Goal: Information Seeking & Learning: Learn about a topic

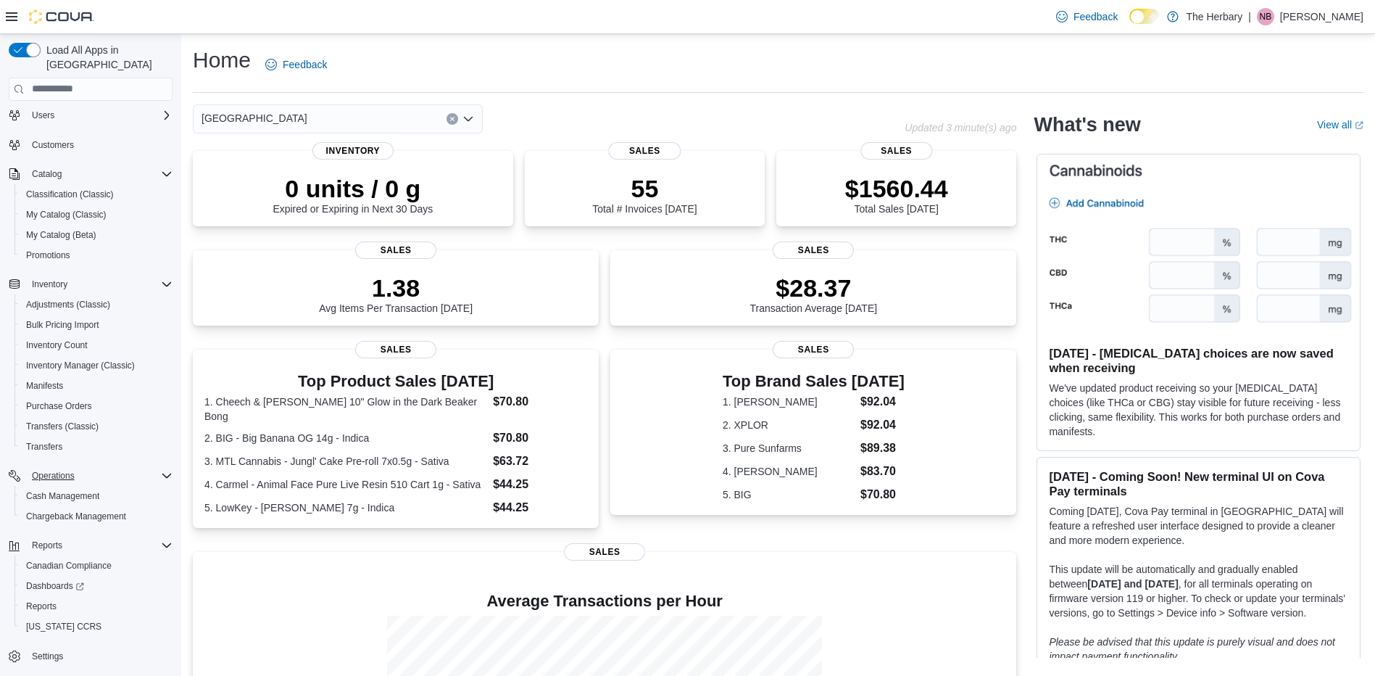
scroll to position [187, 0]
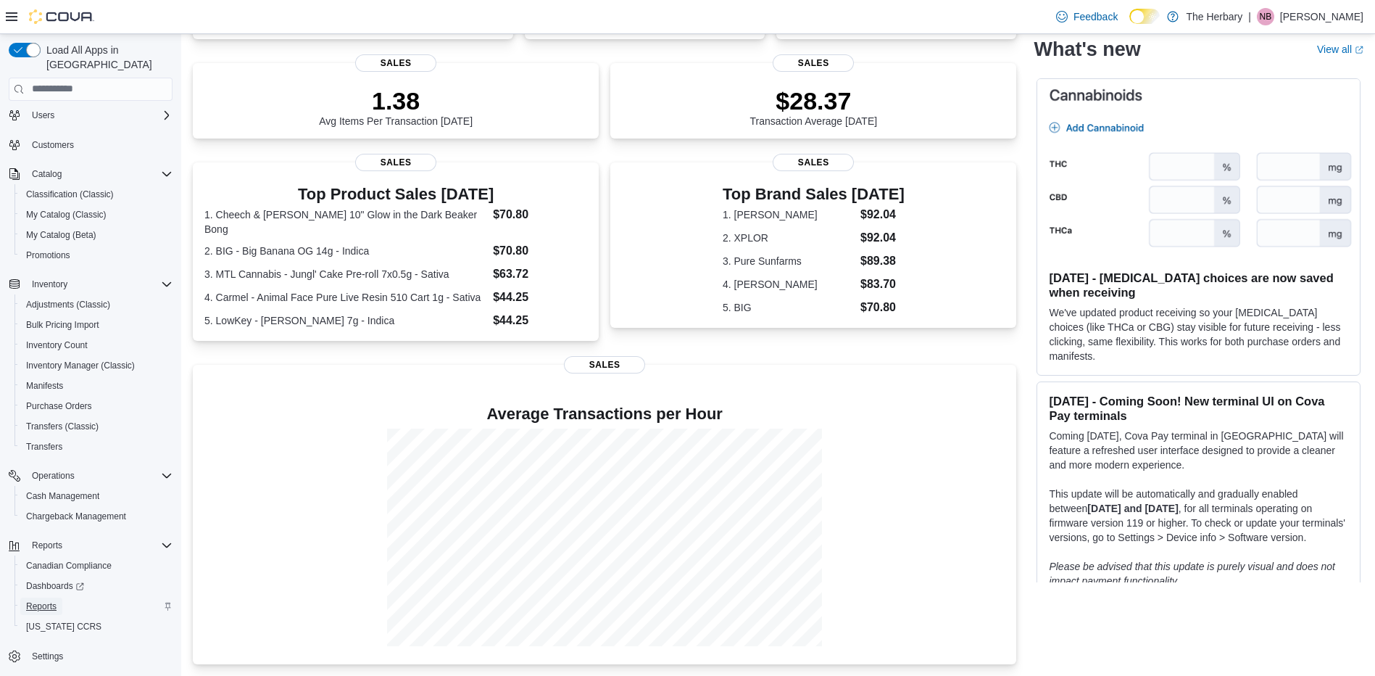
click at [40, 600] on span "Reports" at bounding box center [41, 606] width 30 height 12
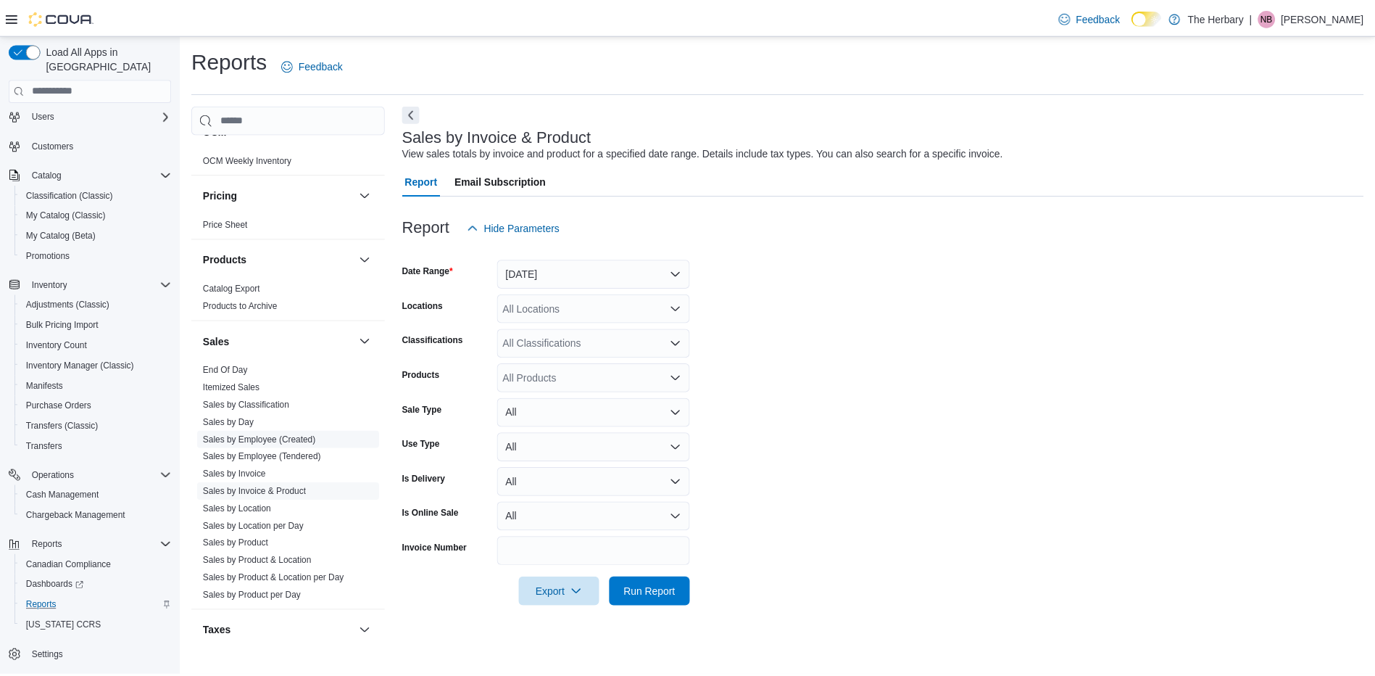
scroll to position [990, 0]
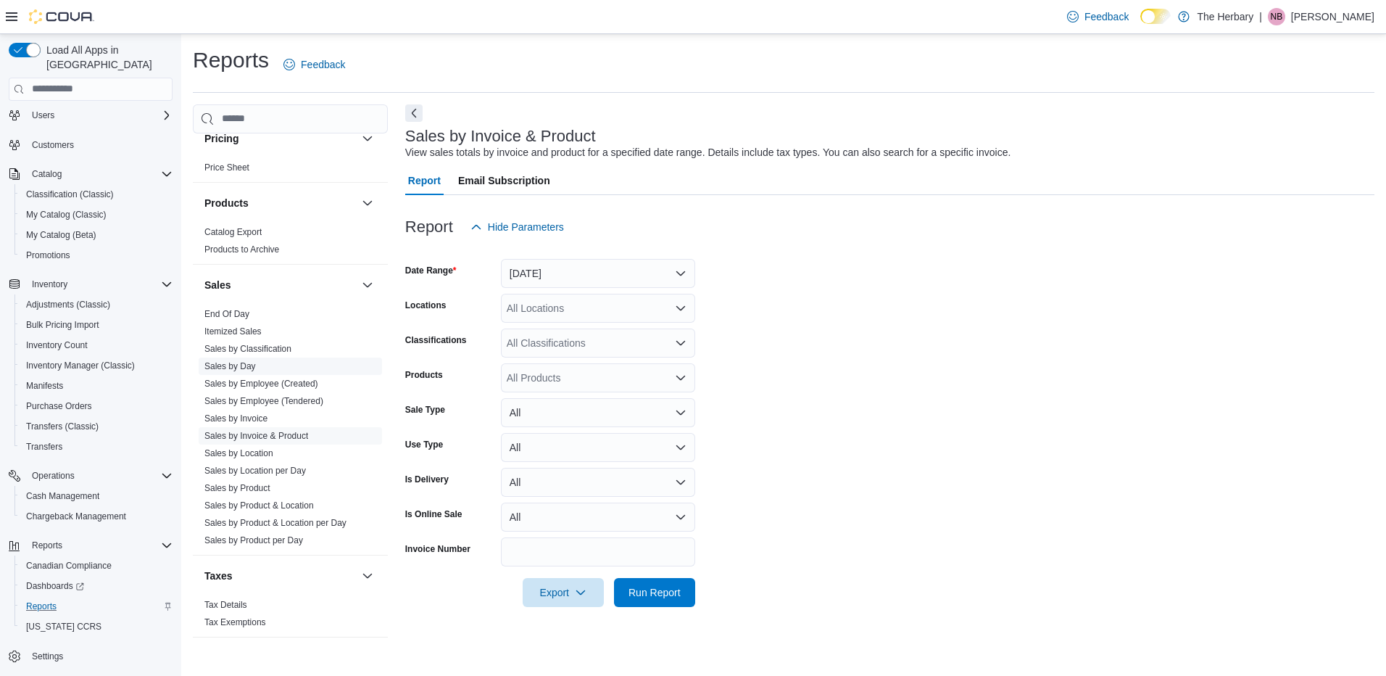
click at [244, 361] on link "Sales by Day" at bounding box center [229, 366] width 51 height 10
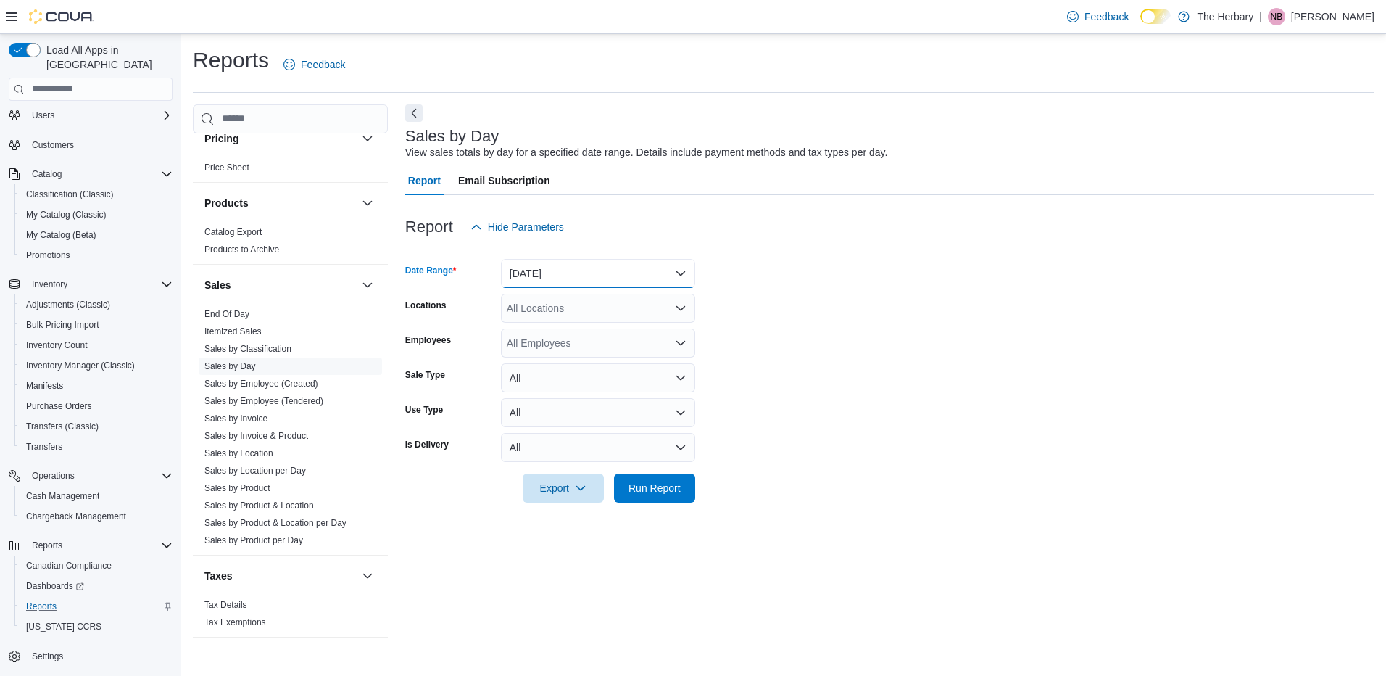
click at [607, 271] on button "[DATE]" at bounding box center [598, 273] width 194 height 29
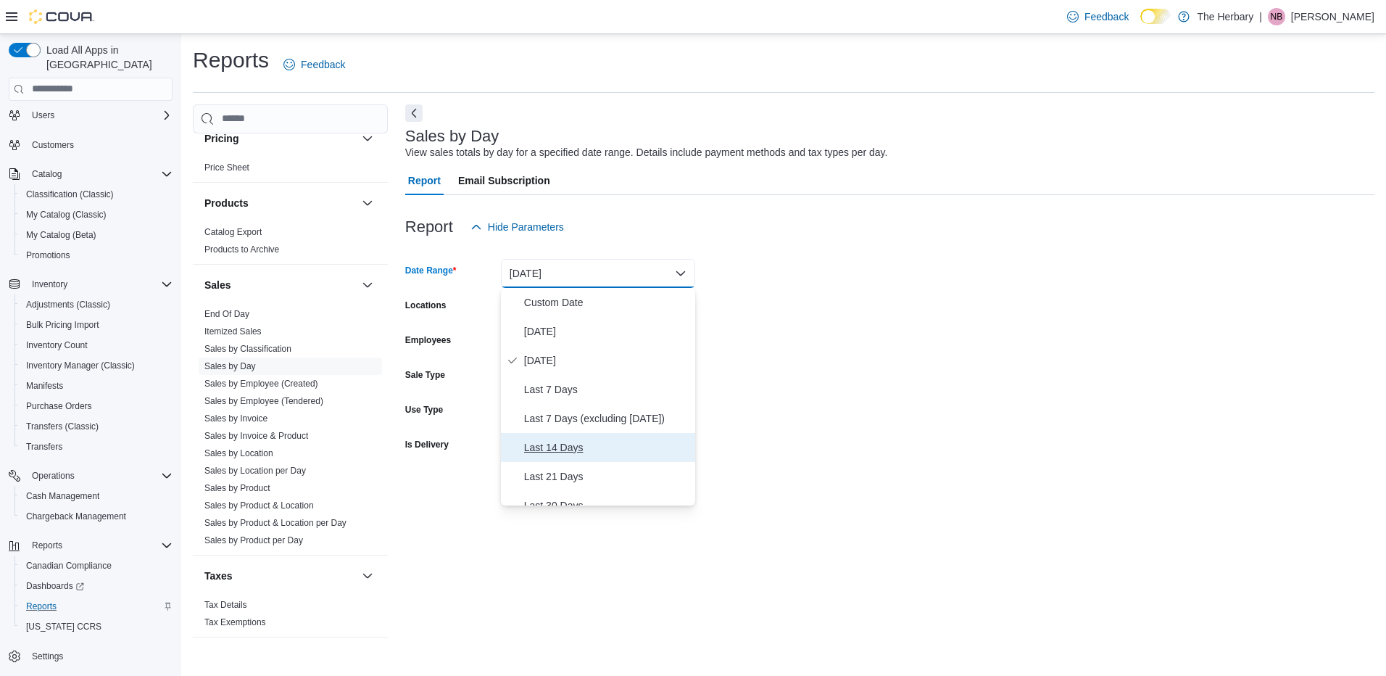
click at [571, 457] on button "Last 14 Days" at bounding box center [598, 447] width 194 height 29
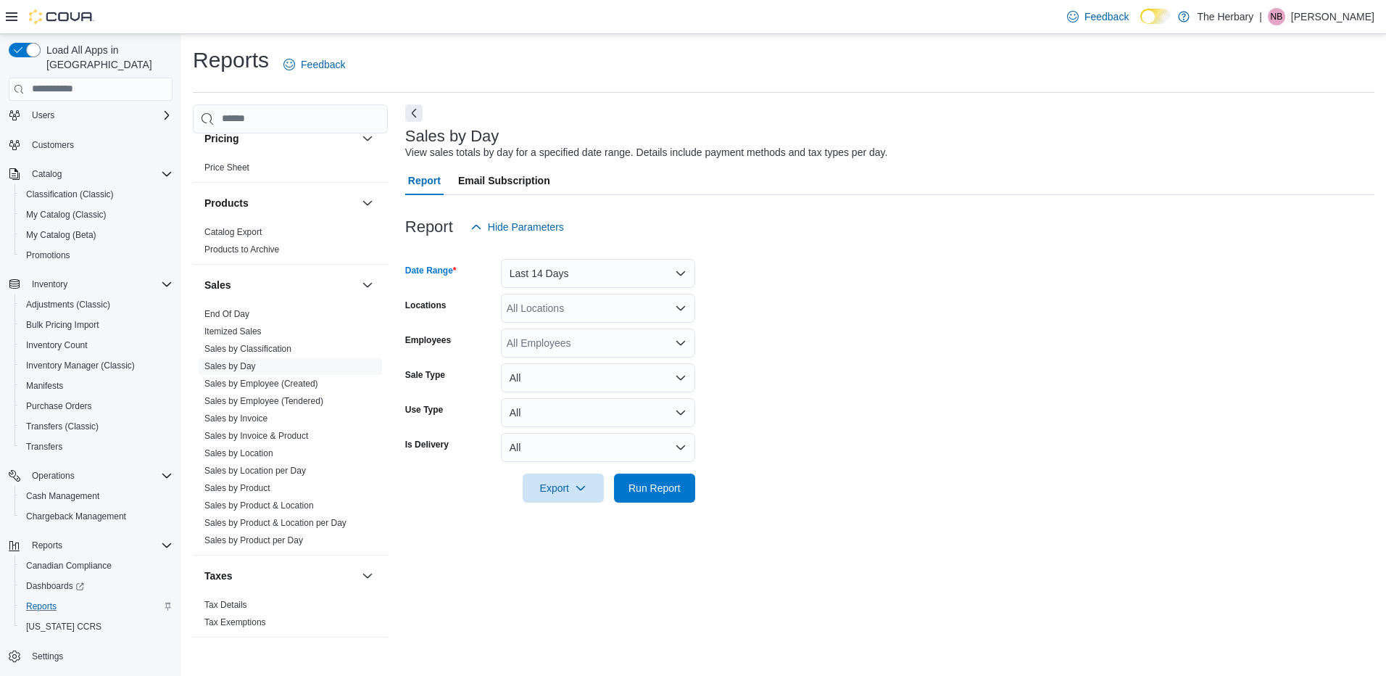
click at [574, 305] on div "All Locations" at bounding box center [598, 308] width 194 height 29
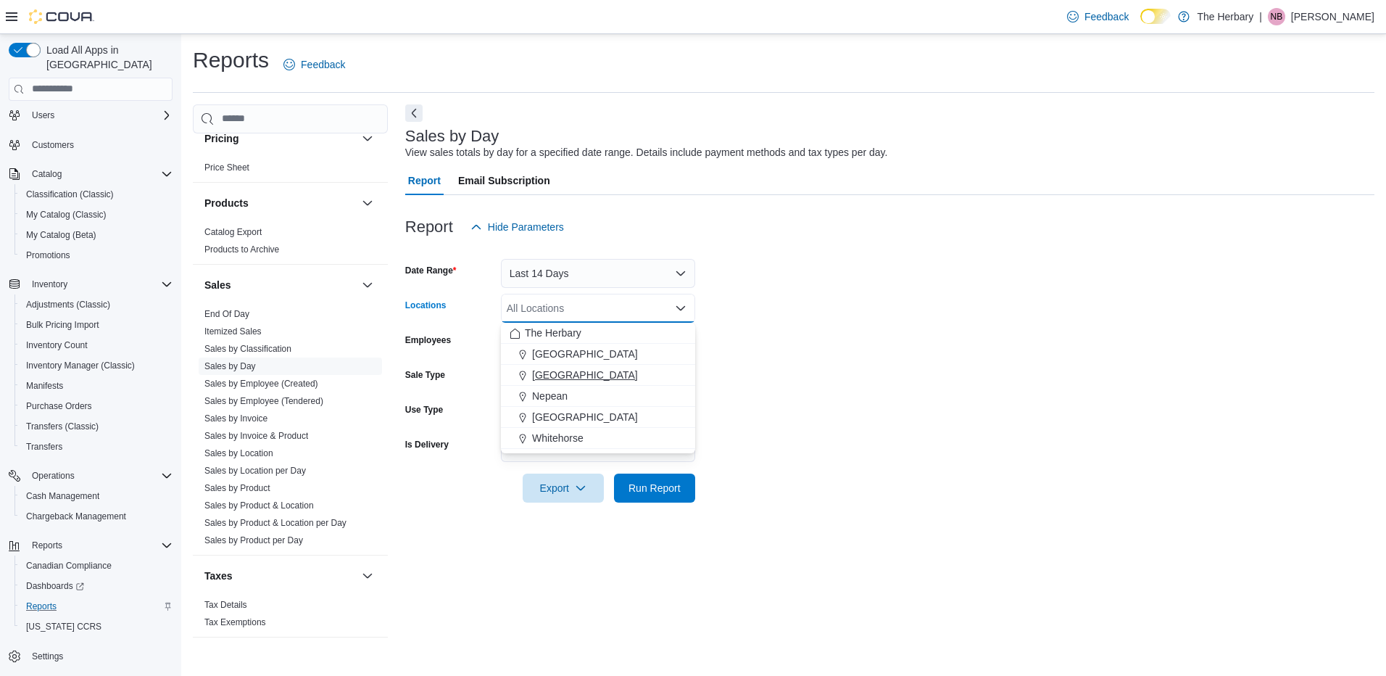
click at [548, 371] on span "[GEOGRAPHIC_DATA]" at bounding box center [585, 375] width 106 height 15
click at [655, 483] on span "Run Report" at bounding box center [655, 487] width 52 height 15
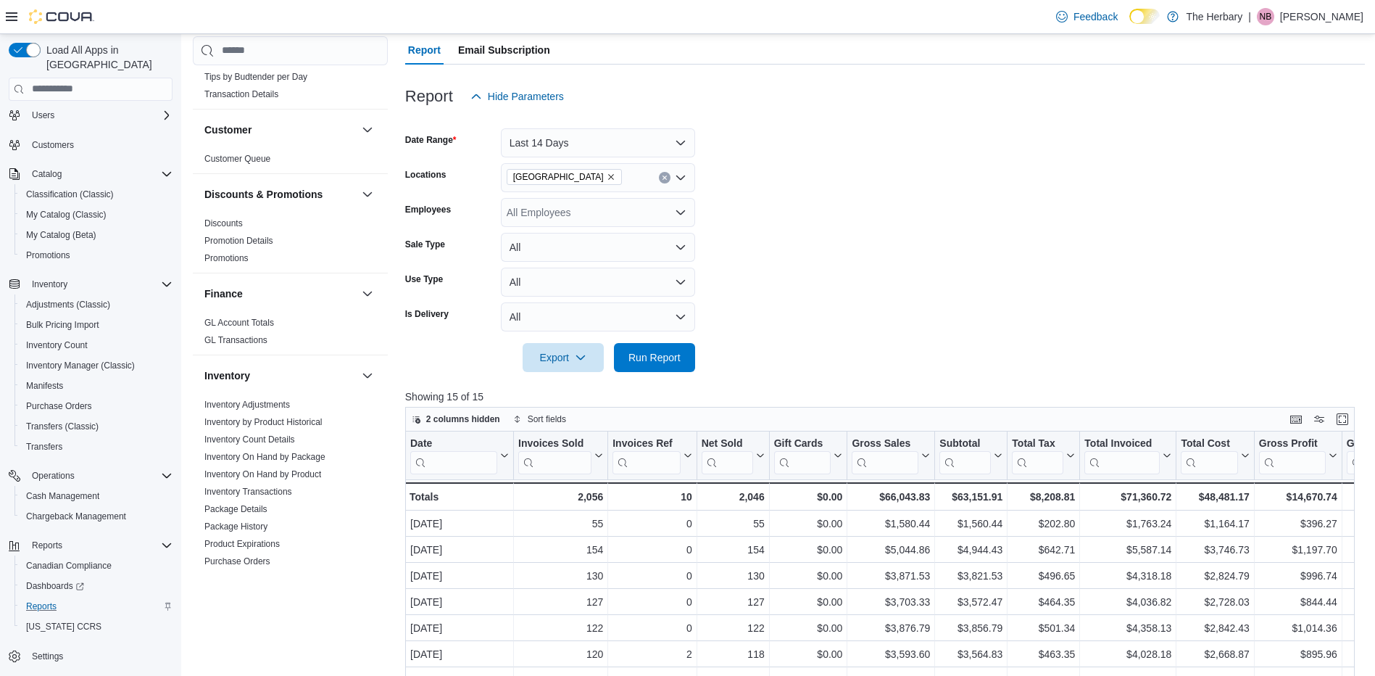
scroll to position [326, 0]
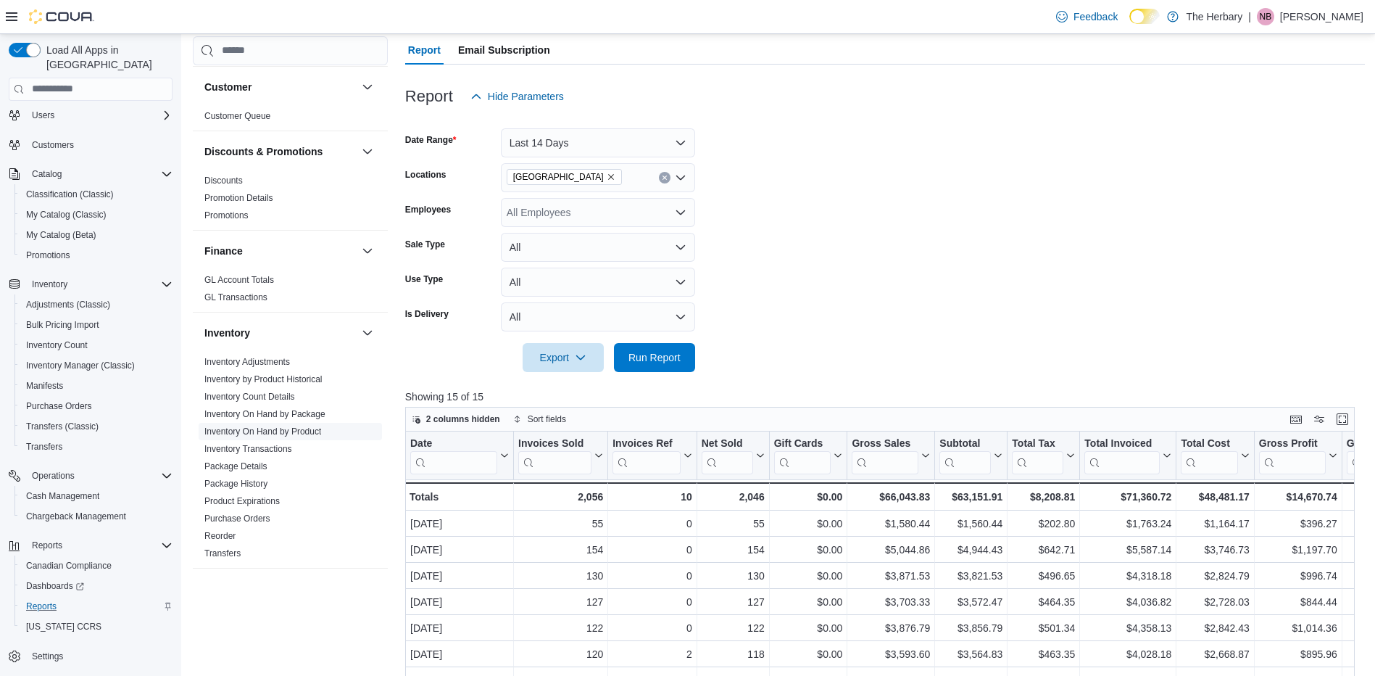
click at [306, 426] on link "Inventory On Hand by Product" at bounding box center [262, 431] width 117 height 10
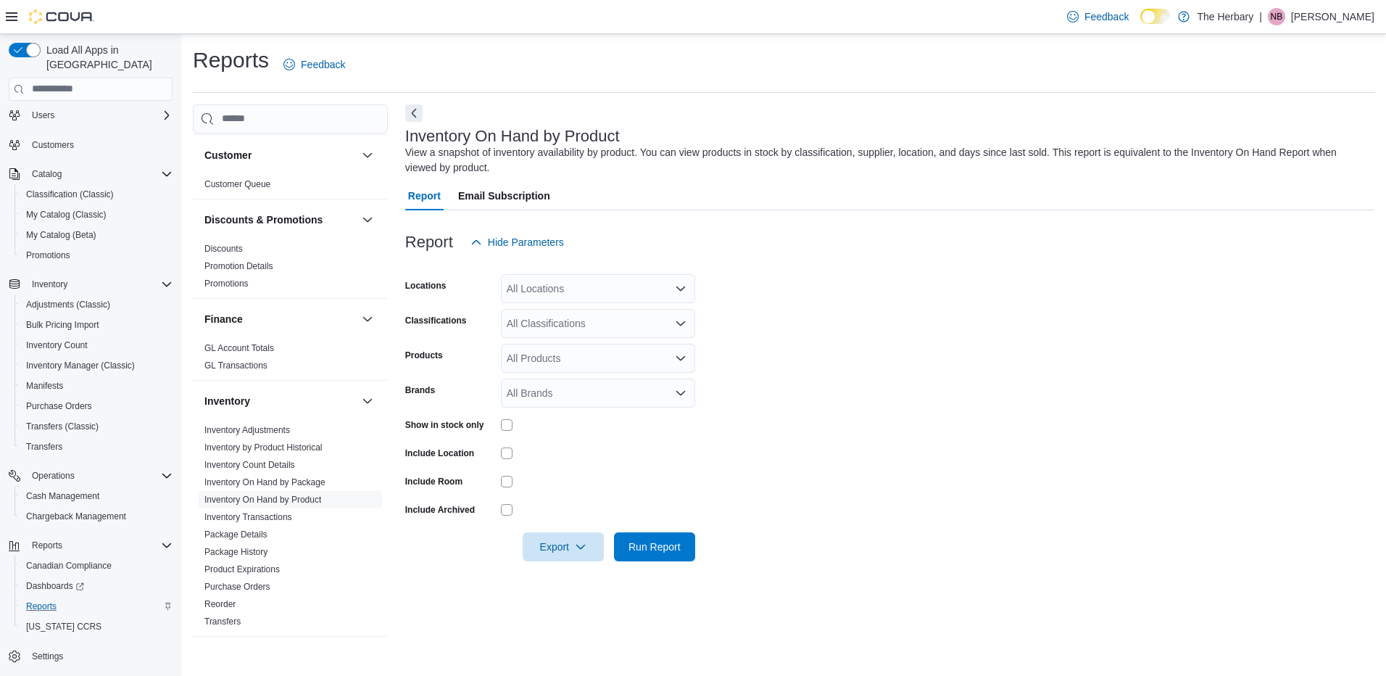
click at [621, 288] on div "All Locations" at bounding box center [598, 288] width 194 height 29
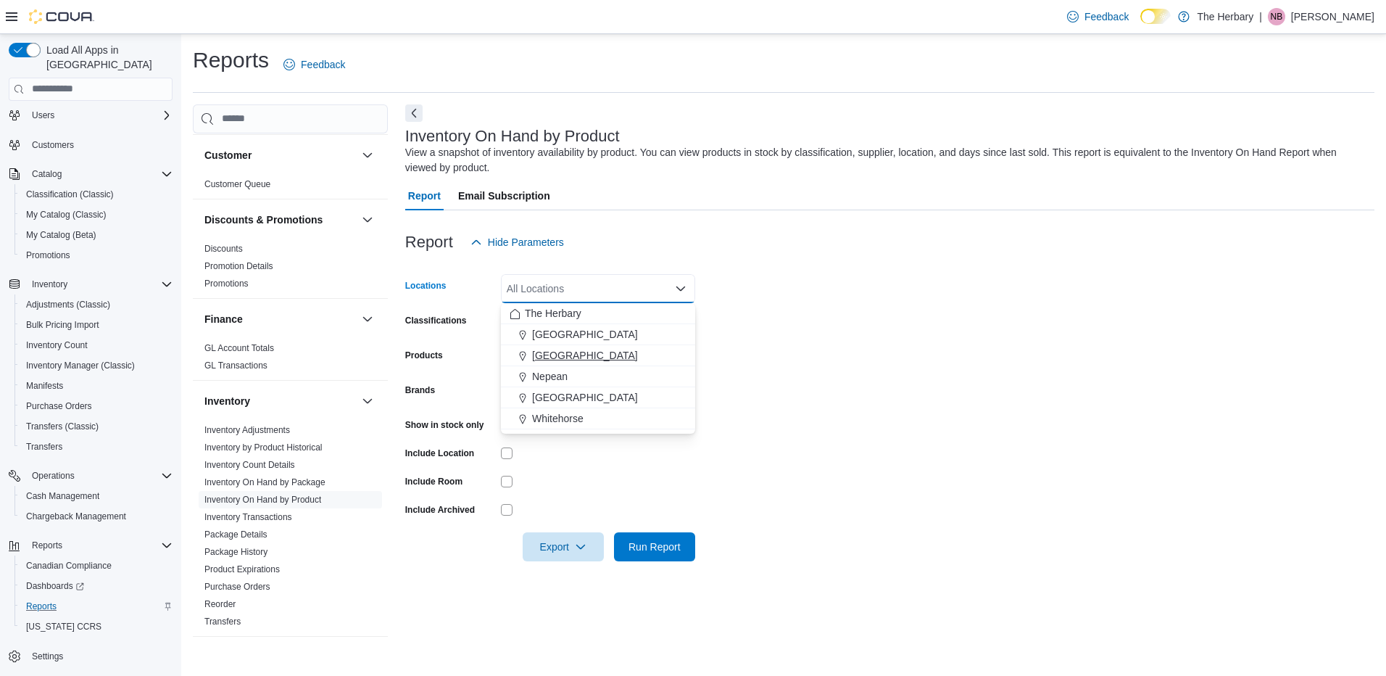
click at [558, 349] on span "[GEOGRAPHIC_DATA]" at bounding box center [585, 355] width 106 height 15
click at [508, 417] on div at bounding box center [598, 424] width 194 height 22
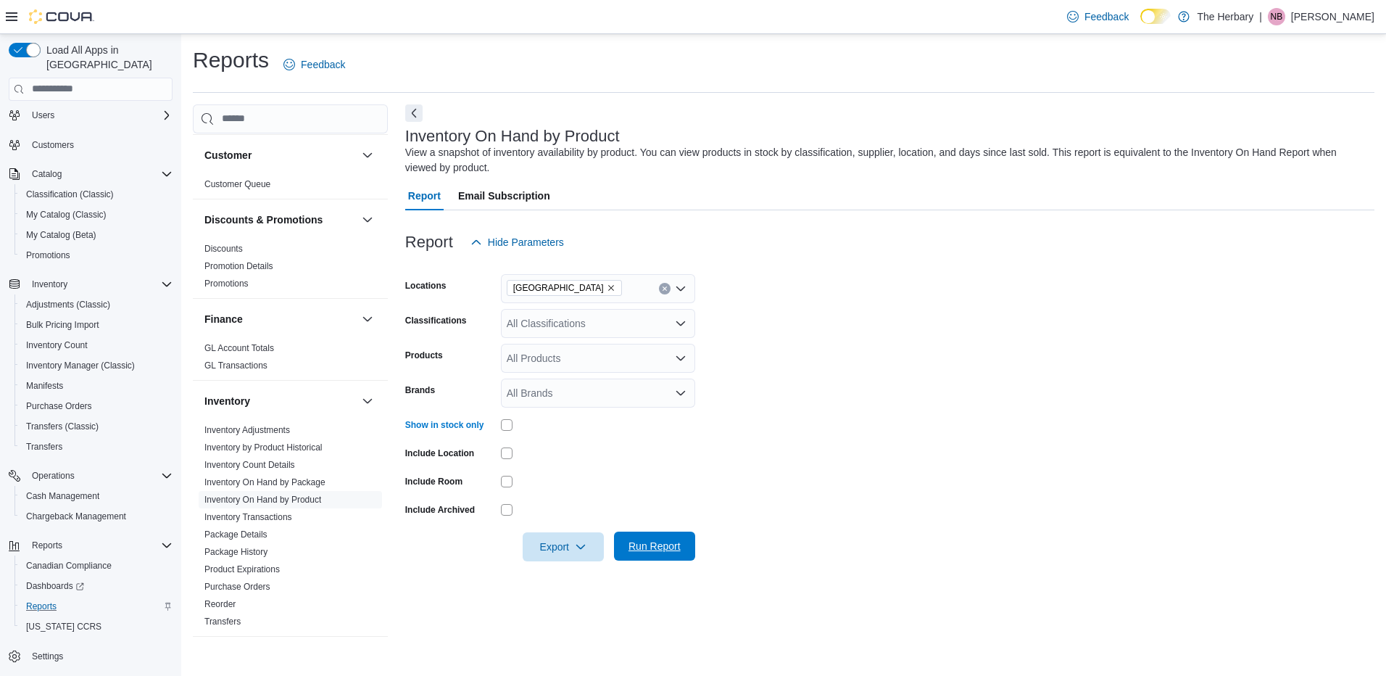
click at [648, 547] on span "Run Report" at bounding box center [655, 546] width 52 height 15
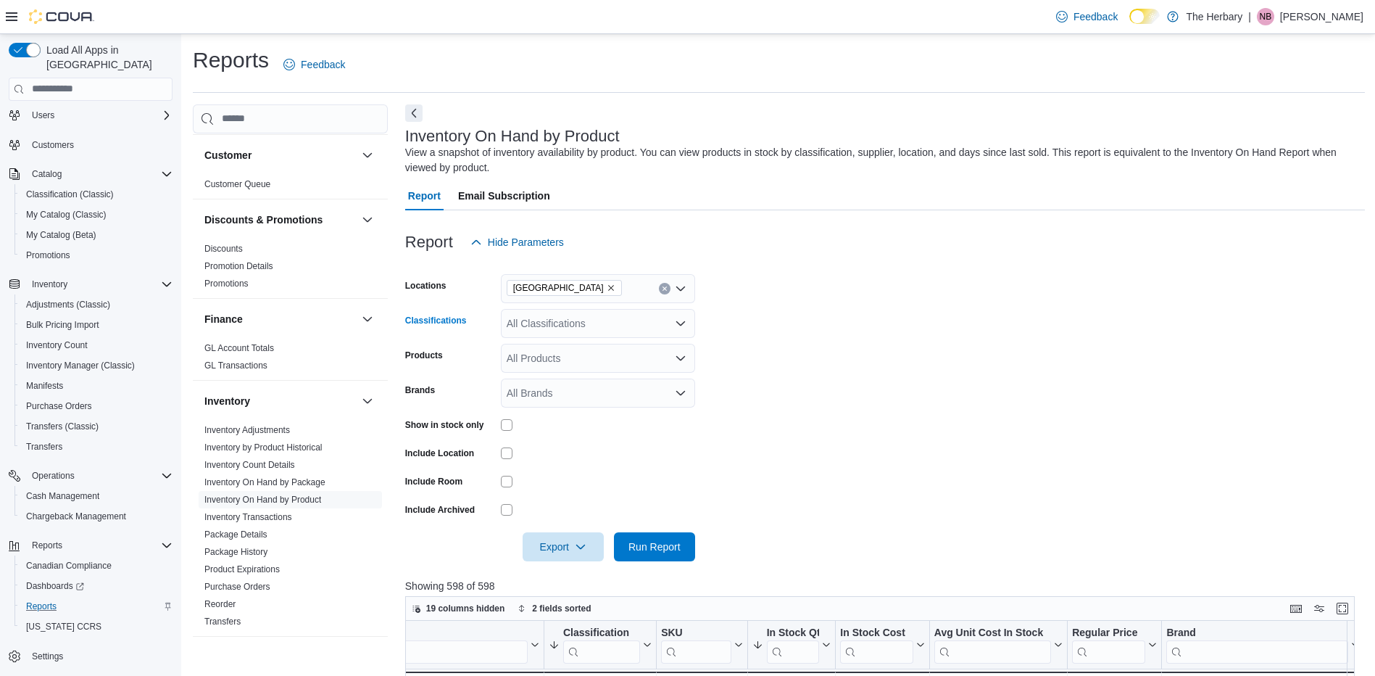
click at [580, 330] on div "All Classifications" at bounding box center [598, 323] width 194 height 29
click at [566, 402] on span "Accessories" at bounding box center [559, 402] width 54 height 15
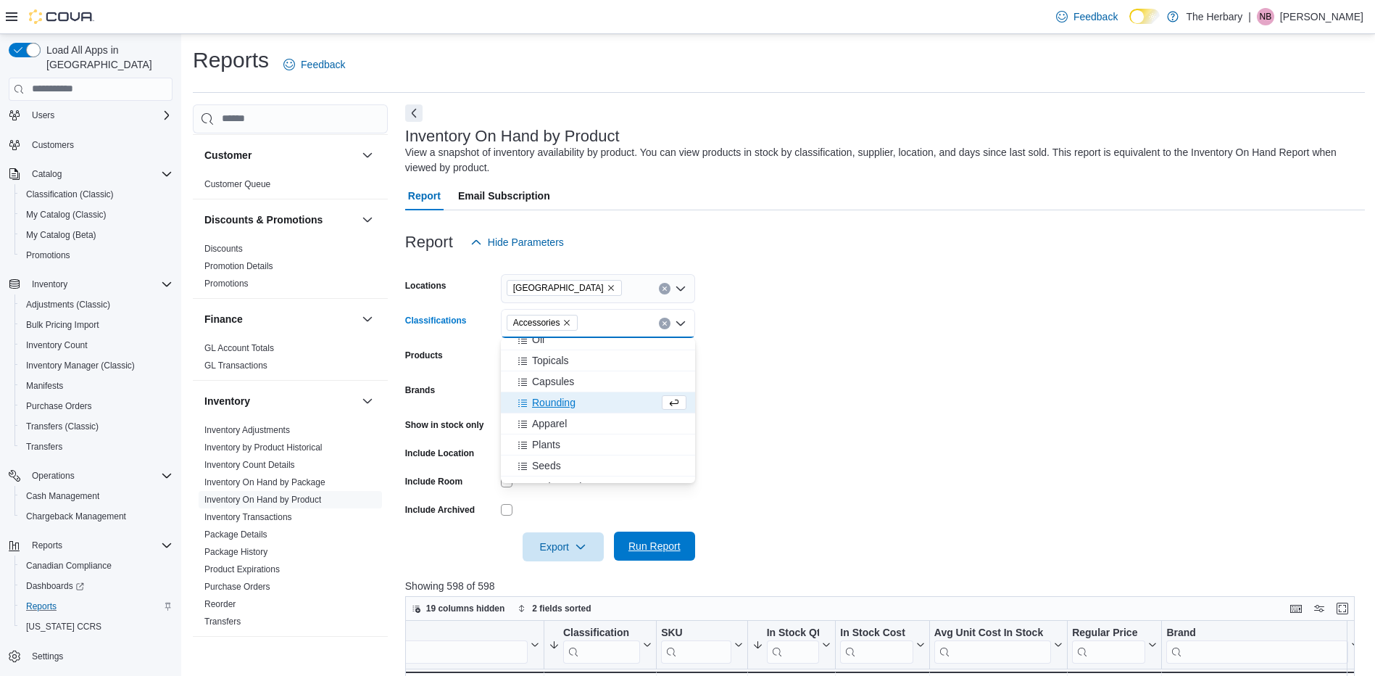
click at [654, 542] on span "Run Report" at bounding box center [655, 546] width 52 height 15
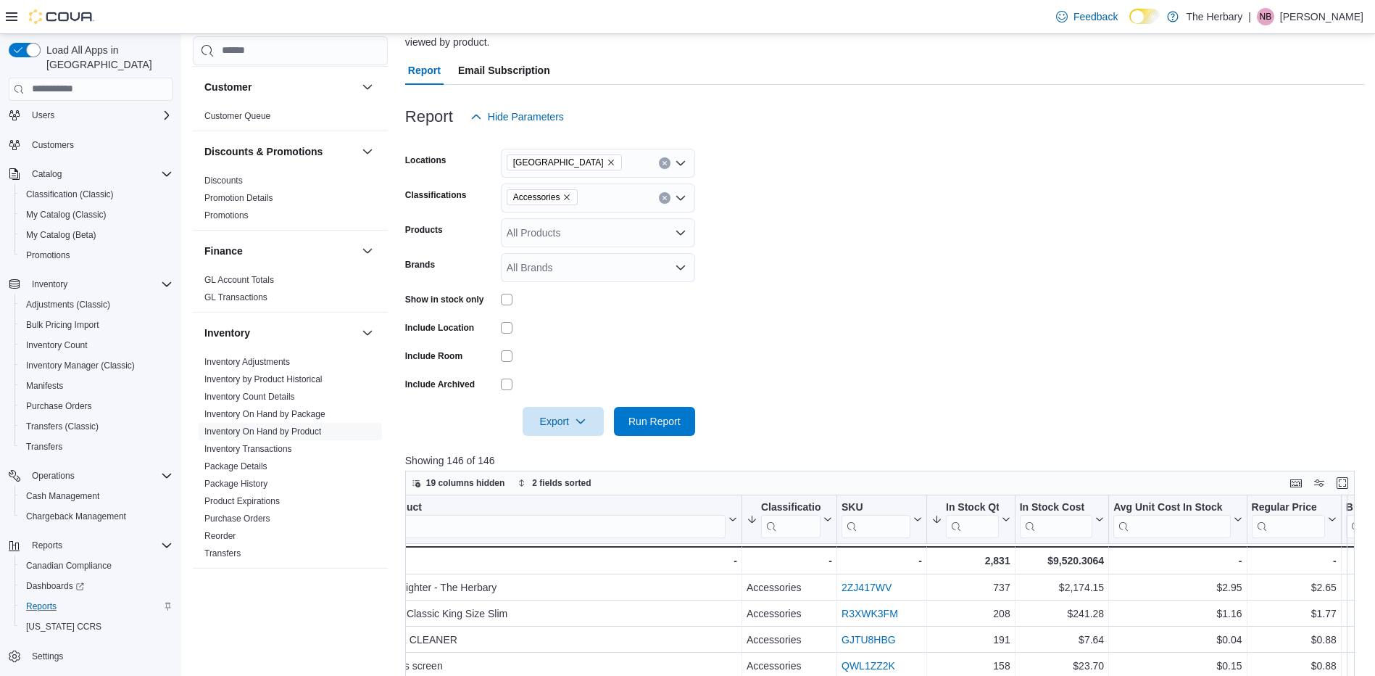
scroll to position [0, 99]
click at [568, 197] on icon "Remove Accessories from selection in this group" at bounding box center [567, 197] width 9 height 9
click at [653, 418] on span "Run Report" at bounding box center [655, 420] width 52 height 15
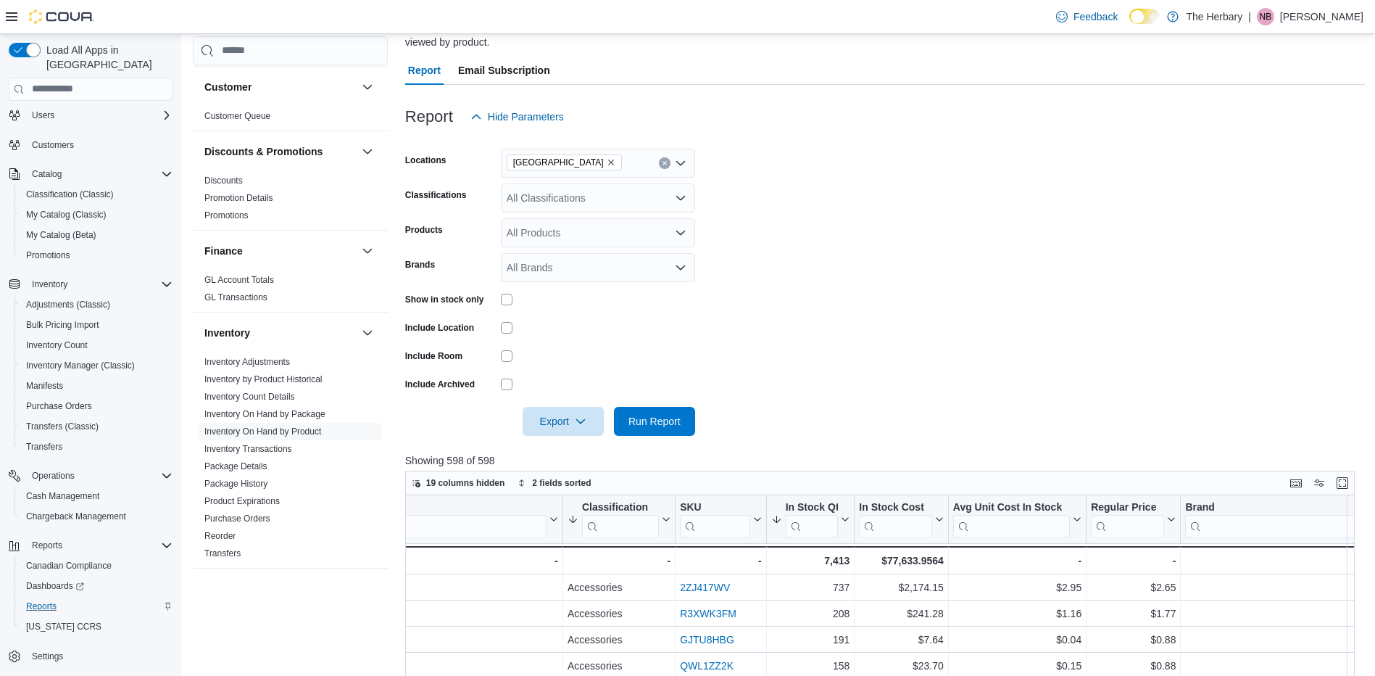
scroll to position [0, 279]
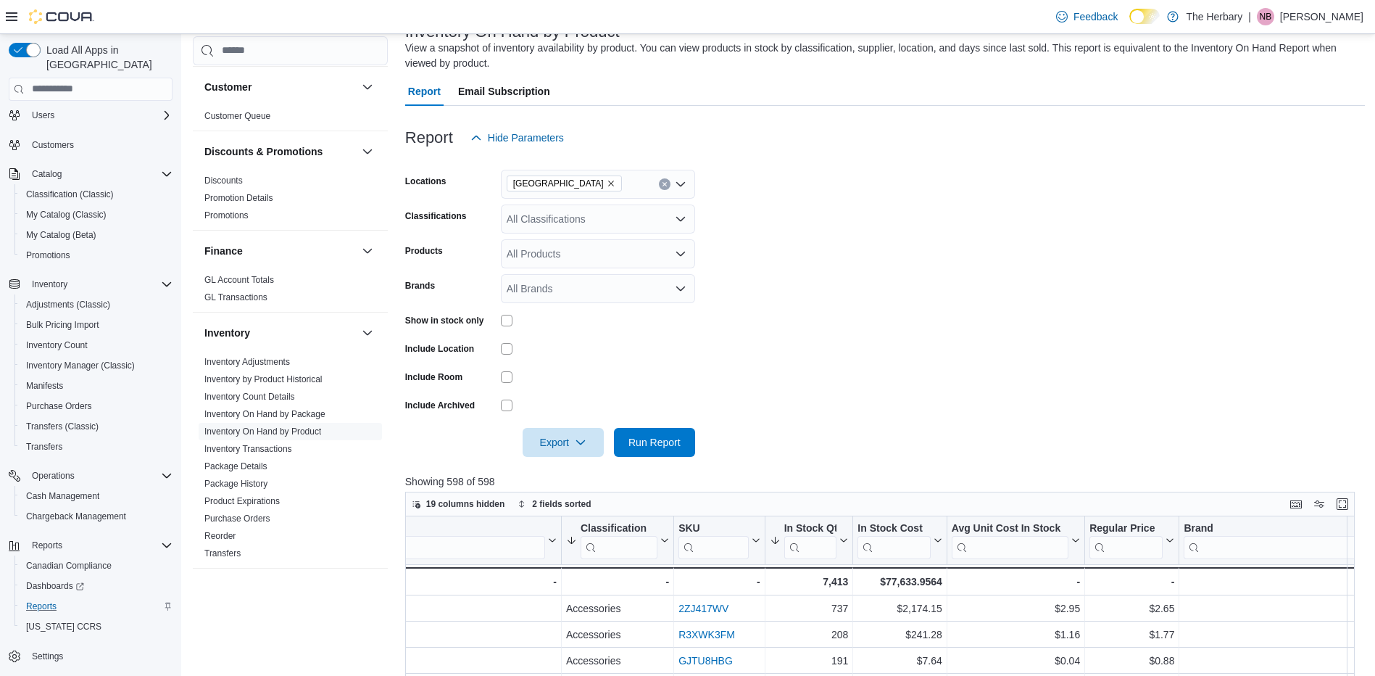
scroll to position [107, 0]
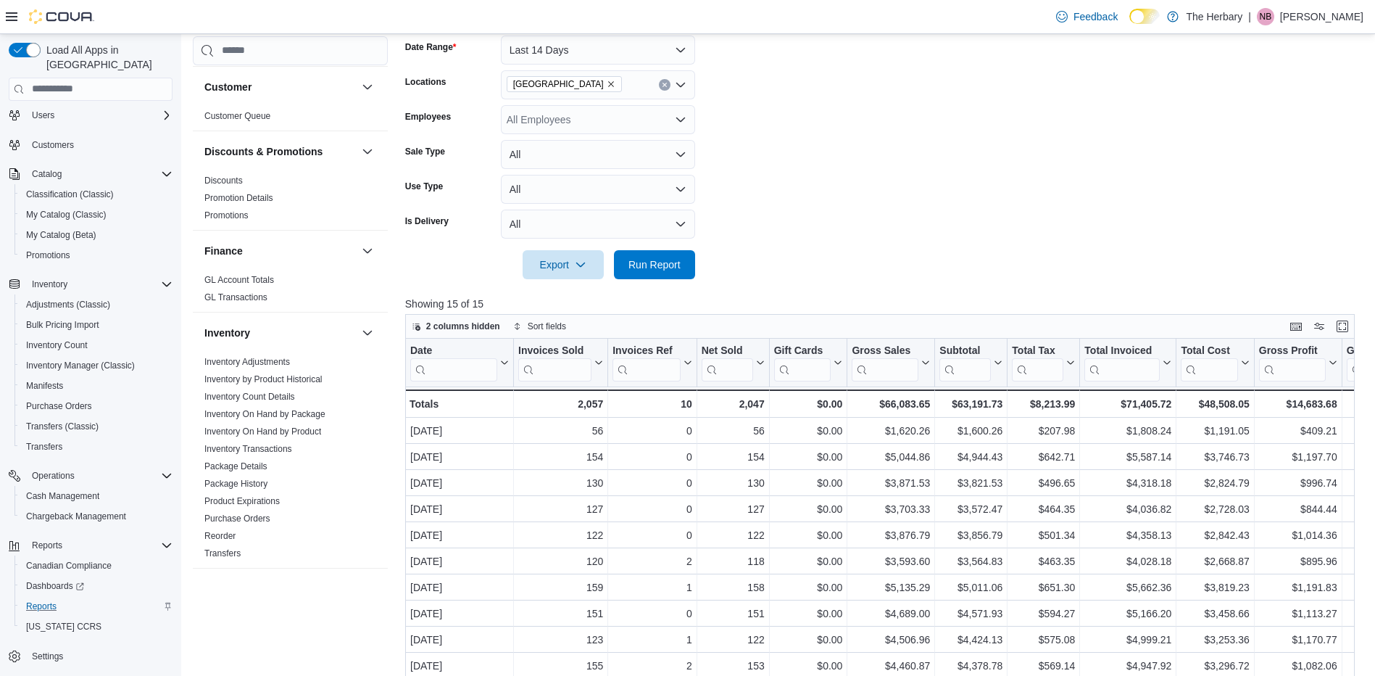
scroll to position [224, 0]
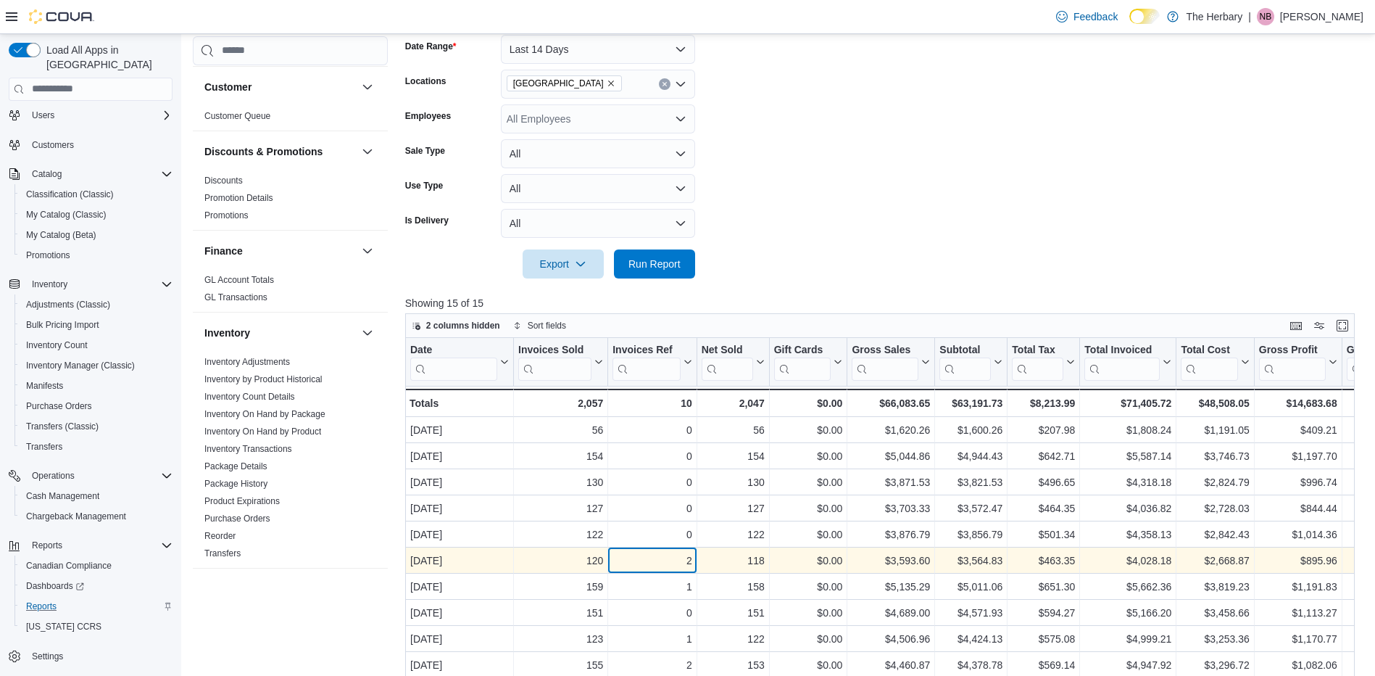
click at [631, 557] on div "2" at bounding box center [652, 560] width 79 height 17
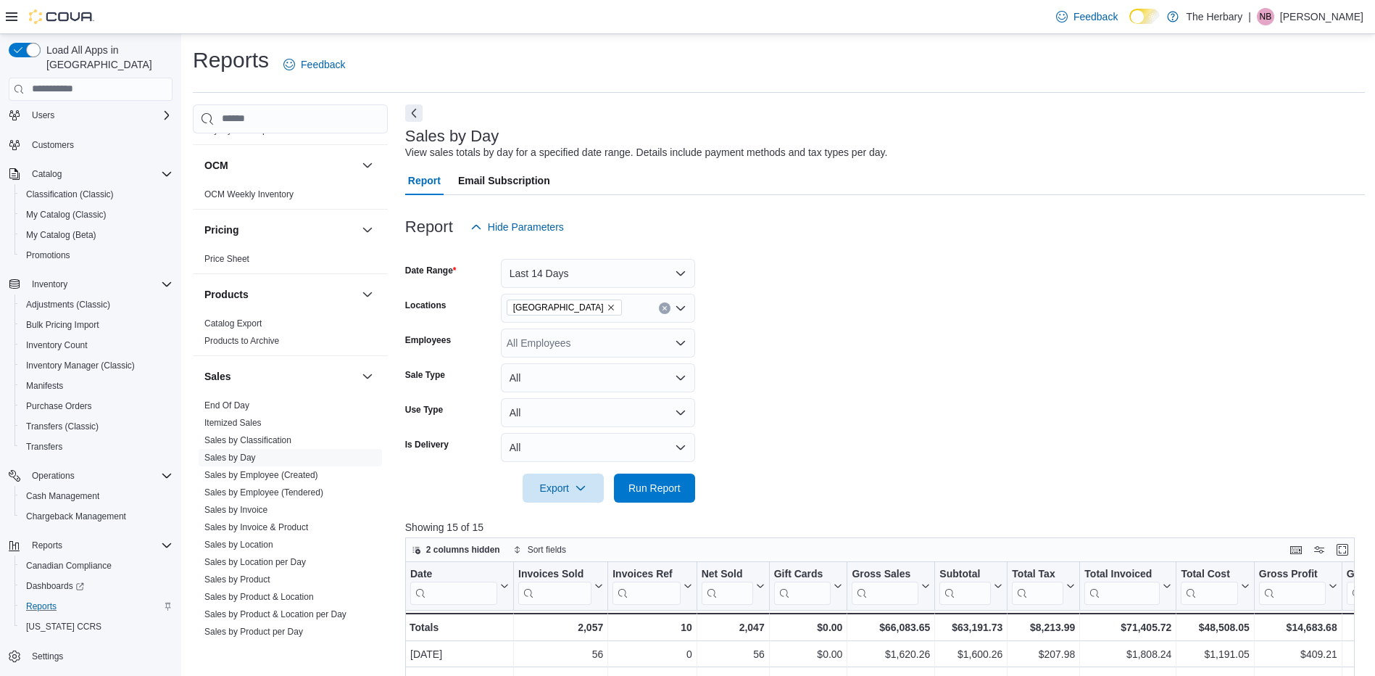
scroll to position [990, 0]
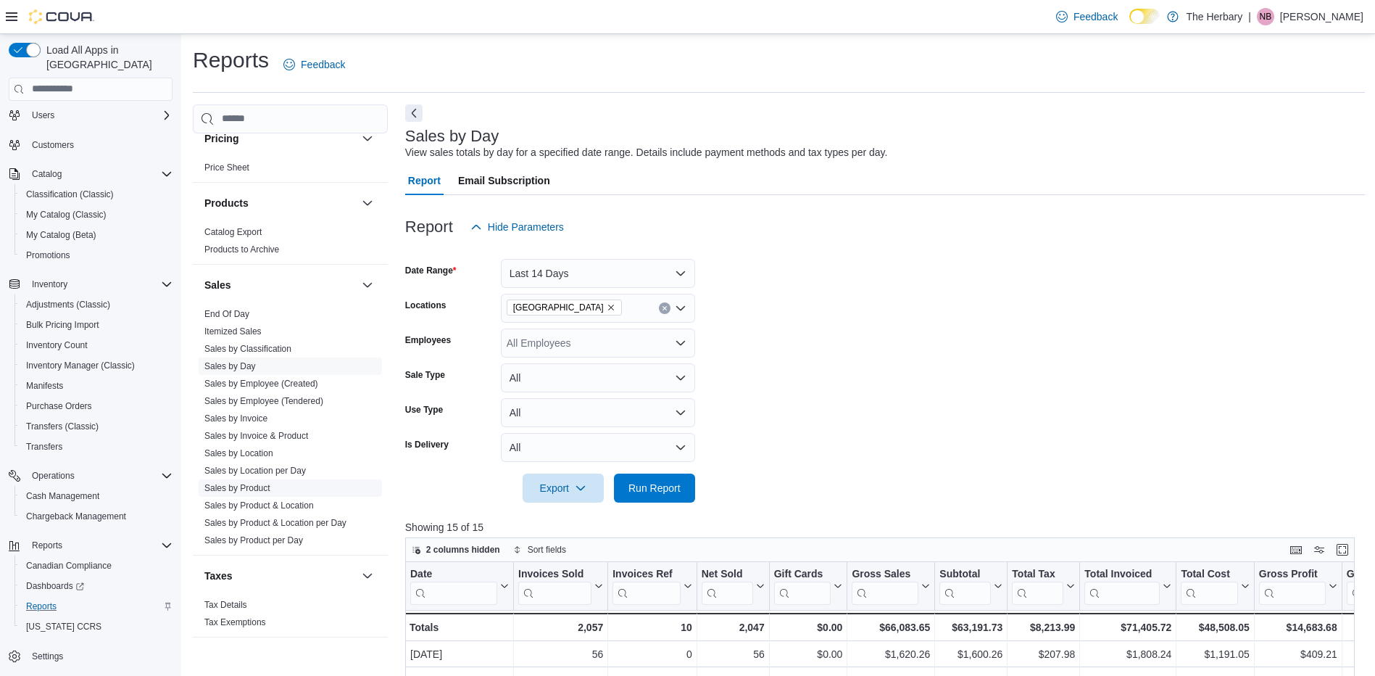
click at [251, 483] on link "Sales by Product" at bounding box center [237, 488] width 66 height 10
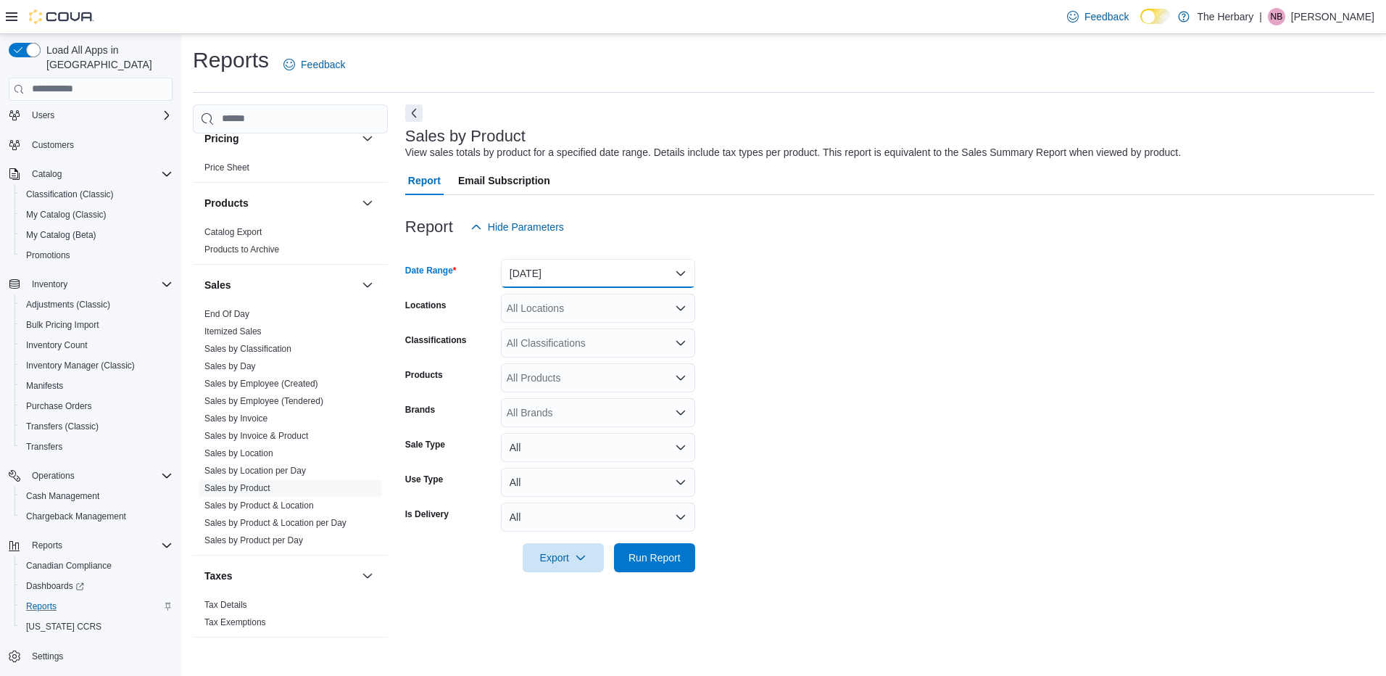
click at [550, 273] on button "Yesterday" at bounding box center [598, 273] width 194 height 29
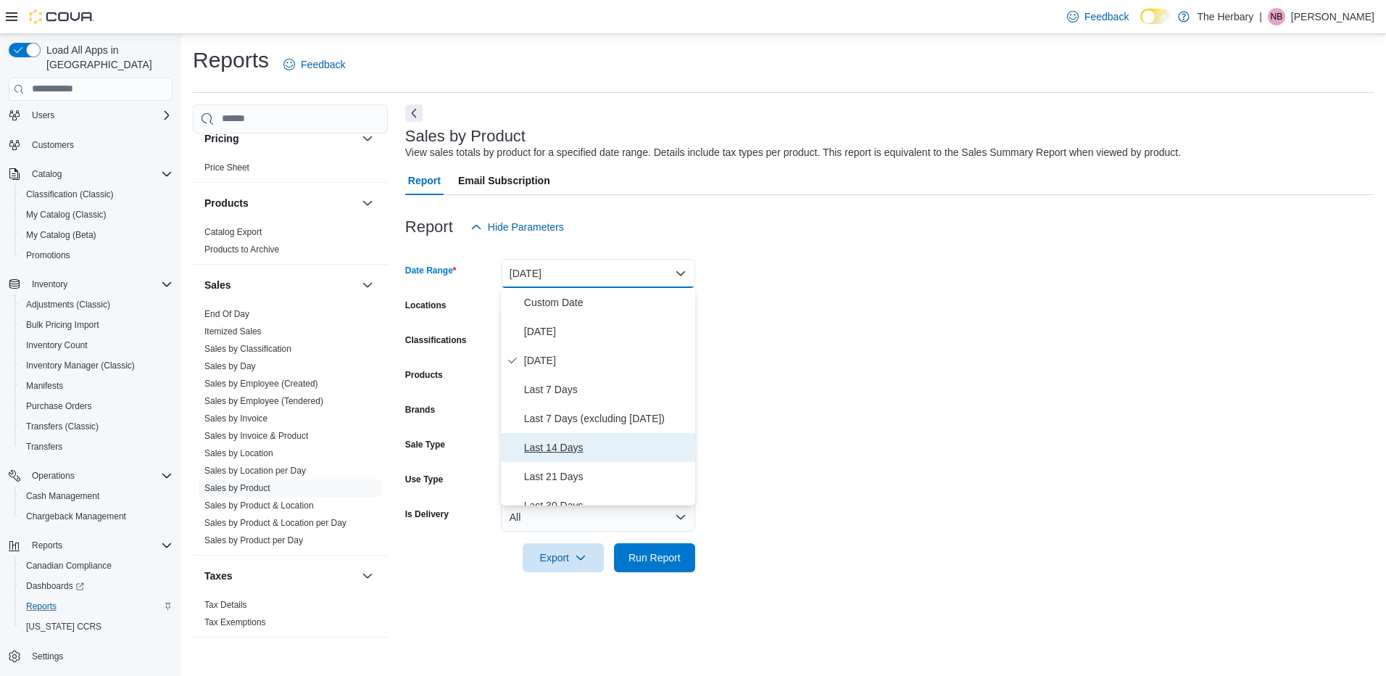
click at [561, 448] on span "Last 14 Days" at bounding box center [606, 447] width 165 height 17
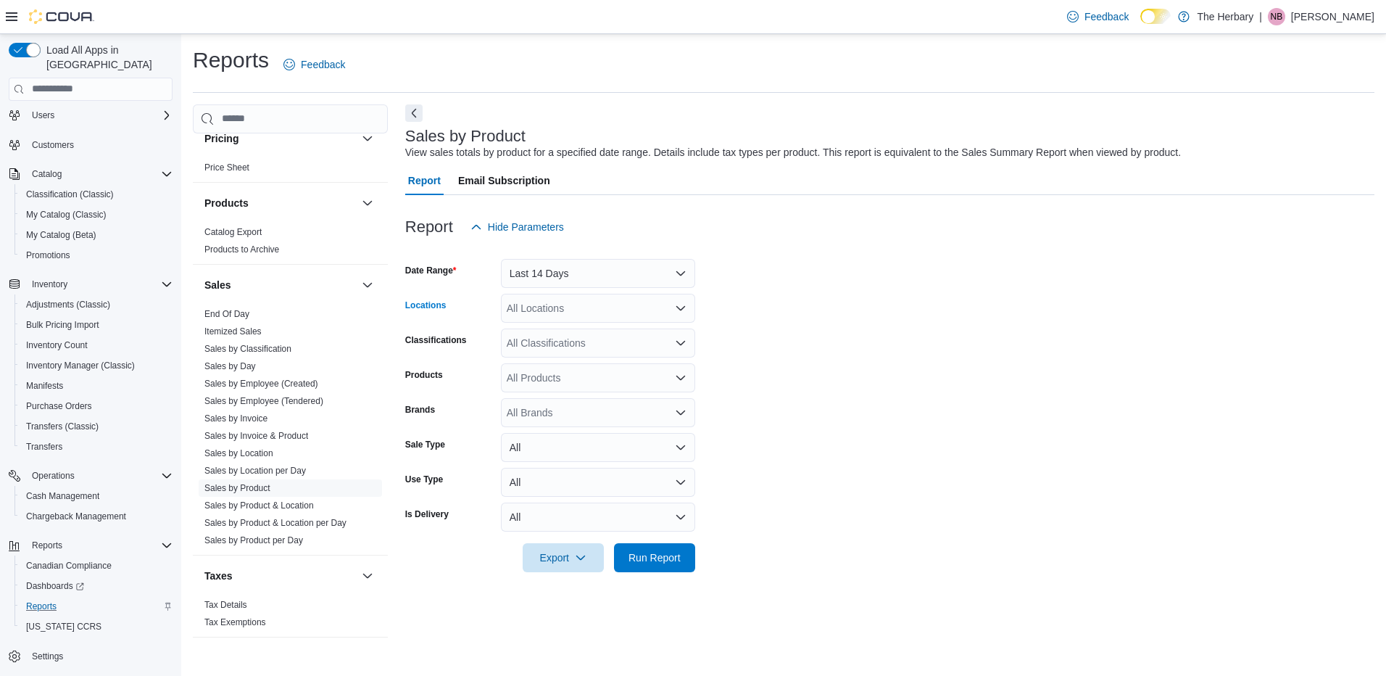
click at [558, 310] on div "All Locations" at bounding box center [598, 308] width 194 height 29
click at [555, 370] on span "[GEOGRAPHIC_DATA]" at bounding box center [585, 375] width 106 height 15
click at [642, 560] on span "Run Report" at bounding box center [655, 557] width 52 height 15
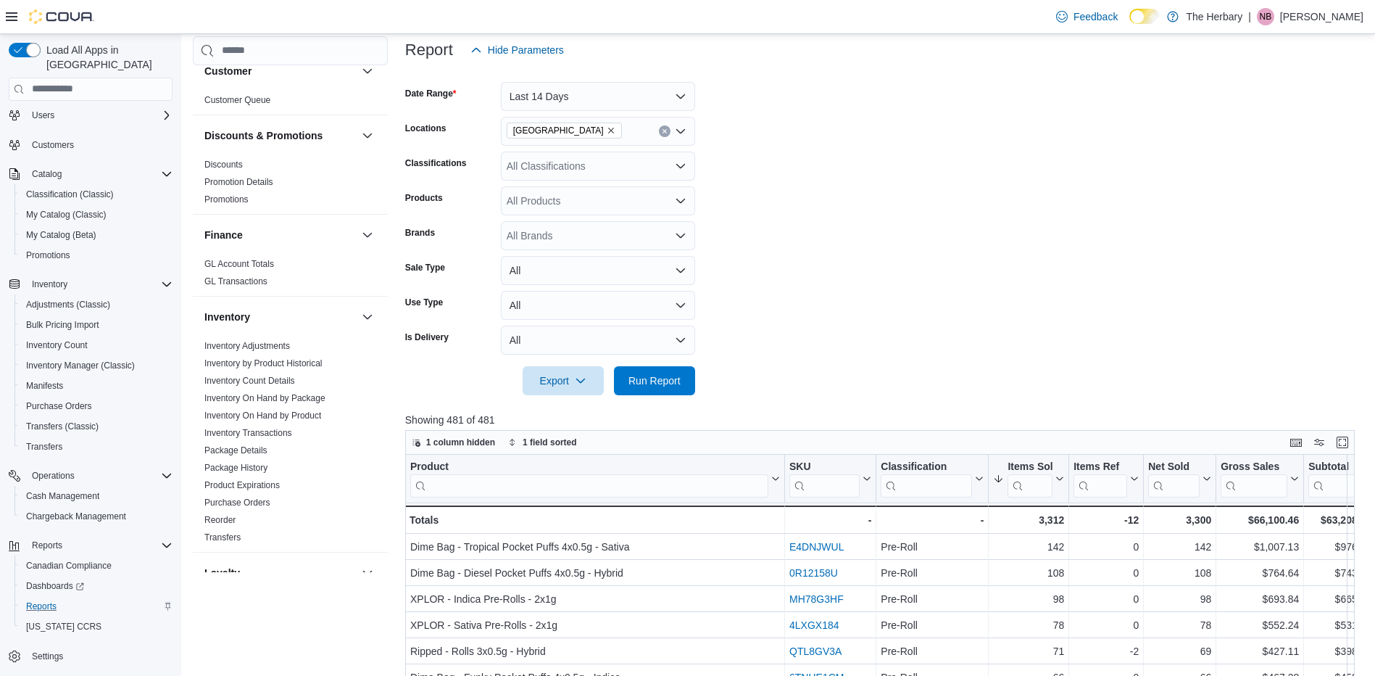
scroll to position [178, 0]
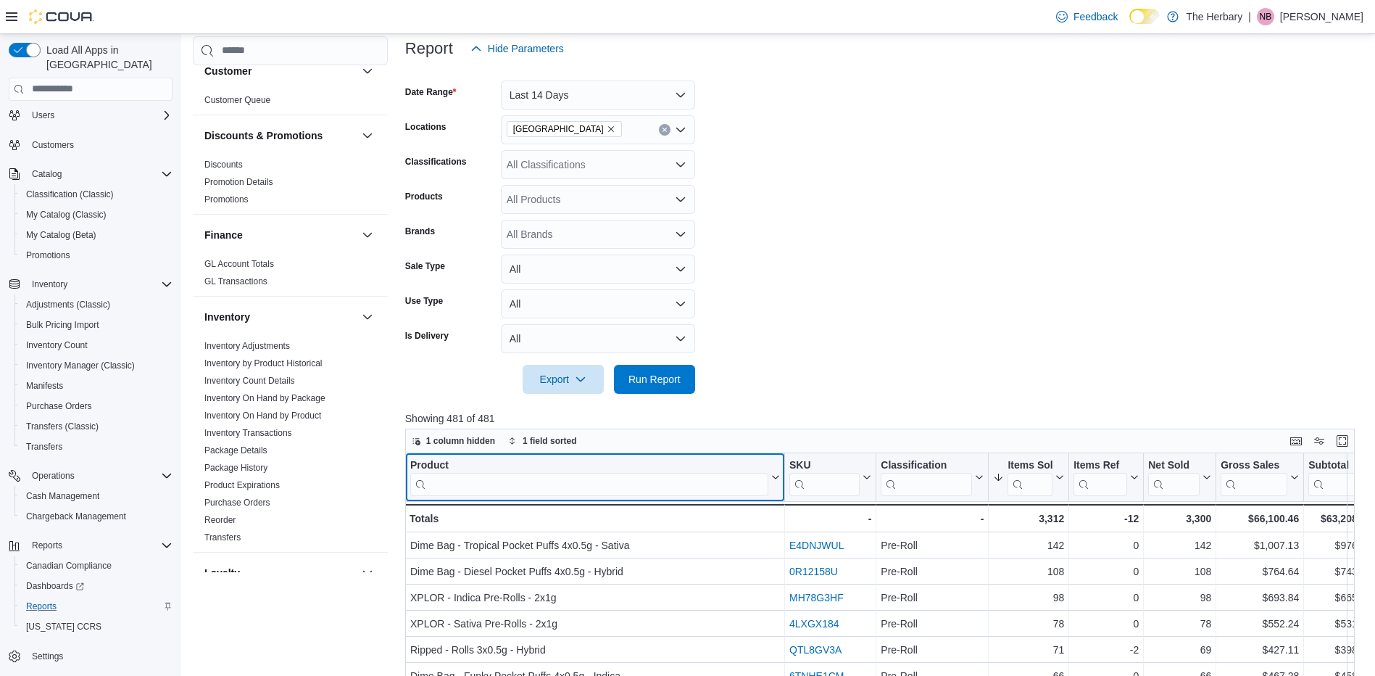
click at [573, 485] on input "search" at bounding box center [589, 483] width 358 height 23
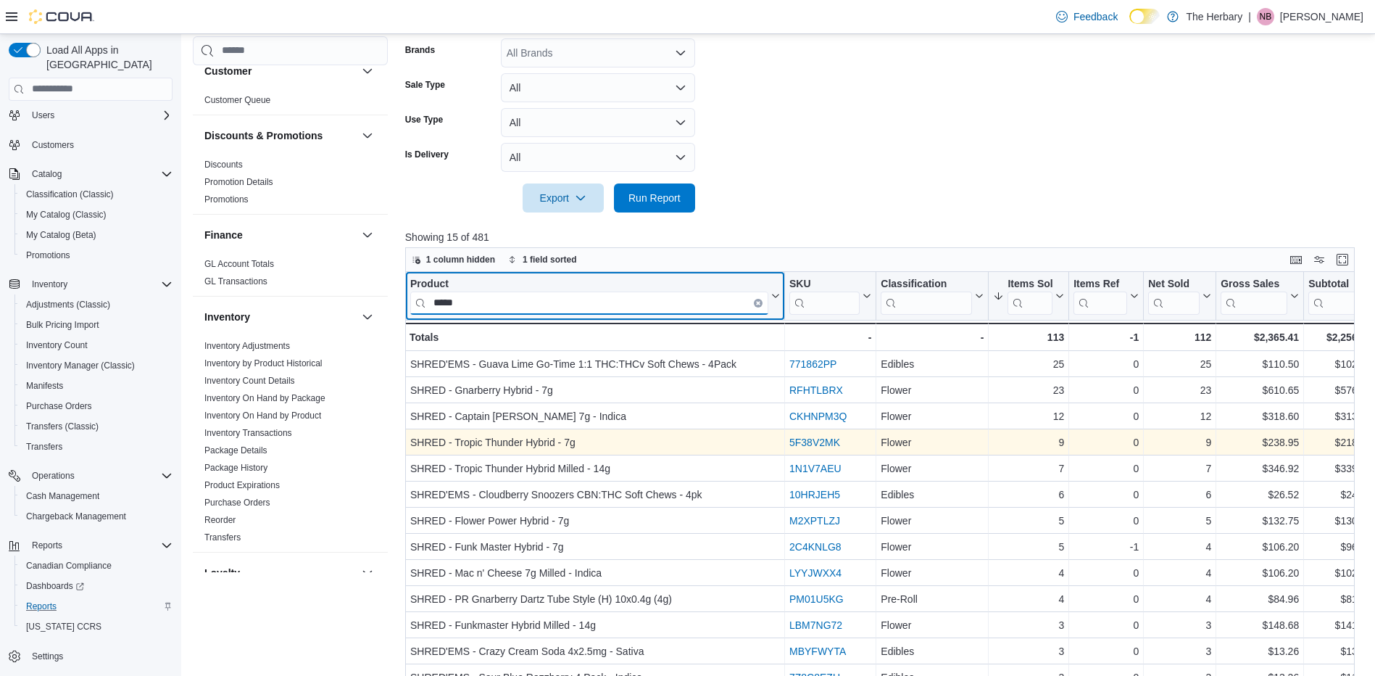
scroll to position [359, 0]
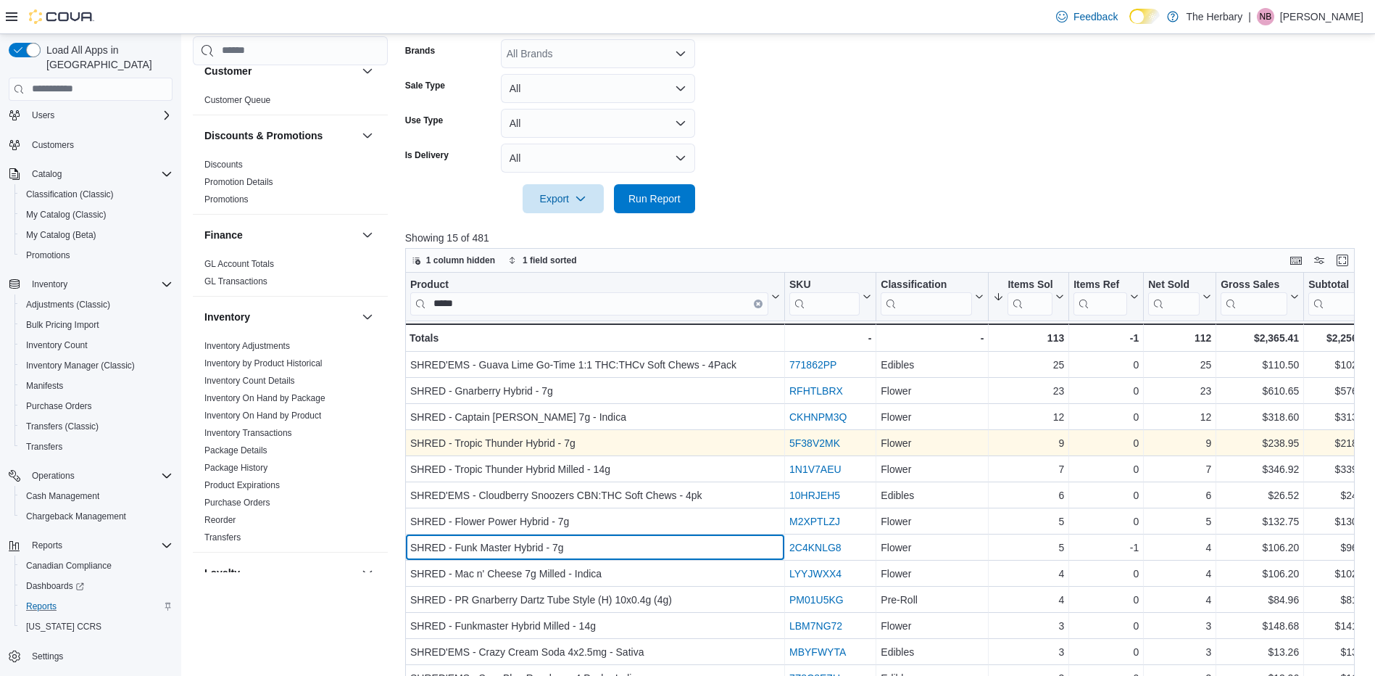
click at [740, 536] on div "SHRED - Funk Master Hybrid - 7g - Product, column 1, row 8" at bounding box center [595, 547] width 380 height 26
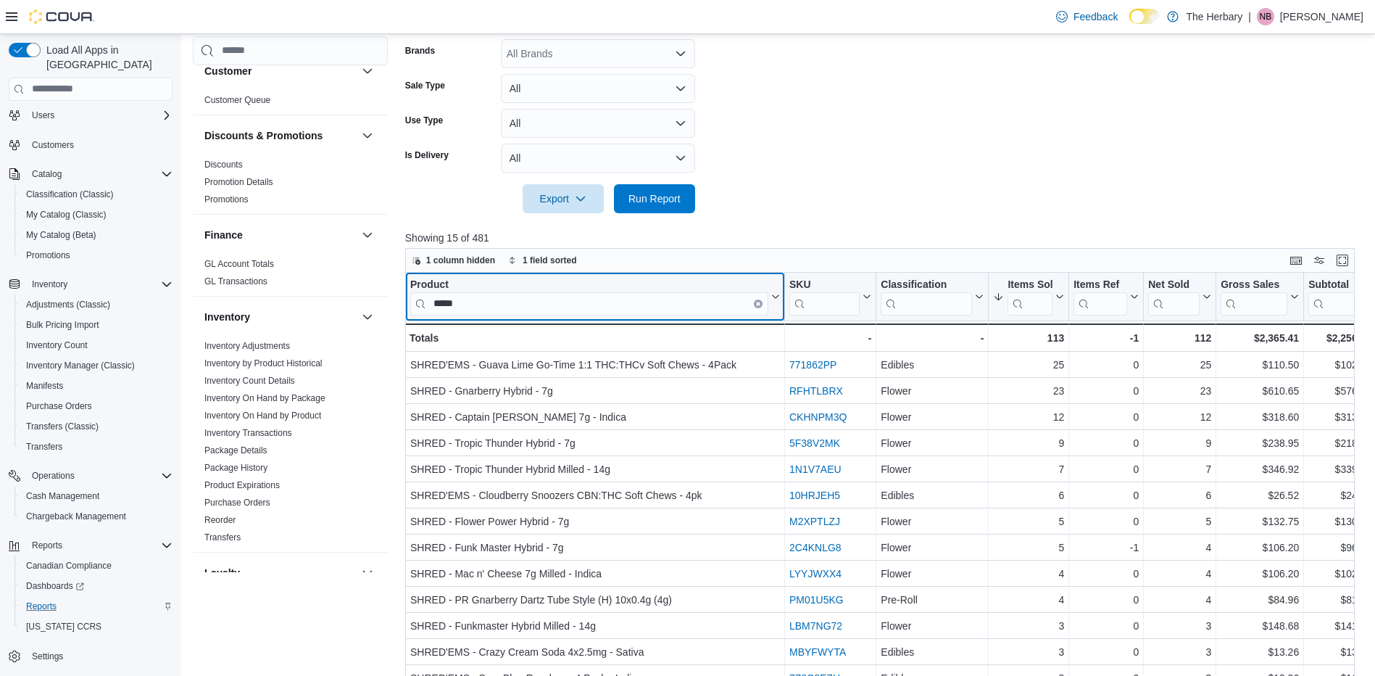
click at [657, 300] on input "*****" at bounding box center [589, 302] width 358 height 23
type input "*"
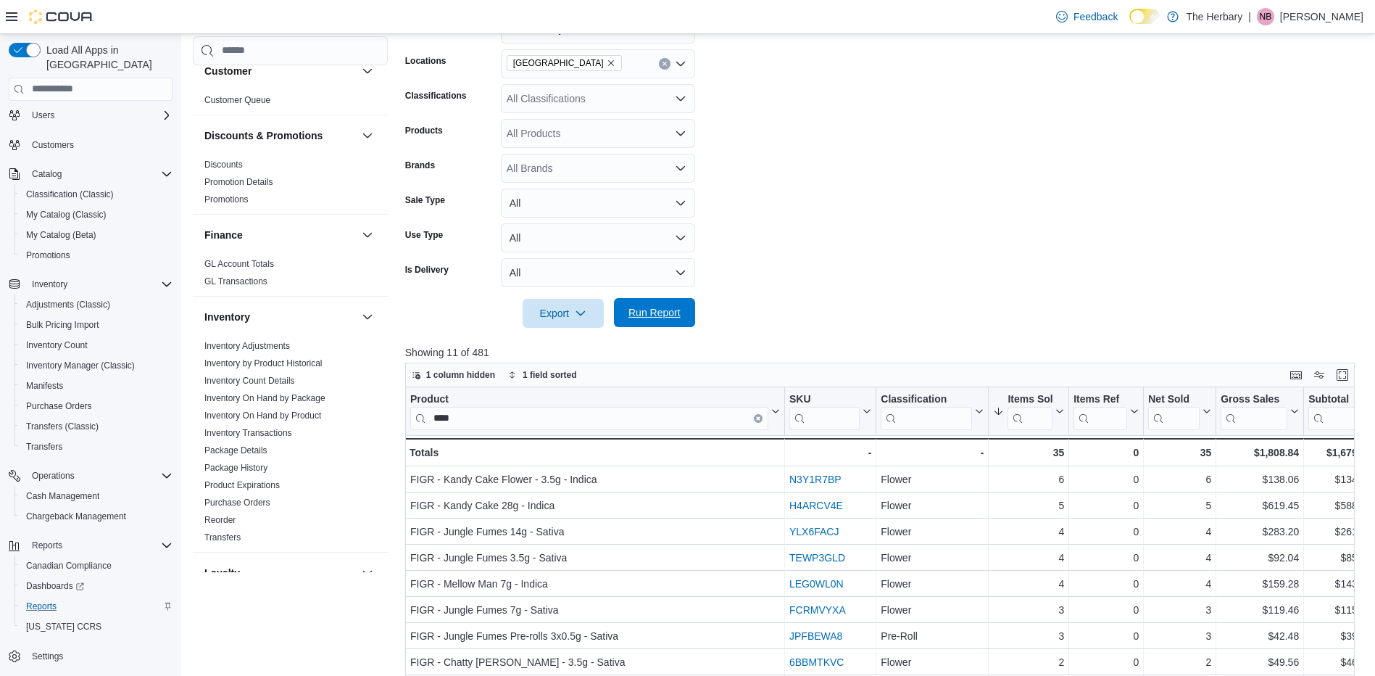
scroll to position [297, 0]
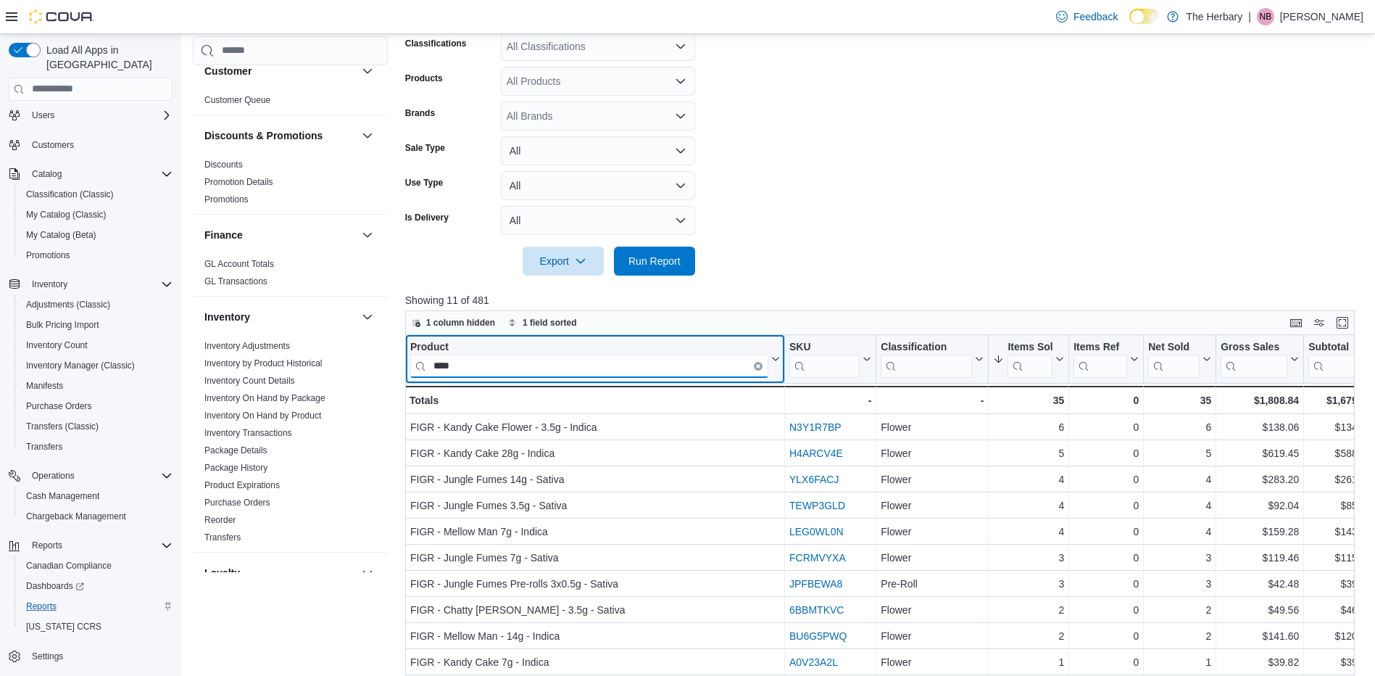
click at [567, 364] on input "****" at bounding box center [589, 365] width 358 height 23
type input "*"
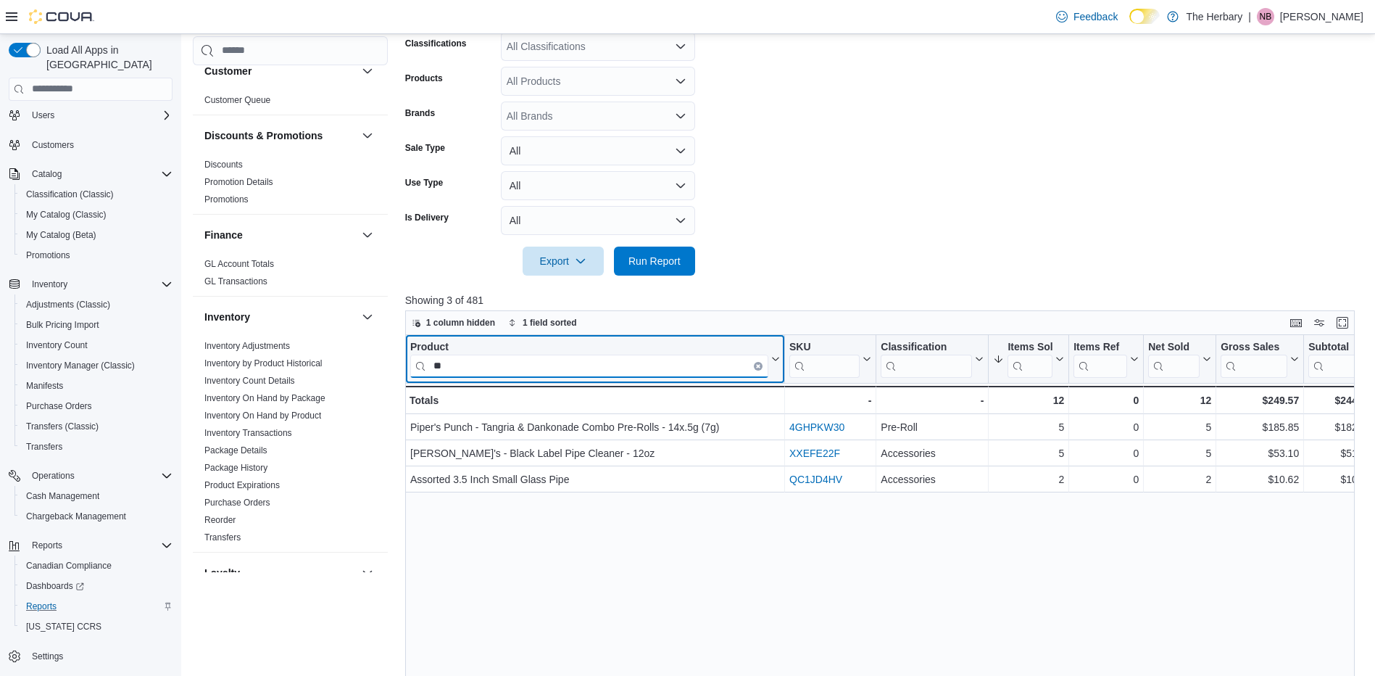
type input "*"
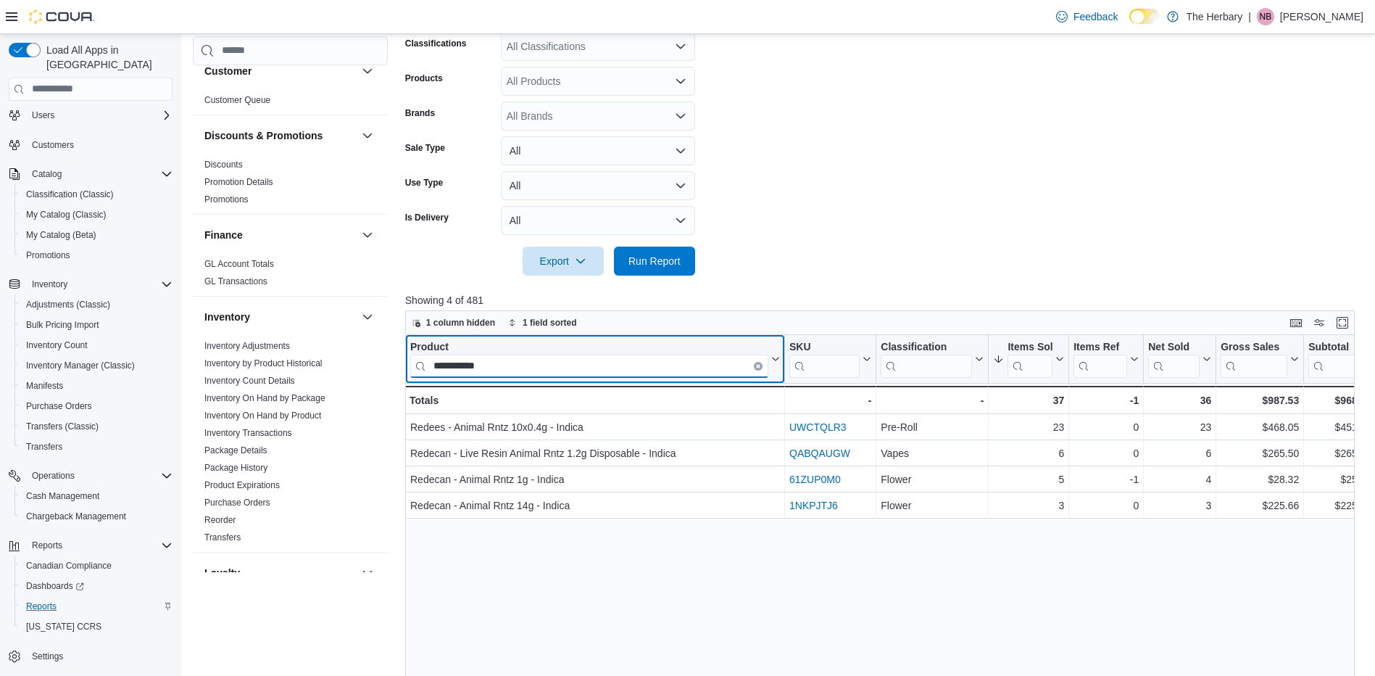
type input "**********"
drag, startPoint x: 559, startPoint y: 367, endPoint x: 355, endPoint y: 355, distance: 204.8
click at [355, 355] on div "Cash Management Cash Management Cash Out Details Compliance OCS Transaction Sub…" at bounding box center [779, 329] width 1172 height 1043
drag, startPoint x: 522, startPoint y: 361, endPoint x: 410, endPoint y: 352, distance: 112.7
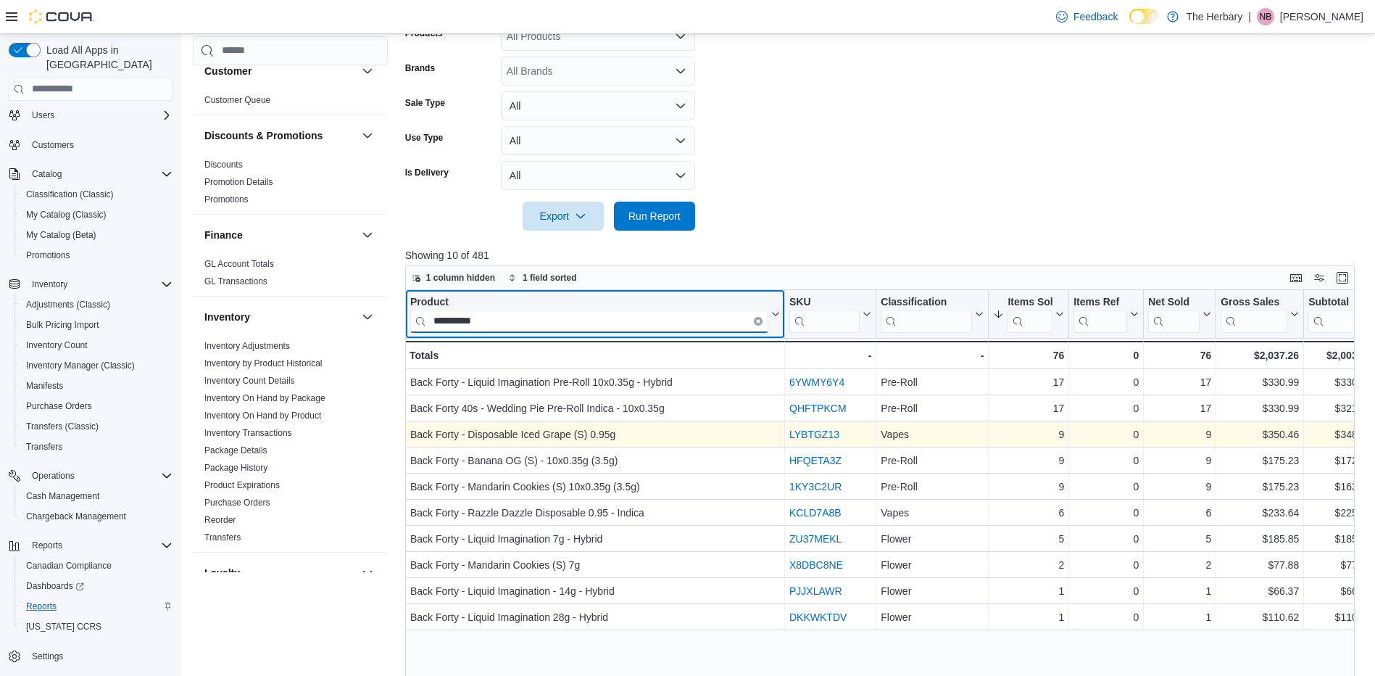
scroll to position [344, 0]
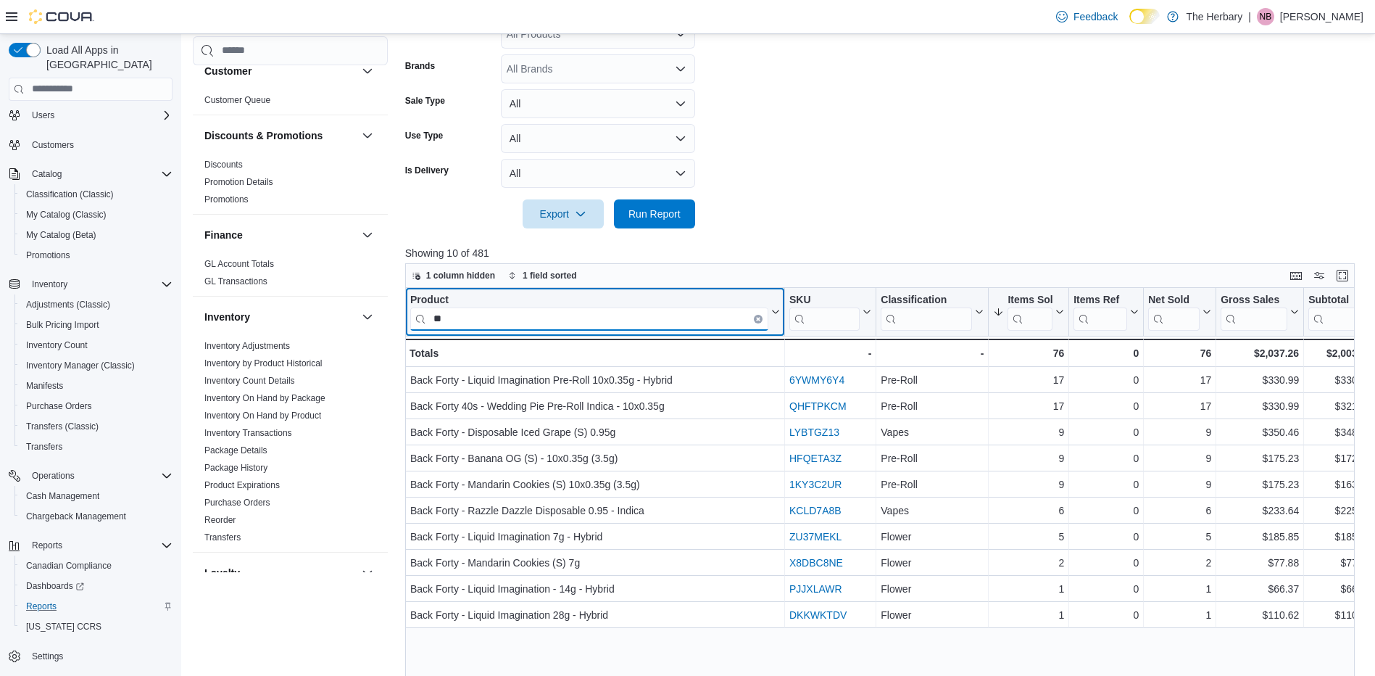
type input "*"
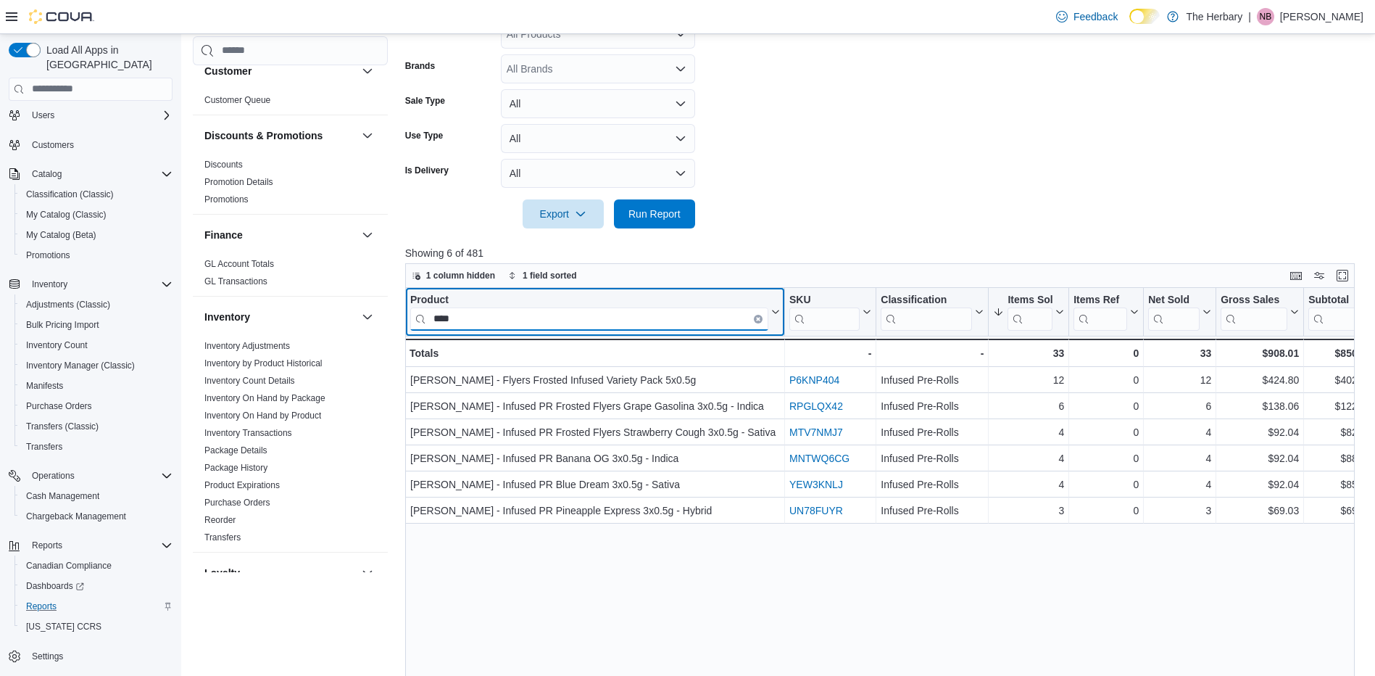
click at [507, 313] on input "****" at bounding box center [589, 318] width 358 height 23
type input "*"
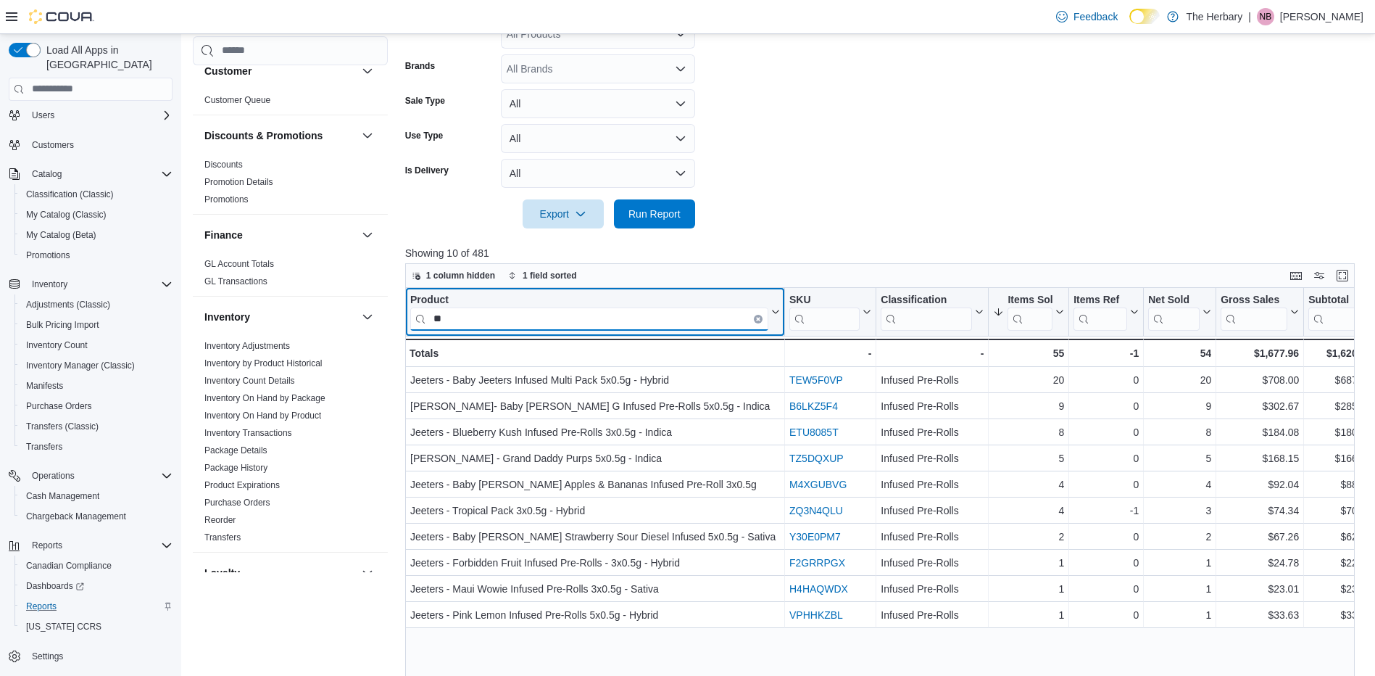
type input "*"
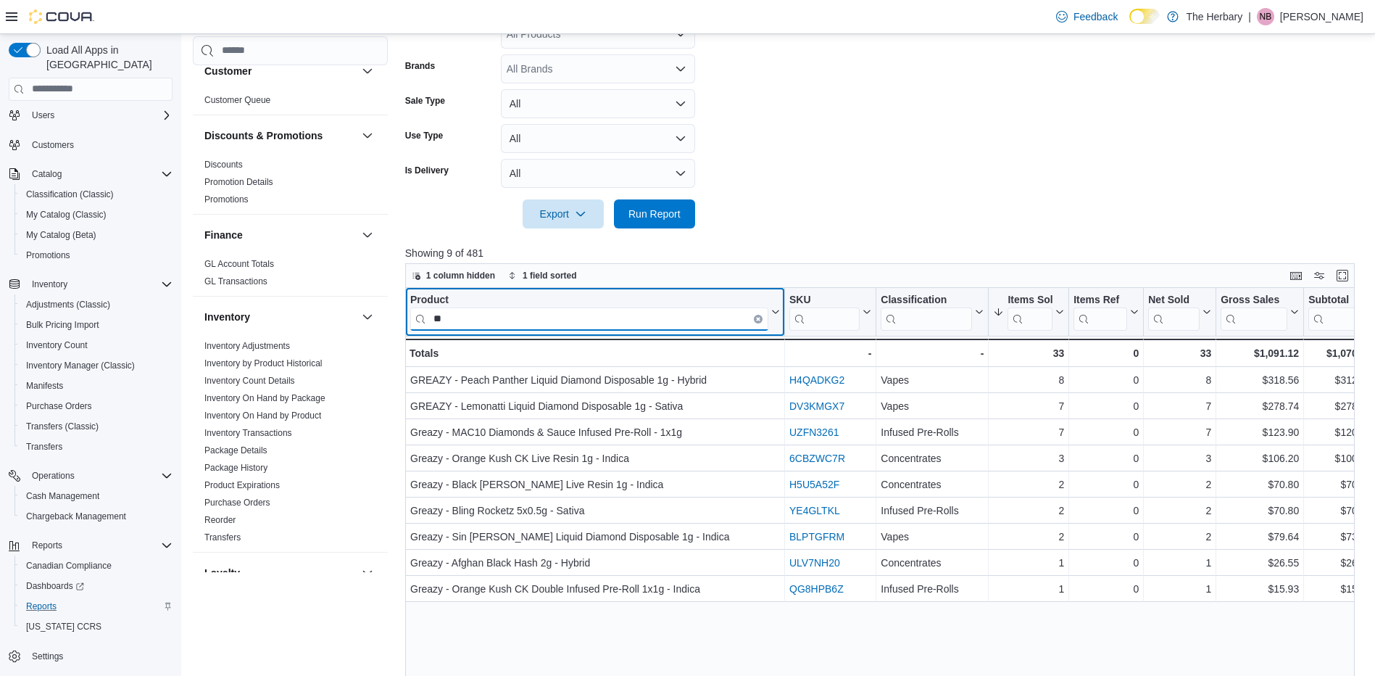
type input "*"
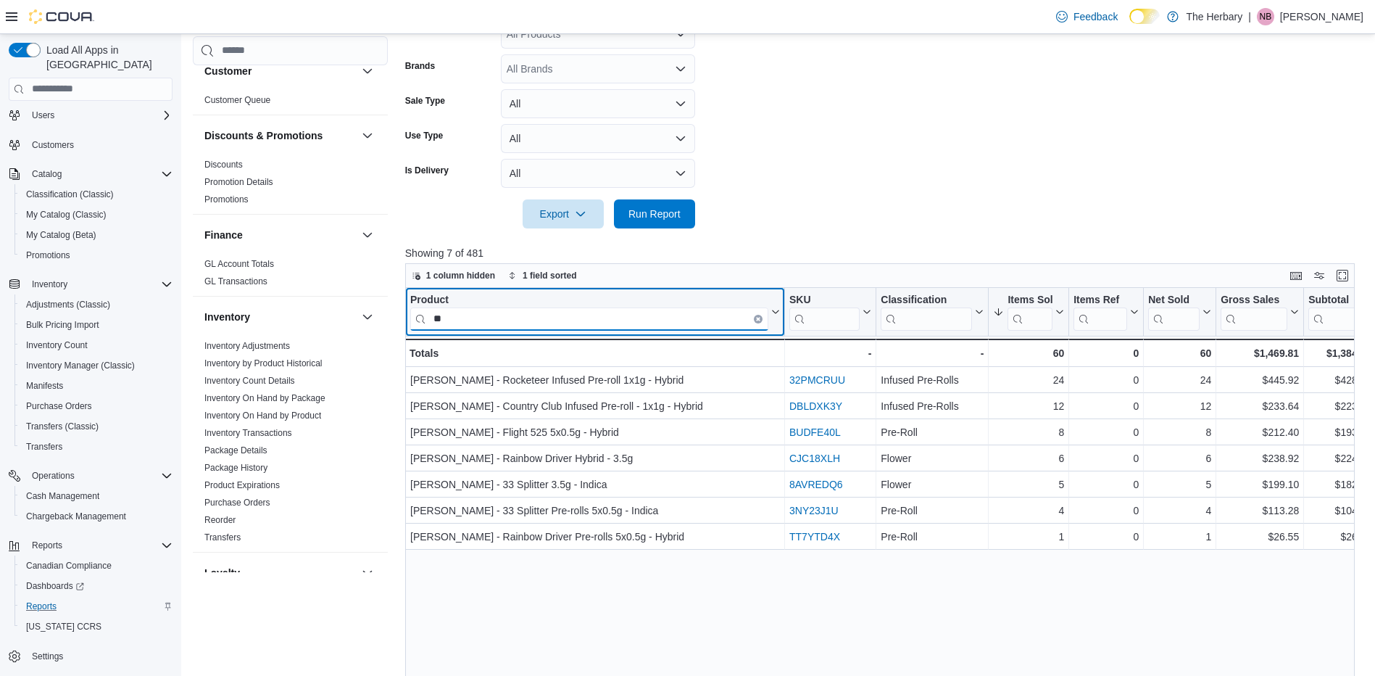
type input "*"
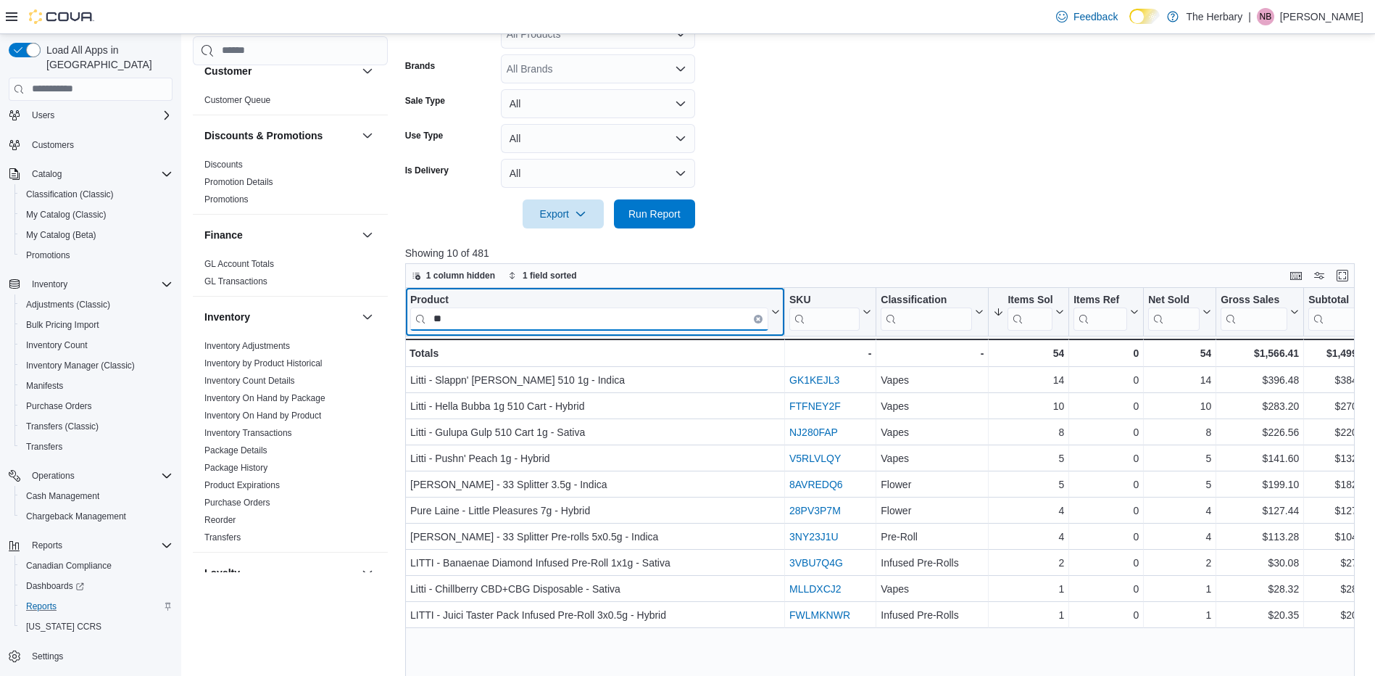
type input "*"
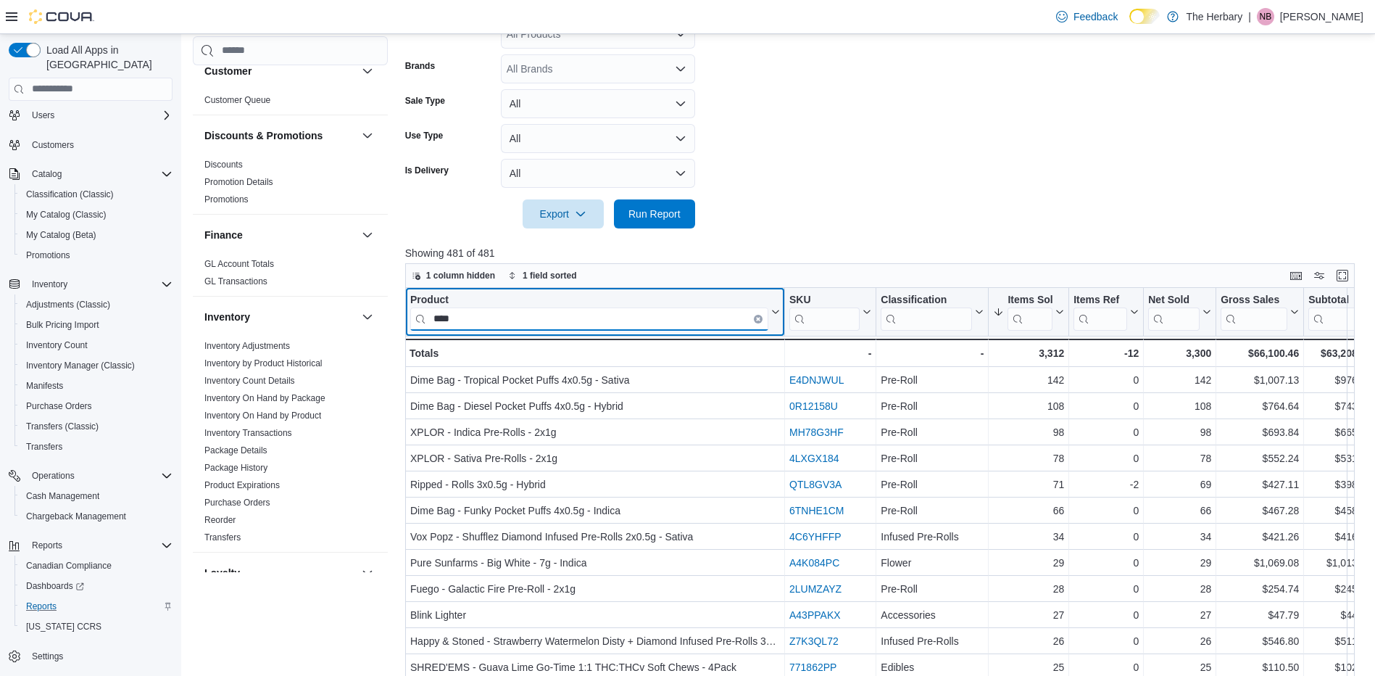
type input "****"
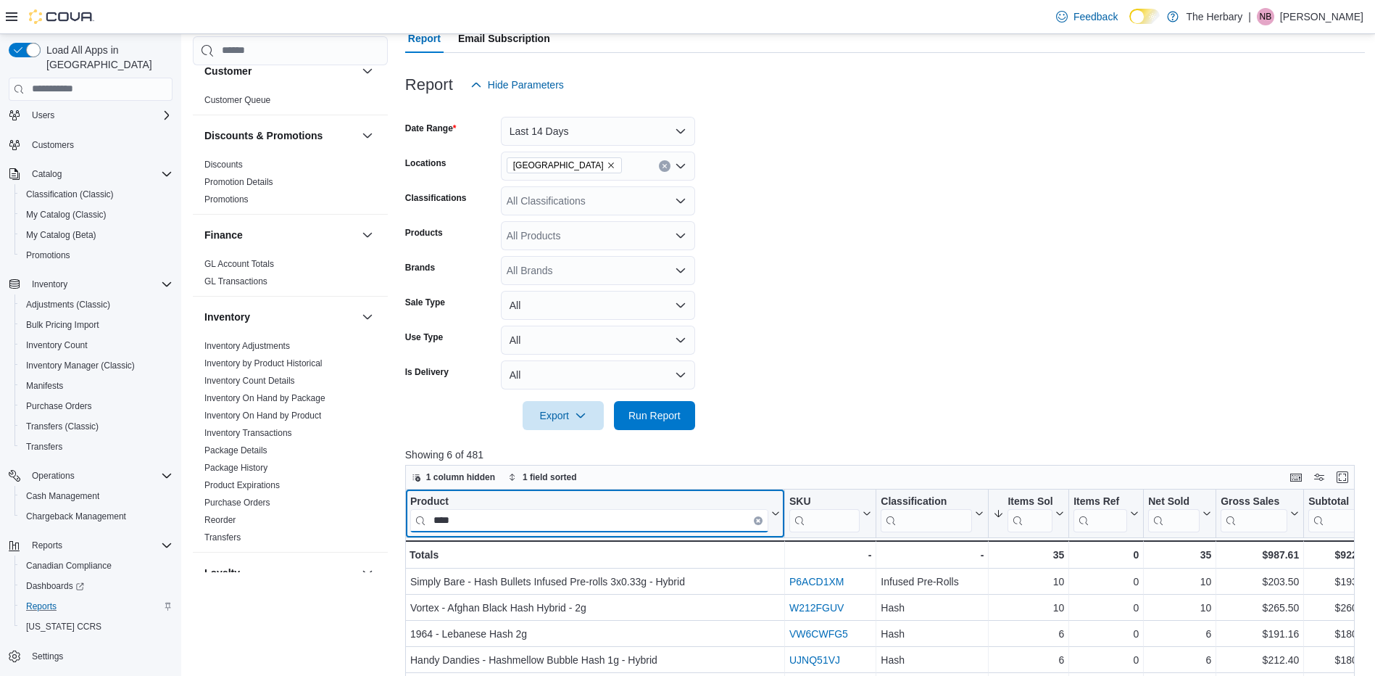
scroll to position [141, 0]
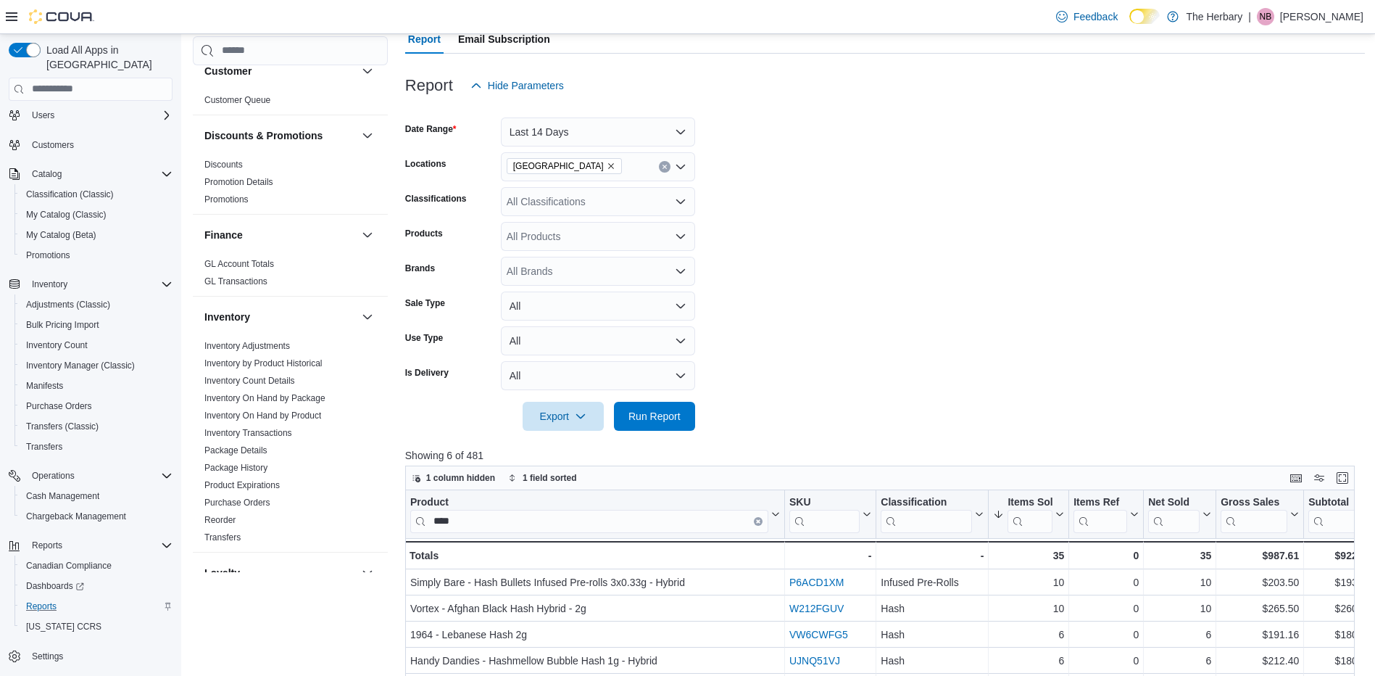
click at [558, 201] on div "All Classifications" at bounding box center [598, 201] width 194 height 29
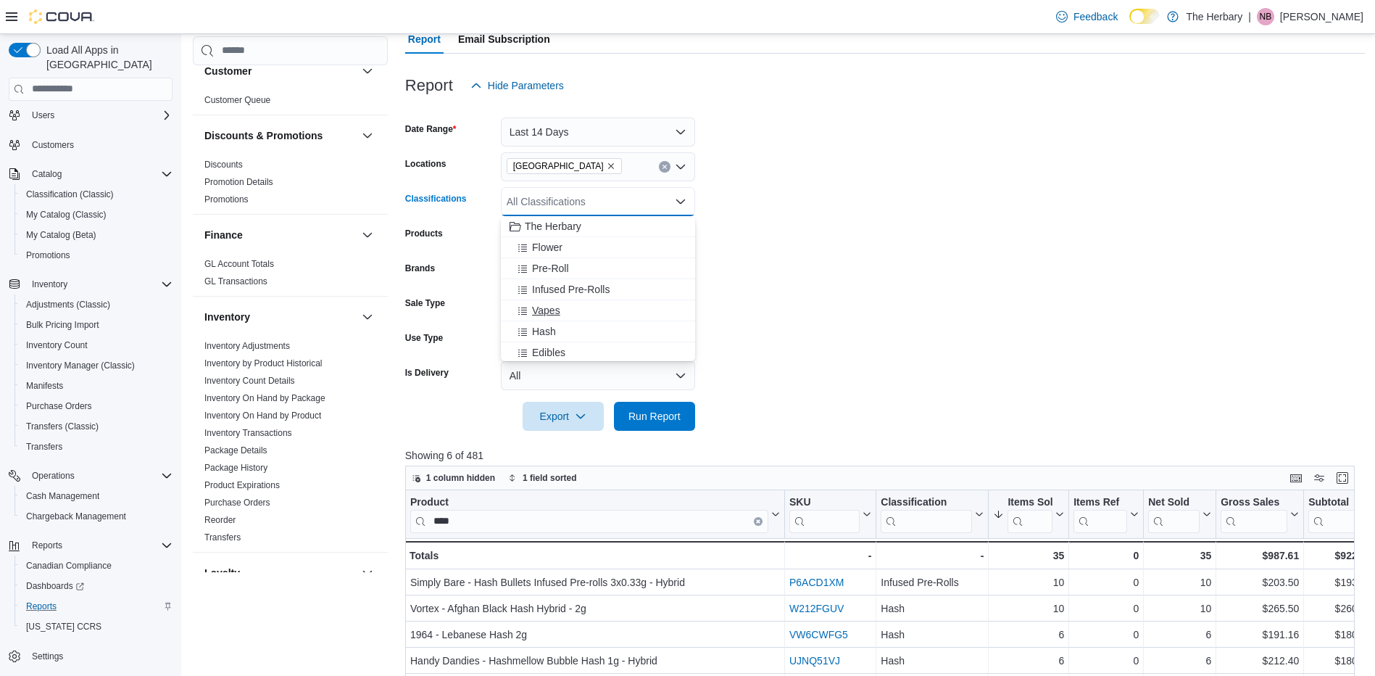
click at [558, 313] on span "Vapes" at bounding box center [546, 310] width 28 height 15
click at [634, 421] on span "Run Report" at bounding box center [655, 415] width 52 height 15
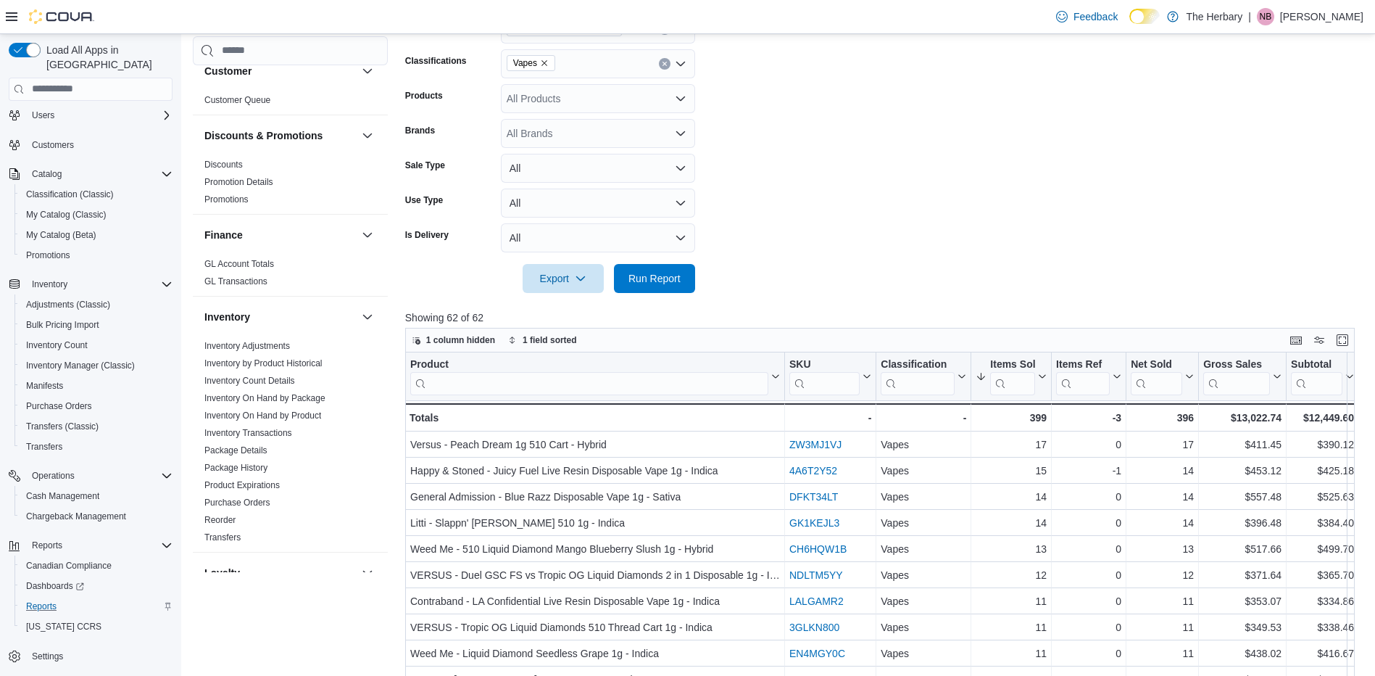
scroll to position [282, 0]
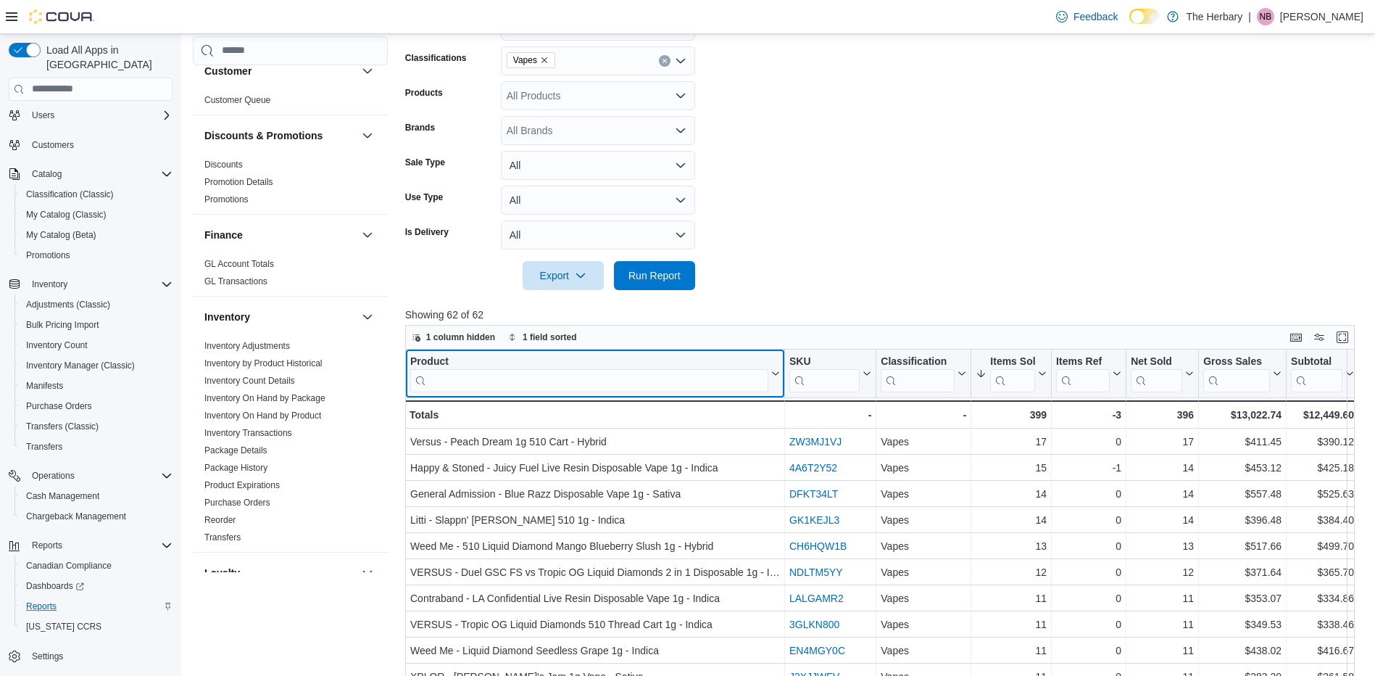
click at [687, 384] on input "search" at bounding box center [589, 379] width 358 height 23
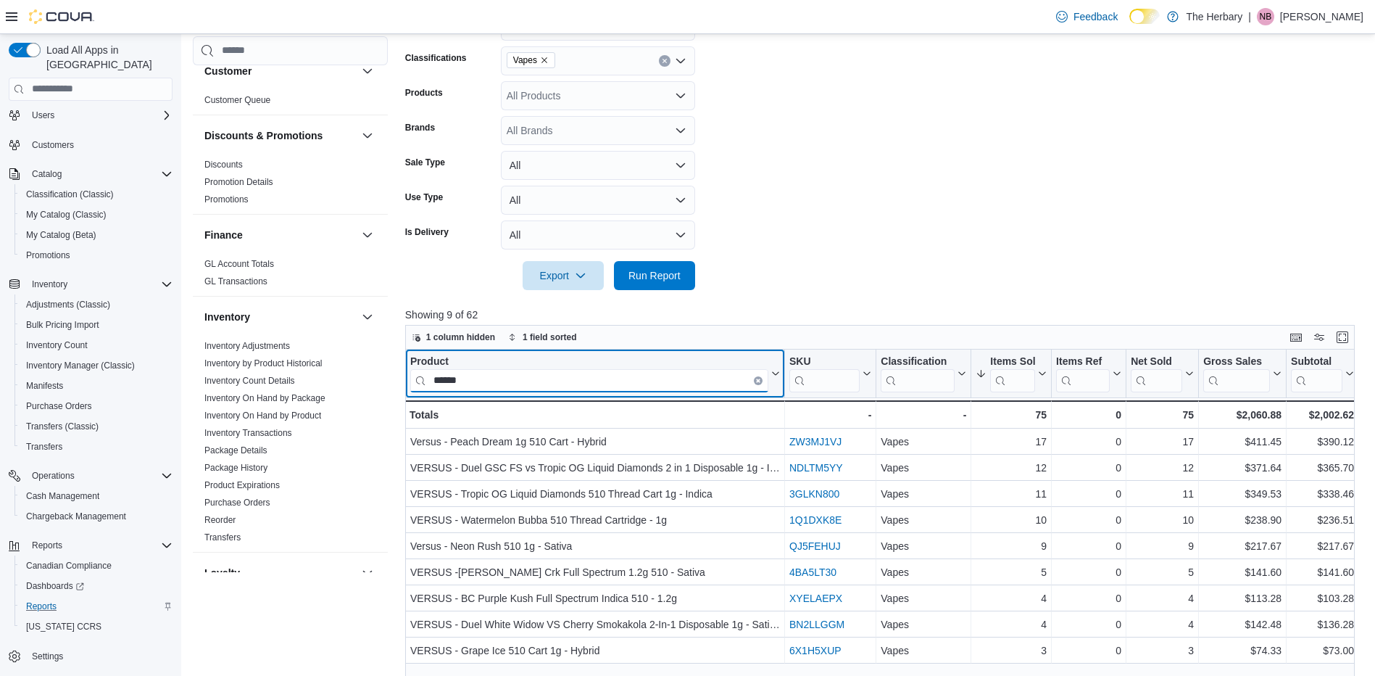
type input "******"
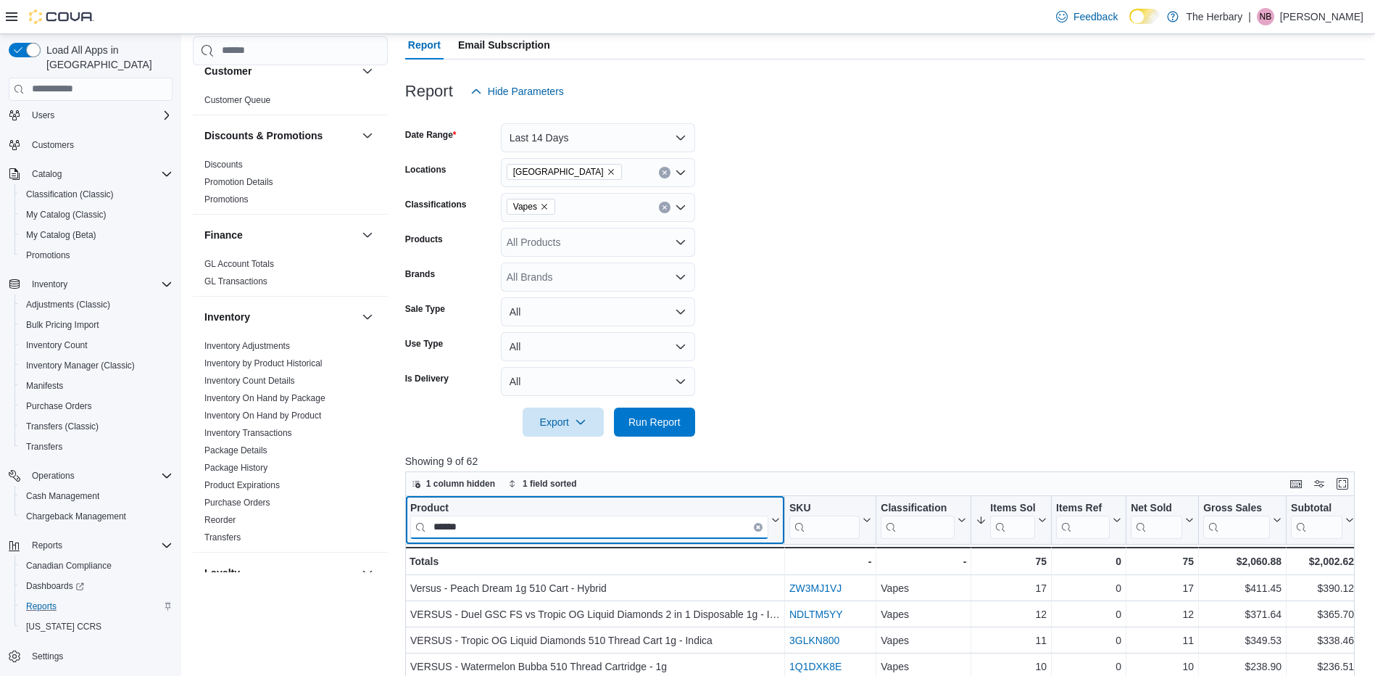
scroll to position [135, 0]
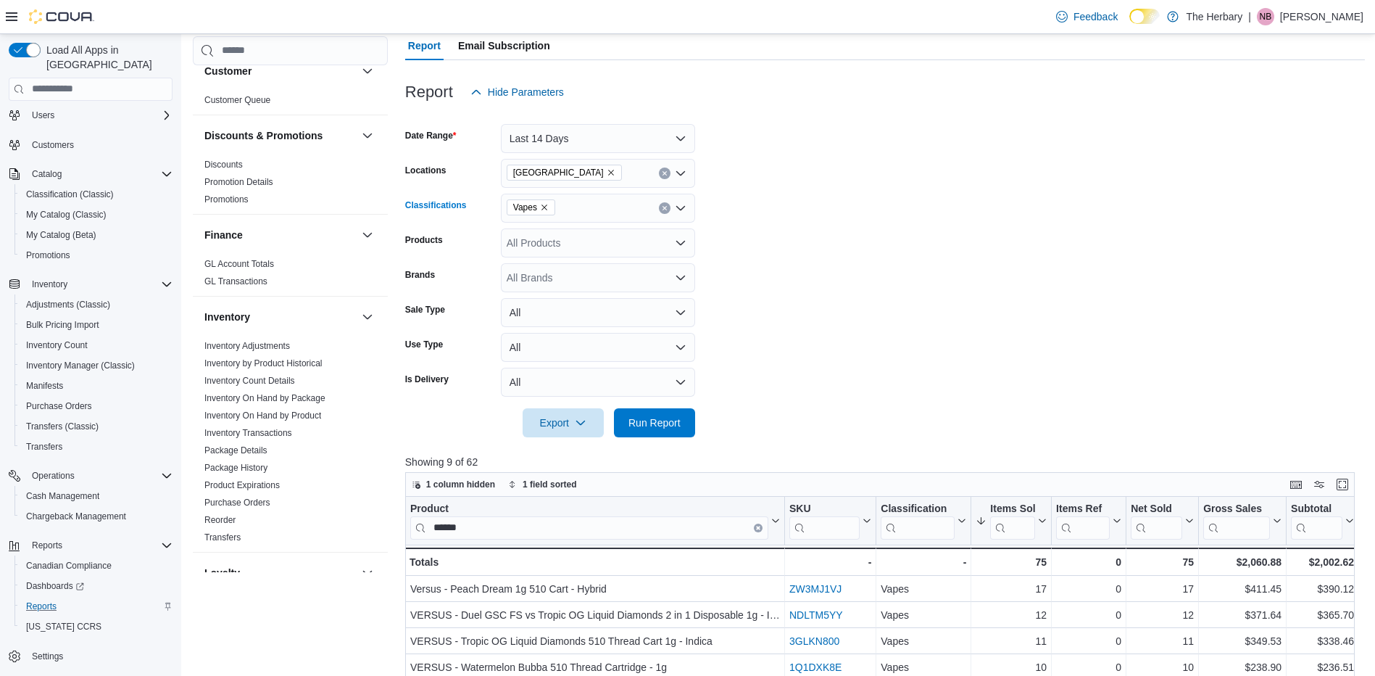
click at [548, 207] on span "Vapes" at bounding box center [531, 207] width 49 height 16
click at [543, 207] on icon "Remove Vapes from selection in this group" at bounding box center [545, 207] width 6 height 6
click at [844, 219] on form "Date Range Last 14 Days Locations London Classifications All Classifications Co…" at bounding box center [885, 272] width 960 height 331
click at [645, 413] on span "Run Report" at bounding box center [655, 421] width 64 height 29
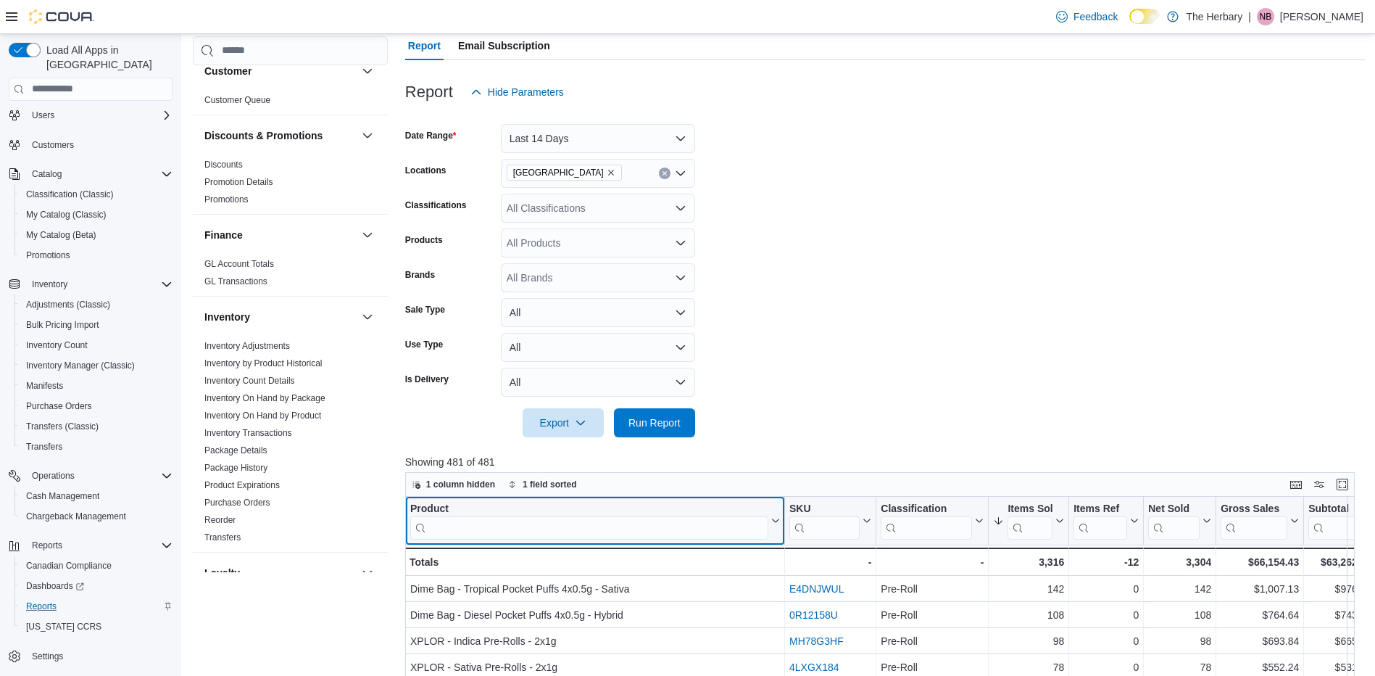
click at [534, 521] on input "search" at bounding box center [589, 526] width 358 height 23
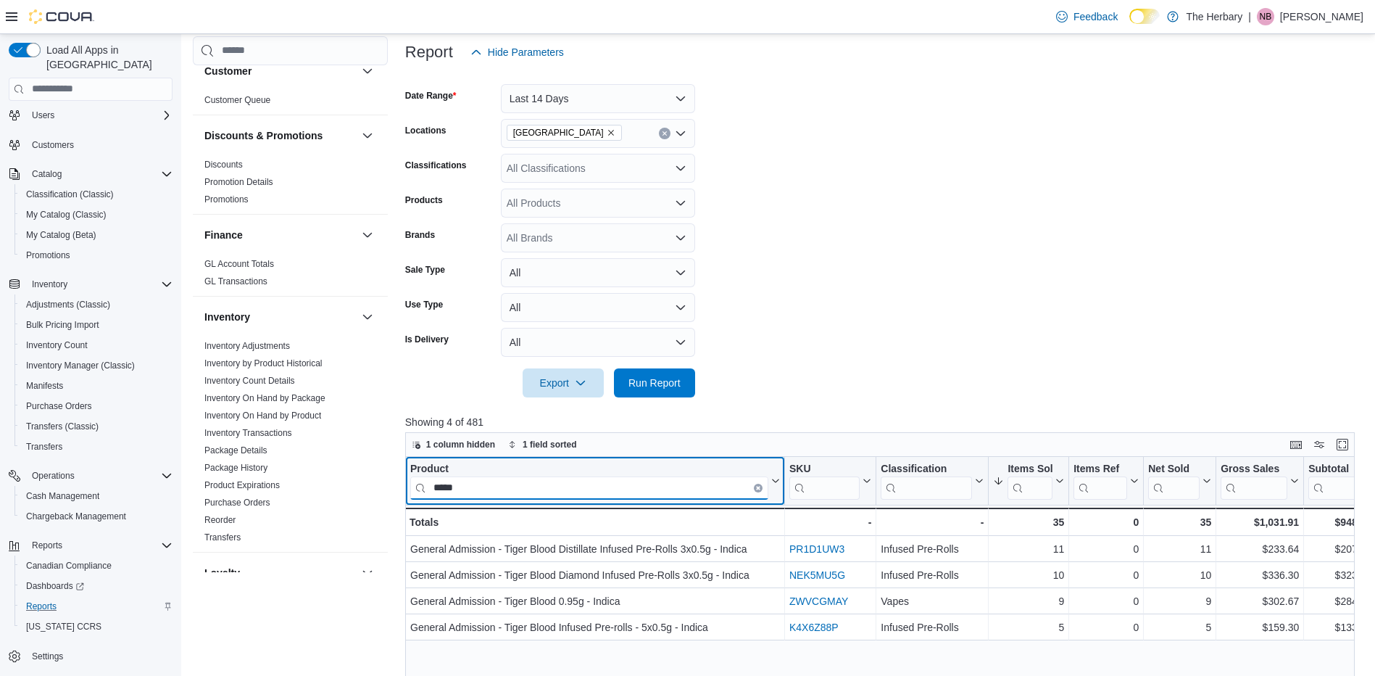
scroll to position [176, 0]
type input "*"
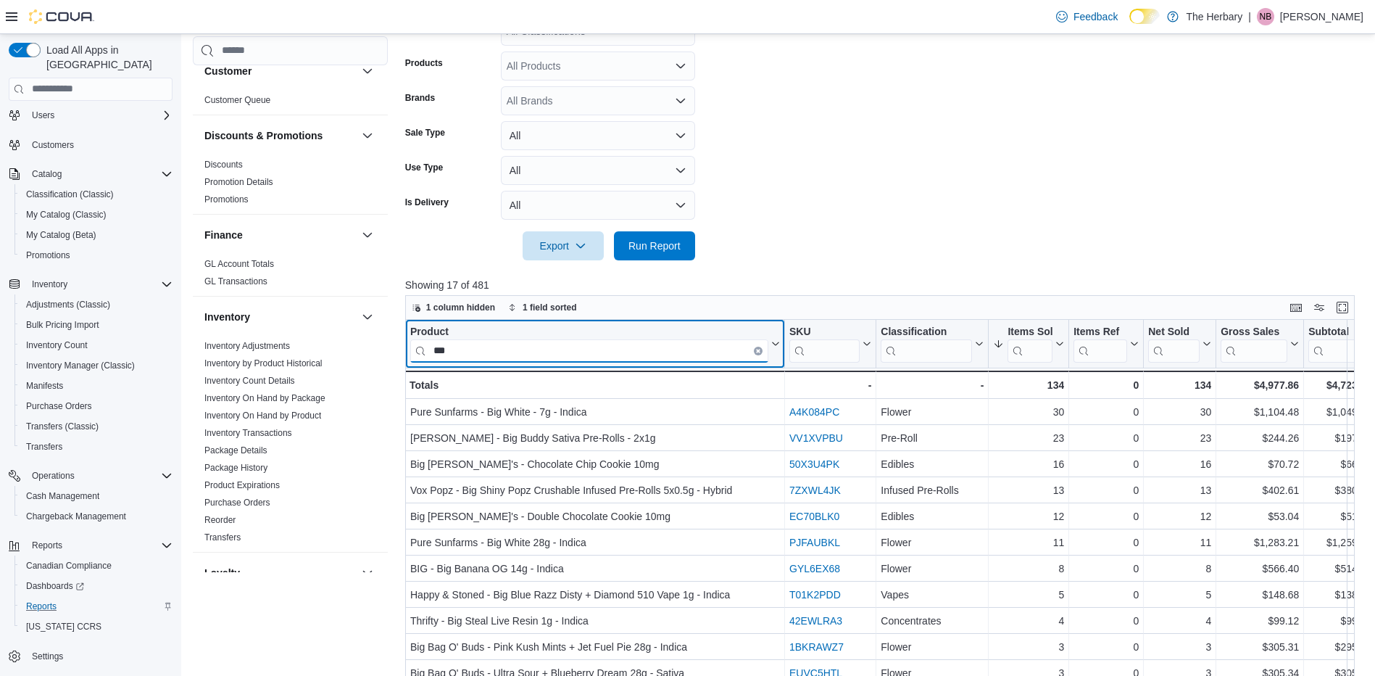
scroll to position [312, 0]
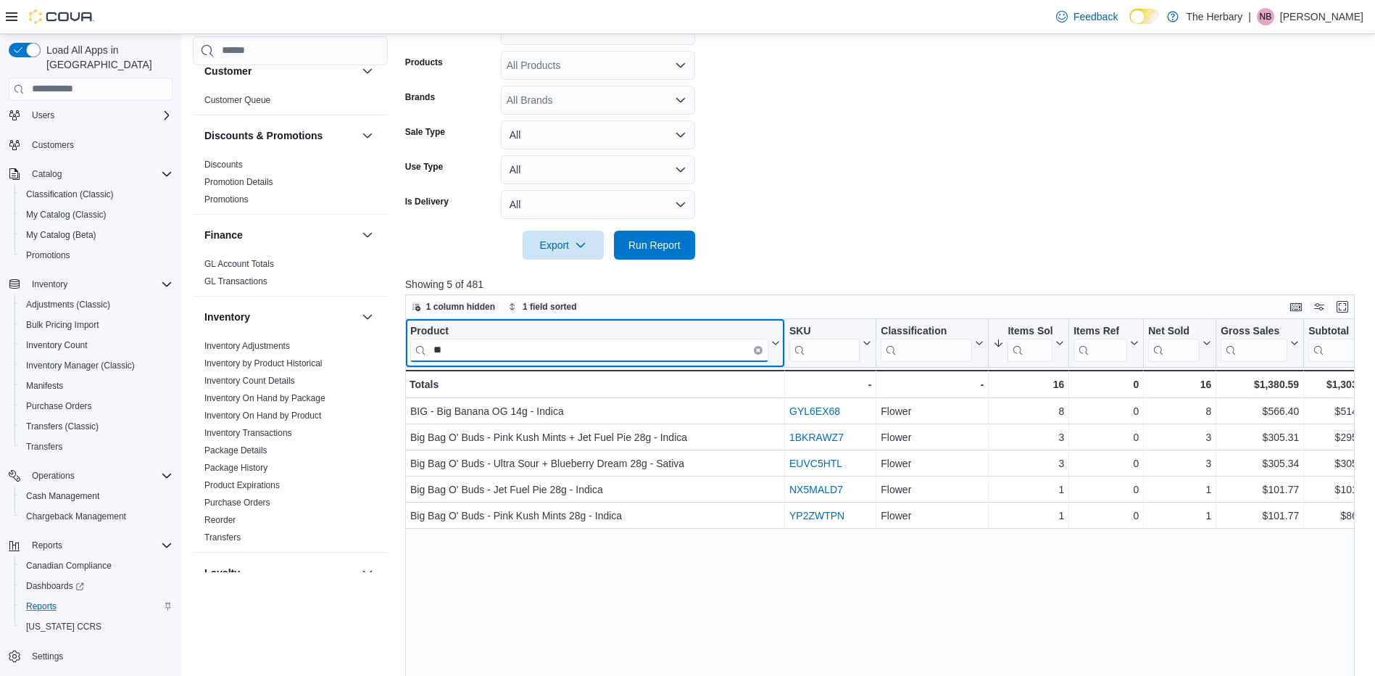
type input "*"
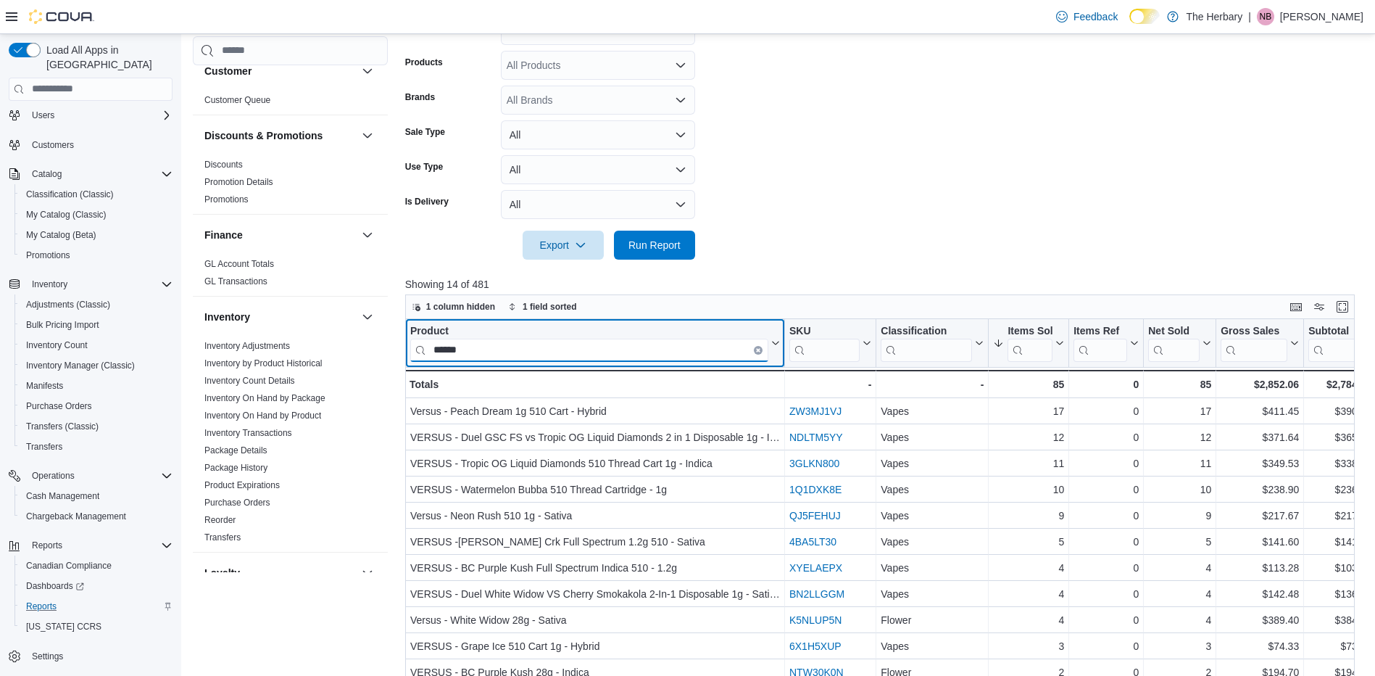
type input "******"
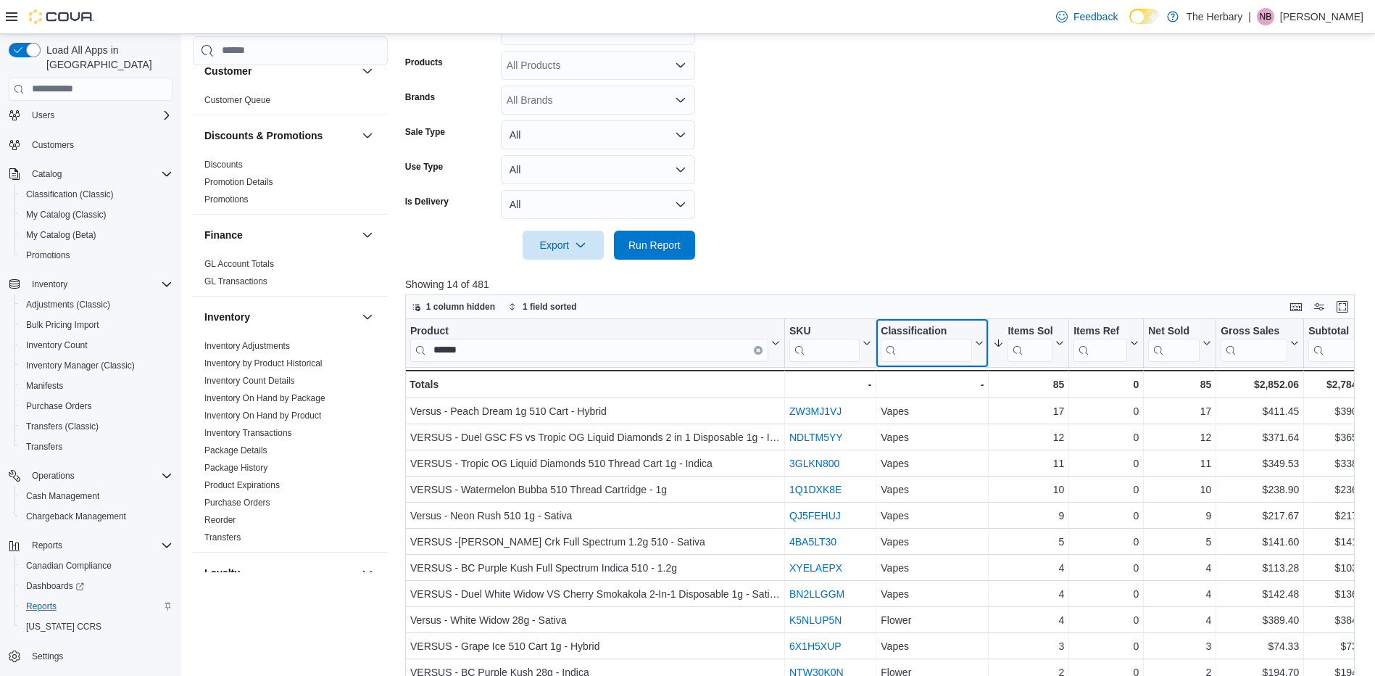
click at [958, 328] on div "Classification" at bounding box center [926, 331] width 91 height 14
click at [934, 395] on span "Sort A-Z" at bounding box center [933, 398] width 30 height 12
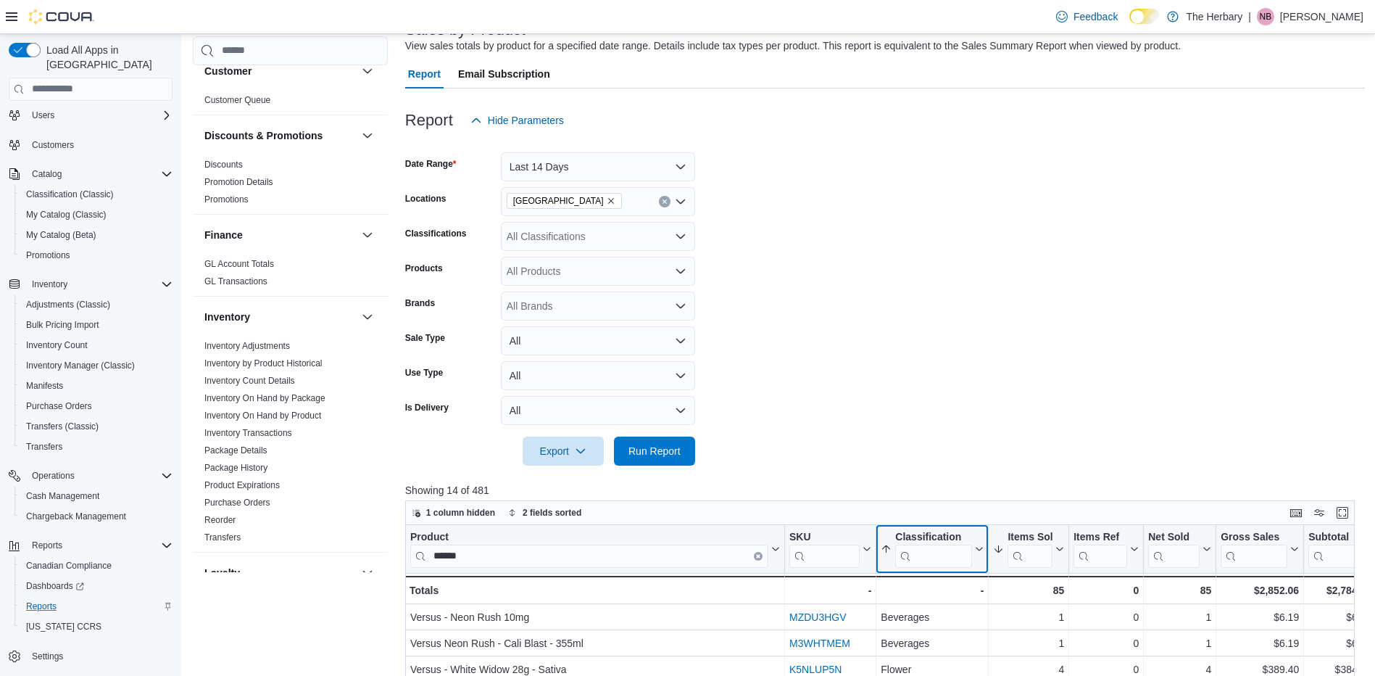
scroll to position [106, 0]
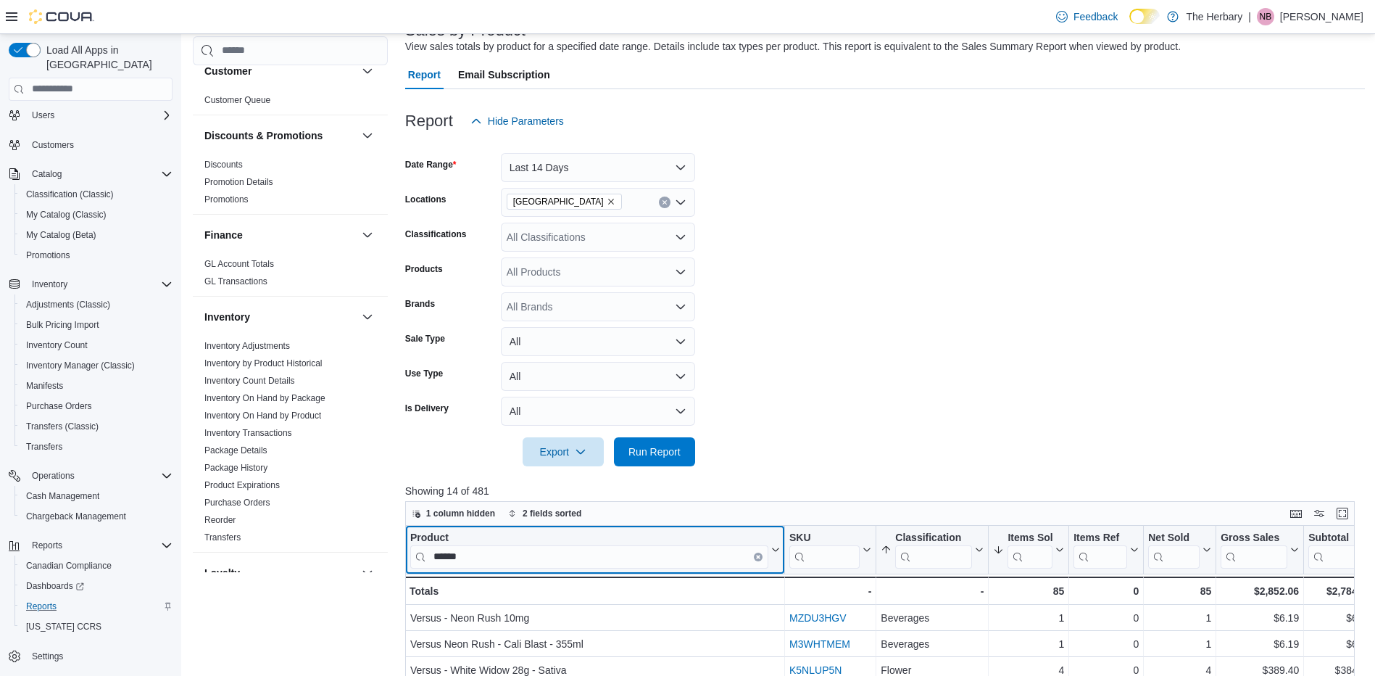
click at [762, 557] on button "Clear input" at bounding box center [758, 556] width 9 height 9
click at [747, 555] on input "search" at bounding box center [589, 555] width 358 height 23
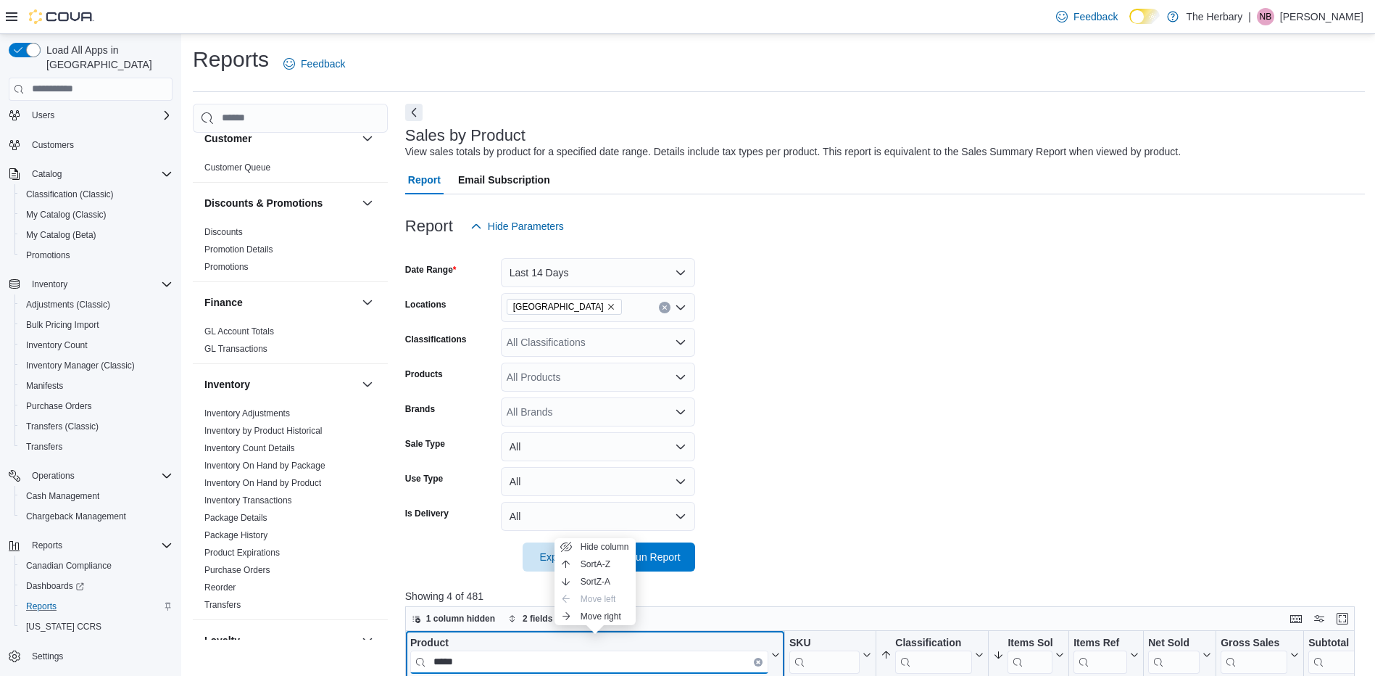
scroll to position [0, 0]
click at [869, 378] on form "Date Range Last 14 Days Locations London Classifications All Classifications Pr…" at bounding box center [885, 406] width 960 height 331
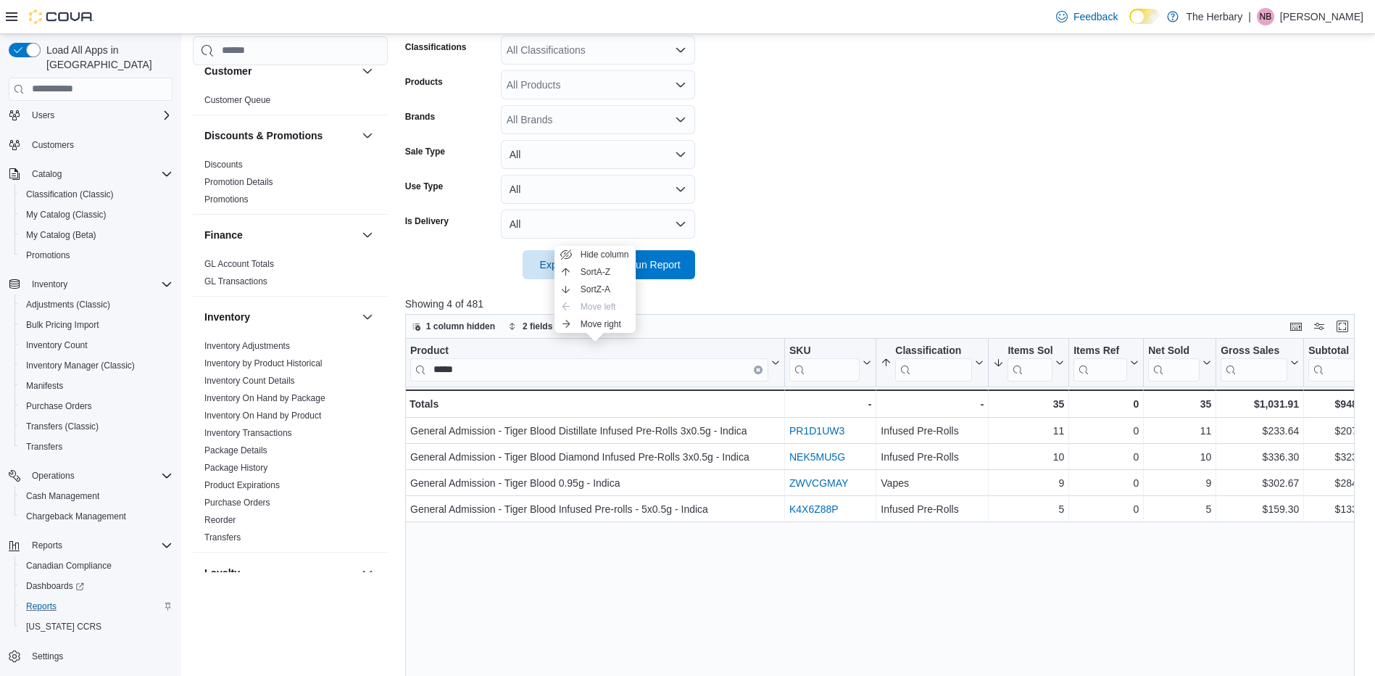
scroll to position [294, 0]
click at [672, 371] on input "*****" at bounding box center [589, 368] width 358 height 23
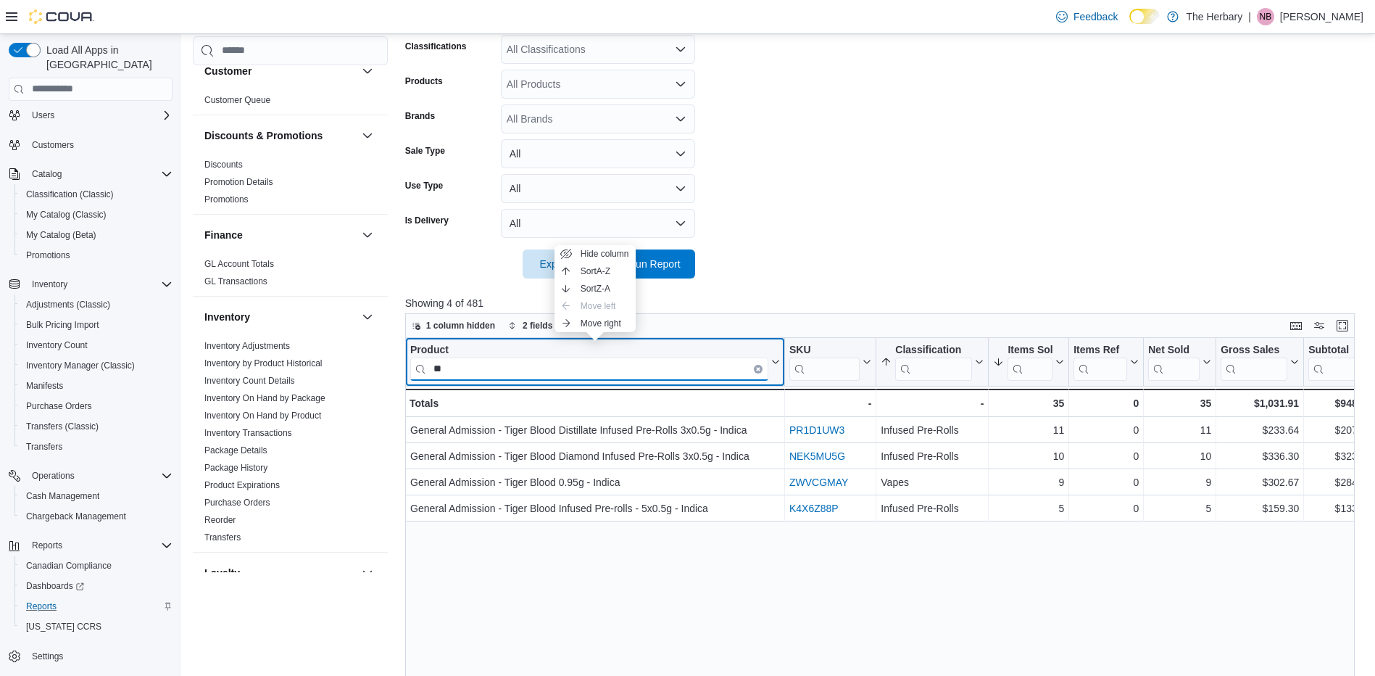
type input "*"
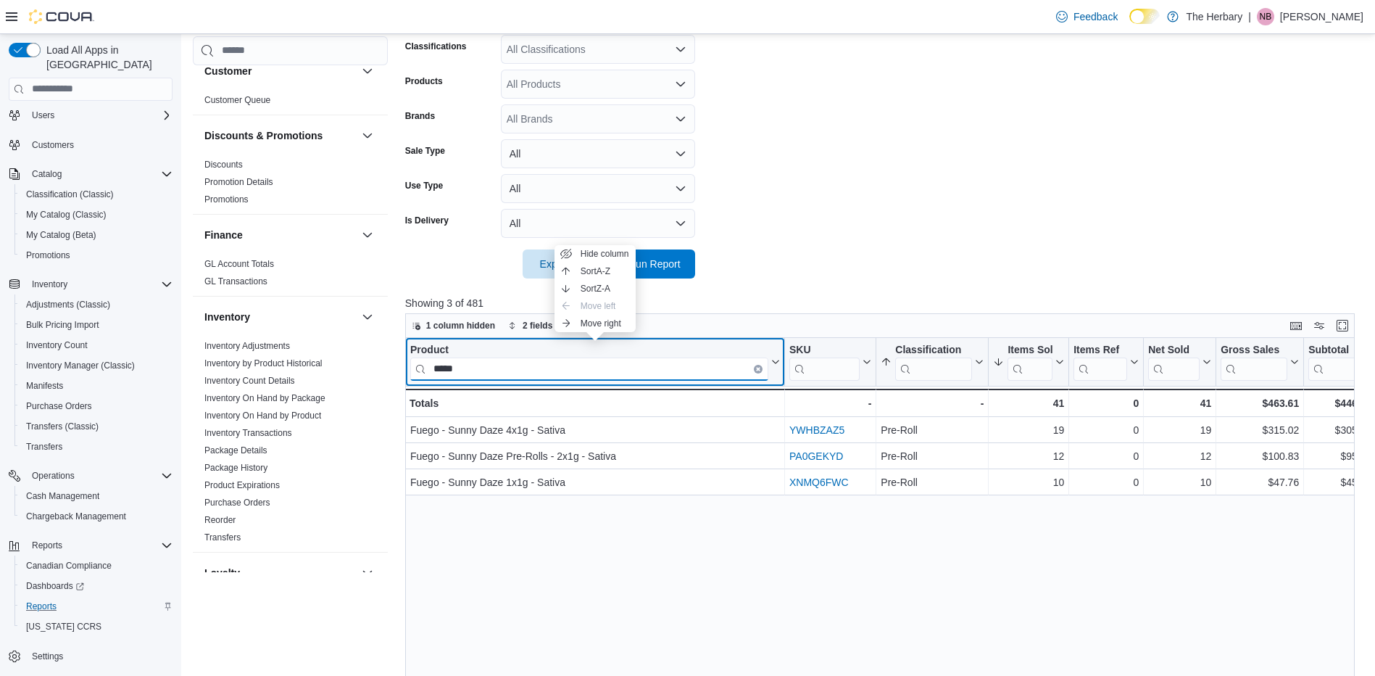
click at [519, 370] on input "*****" at bounding box center [589, 368] width 358 height 23
type input "*"
type input "******"
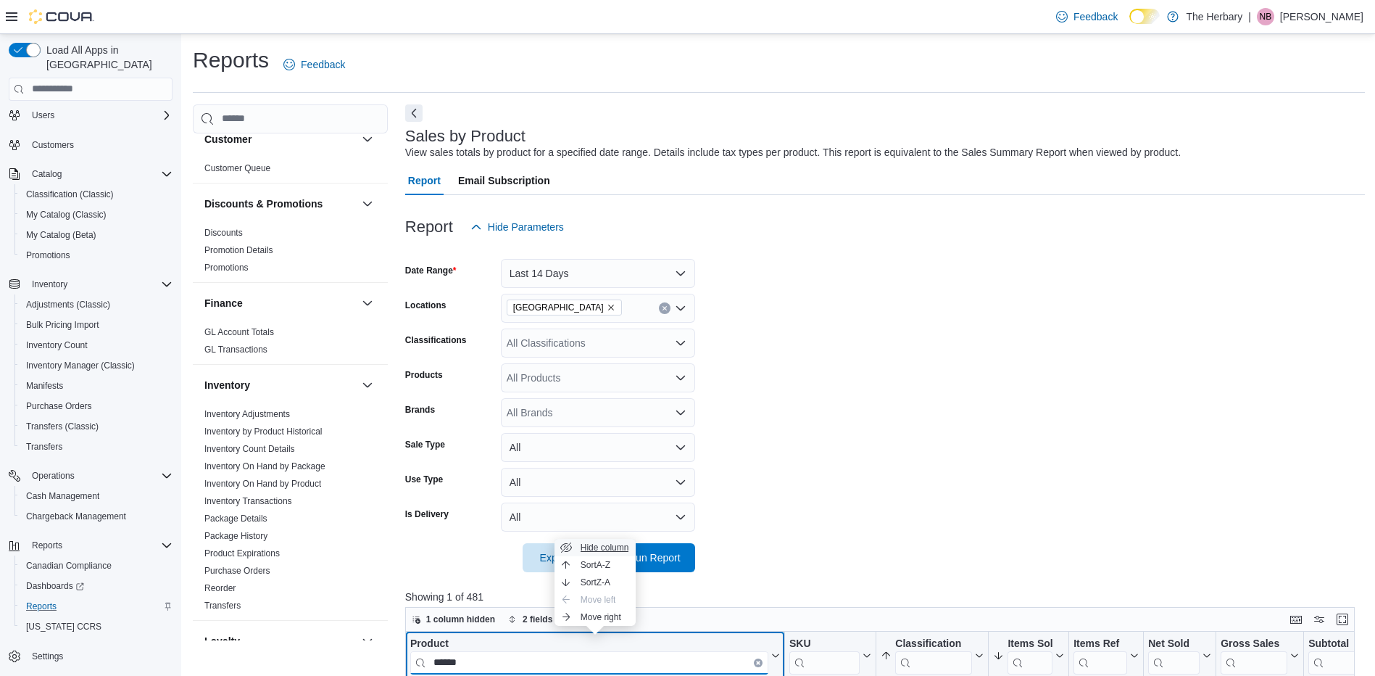
scroll to position [3, 0]
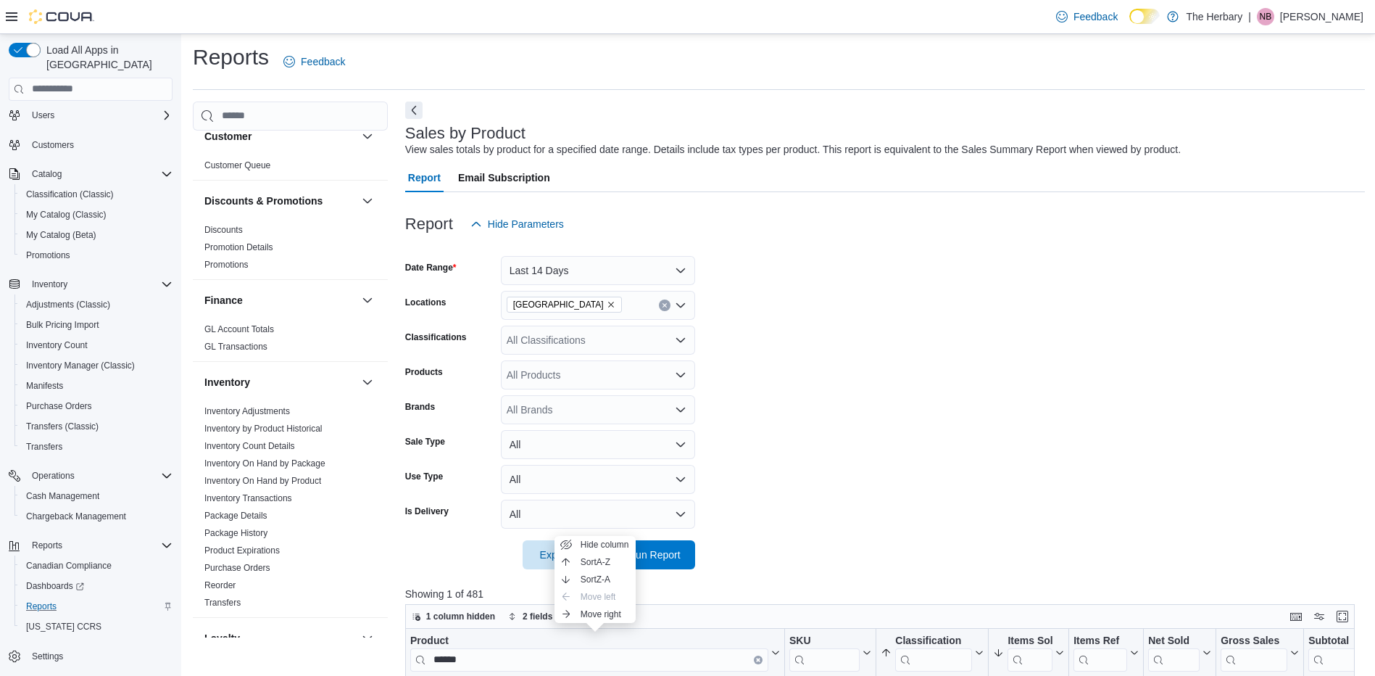
click at [751, 350] on form "Date Range Last 14 Days Locations London Classifications All Classifications Pr…" at bounding box center [885, 404] width 960 height 331
click at [669, 552] on span "Run Report" at bounding box center [655, 554] width 52 height 15
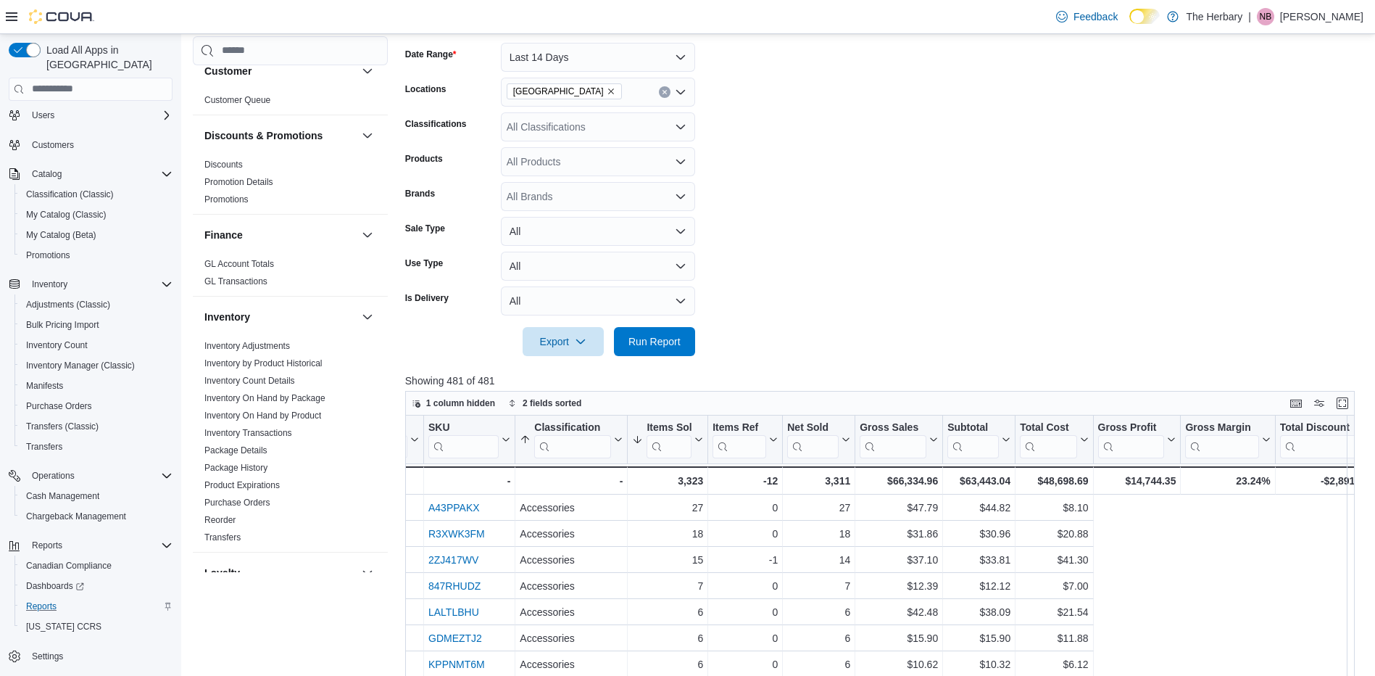
scroll to position [0, 0]
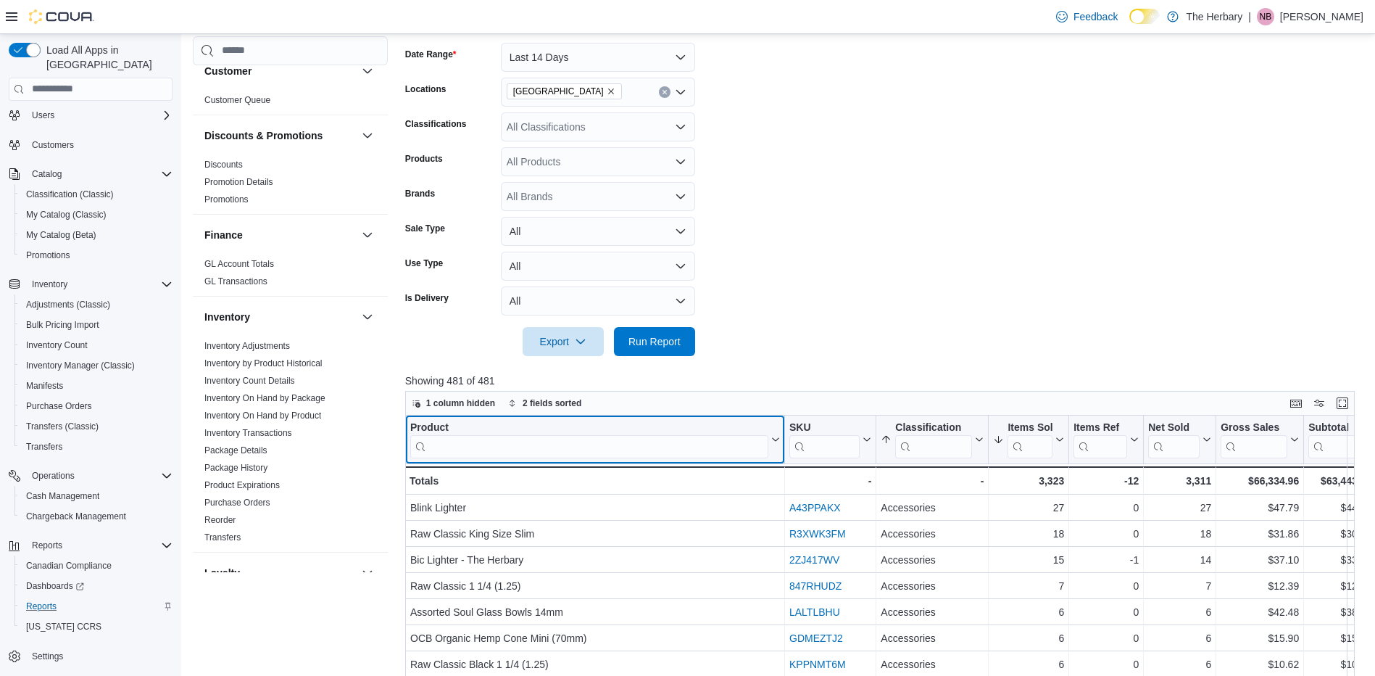
click at [524, 446] on input "search" at bounding box center [589, 445] width 358 height 23
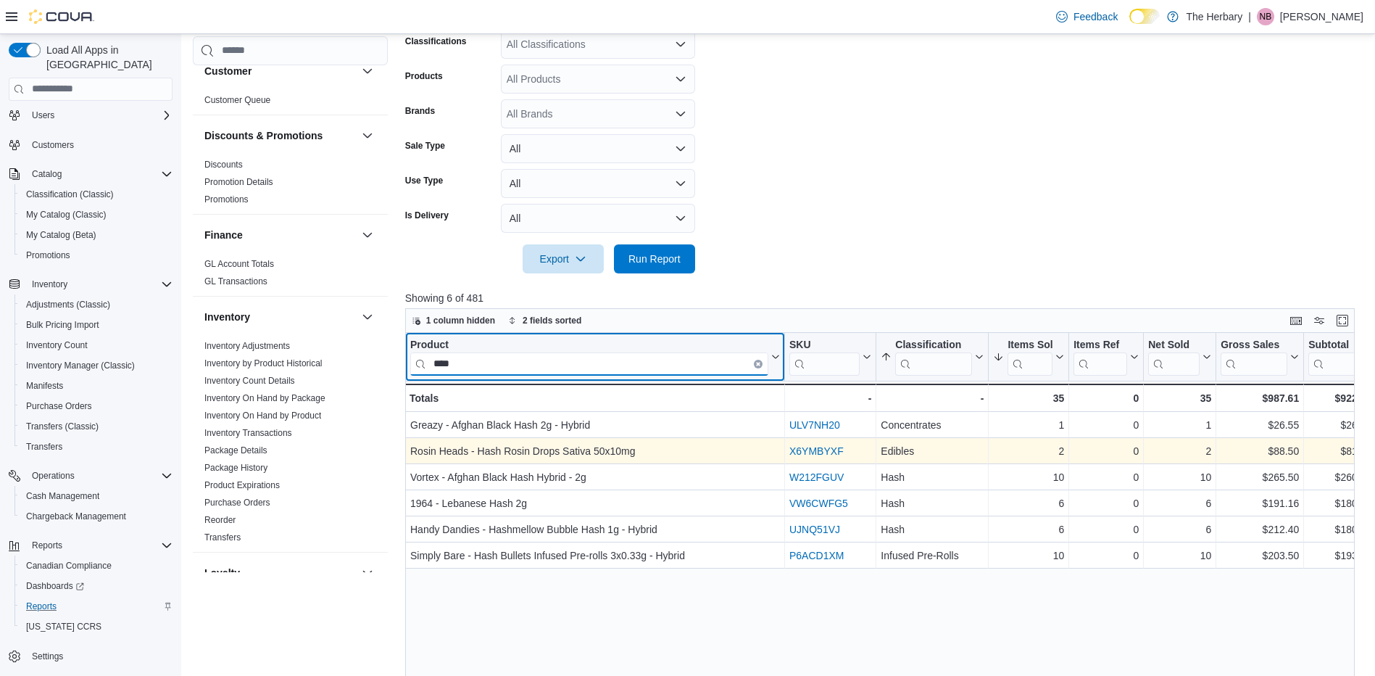
scroll to position [300, 0]
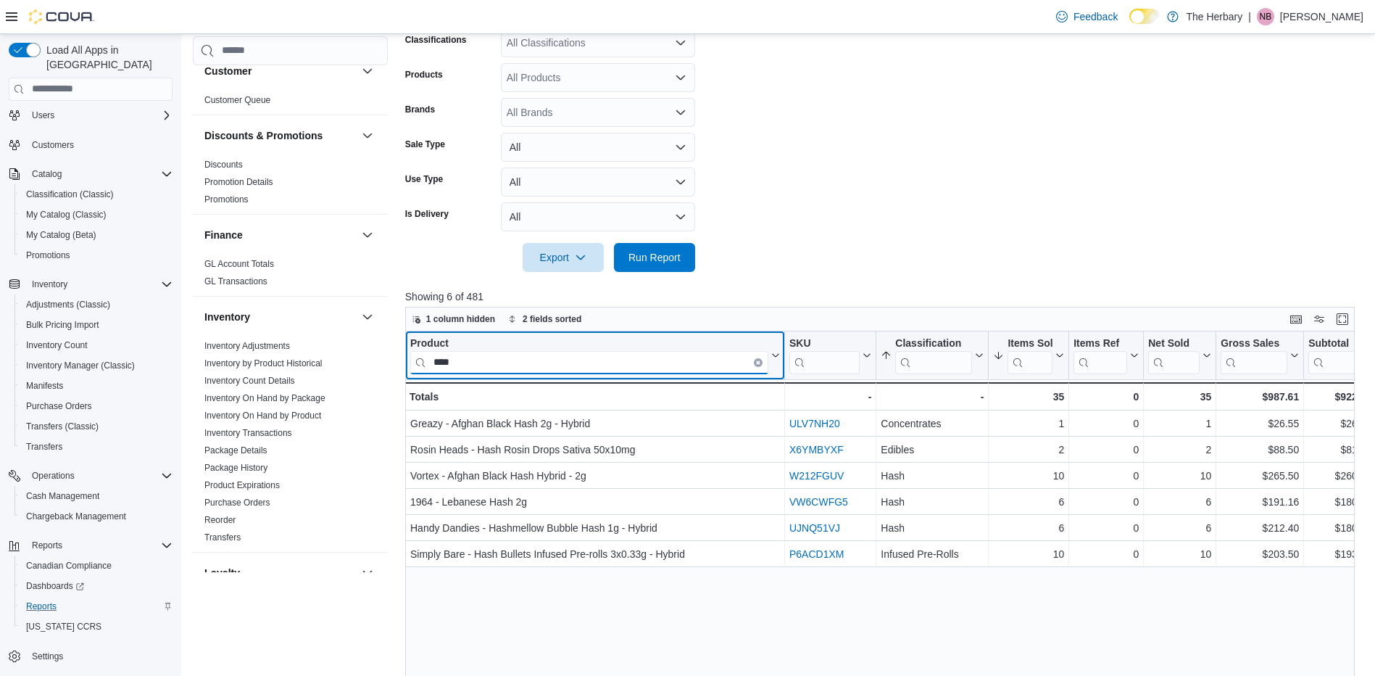
type input "****"
click at [755, 363] on button "Clear input" at bounding box center [758, 361] width 9 height 9
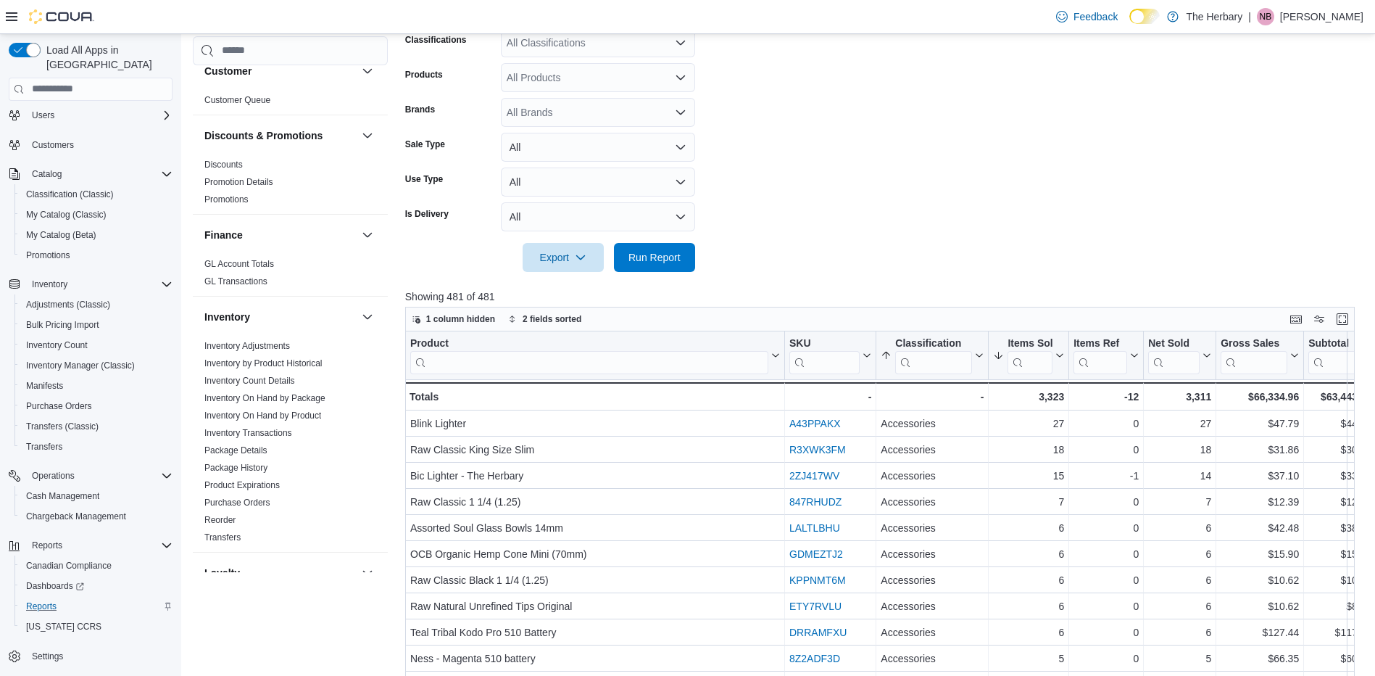
click at [895, 224] on form "Date Range Last 14 Days Locations London Classifications All Classifications Pr…" at bounding box center [885, 106] width 960 height 331
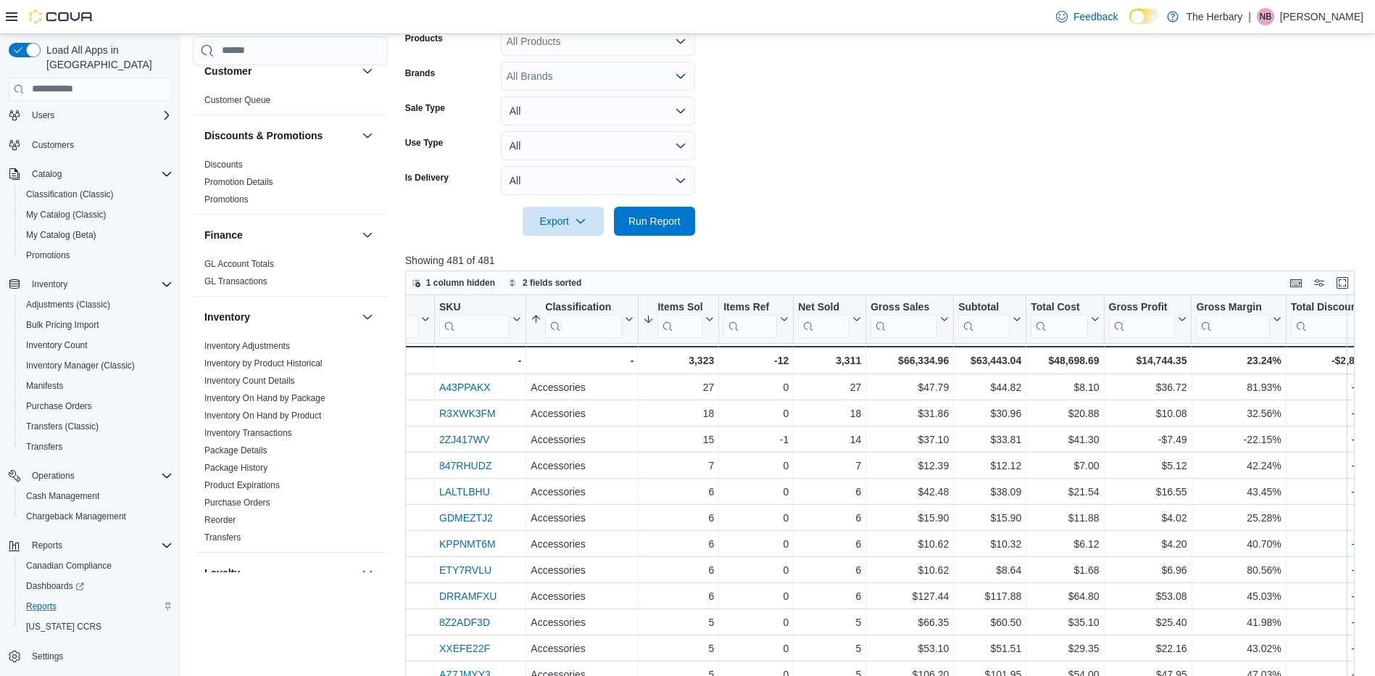
scroll to position [483, 0]
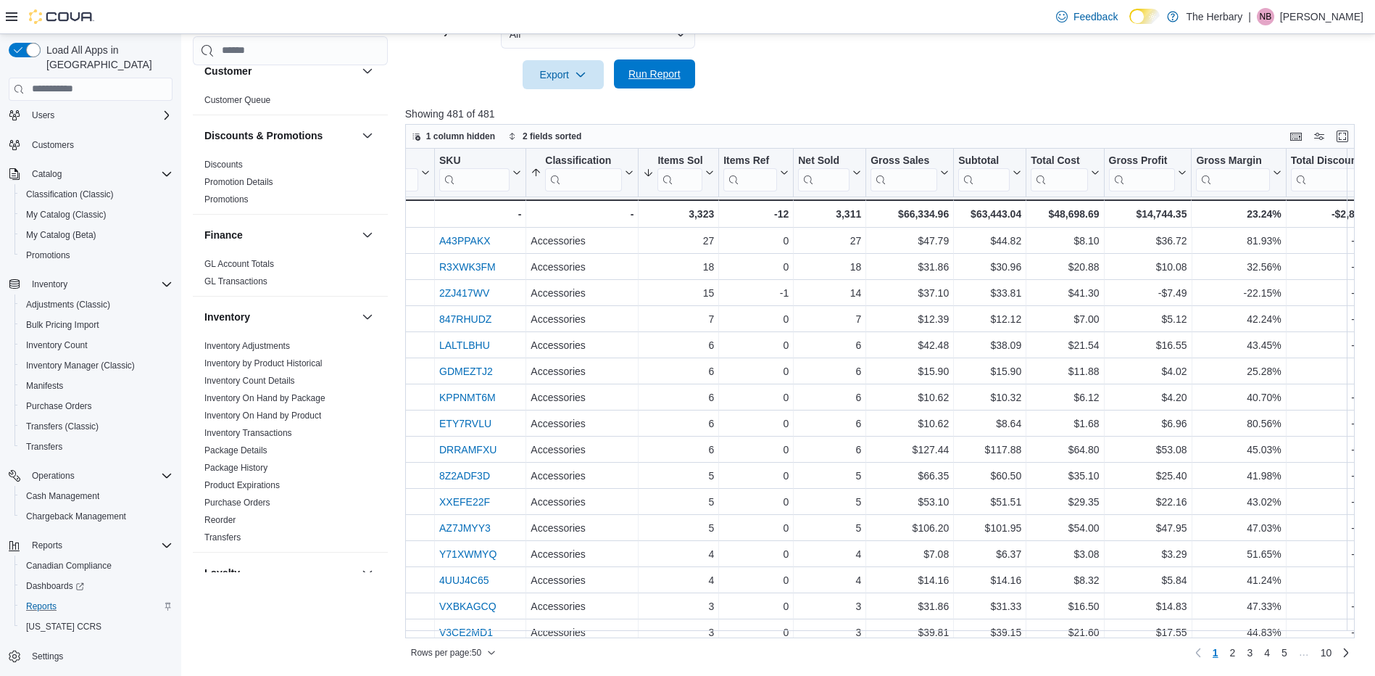
click at [679, 76] on span "Run Report" at bounding box center [655, 74] width 52 height 15
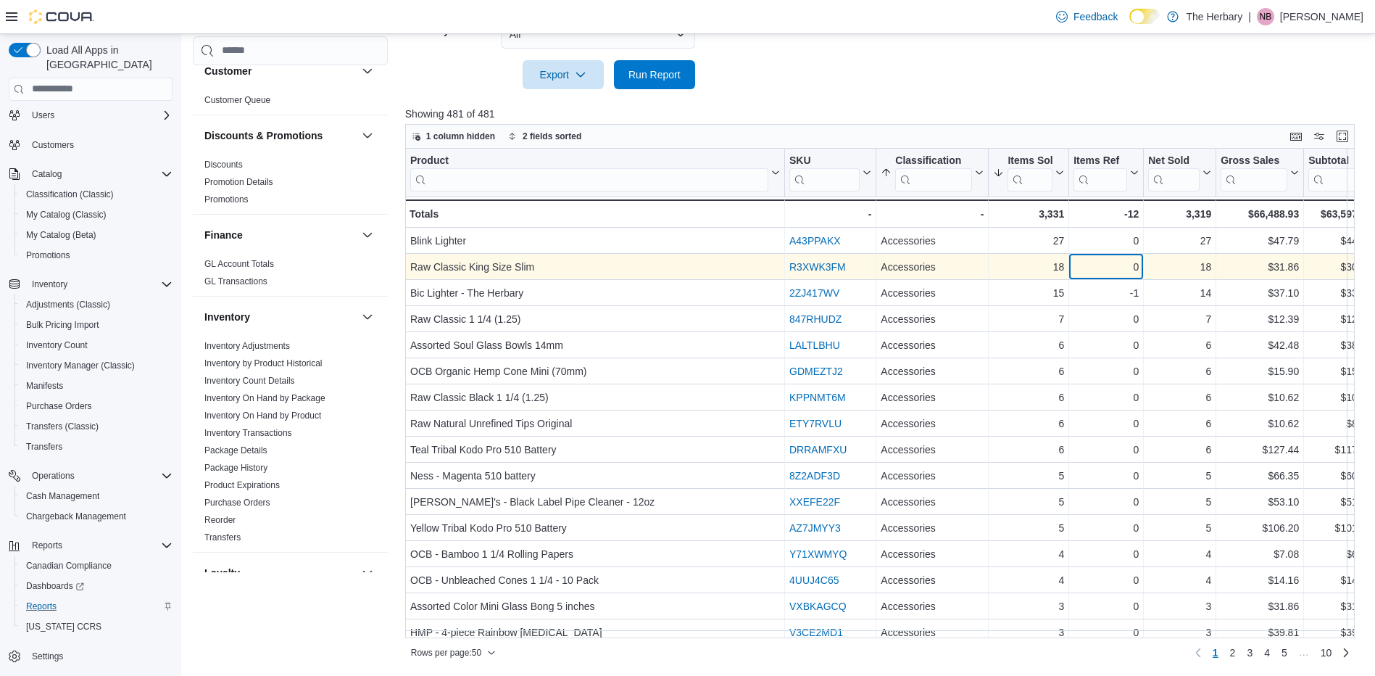
click at [1121, 265] on div "0" at bounding box center [1106, 266] width 65 height 17
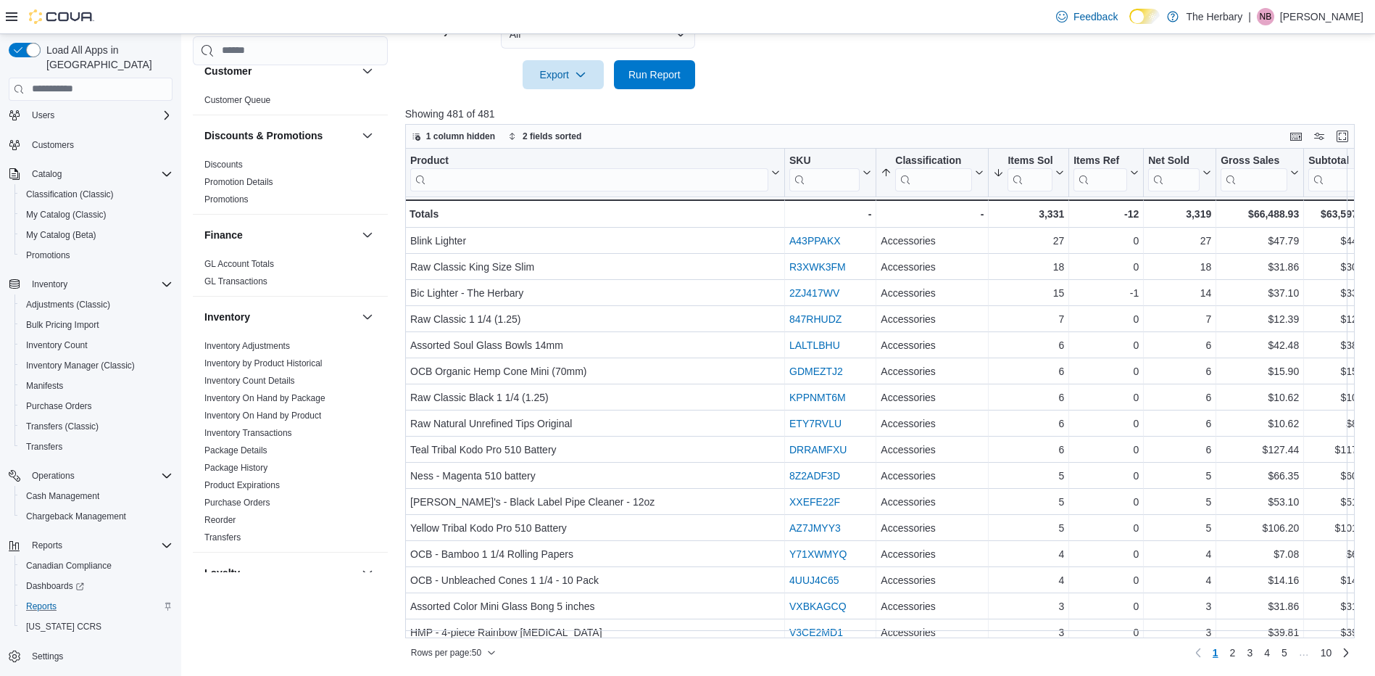
drag, startPoint x: 1121, startPoint y: 265, endPoint x: 1038, endPoint y: 70, distance: 211.2
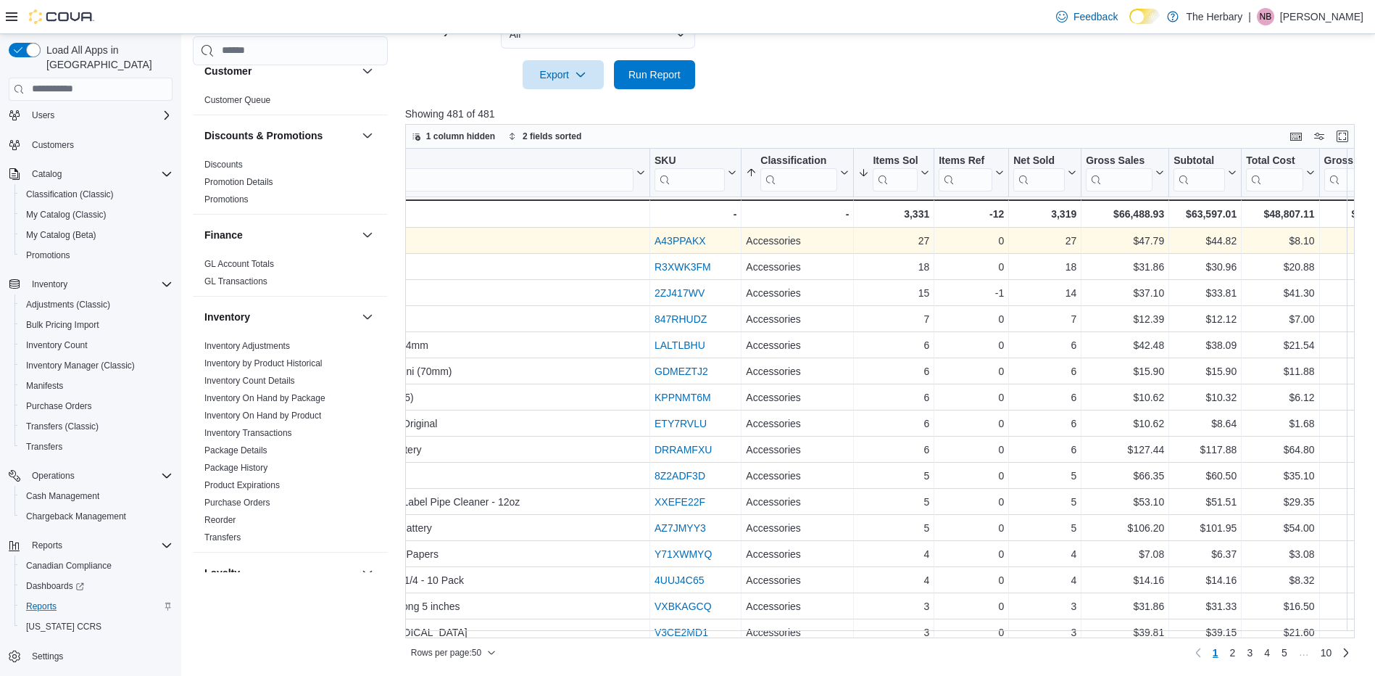
scroll to position [0, 234]
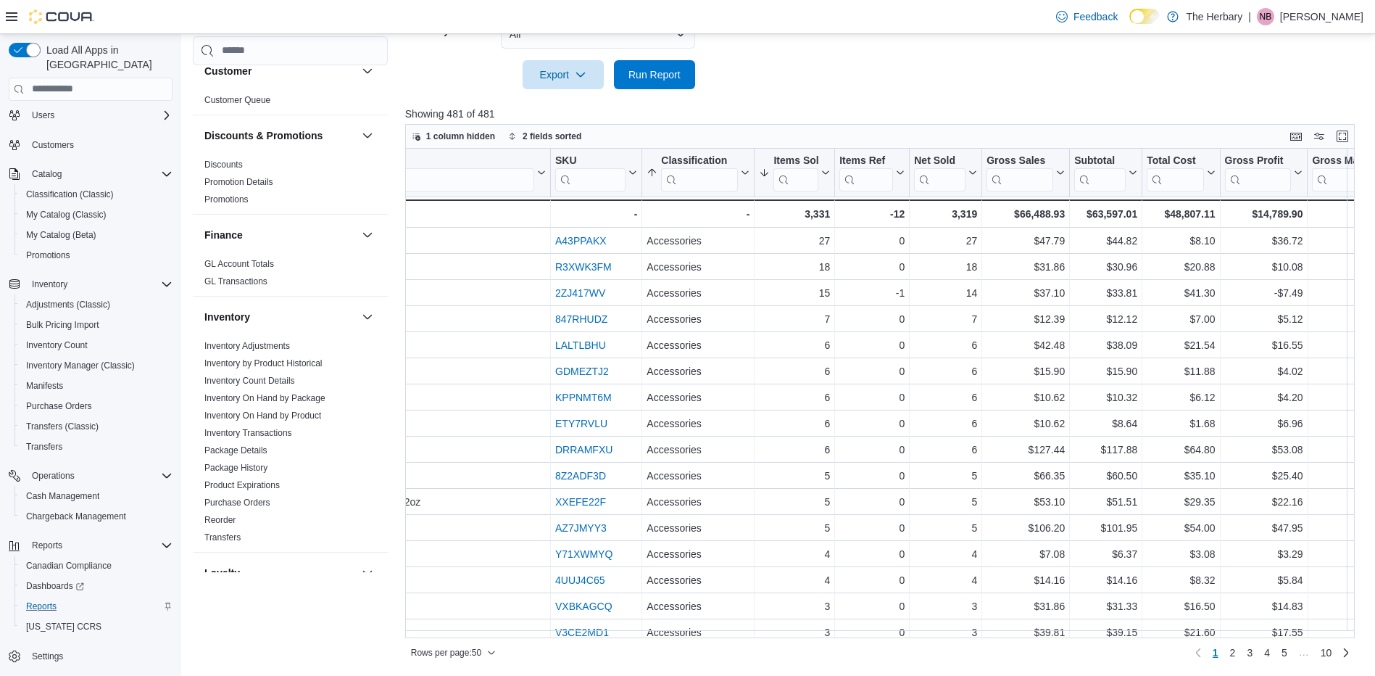
click at [1009, 102] on div at bounding box center [885, 97] width 960 height 17
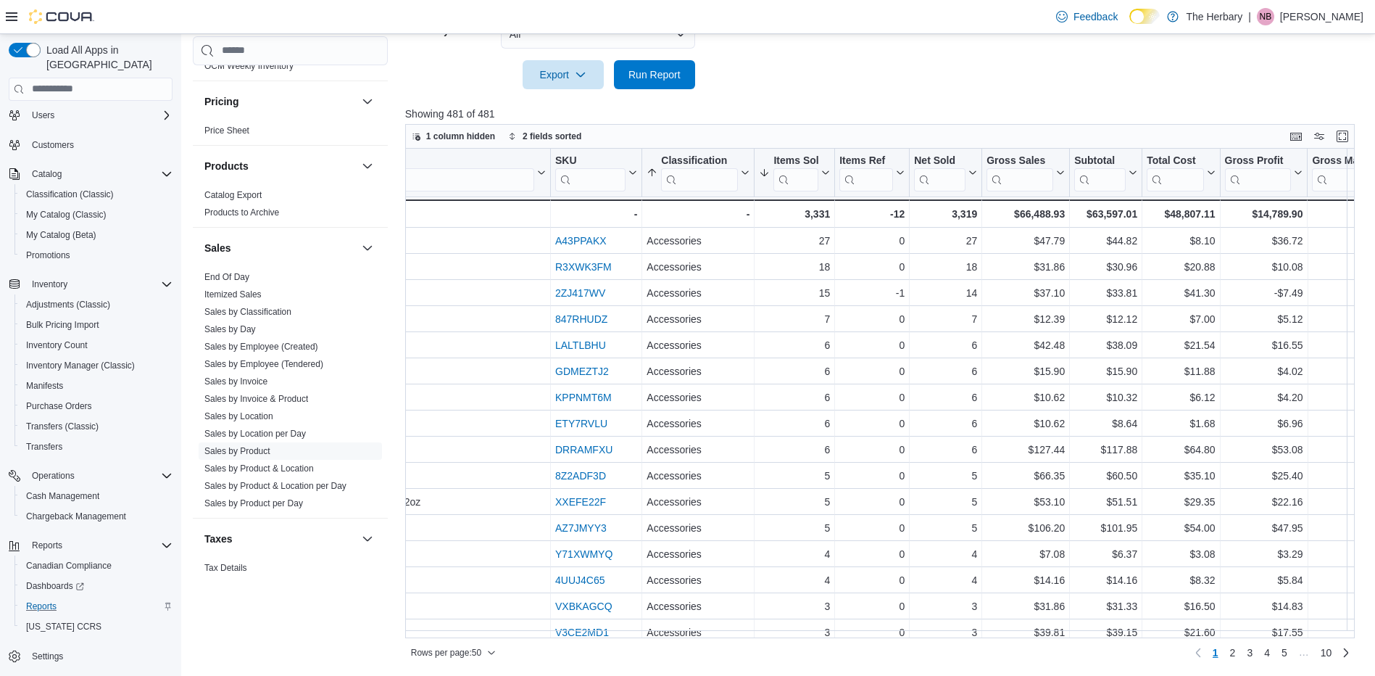
scroll to position [990, 0]
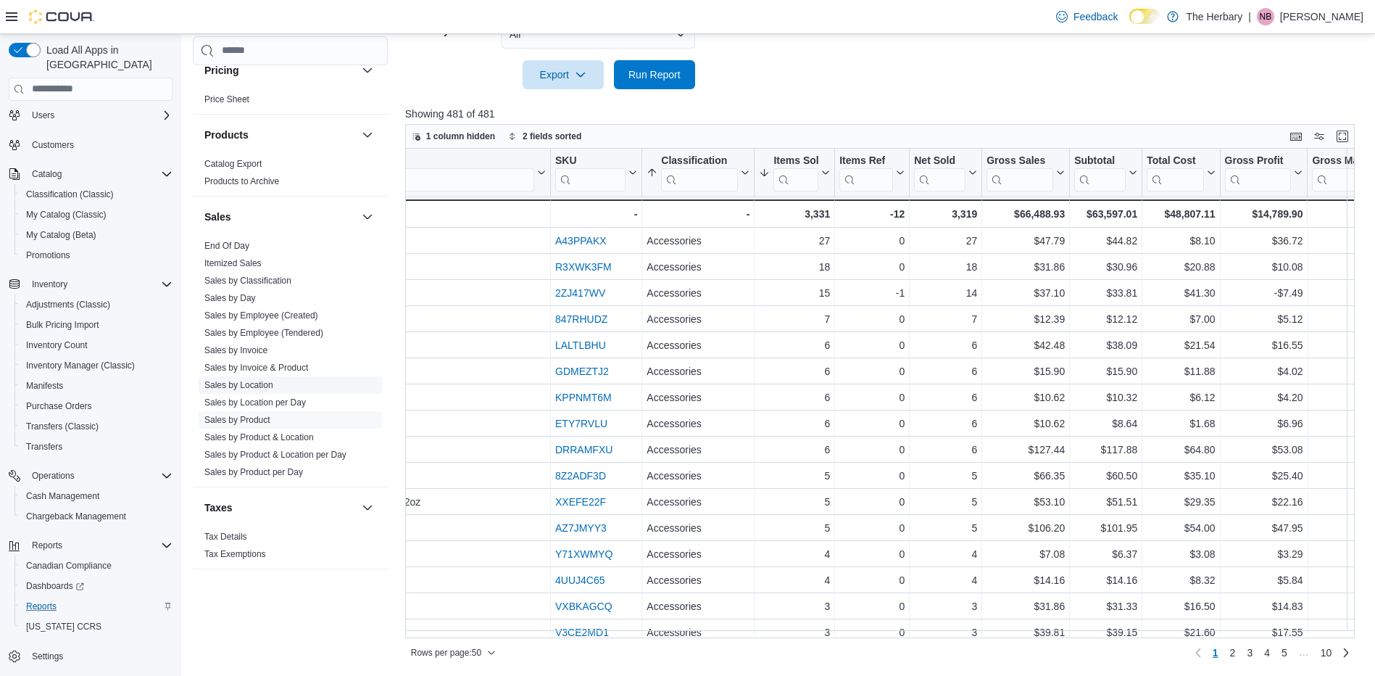
click at [257, 380] on link "Sales by Location" at bounding box center [238, 385] width 69 height 10
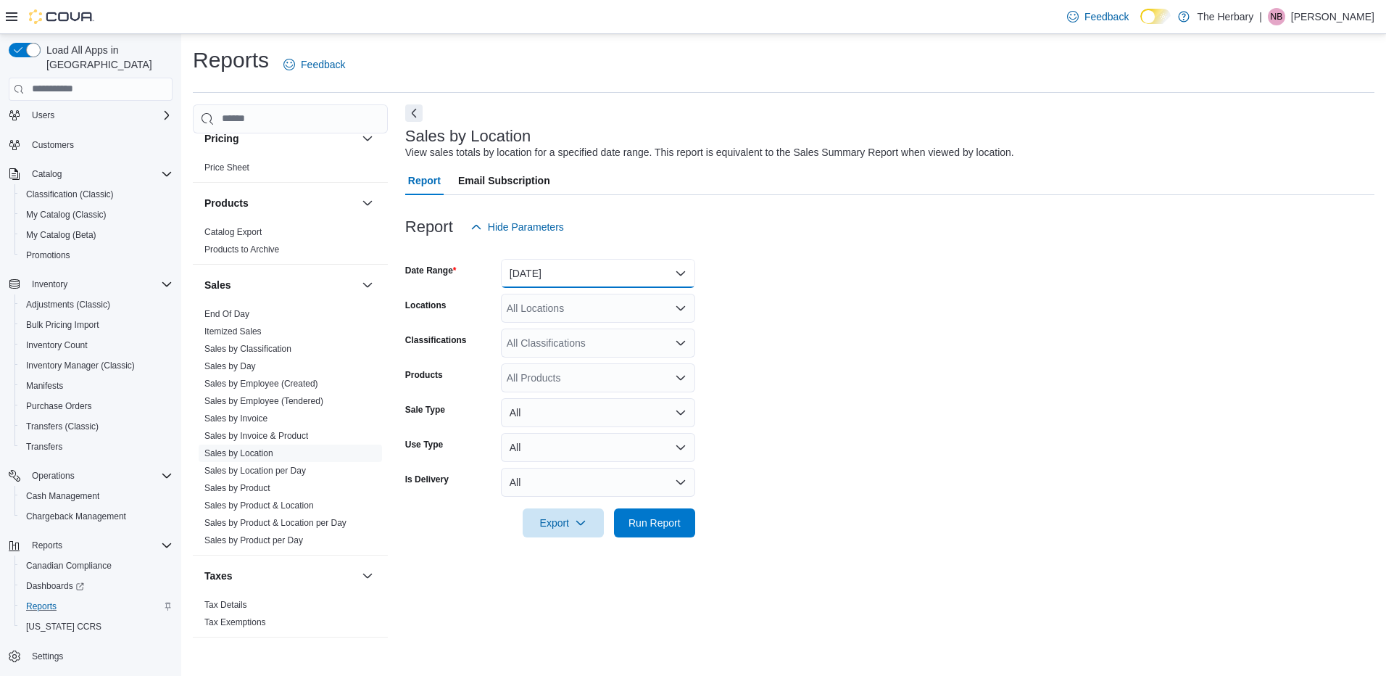
click at [541, 271] on button "Yesterday" at bounding box center [598, 273] width 194 height 29
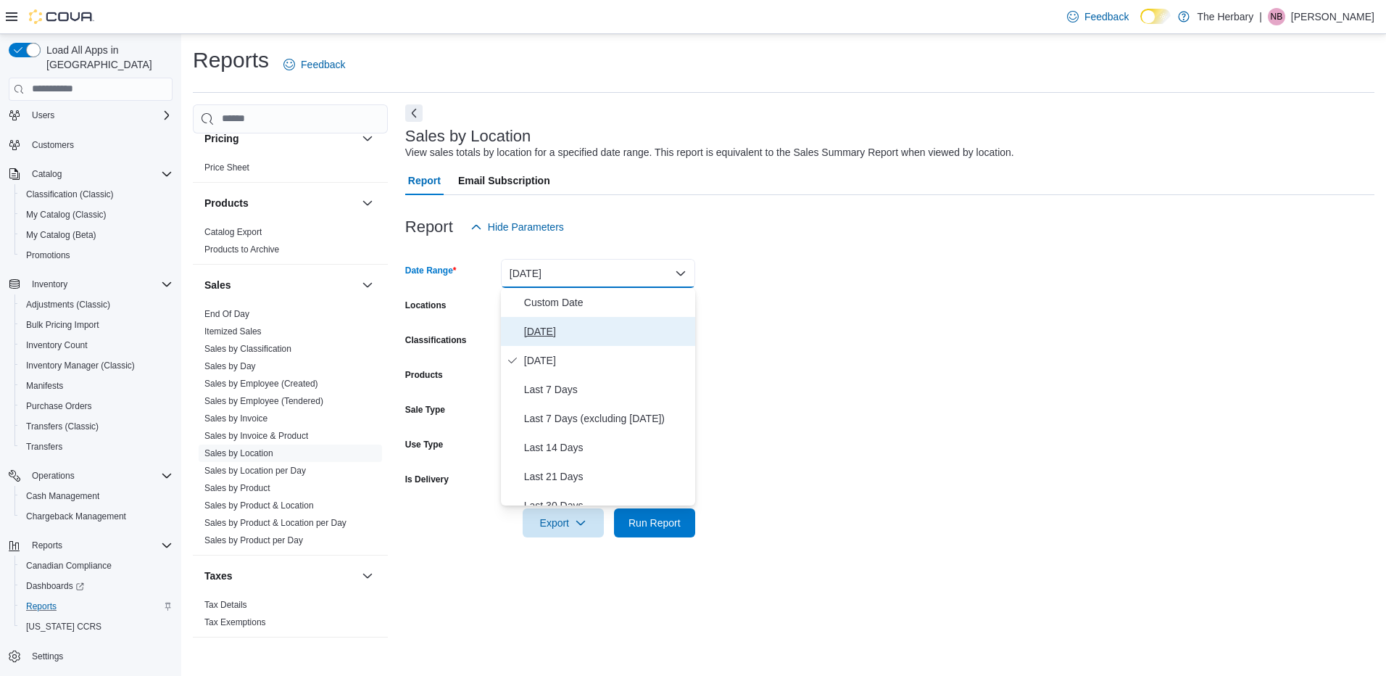
click at [547, 329] on span "Today" at bounding box center [606, 331] width 165 height 17
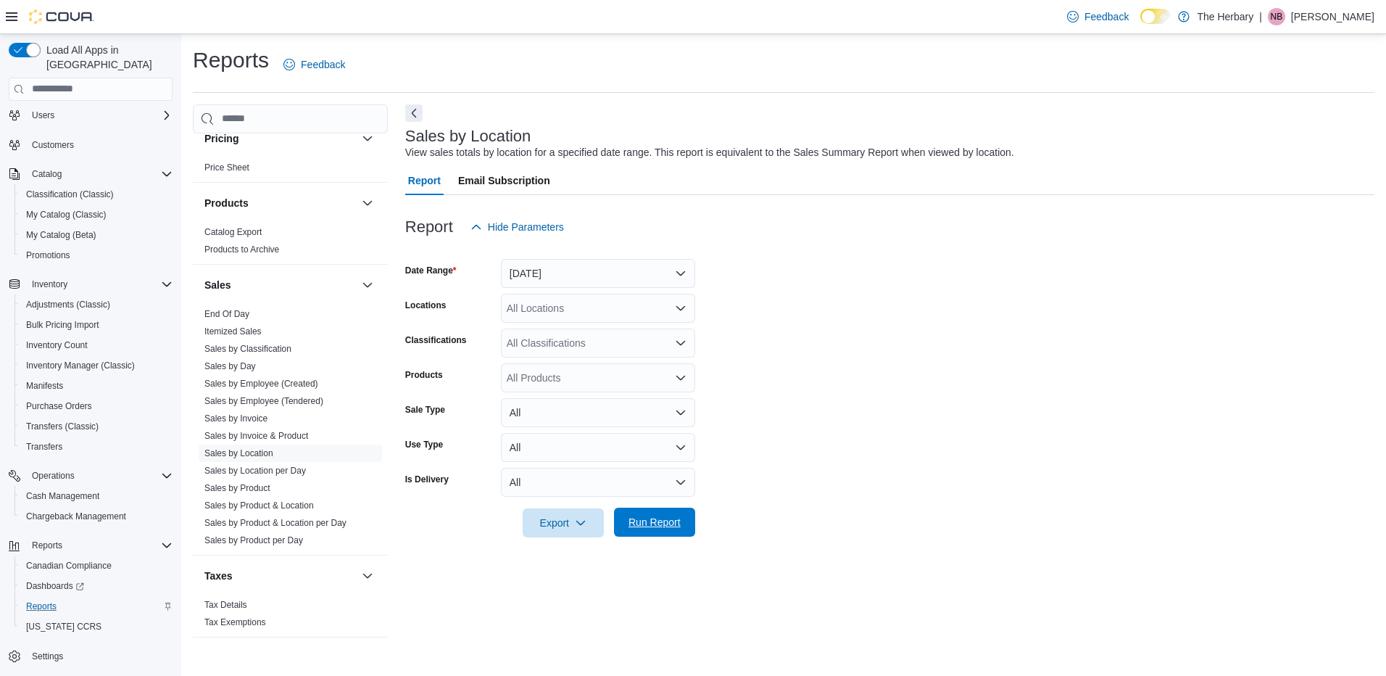
click at [642, 520] on span "Run Report" at bounding box center [655, 522] width 52 height 15
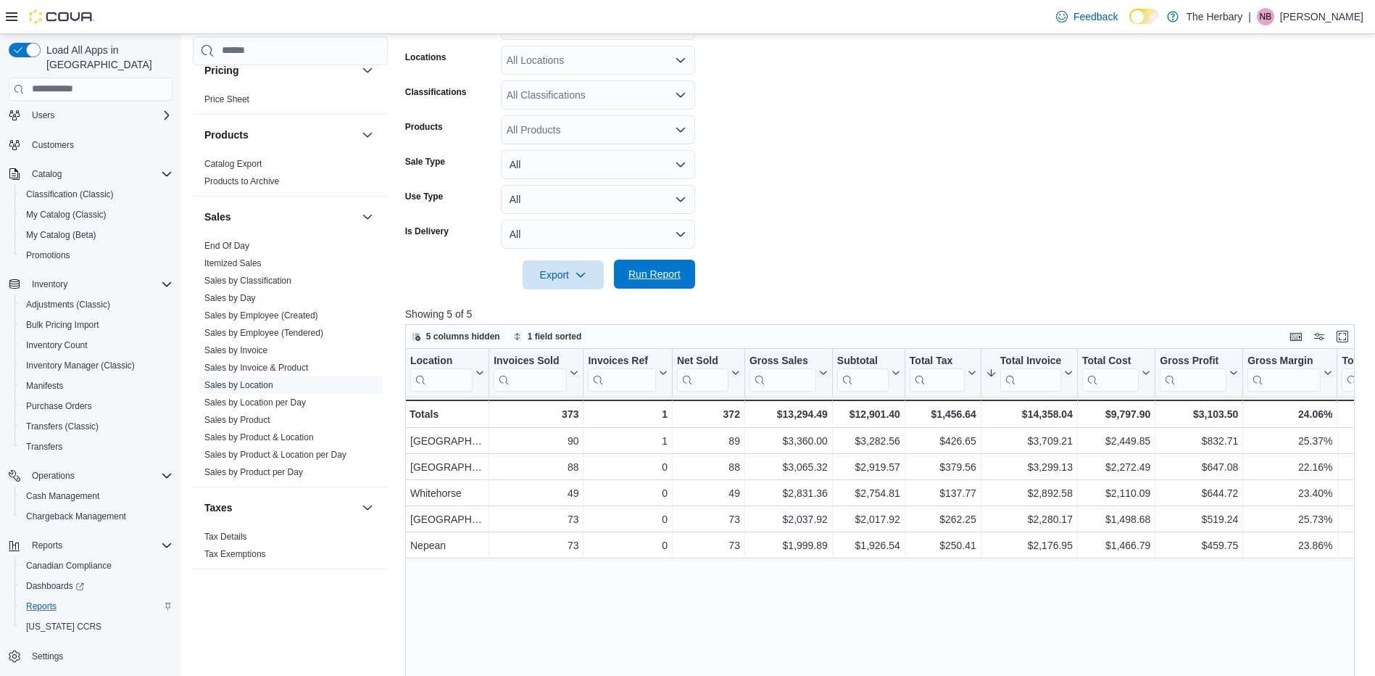
click at [671, 270] on span "Run Report" at bounding box center [655, 274] width 52 height 15
click at [682, 281] on span "Run Report" at bounding box center [655, 274] width 64 height 29
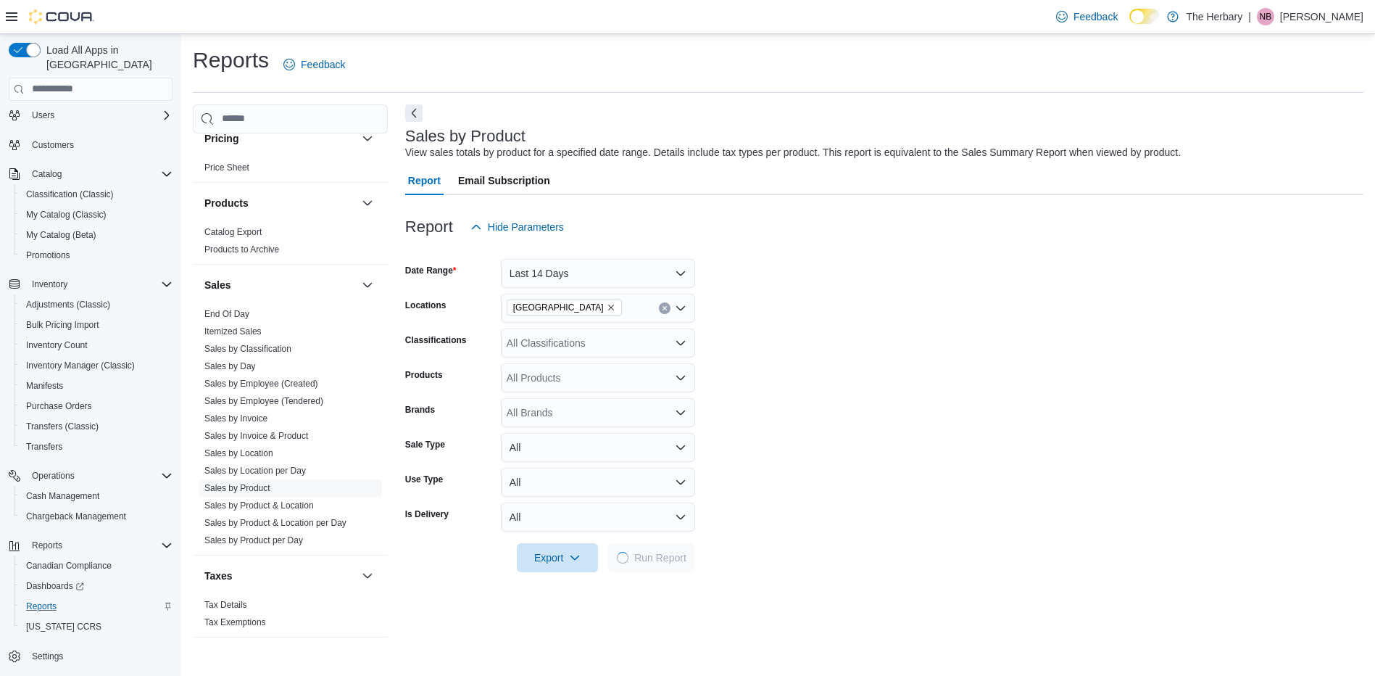
scroll to position [483, 0]
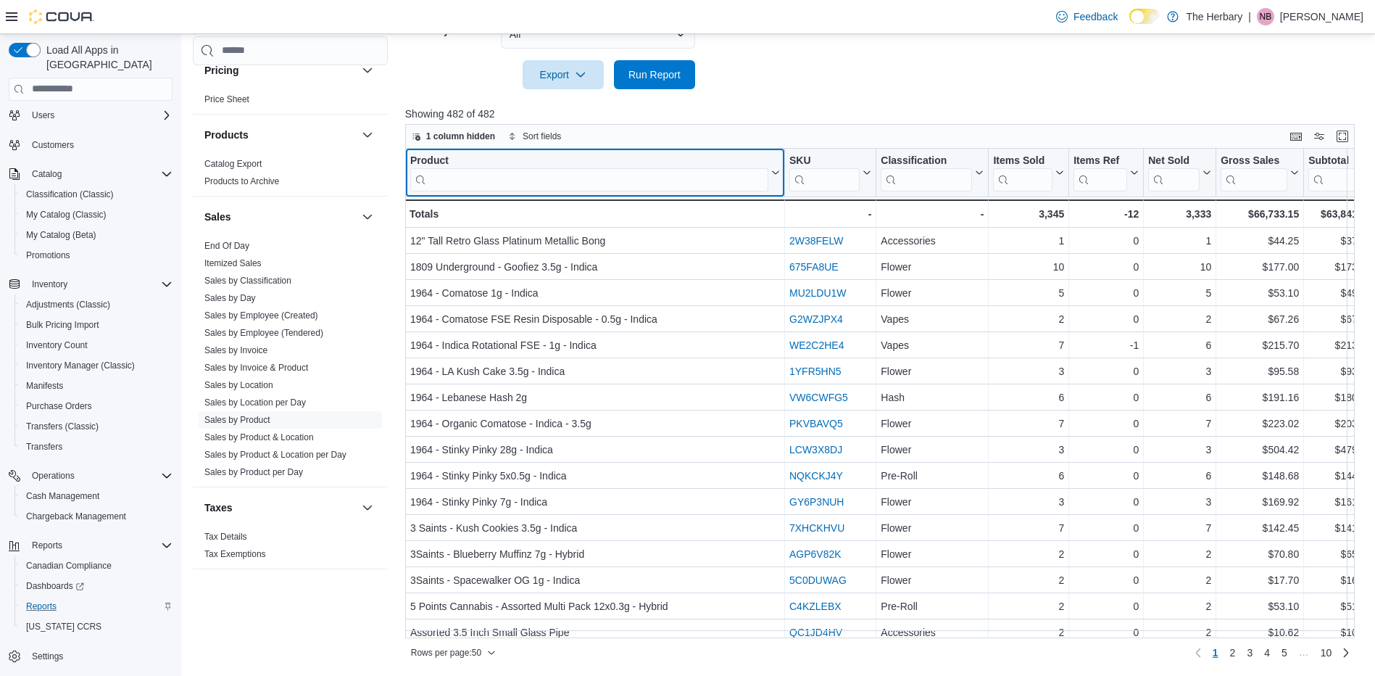
click at [552, 178] on input "search" at bounding box center [589, 178] width 358 height 23
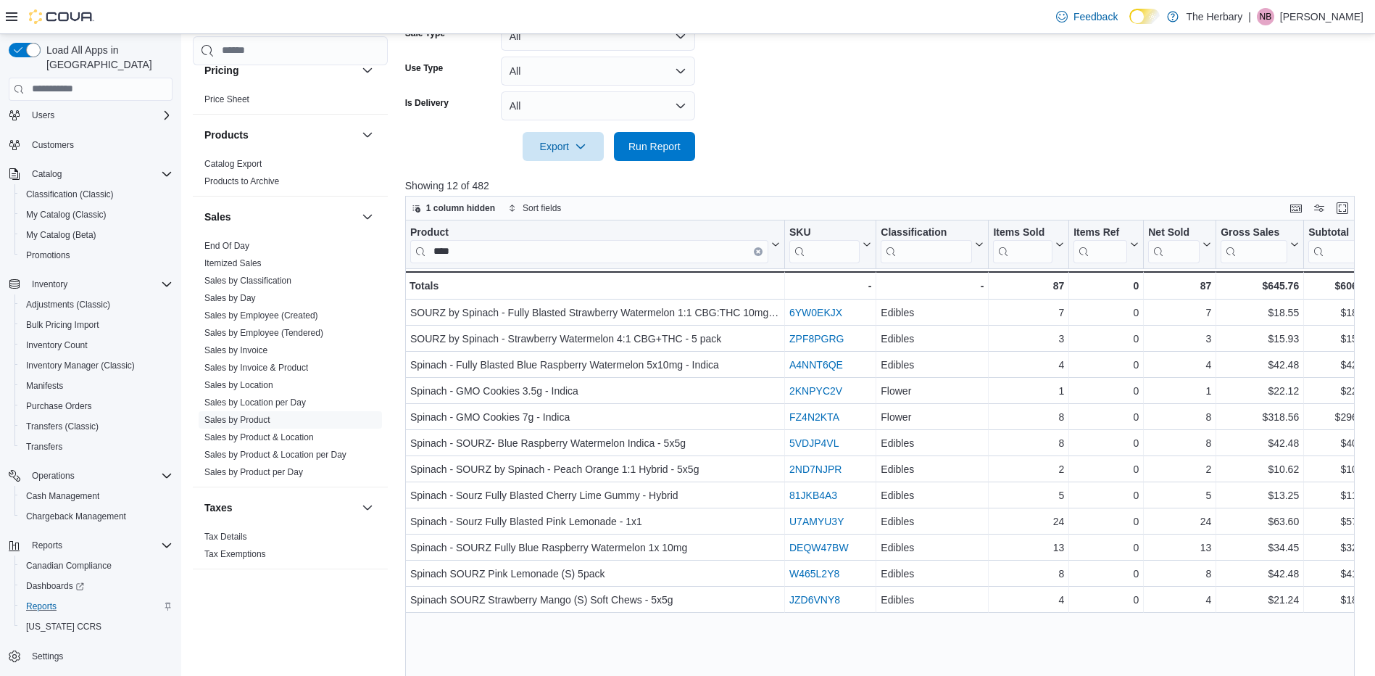
scroll to position [415, 0]
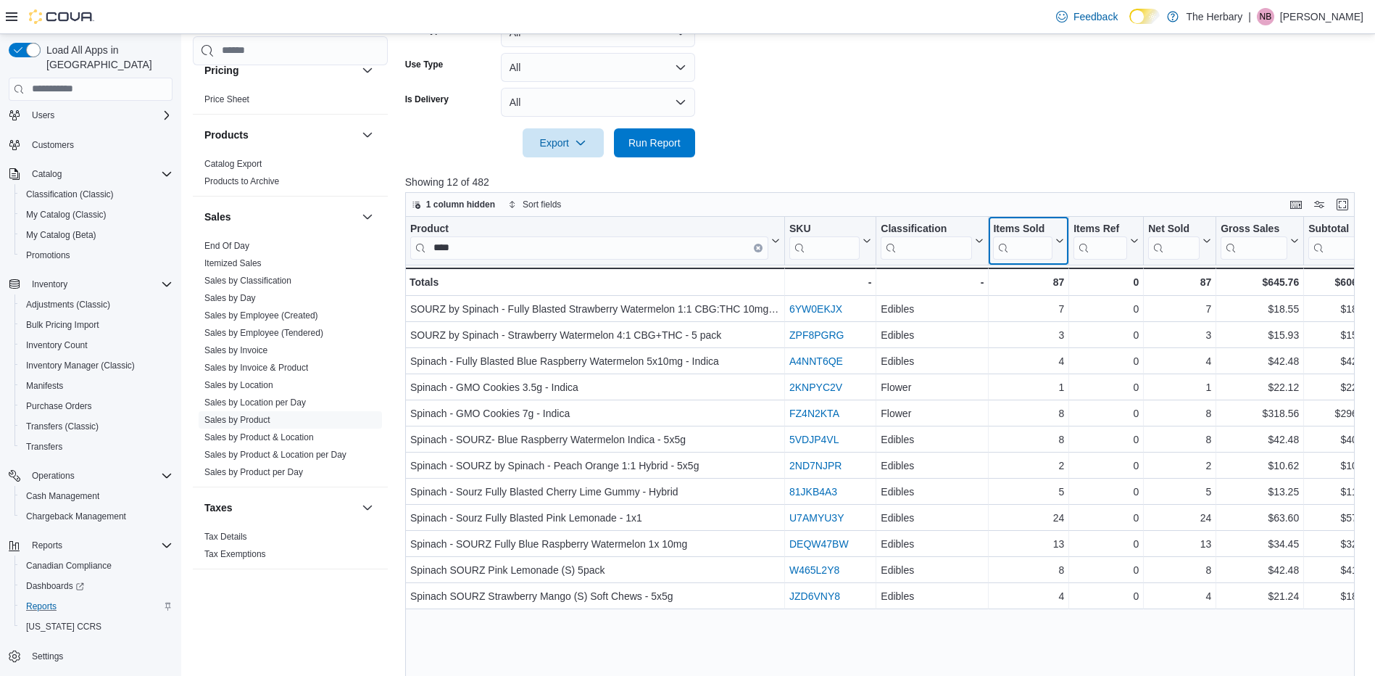
click at [1019, 233] on div "Items Sold" at bounding box center [1022, 229] width 59 height 14
click at [1054, 313] on span "Sort High-Low" at bounding box center [1038, 313] width 55 height 12
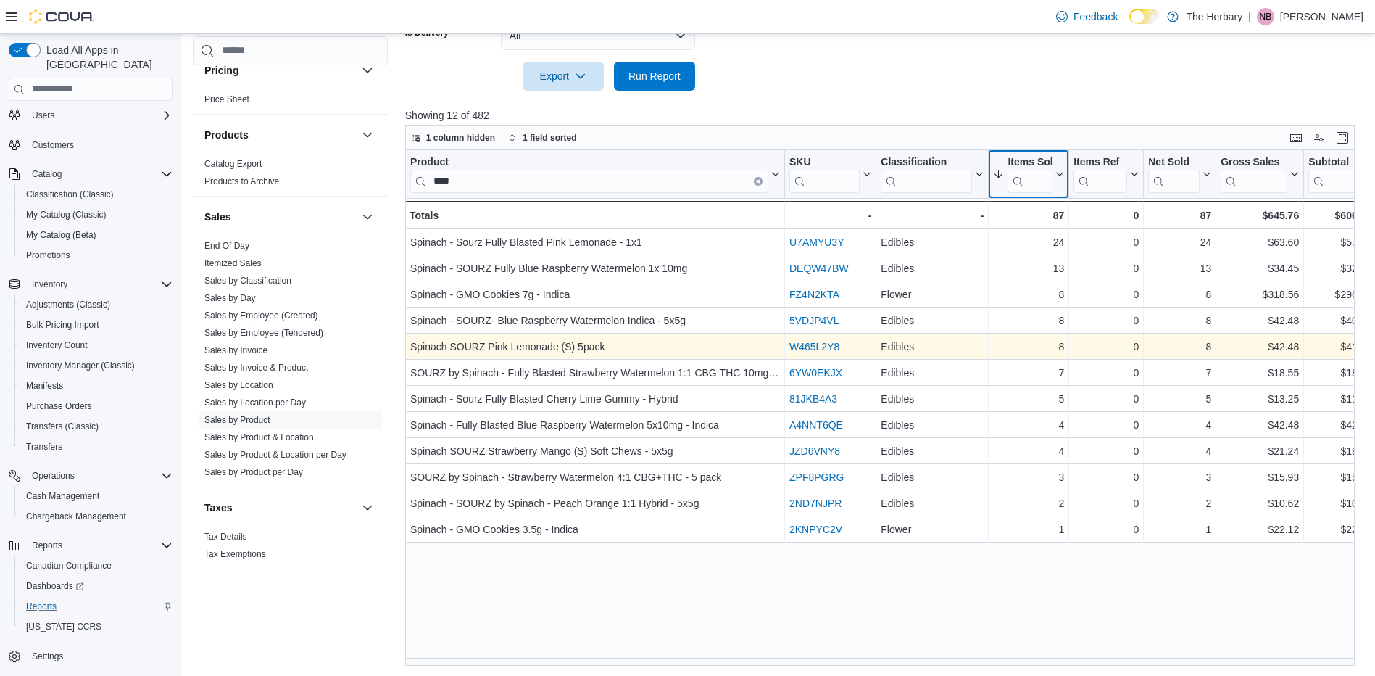
scroll to position [483, 0]
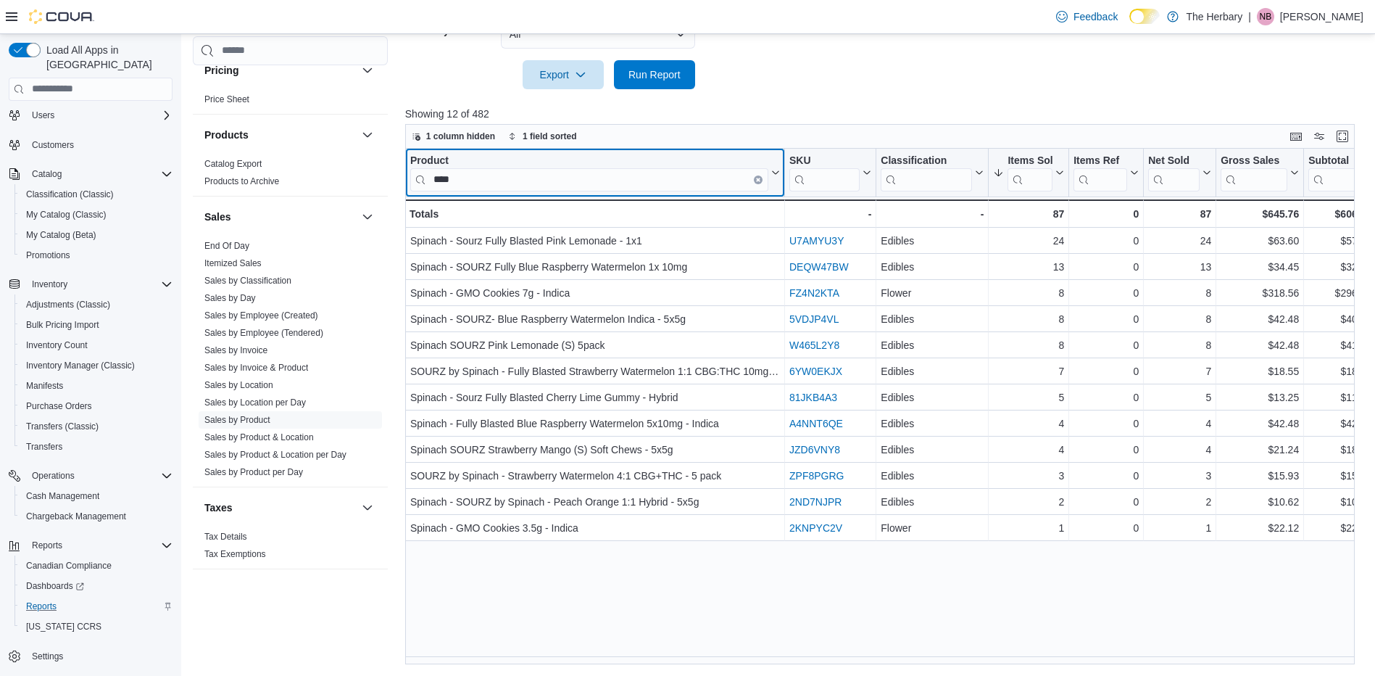
click at [603, 173] on input "****" at bounding box center [589, 178] width 358 height 23
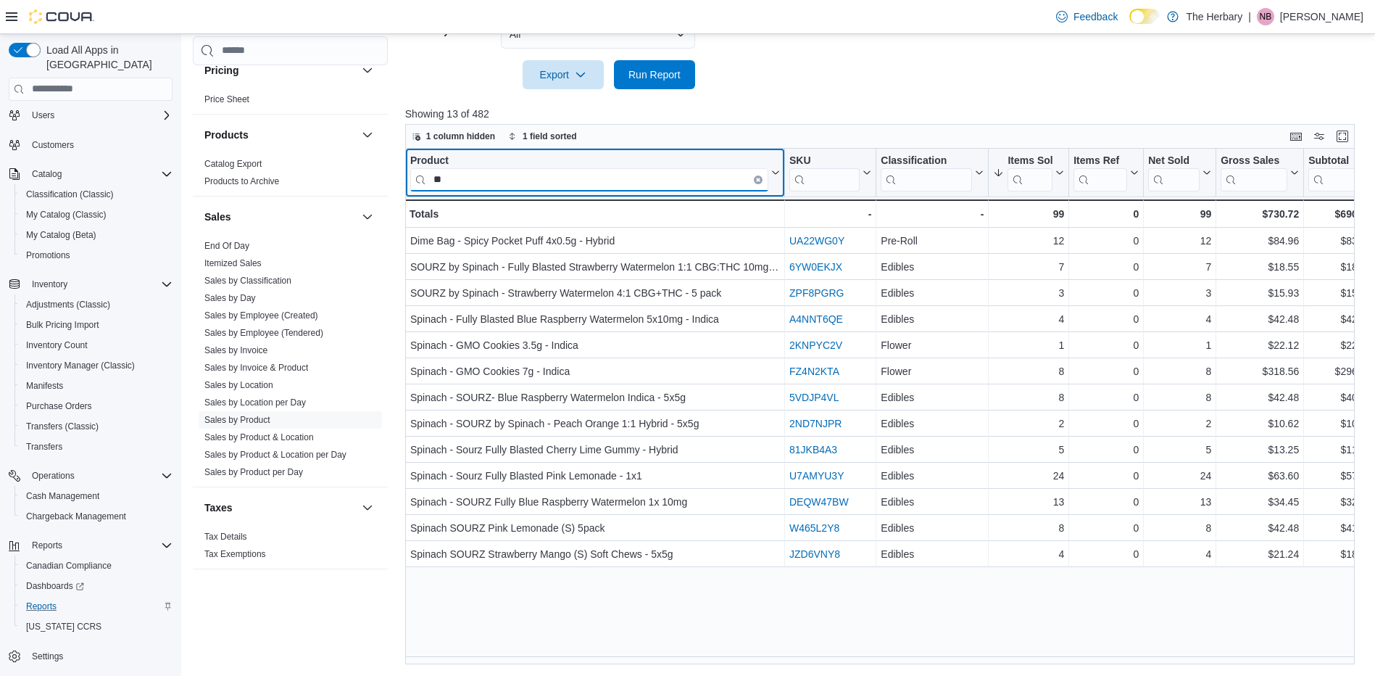
type input "*"
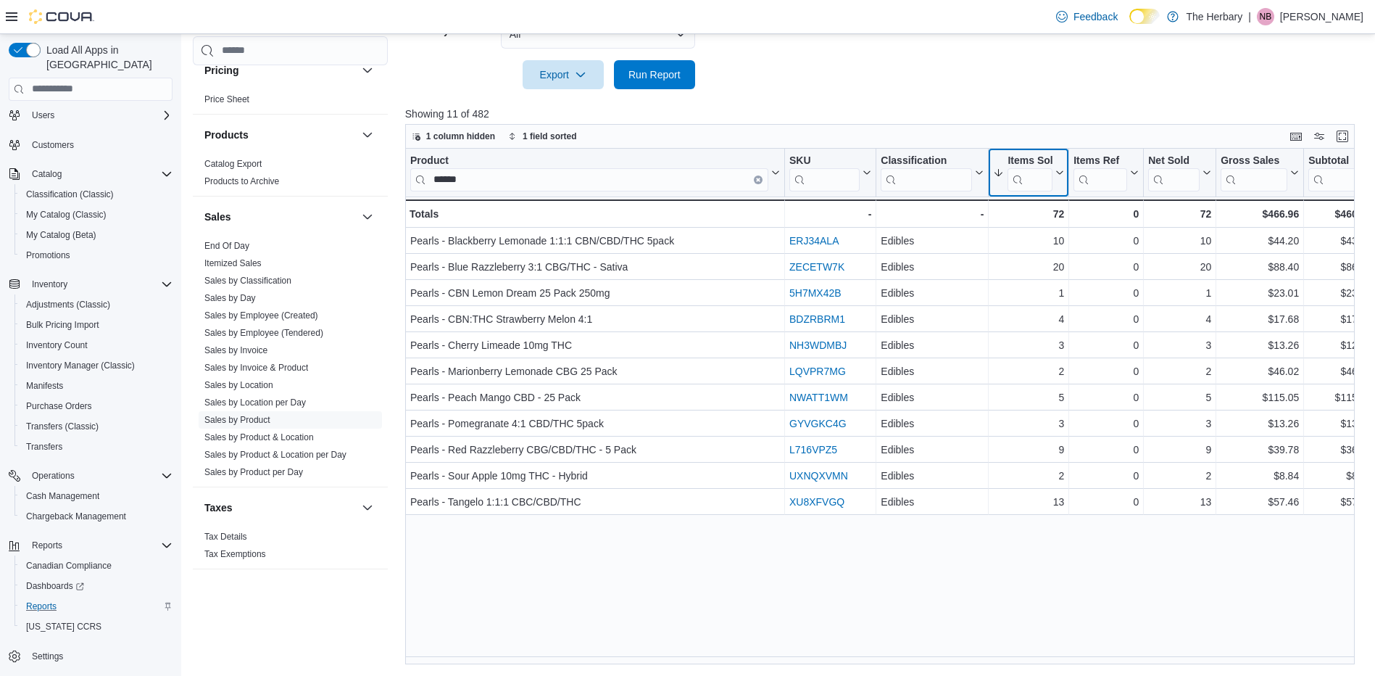
click at [1039, 160] on div "Items Sold" at bounding box center [1030, 161] width 45 height 14
click at [1061, 242] on span "Sort High-Low" at bounding box center [1038, 245] width 55 height 12
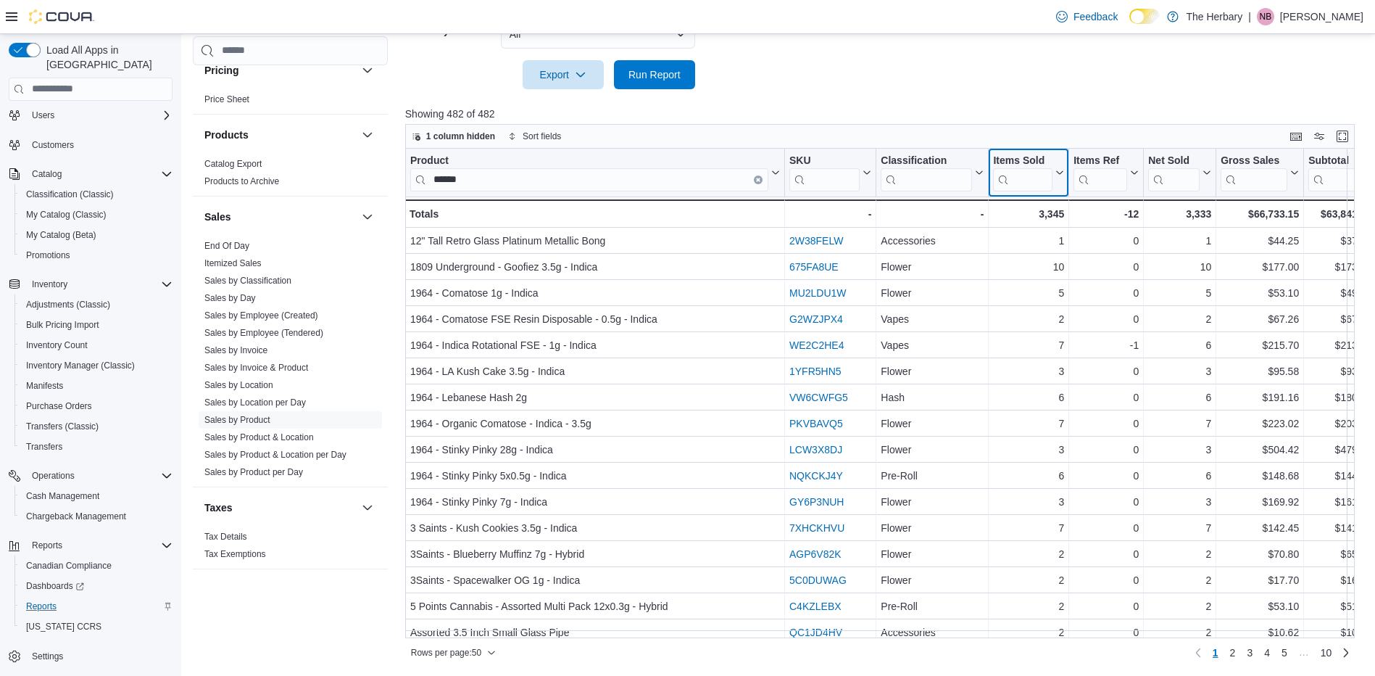
click at [1045, 158] on div "Items Sold" at bounding box center [1022, 161] width 59 height 14
click at [1053, 239] on button "Sort High-Low" at bounding box center [1028, 244] width 87 height 17
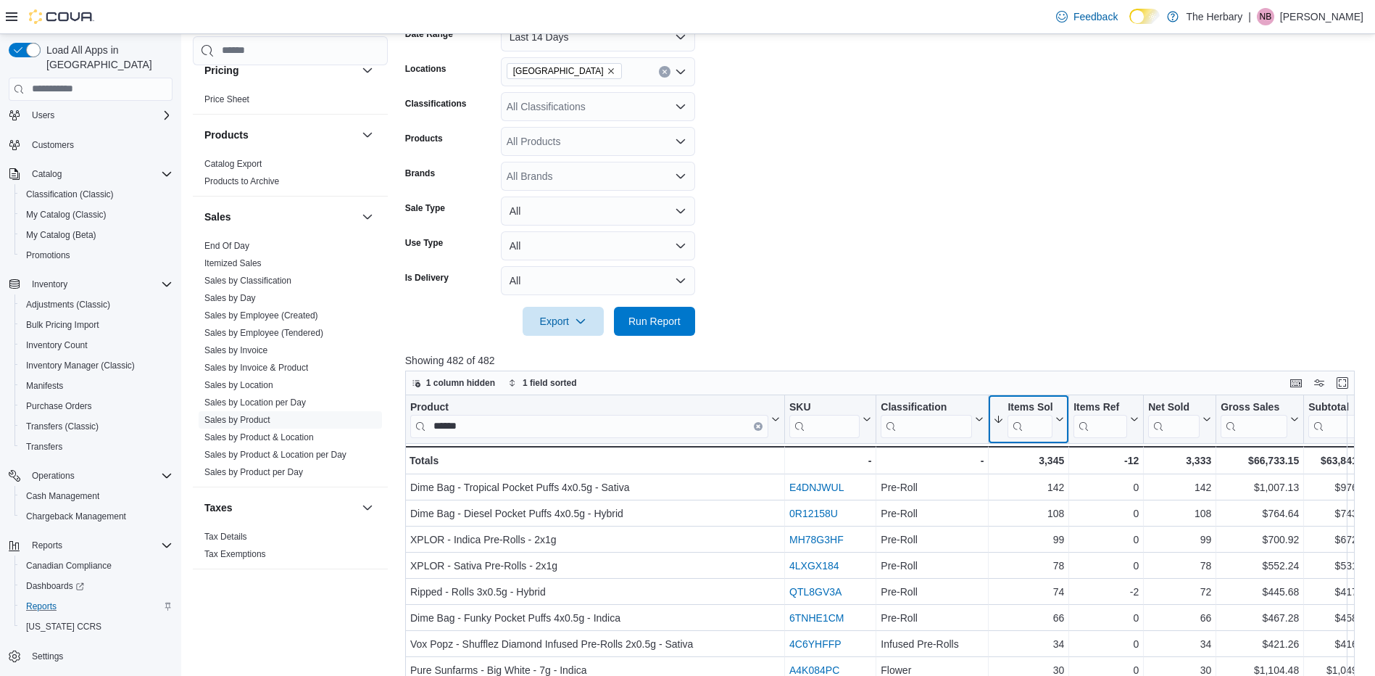
scroll to position [236, 0]
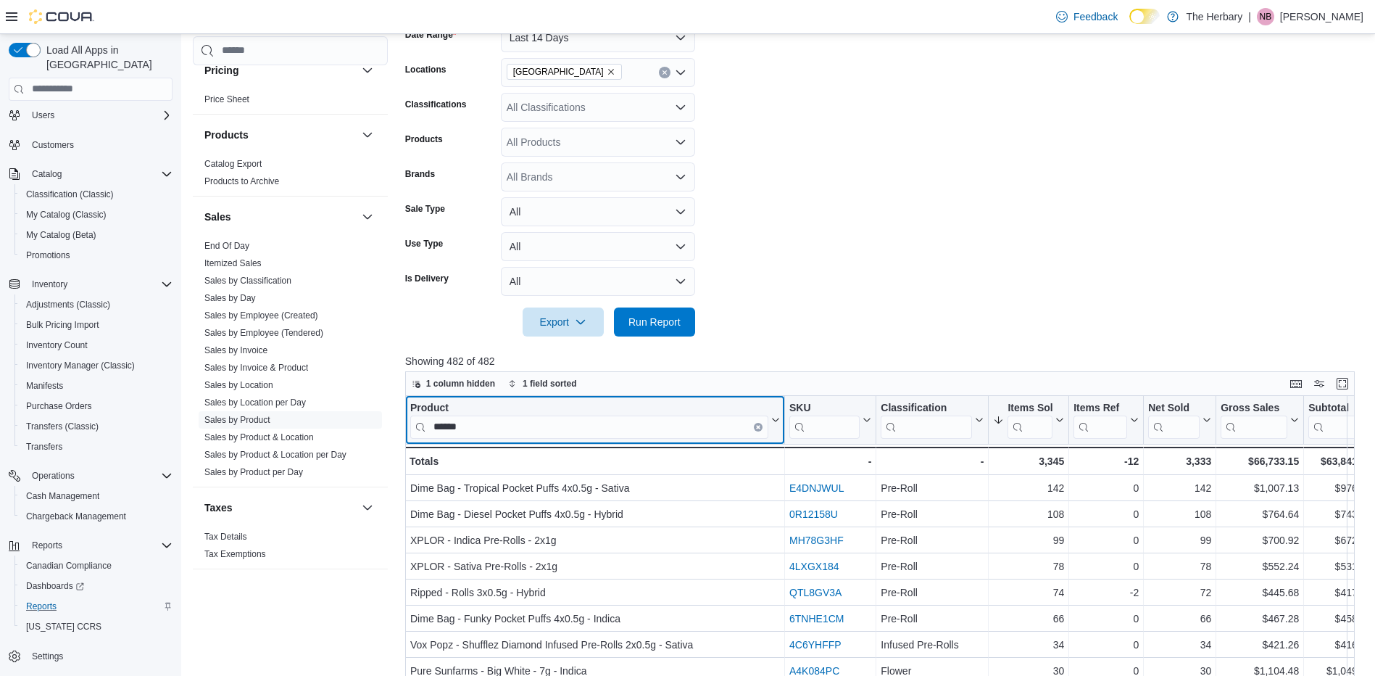
click at [595, 427] on input "******" at bounding box center [589, 426] width 358 height 23
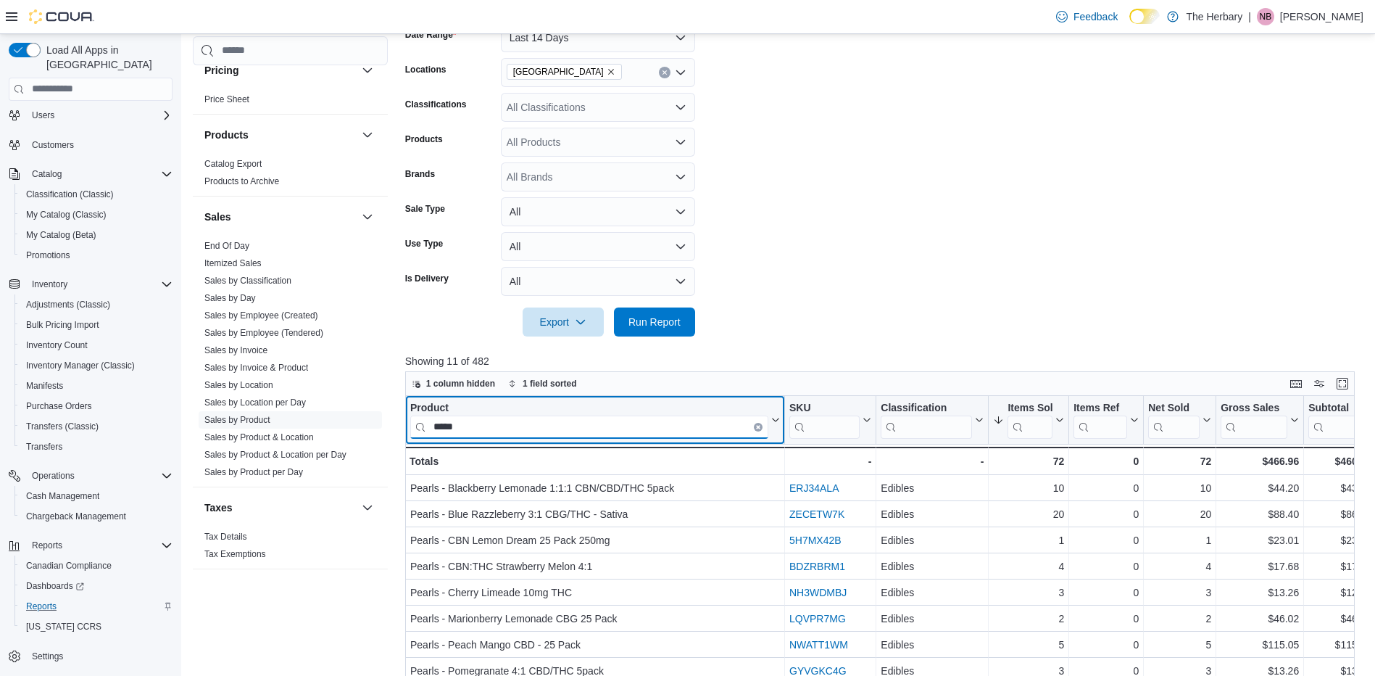
type input "*****"
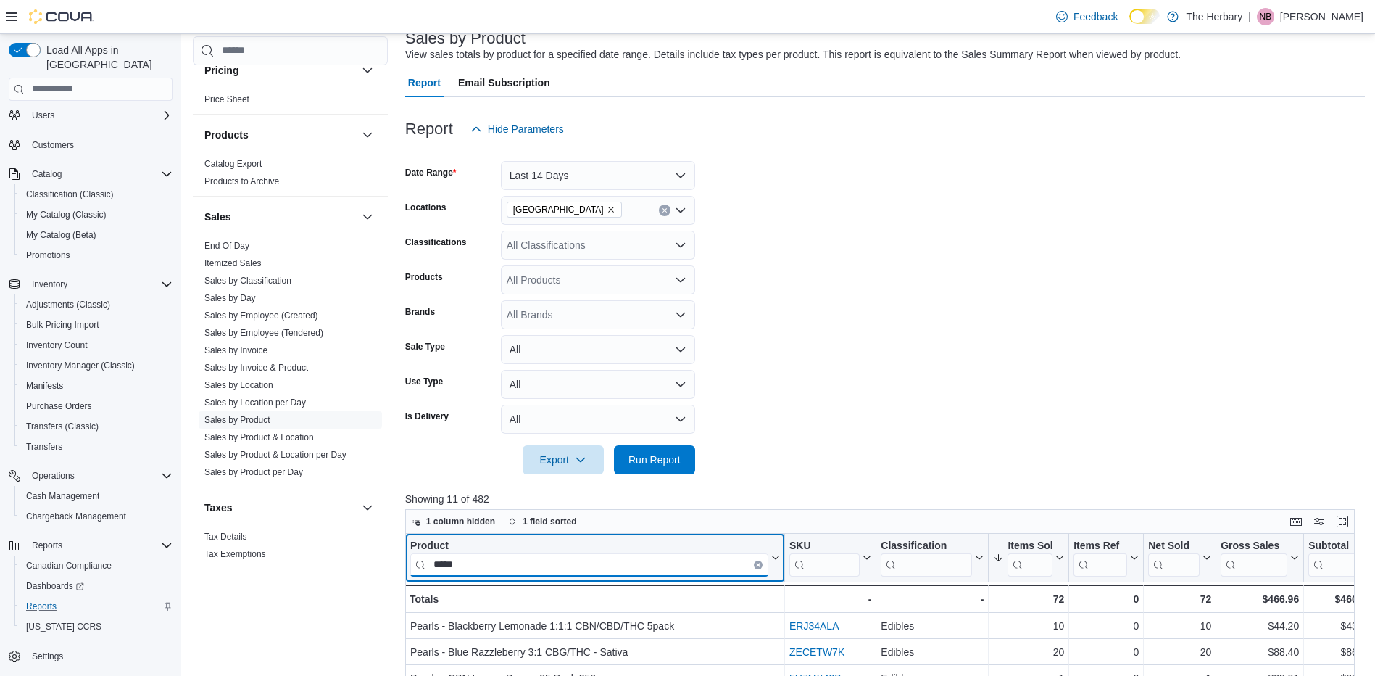
scroll to position [198, 0]
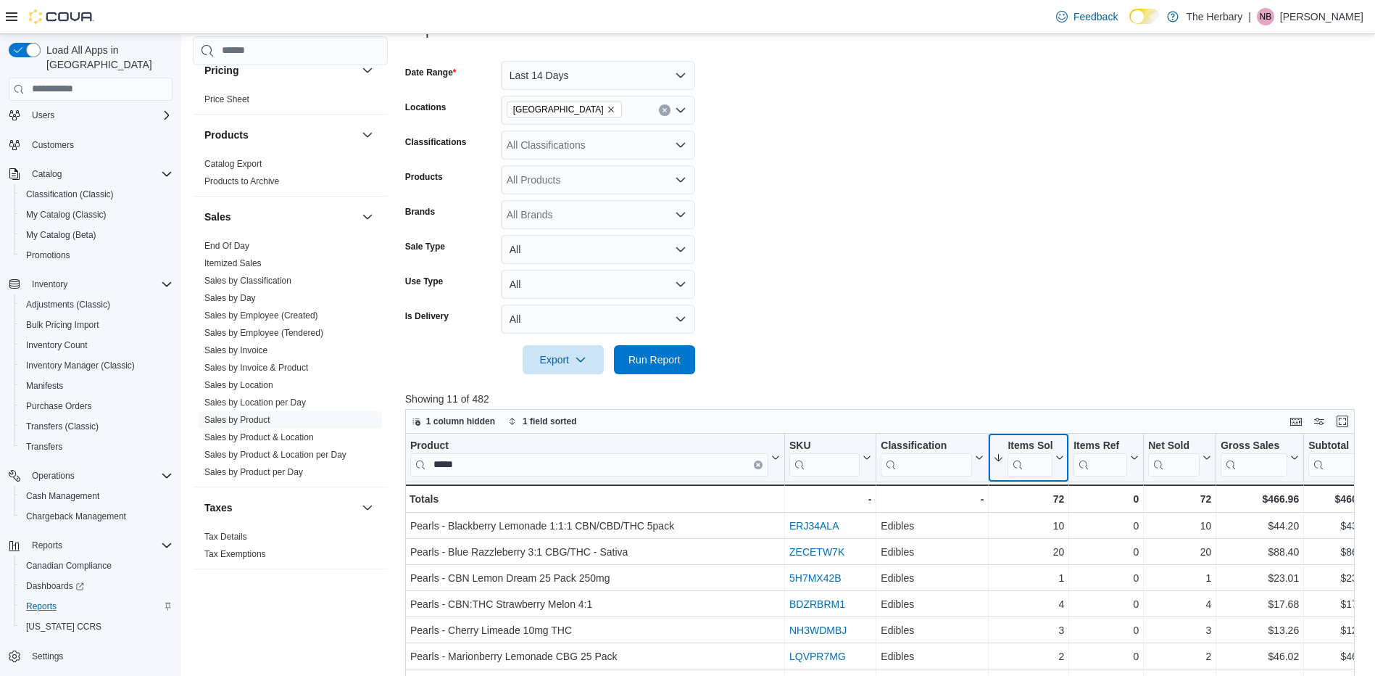
click at [1042, 445] on div "Items Sold" at bounding box center [1030, 446] width 45 height 14
click at [1055, 528] on span "Sort High-Low" at bounding box center [1038, 530] width 55 height 12
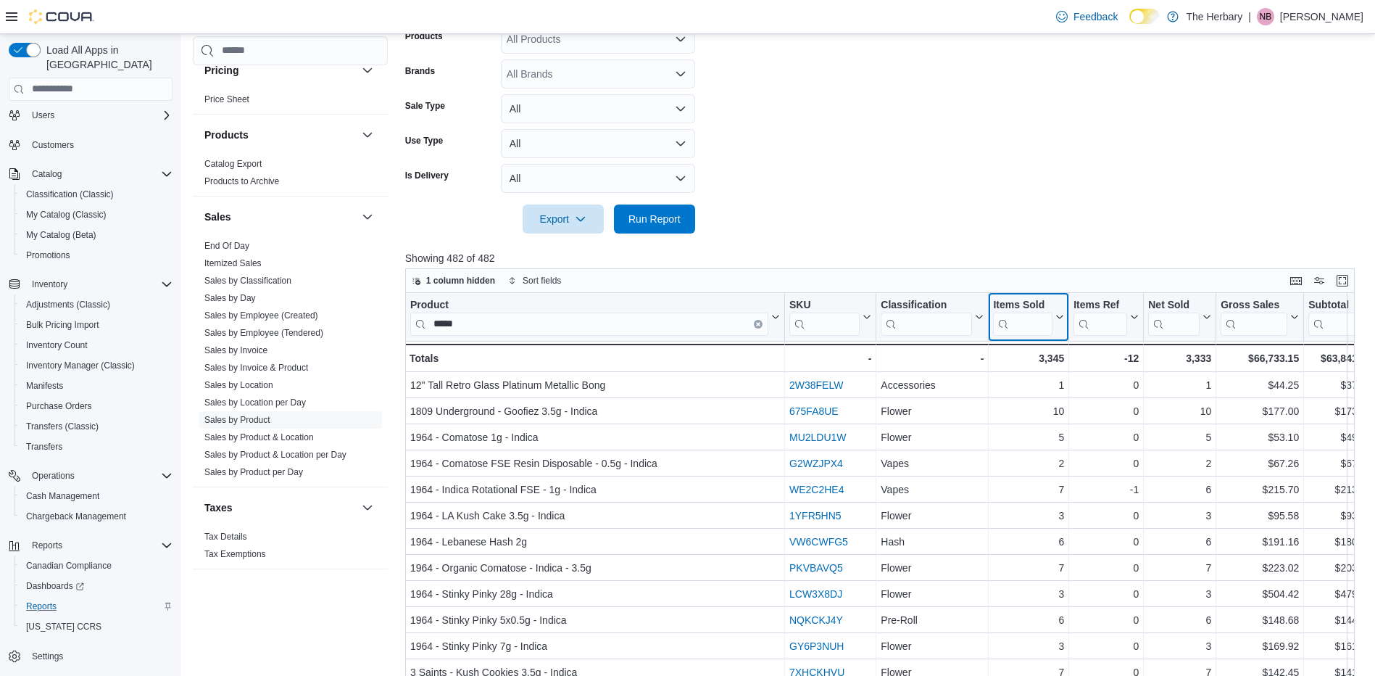
scroll to position [341, 0]
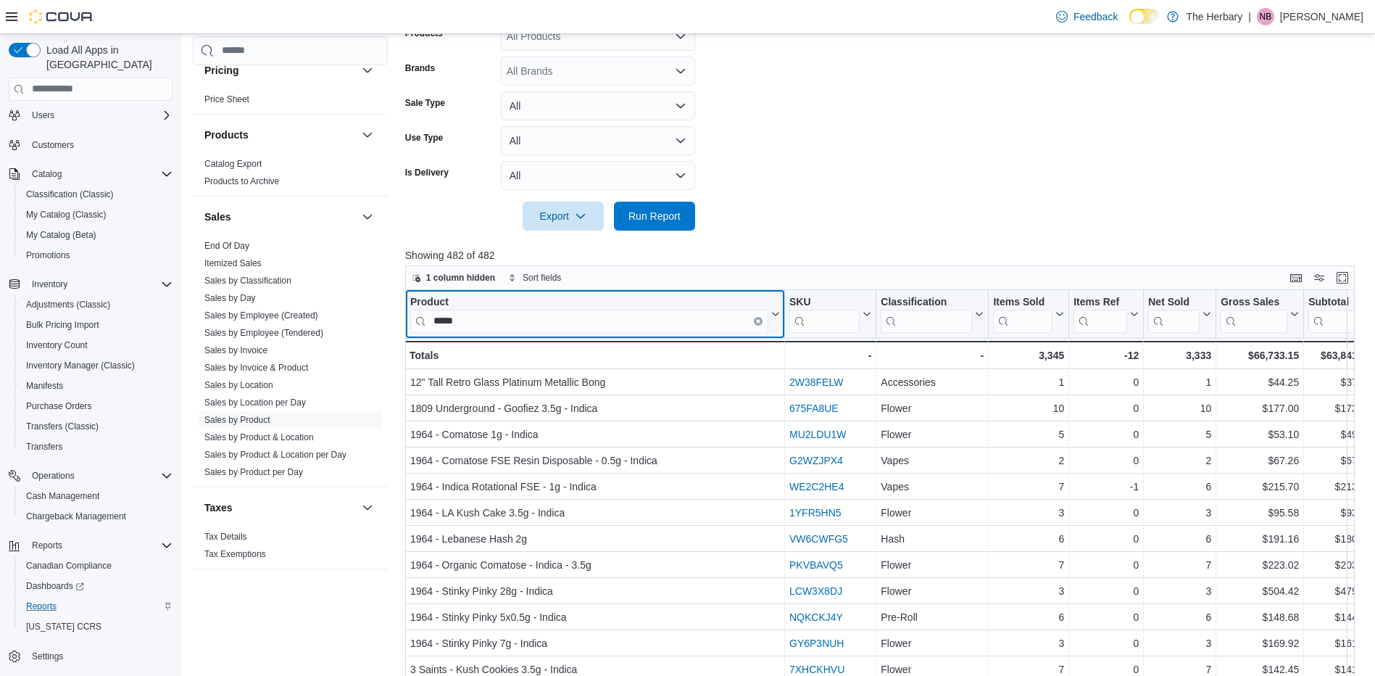
click at [761, 320] on button "Clear input" at bounding box center [758, 320] width 9 height 9
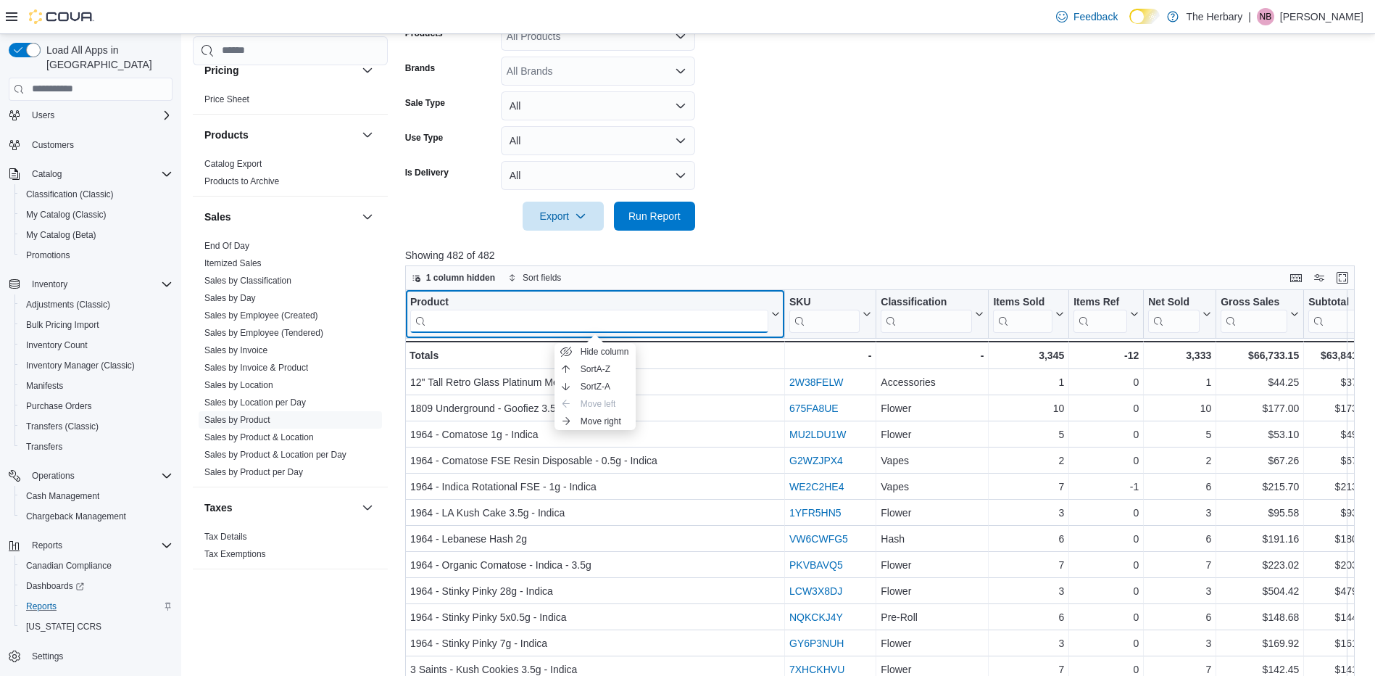
click at [742, 322] on input "search" at bounding box center [589, 320] width 358 height 23
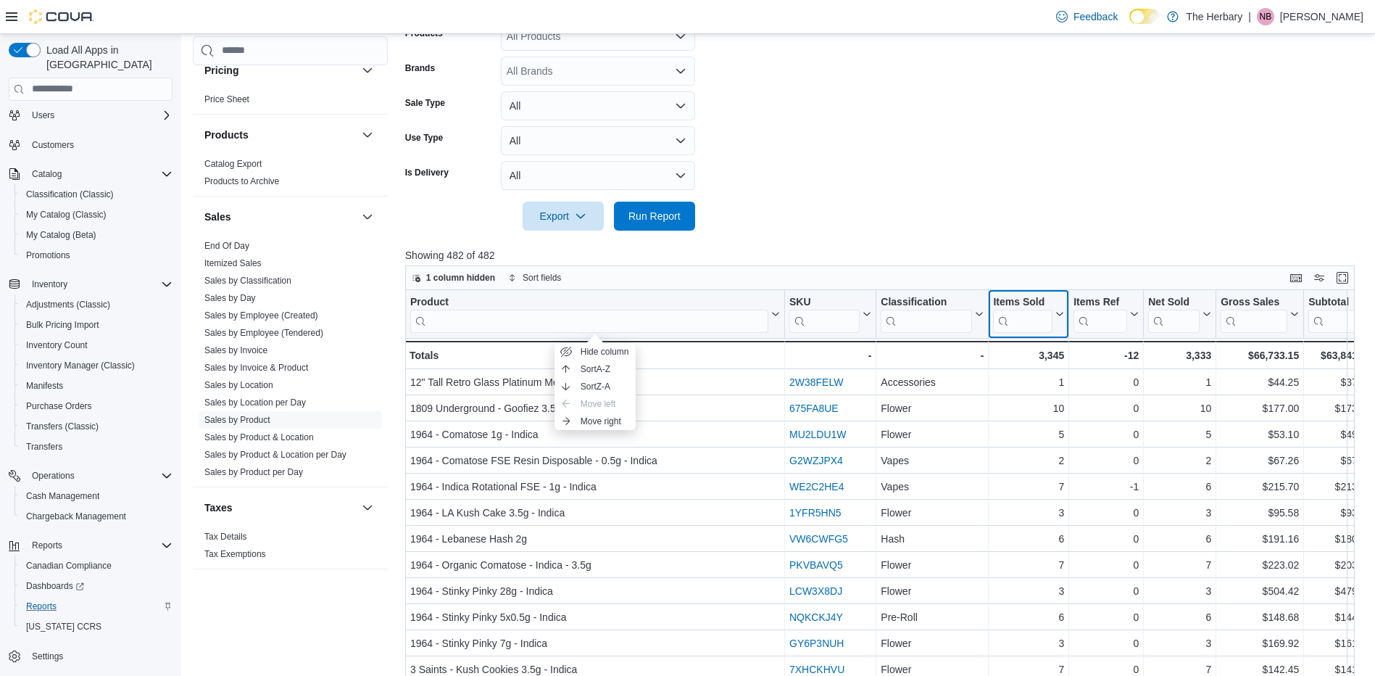
click at [1036, 299] on div "Items Sold" at bounding box center [1022, 302] width 59 height 14
click at [1056, 382] on span "Sort High-Low" at bounding box center [1038, 387] width 55 height 12
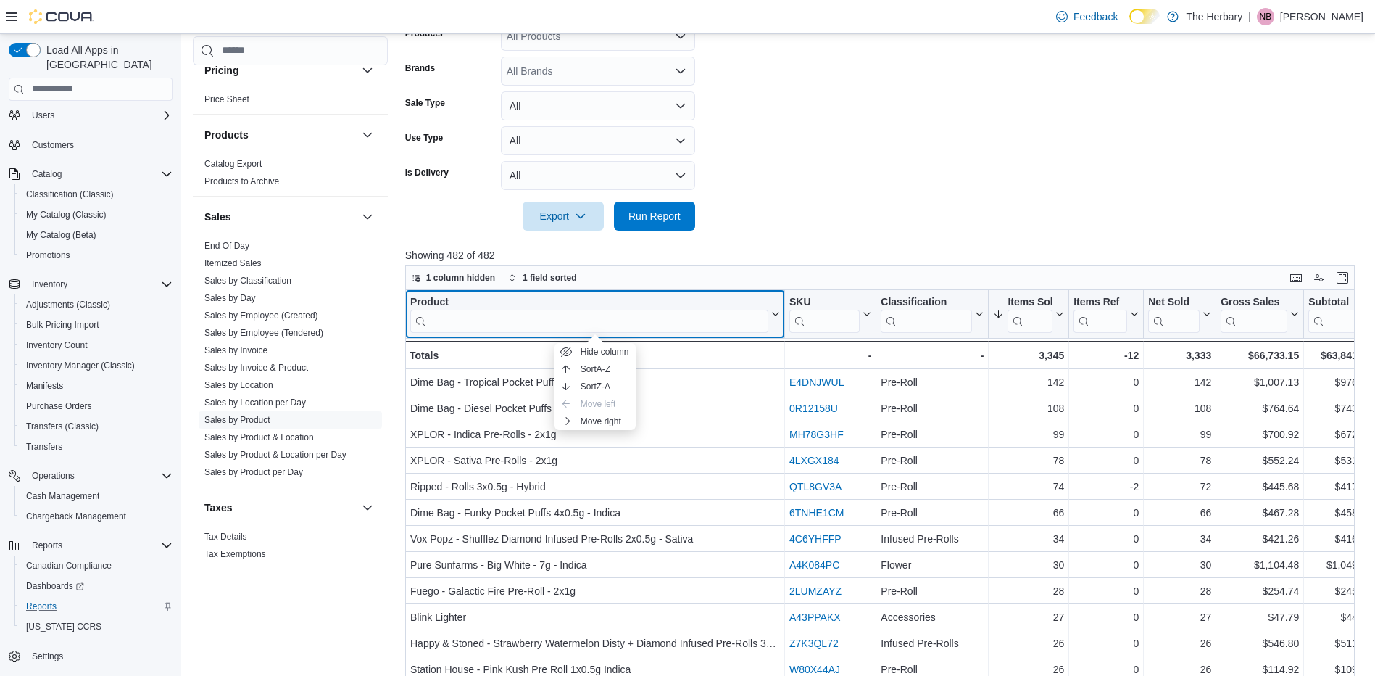
click at [742, 321] on input "search" at bounding box center [589, 320] width 358 height 23
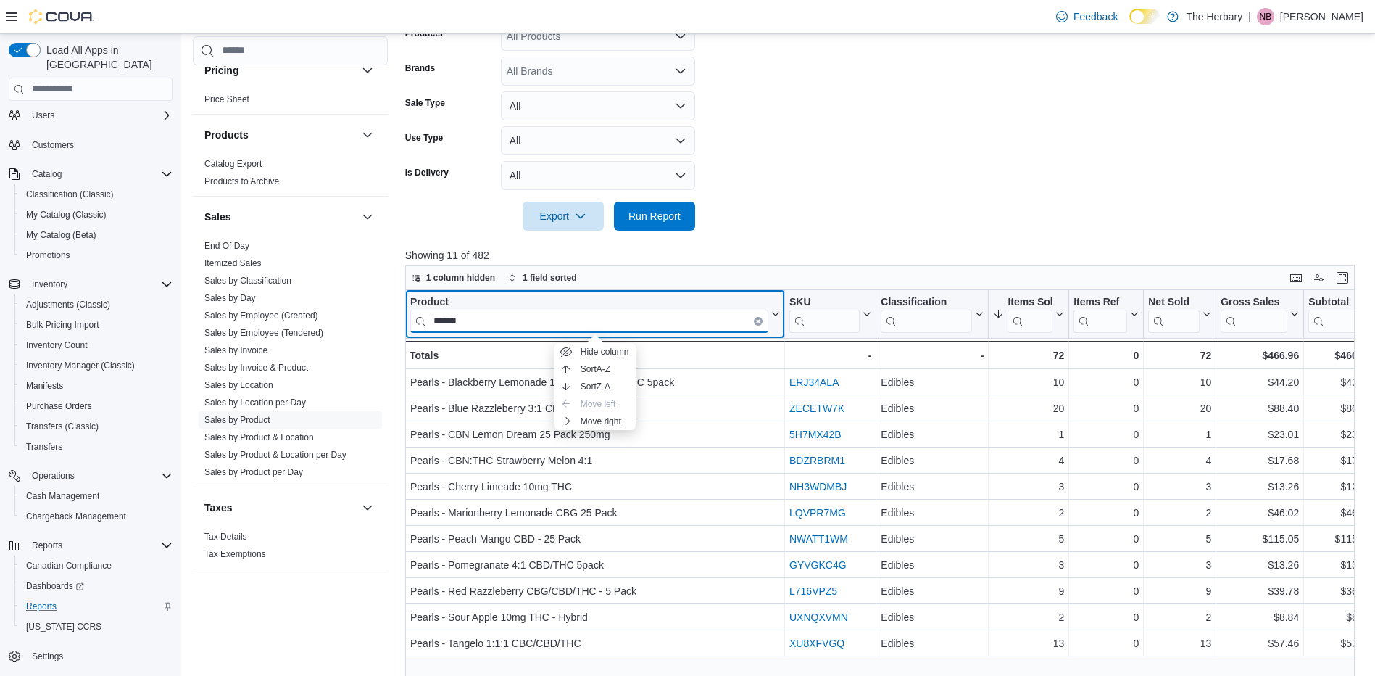
type input "******"
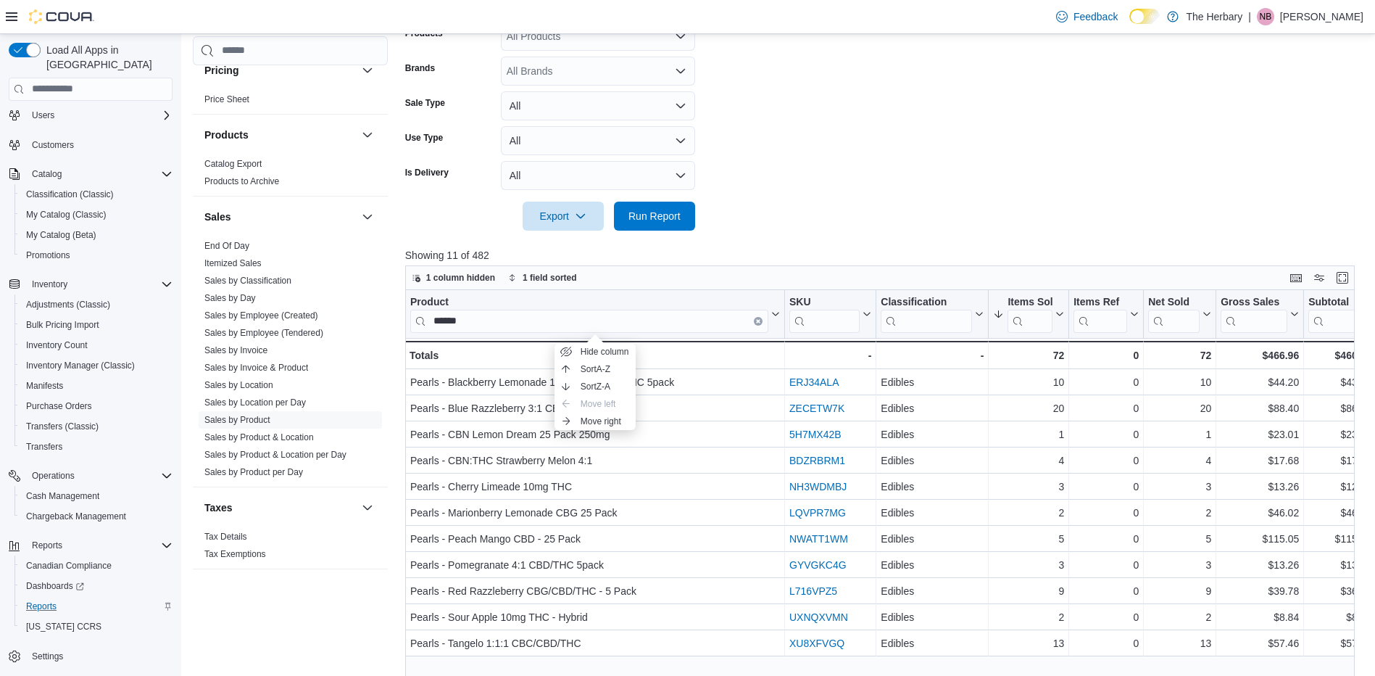
click at [931, 162] on form "Date Range Last 14 Days Locations London Classifications All Classifications Pr…" at bounding box center [885, 65] width 960 height 331
click at [693, 298] on div "Product" at bounding box center [589, 302] width 358 height 14
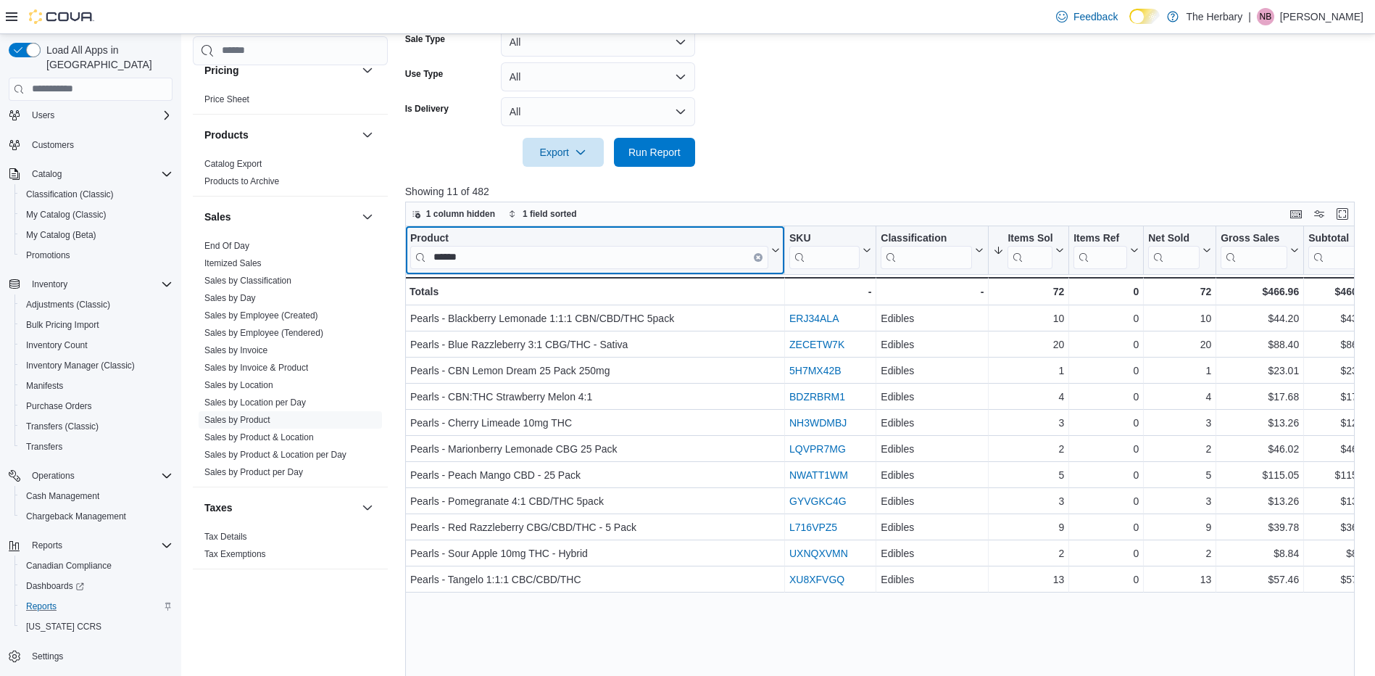
scroll to position [408, 0]
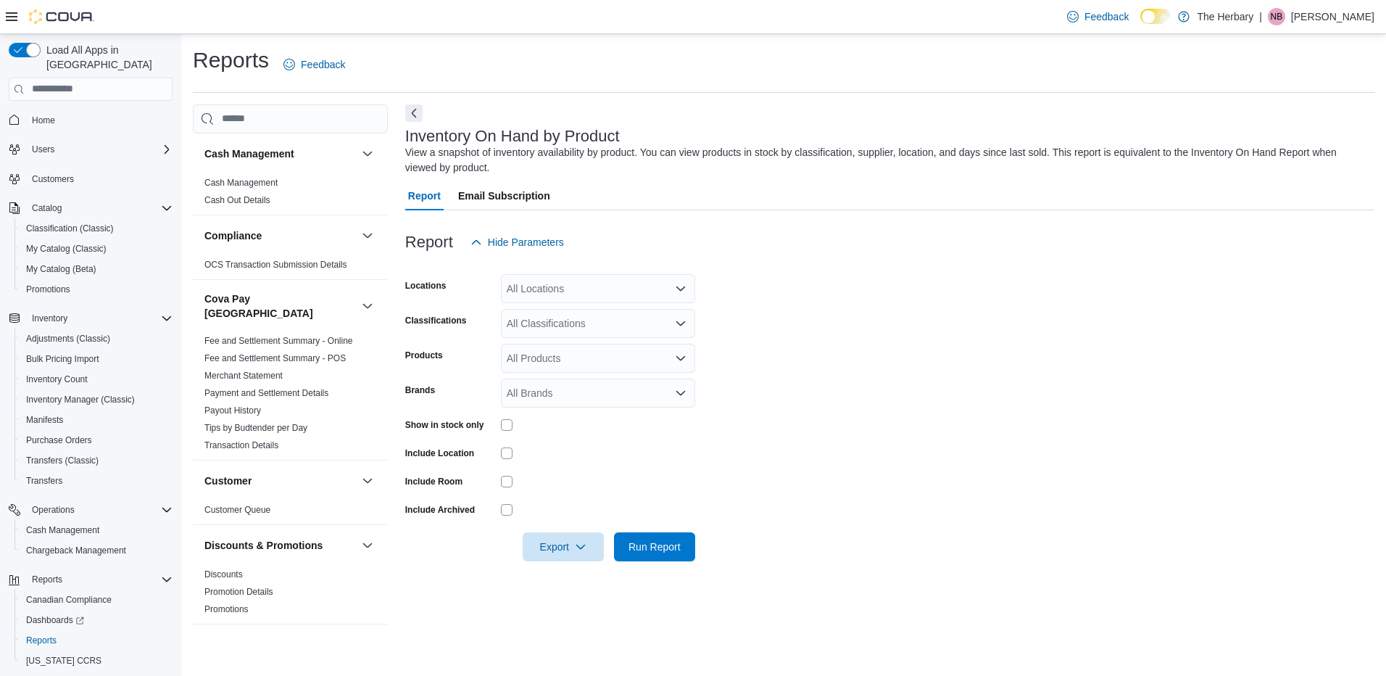
click at [610, 287] on div "All Locations" at bounding box center [598, 288] width 194 height 29
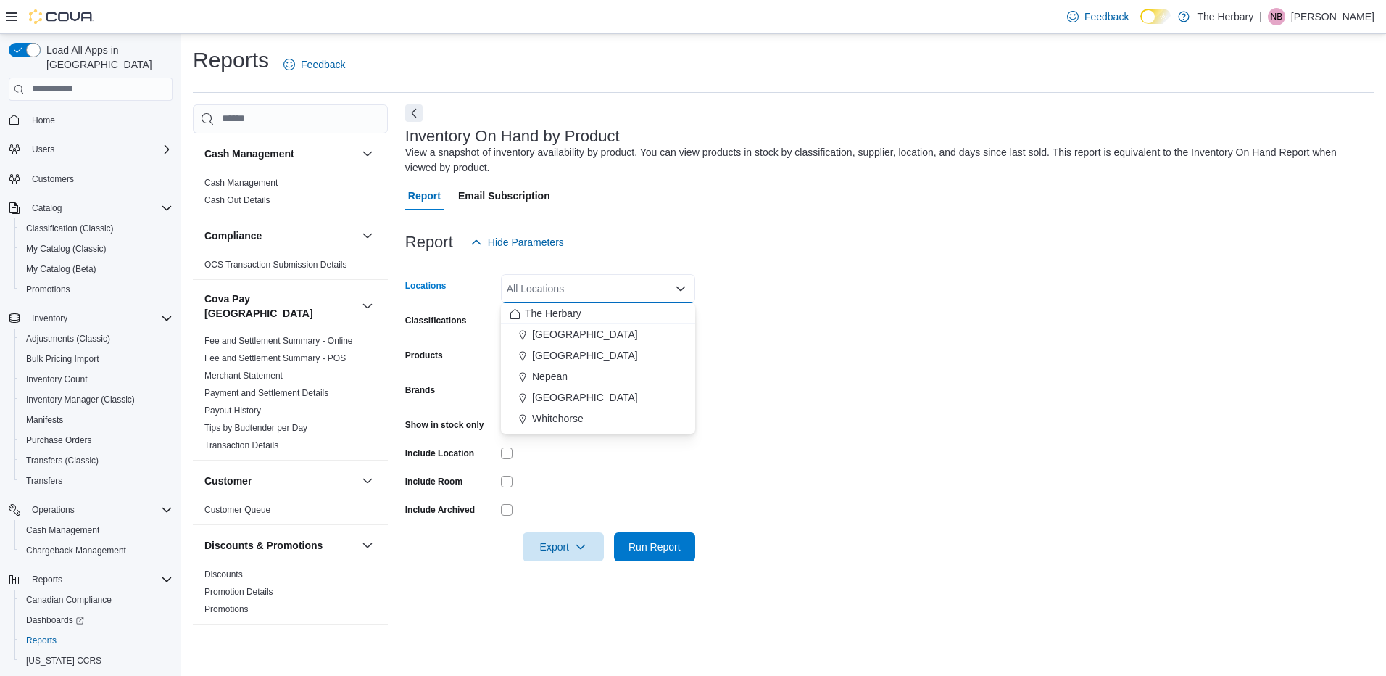
click at [555, 353] on span "[GEOGRAPHIC_DATA]" at bounding box center [585, 355] width 106 height 15
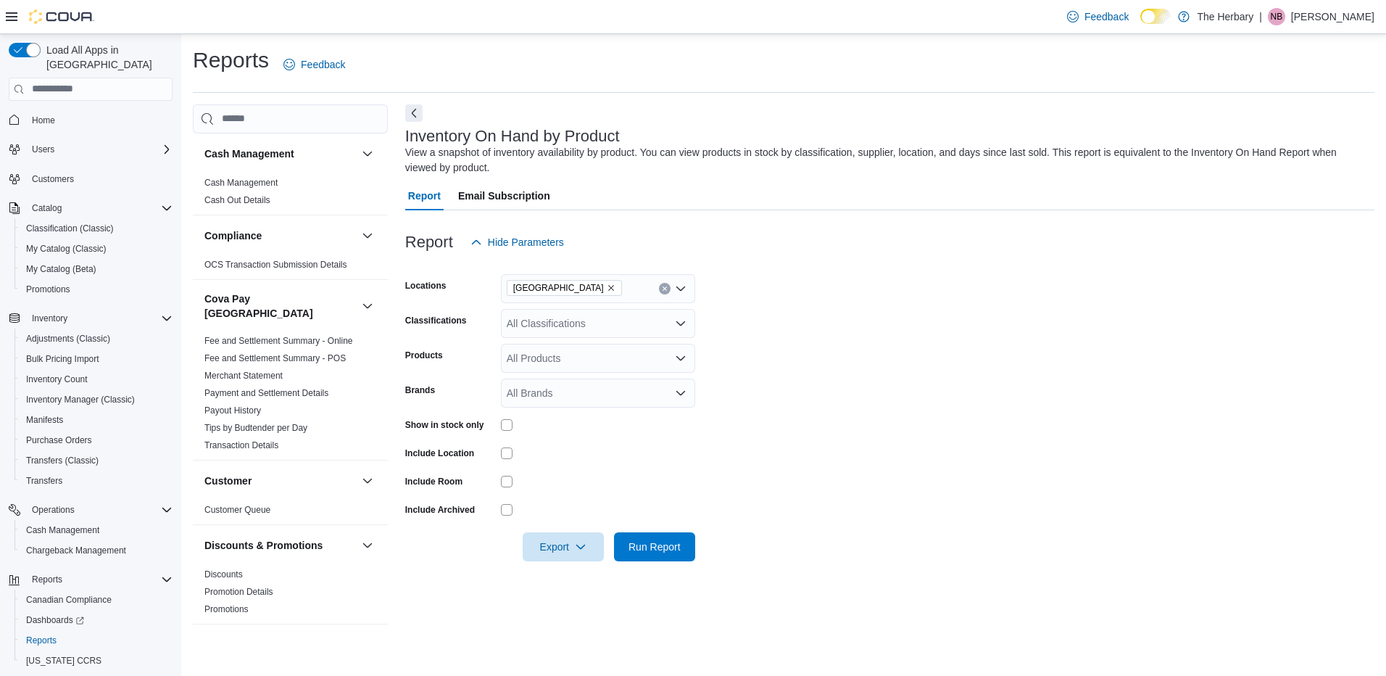
click at [641, 560] on div "Export Run Report" at bounding box center [550, 546] width 290 height 29
click at [643, 554] on span "Run Report" at bounding box center [655, 545] width 64 height 29
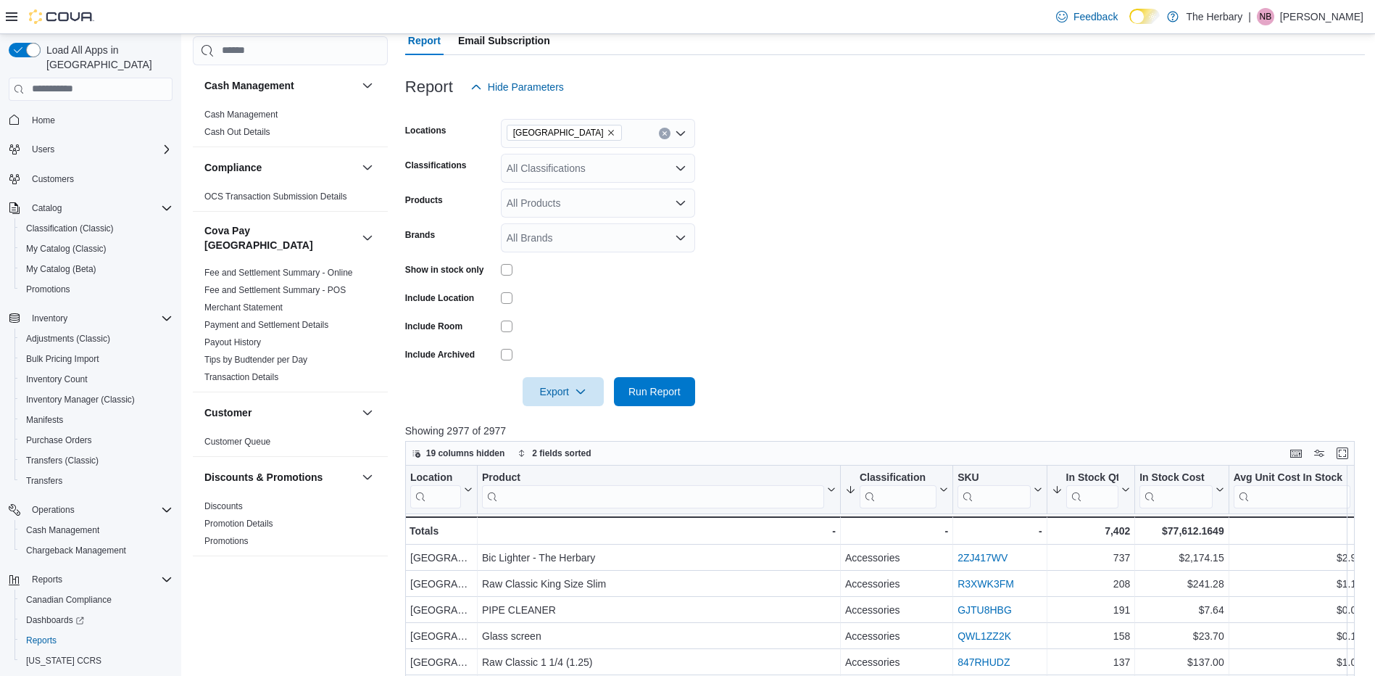
scroll to position [156, 0]
click at [619, 339] on form "Locations [GEOGRAPHIC_DATA] Classifications All Classifications Products All Pr…" at bounding box center [885, 253] width 960 height 305
click at [639, 492] on input "search" at bounding box center [653, 495] width 342 height 23
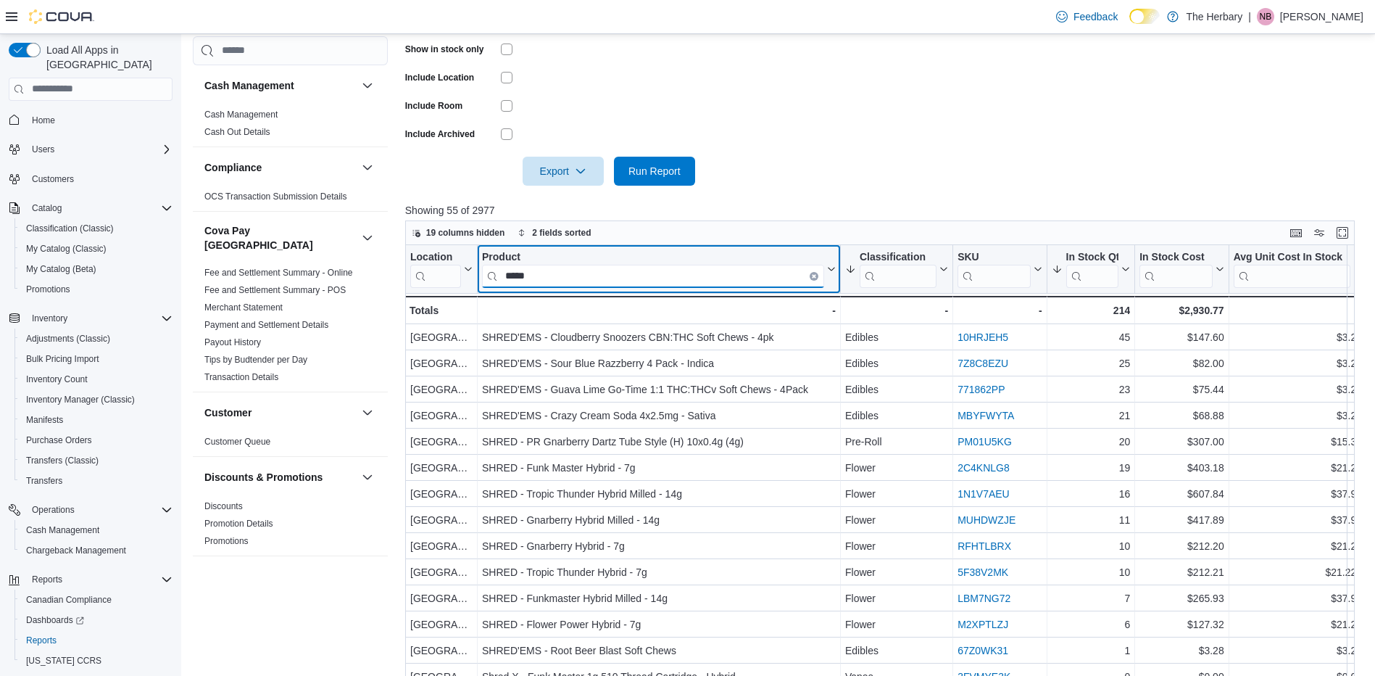
scroll to position [421, 0]
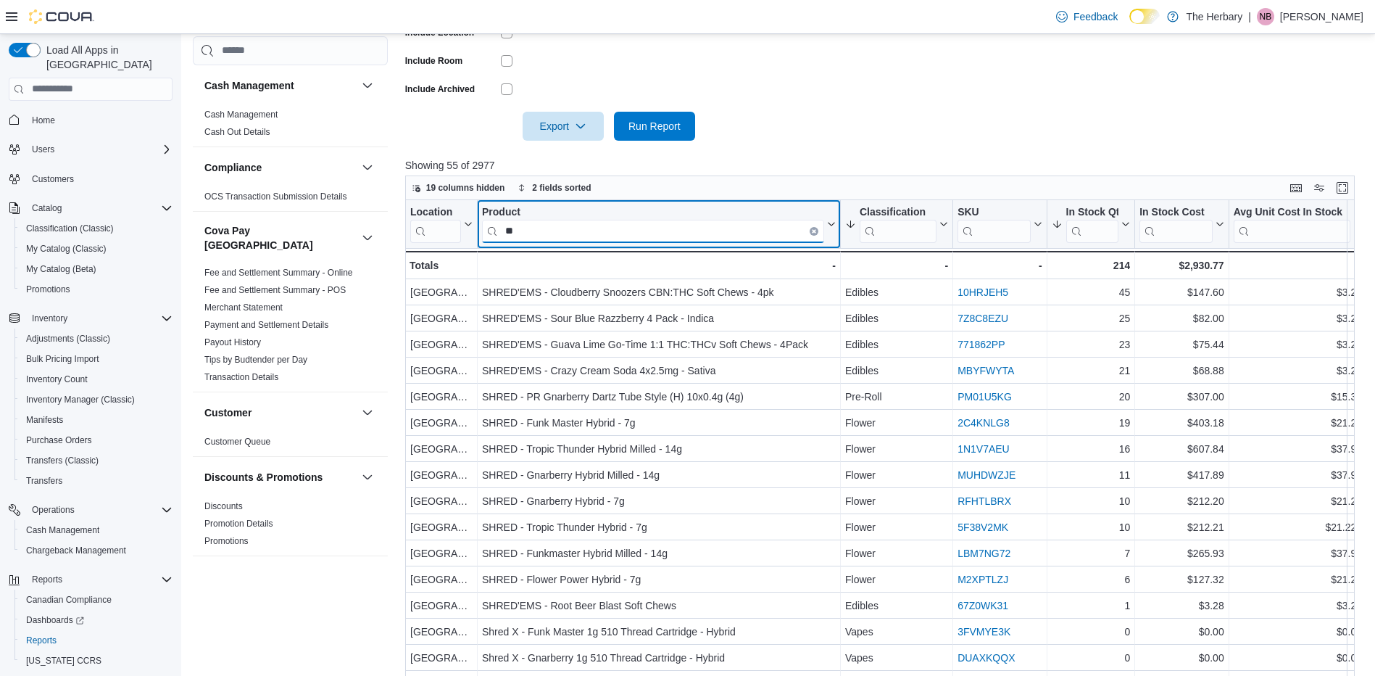
type input "*"
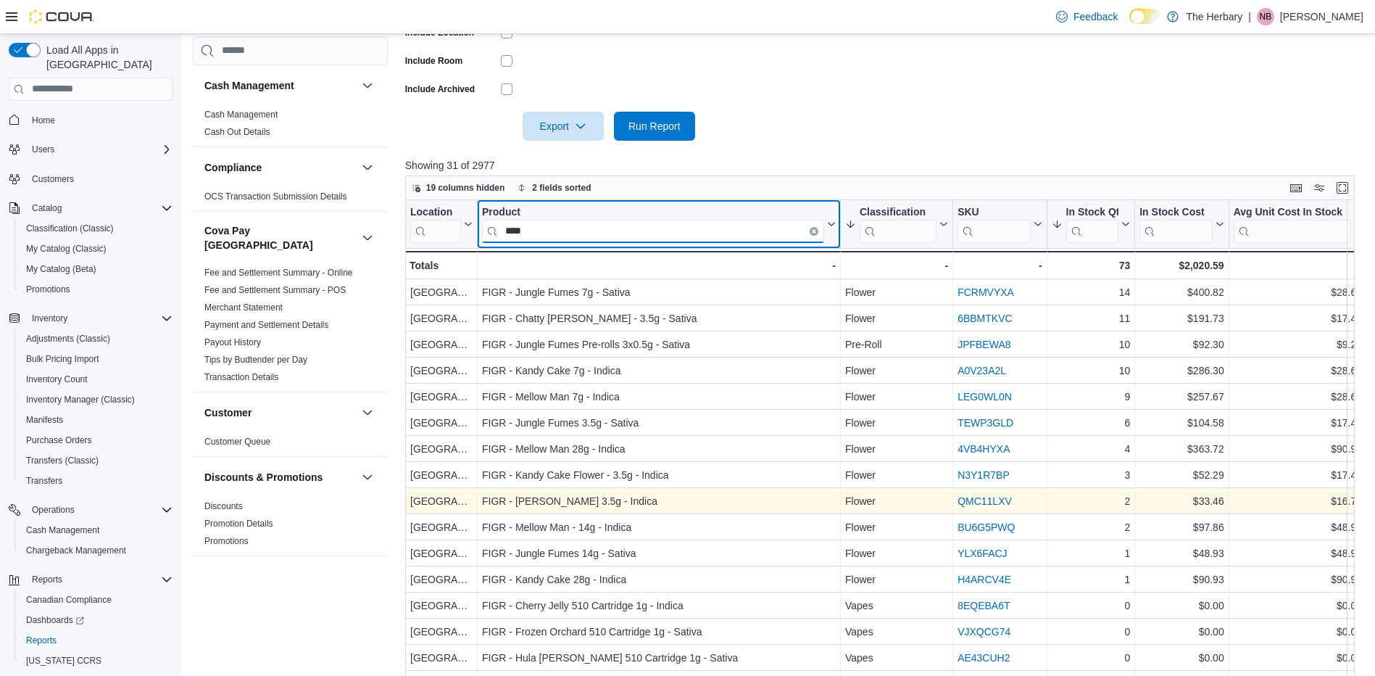
scroll to position [1, 0]
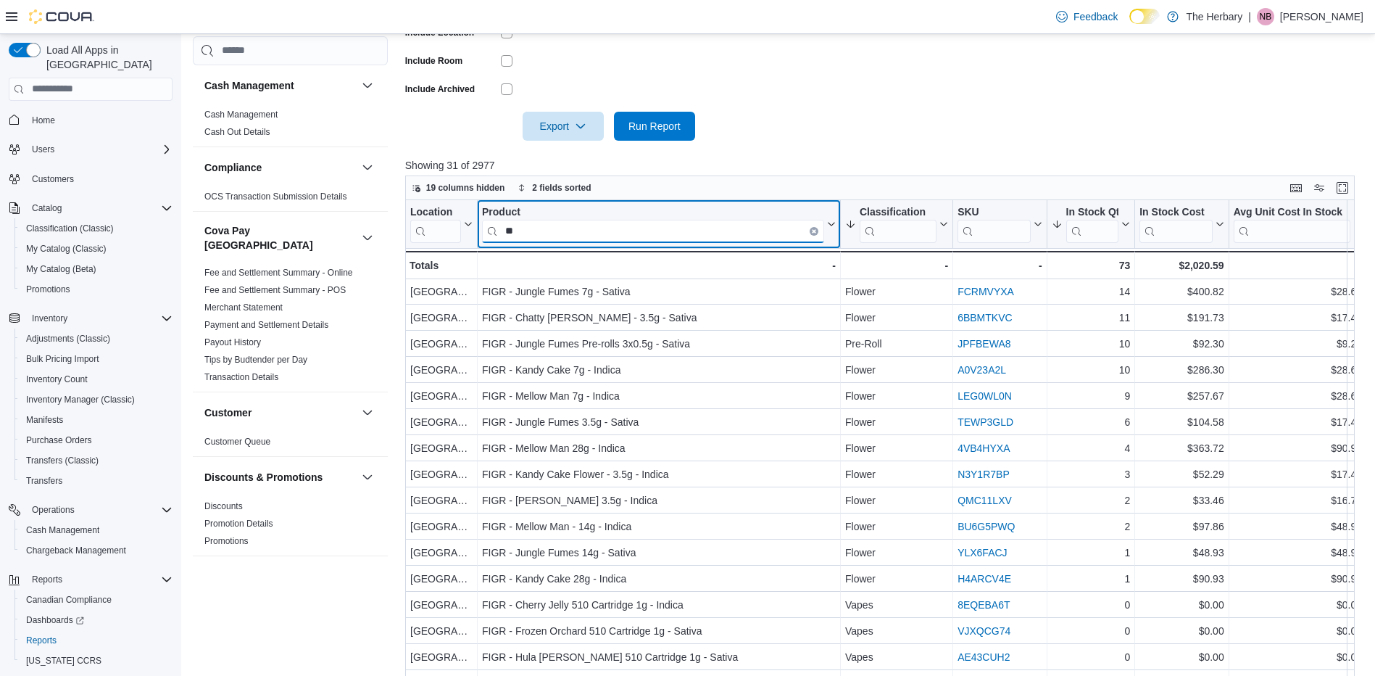
type input "*"
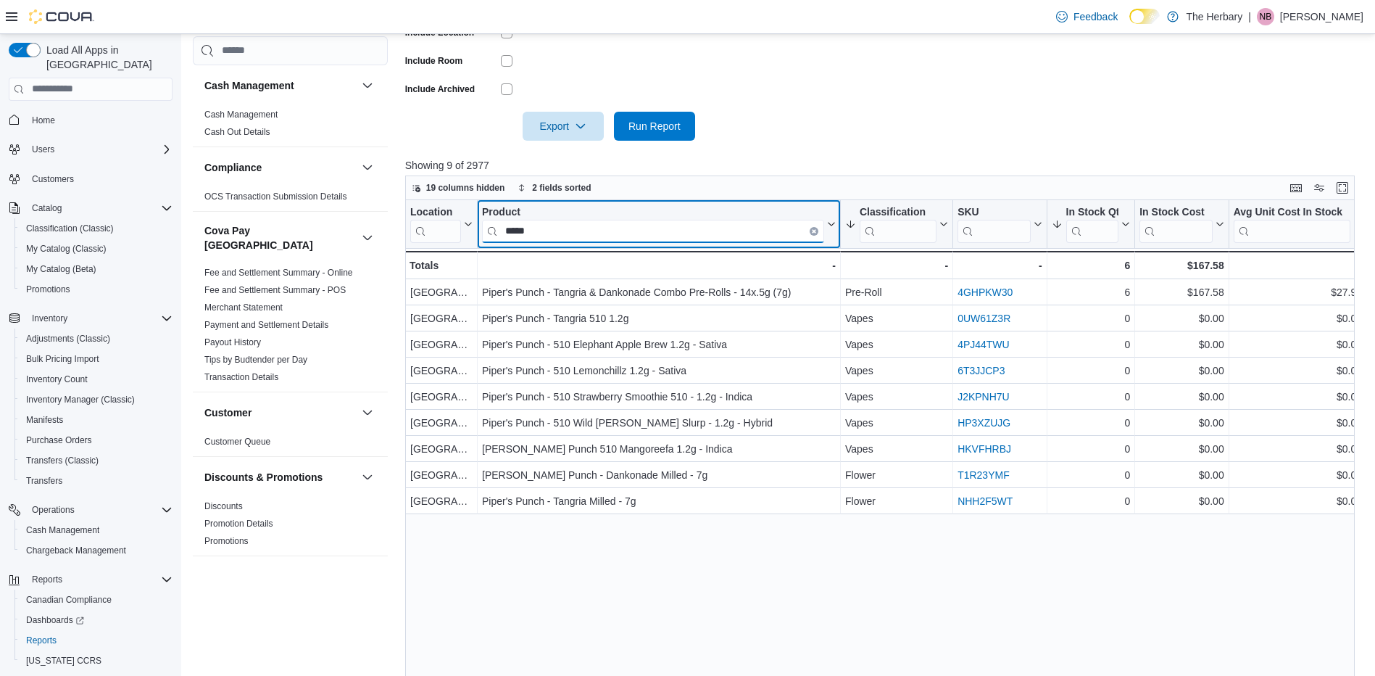
scroll to position [0, 0]
type input "*"
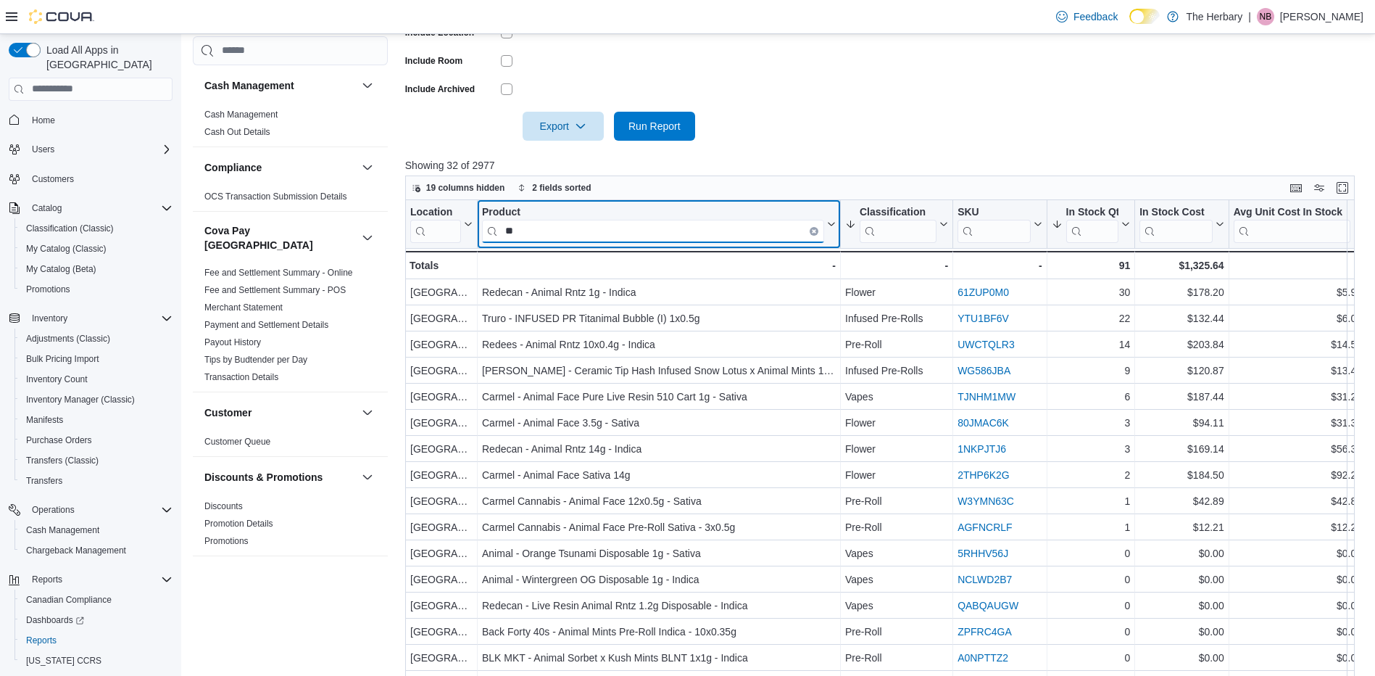
type input "*"
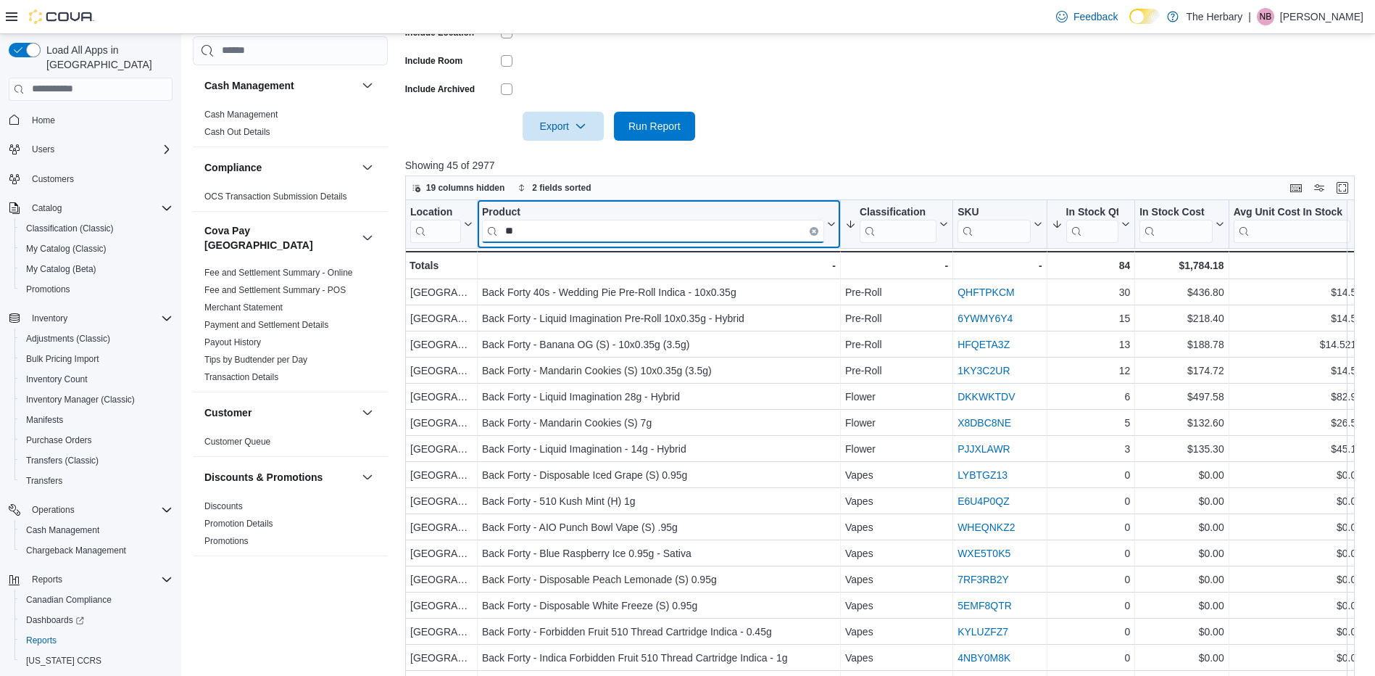
type input "*"
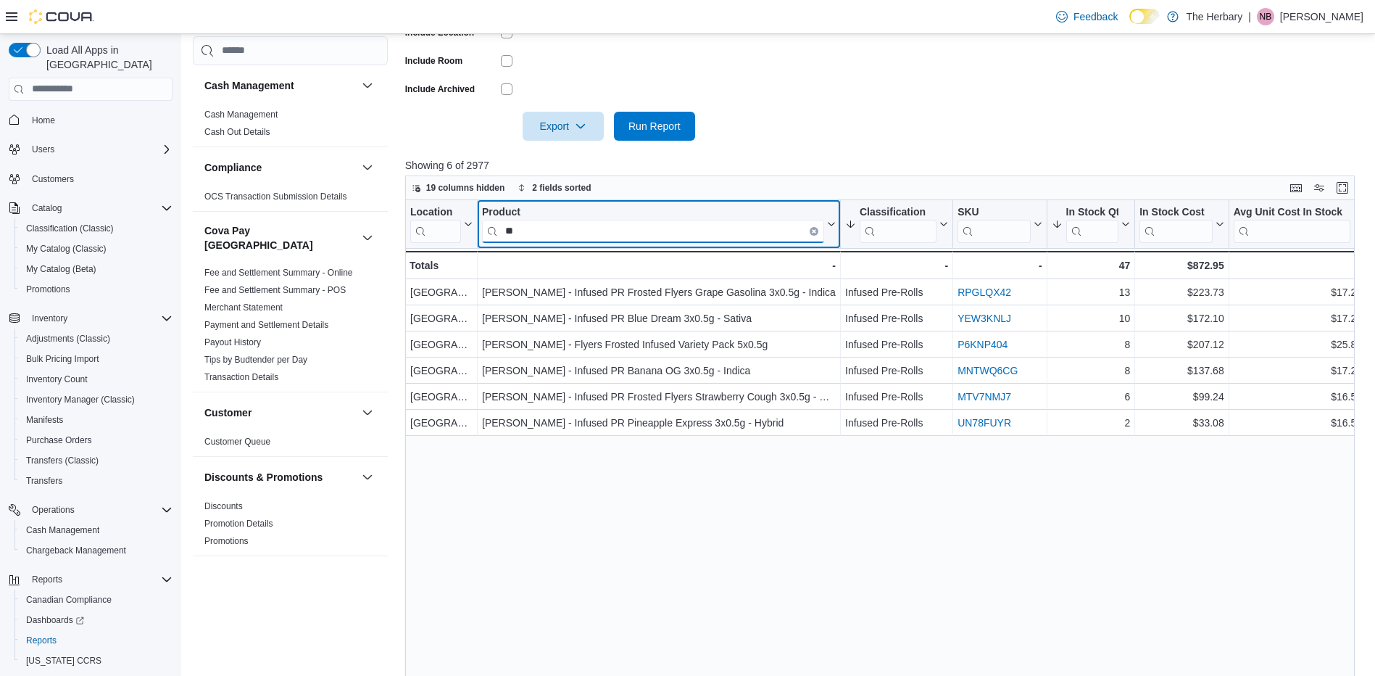
type input "*"
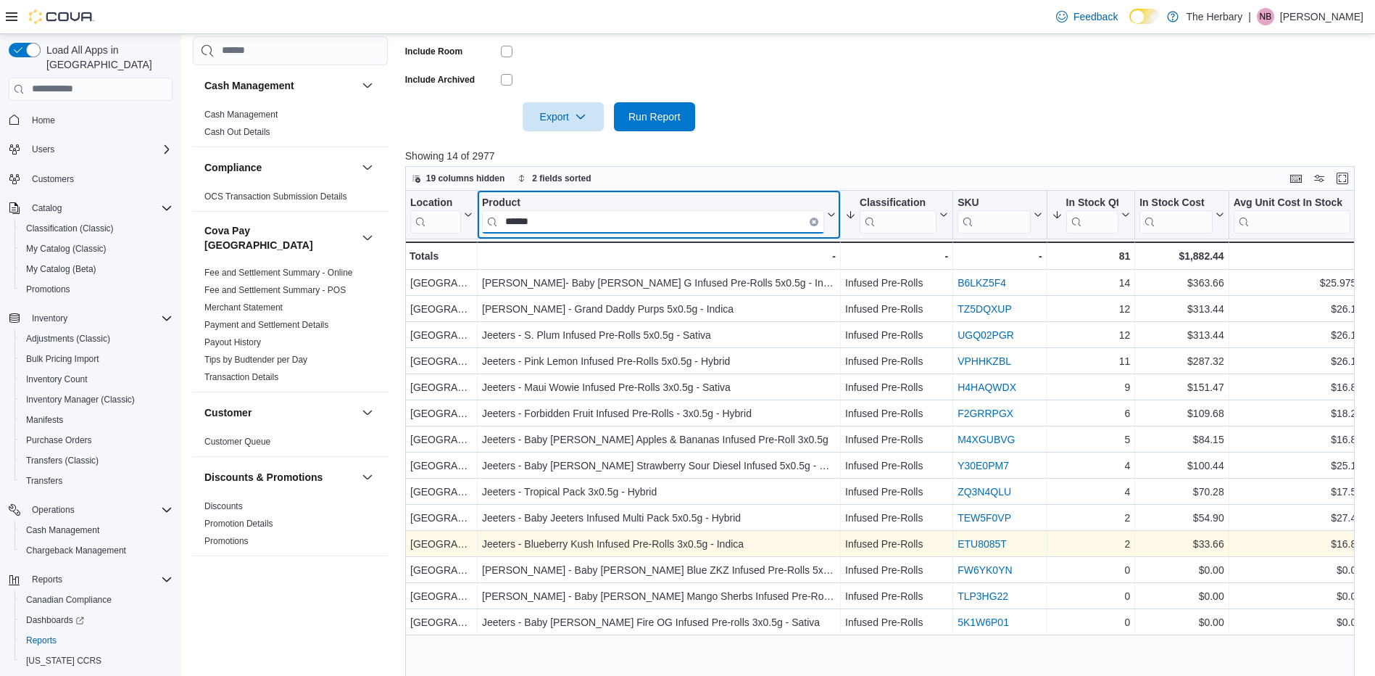
scroll to position [431, 0]
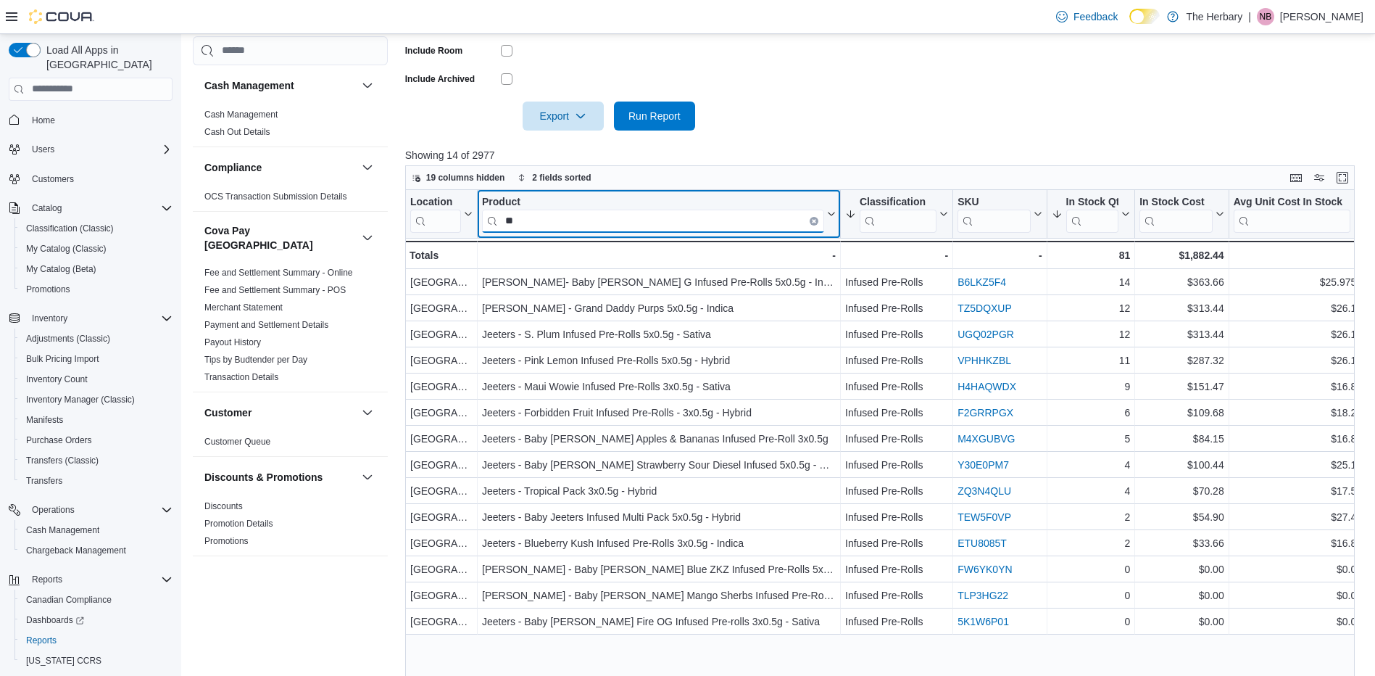
type input "*"
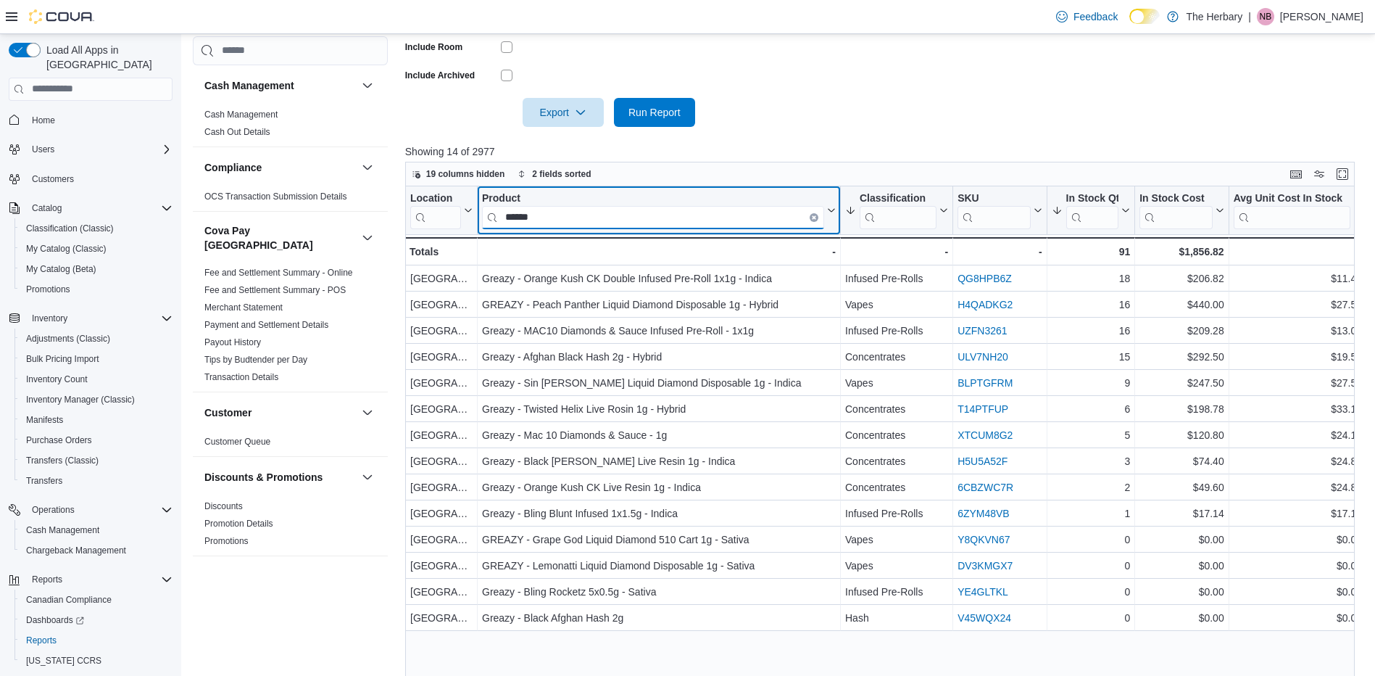
scroll to position [447, 0]
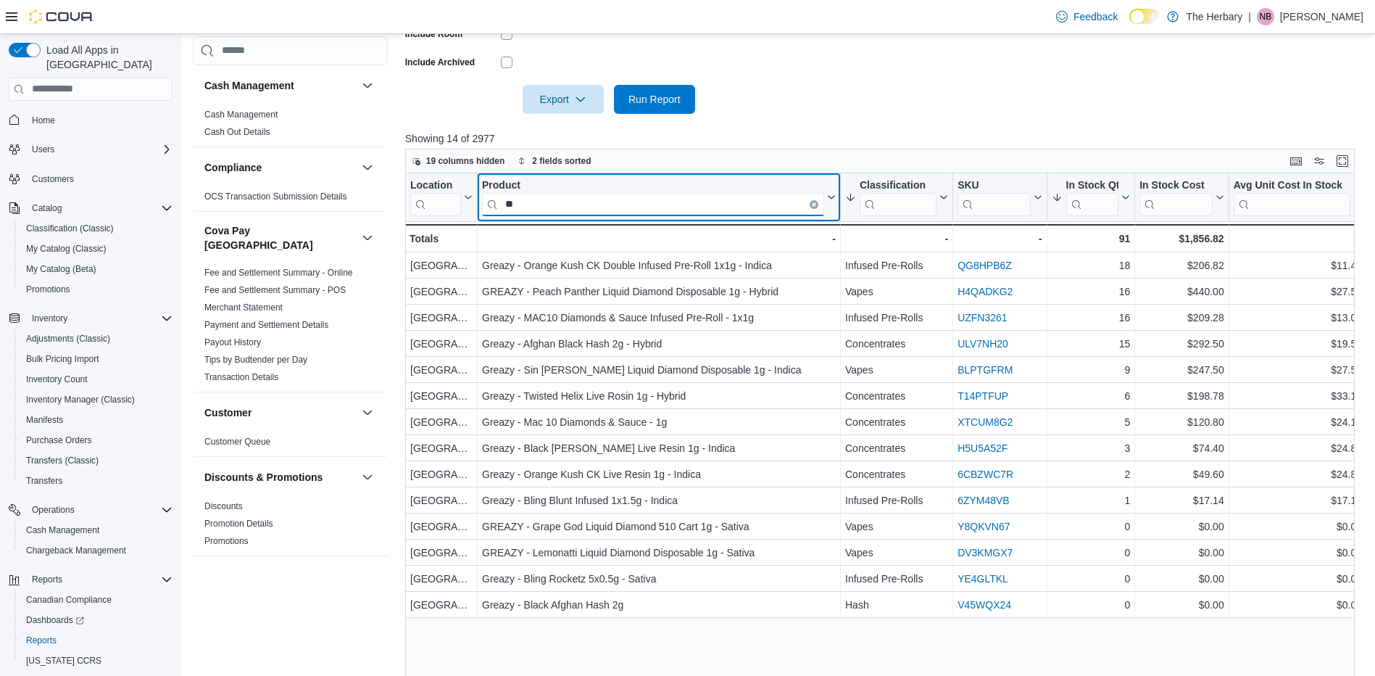
type input "*"
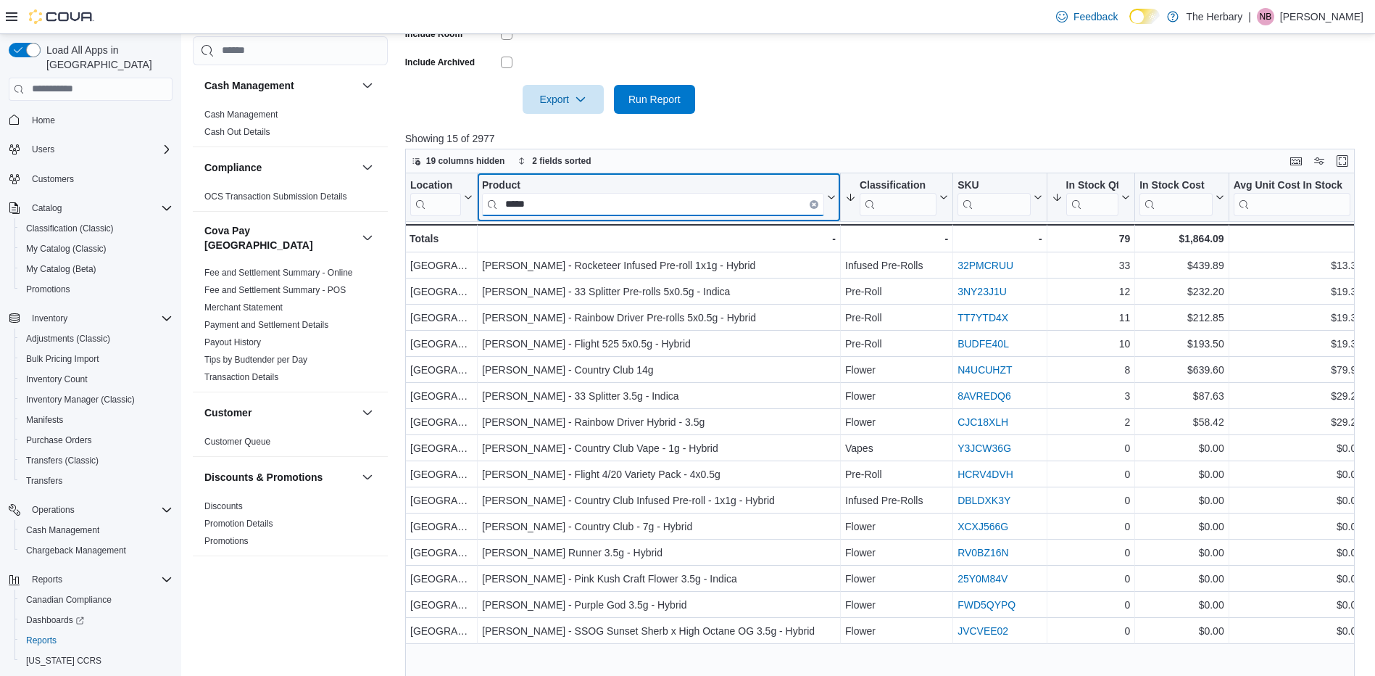
drag, startPoint x: 566, startPoint y: 195, endPoint x: 471, endPoint y: 193, distance: 95.0
click at [471, 193] on div "Location Click to view column header actions Product ***** Click to view column…" at bounding box center [1044, 212] width 1278 height 79
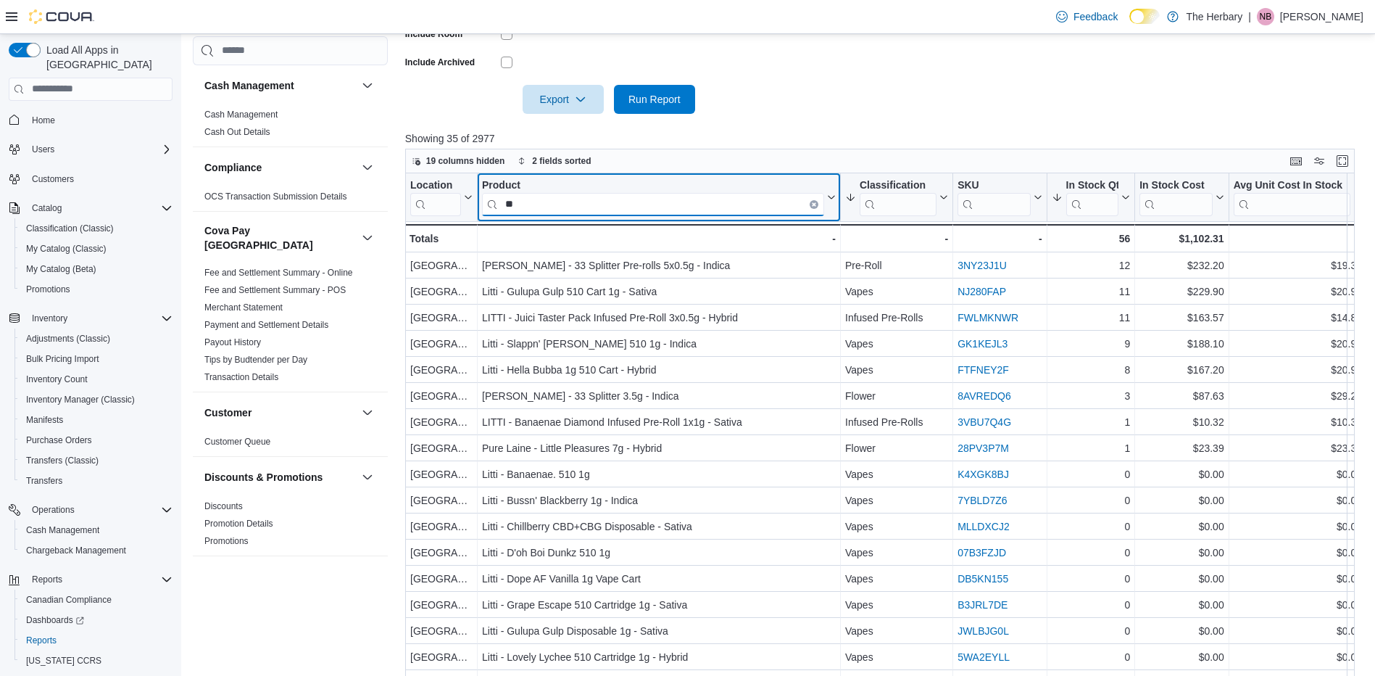
type input "*"
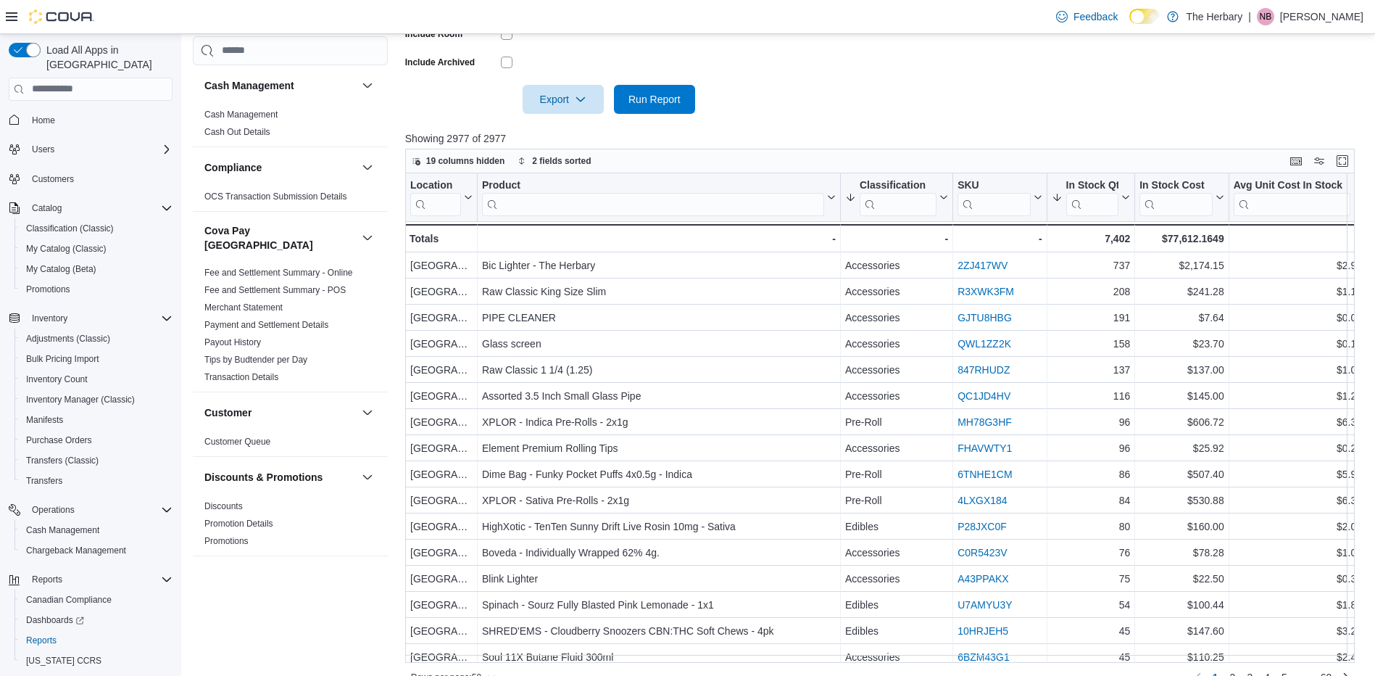
scroll to position [0, 49]
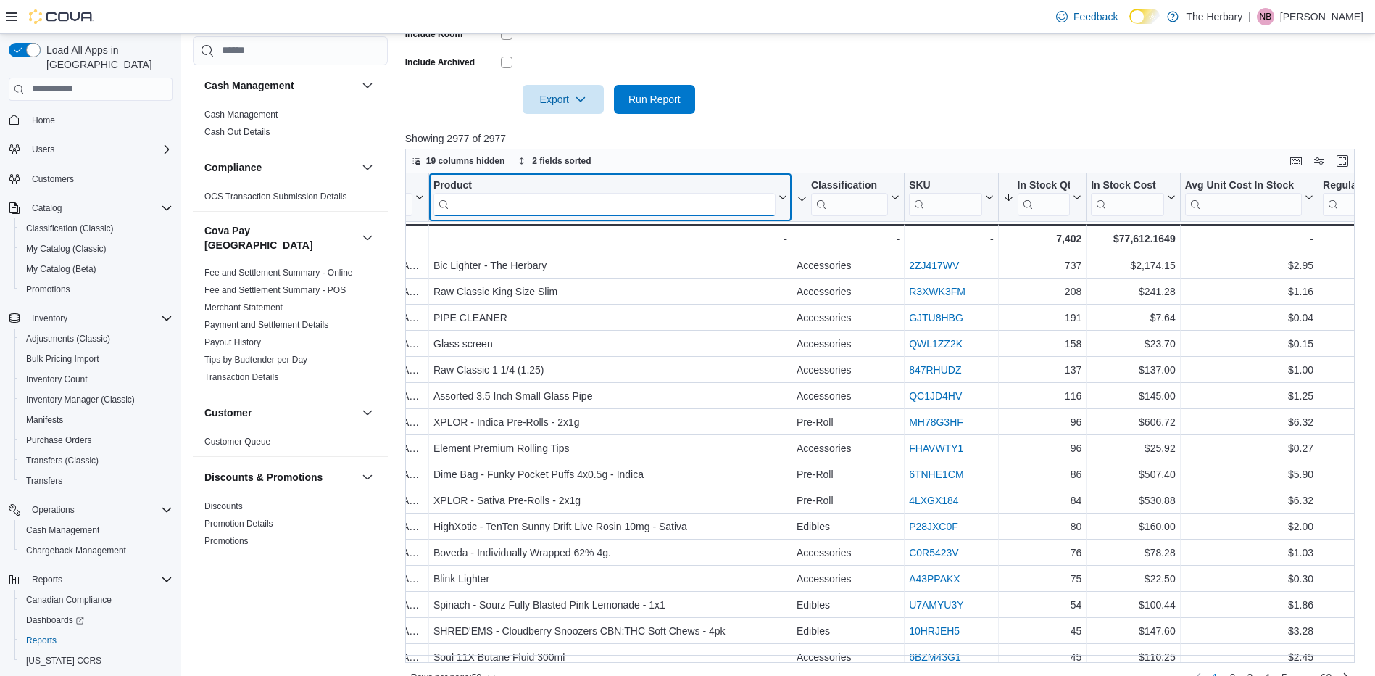
click at [536, 210] on input "search" at bounding box center [605, 203] width 342 height 23
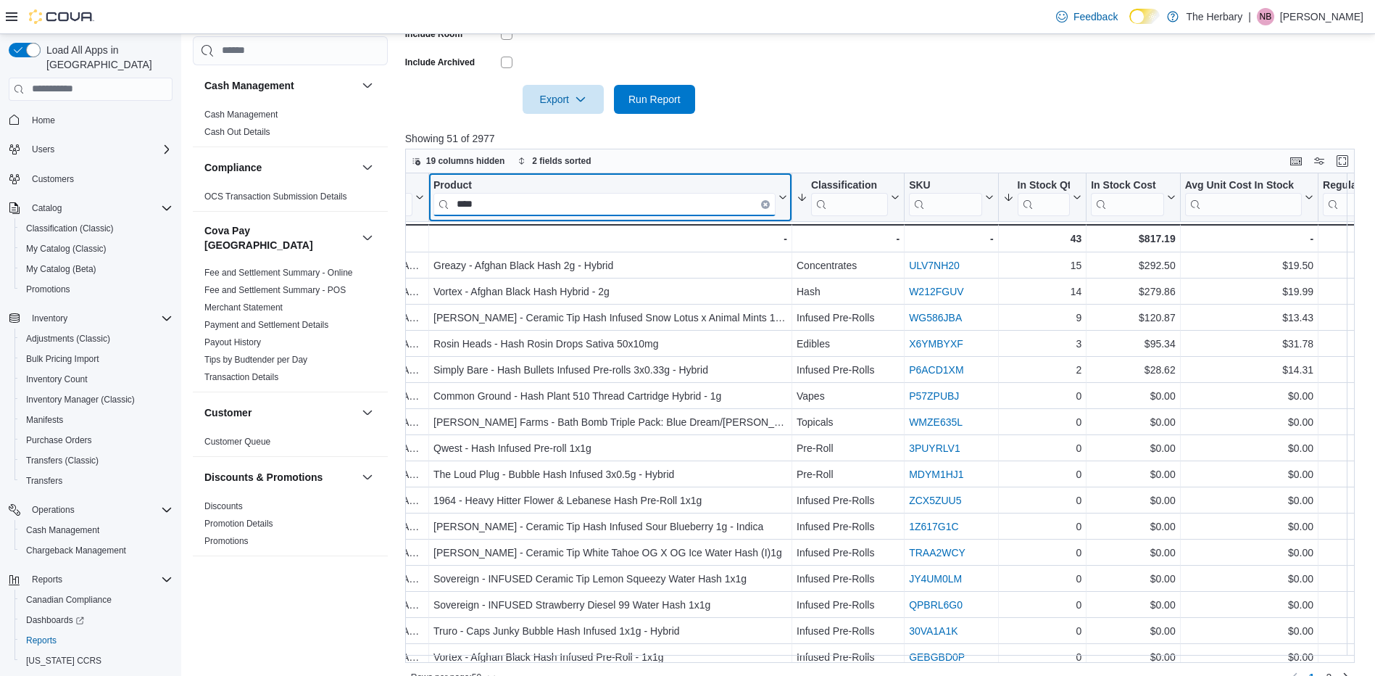
type input "****"
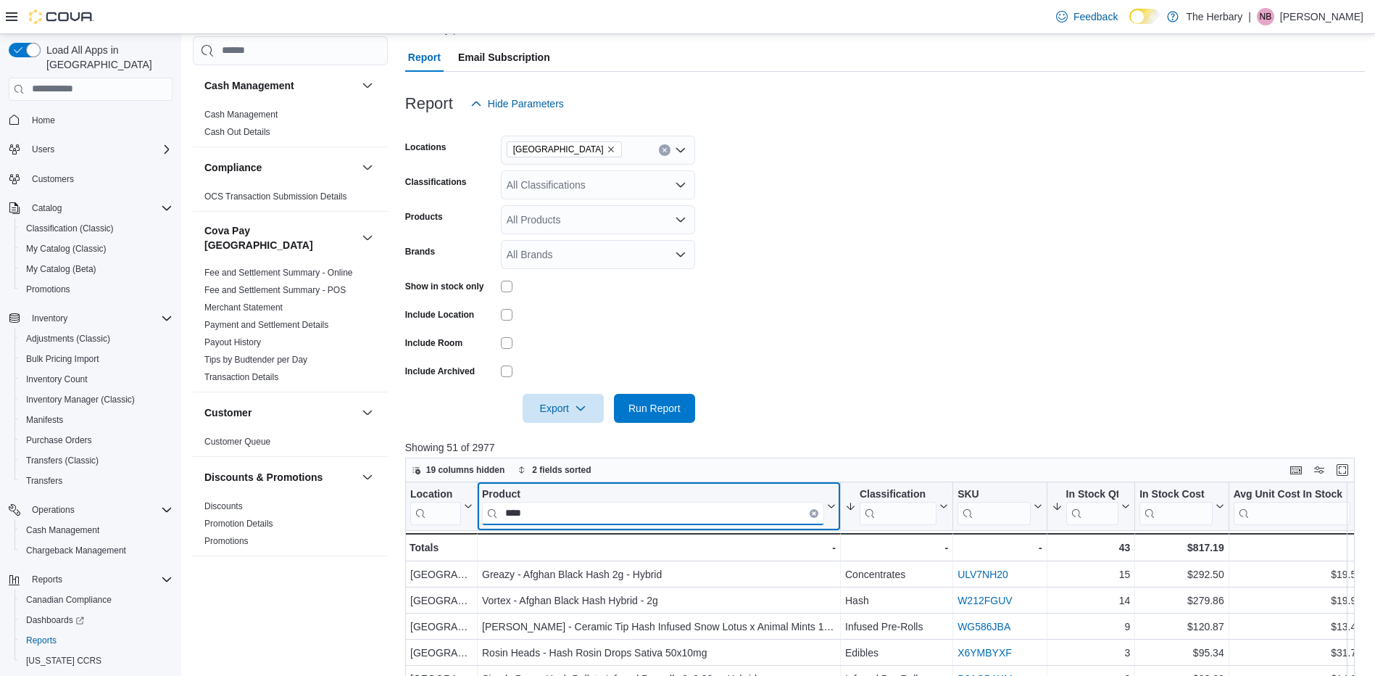
scroll to position [102, 0]
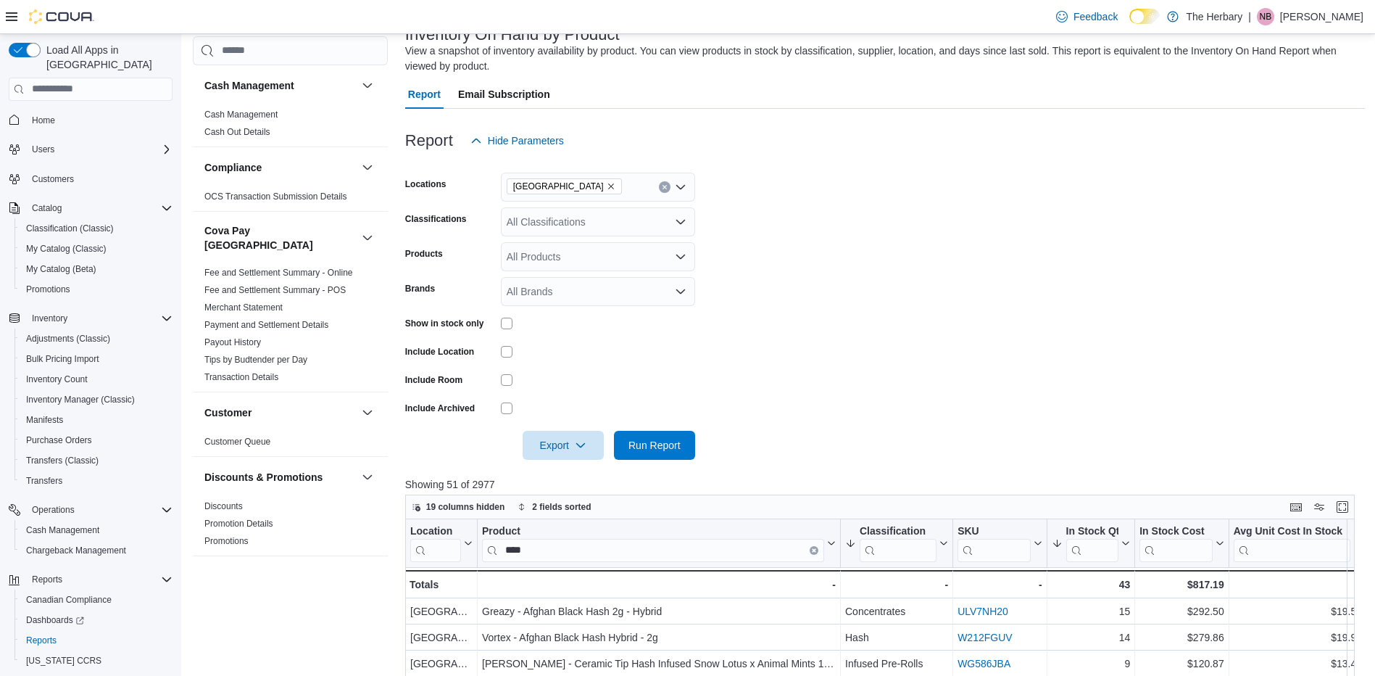
click at [573, 220] on div "All Classifications" at bounding box center [598, 221] width 194 height 29
click at [557, 341] on button "Vapes" at bounding box center [598, 330] width 194 height 21
click at [647, 439] on span "Run Report" at bounding box center [655, 444] width 52 height 15
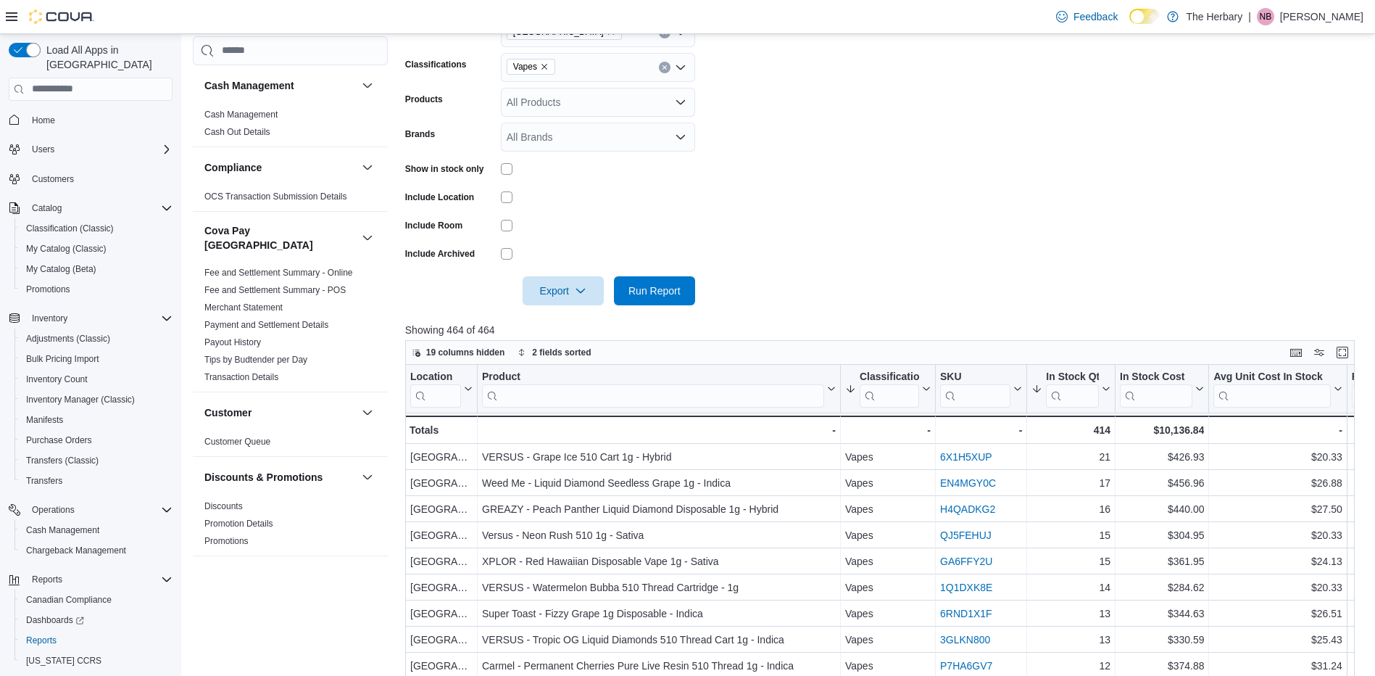
scroll to position [267, 0]
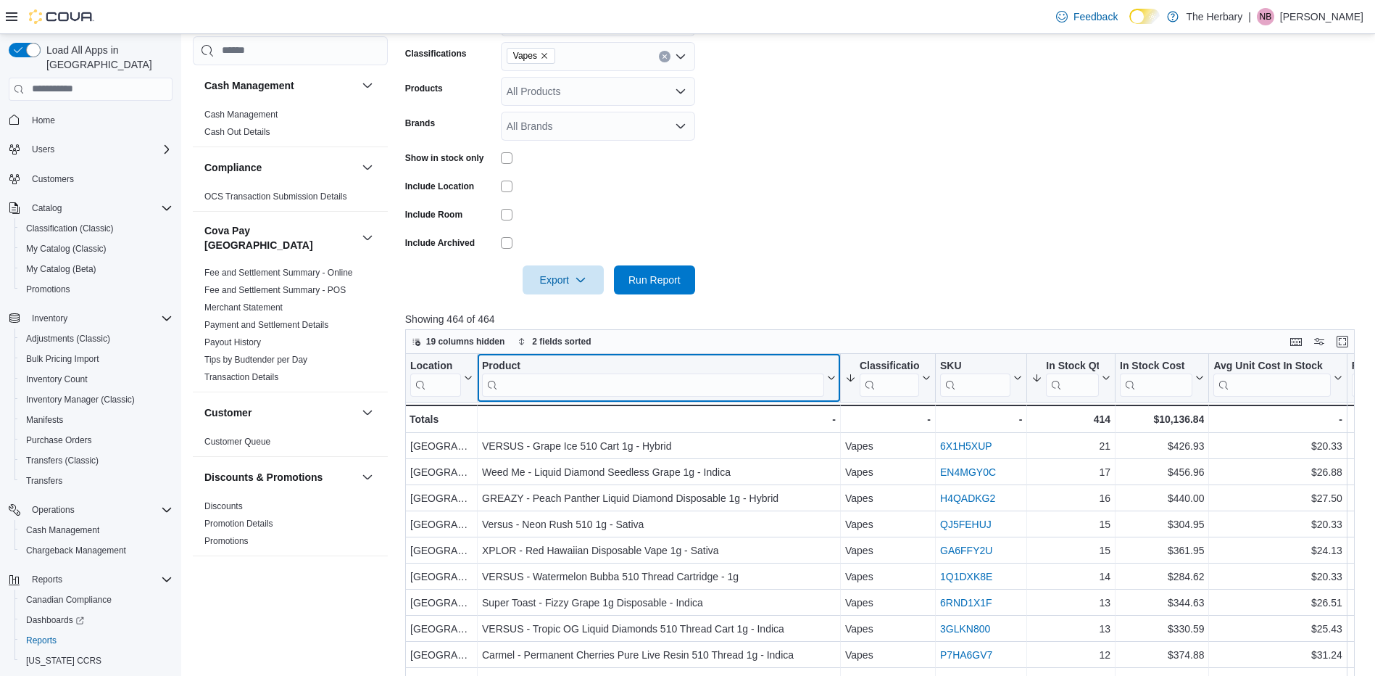
click at [724, 375] on input "search" at bounding box center [653, 384] width 342 height 23
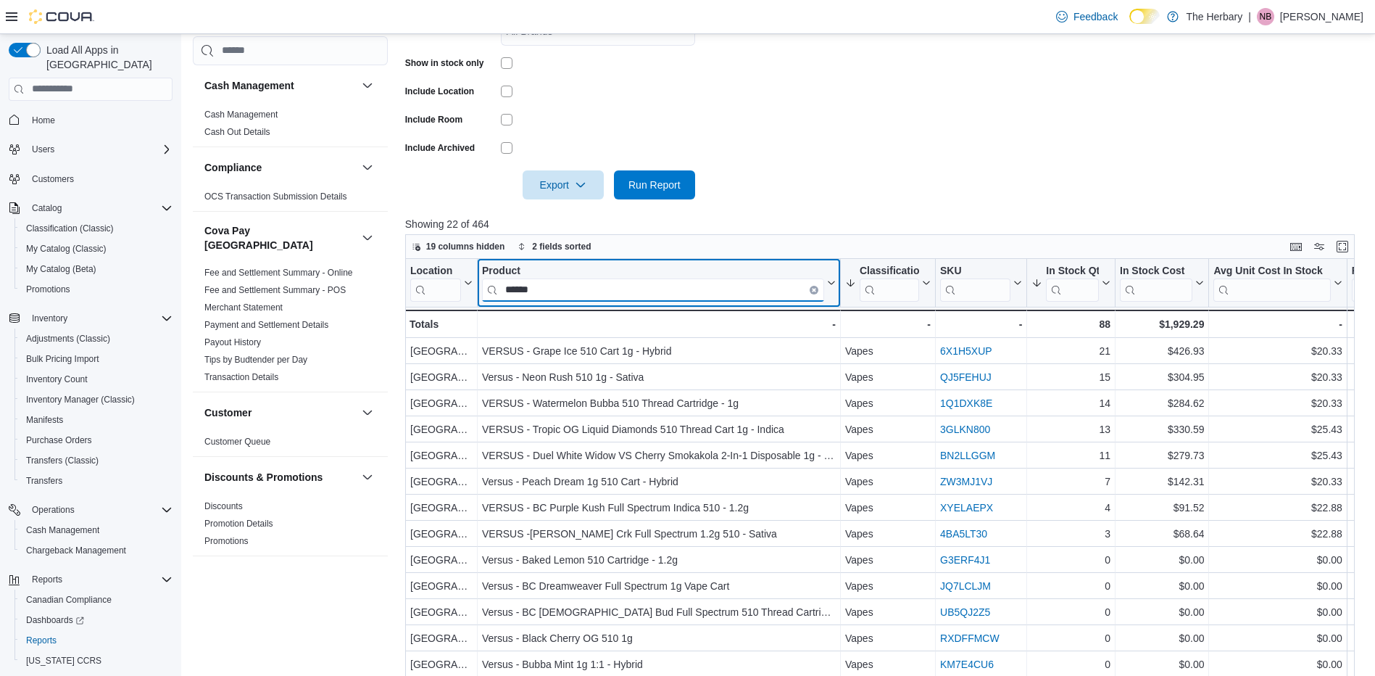
scroll to position [365, 0]
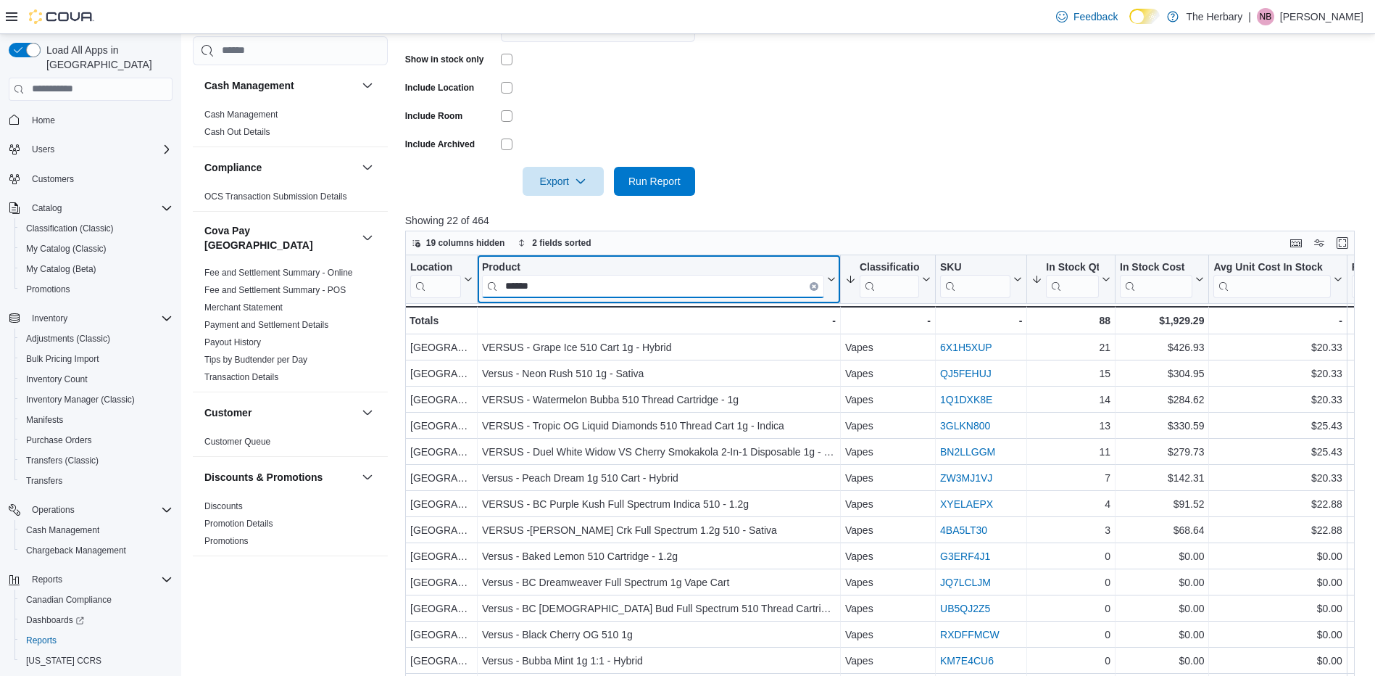
type input "******"
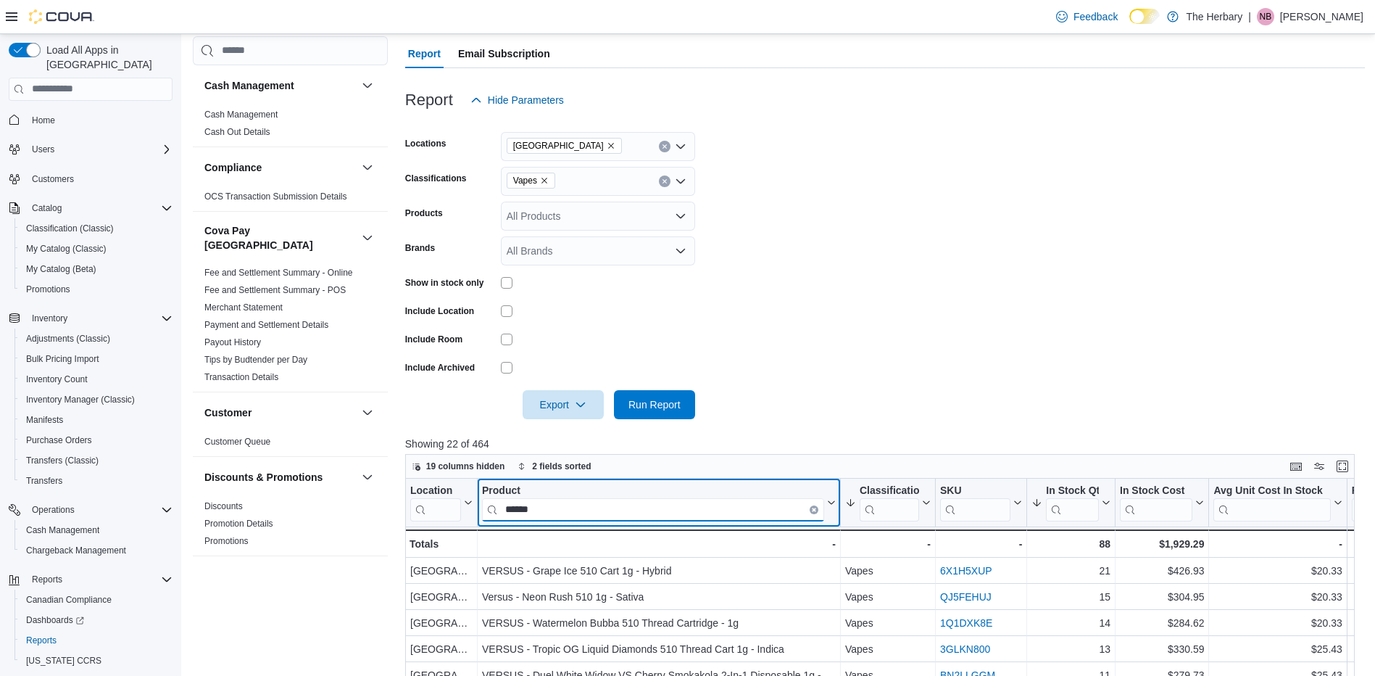
scroll to position [141, 0]
click at [546, 179] on icon "Remove Vapes from selection in this group" at bounding box center [544, 181] width 9 height 9
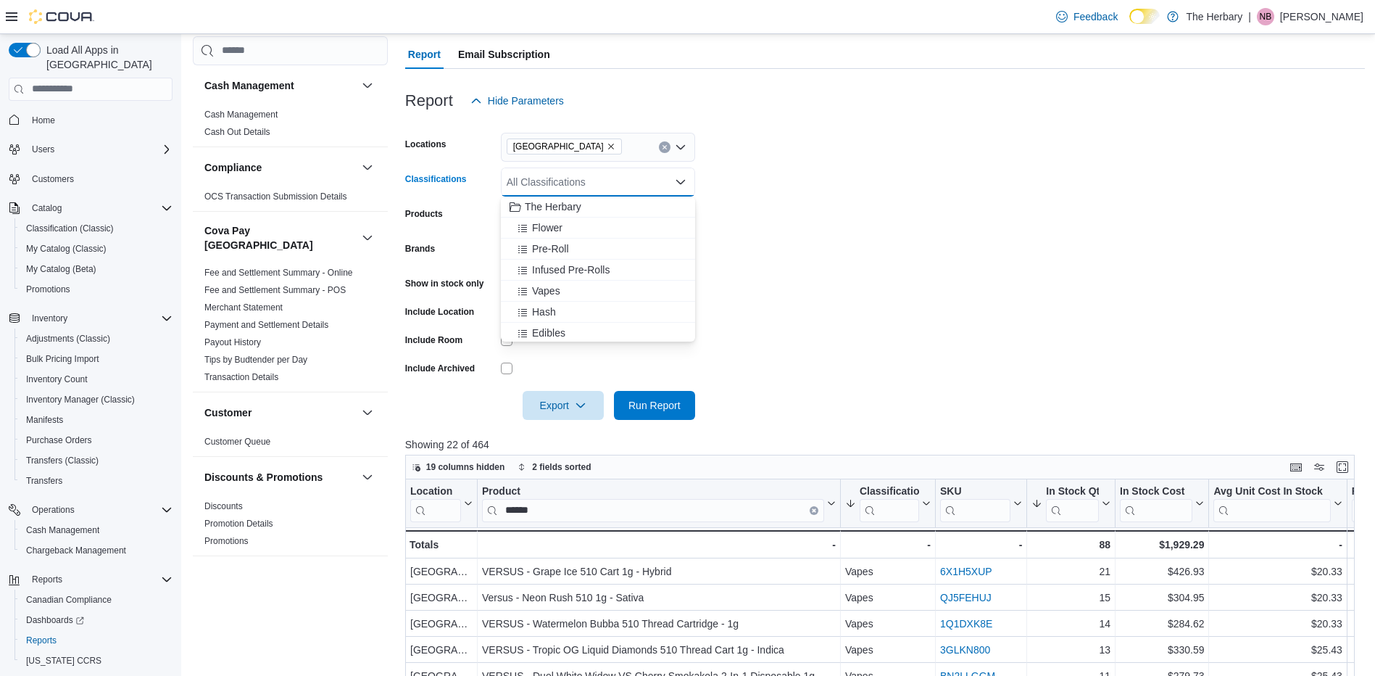
click at [762, 359] on form "Locations [GEOGRAPHIC_DATA] Classifications All Classifications Combo box. Sele…" at bounding box center [885, 267] width 960 height 305
click at [672, 404] on span "Run Report" at bounding box center [655, 404] width 52 height 15
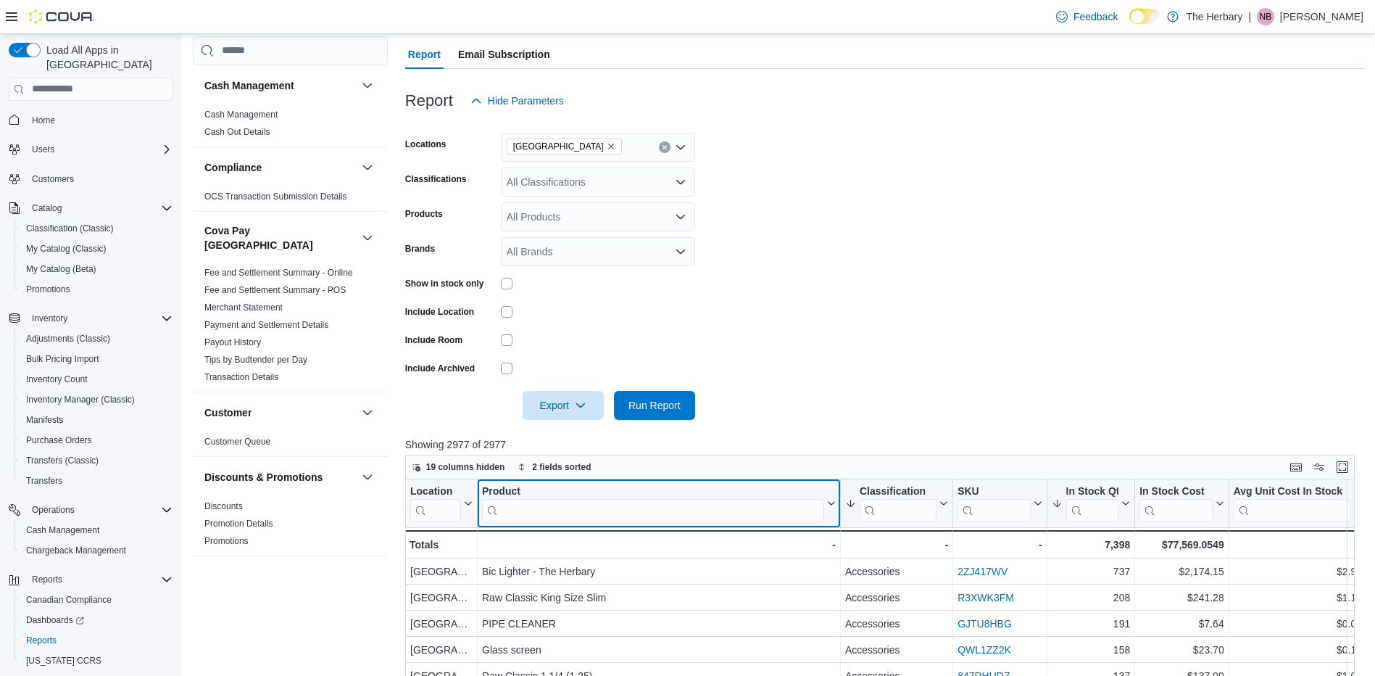
click at [587, 518] on input "search" at bounding box center [653, 509] width 342 height 23
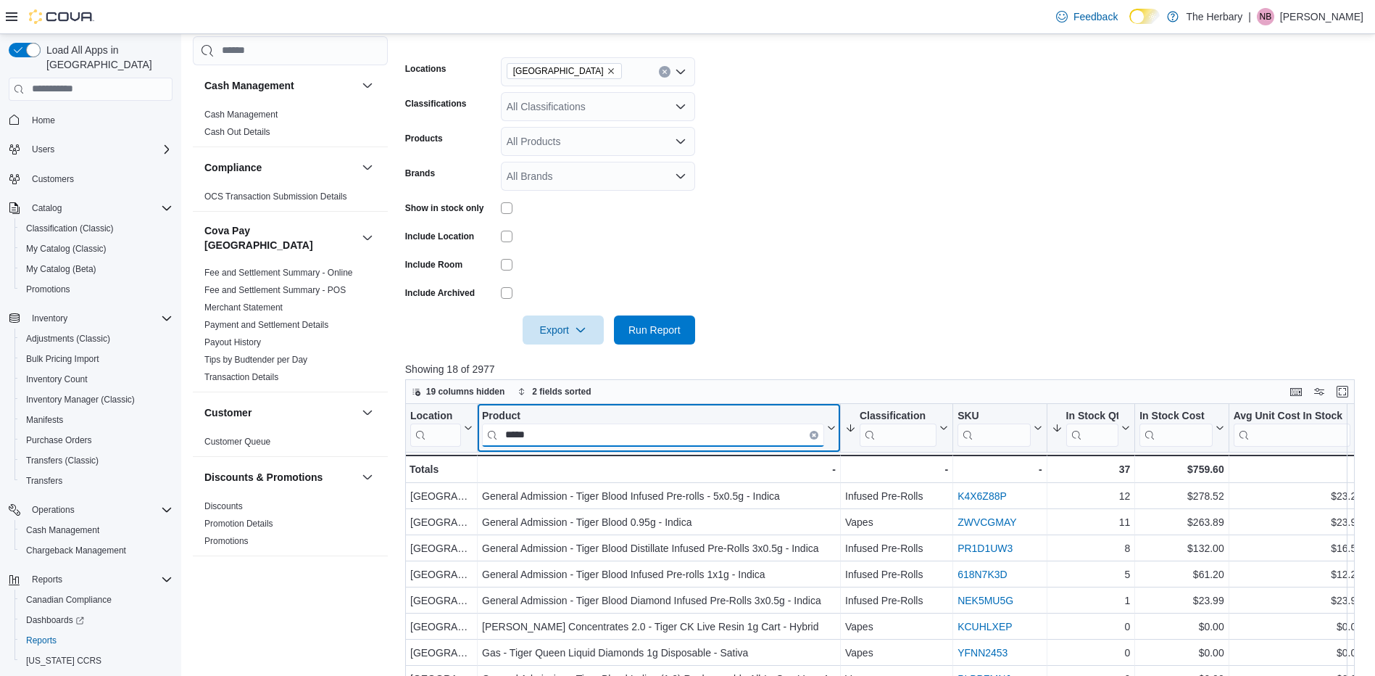
scroll to position [215, 0]
type input "*"
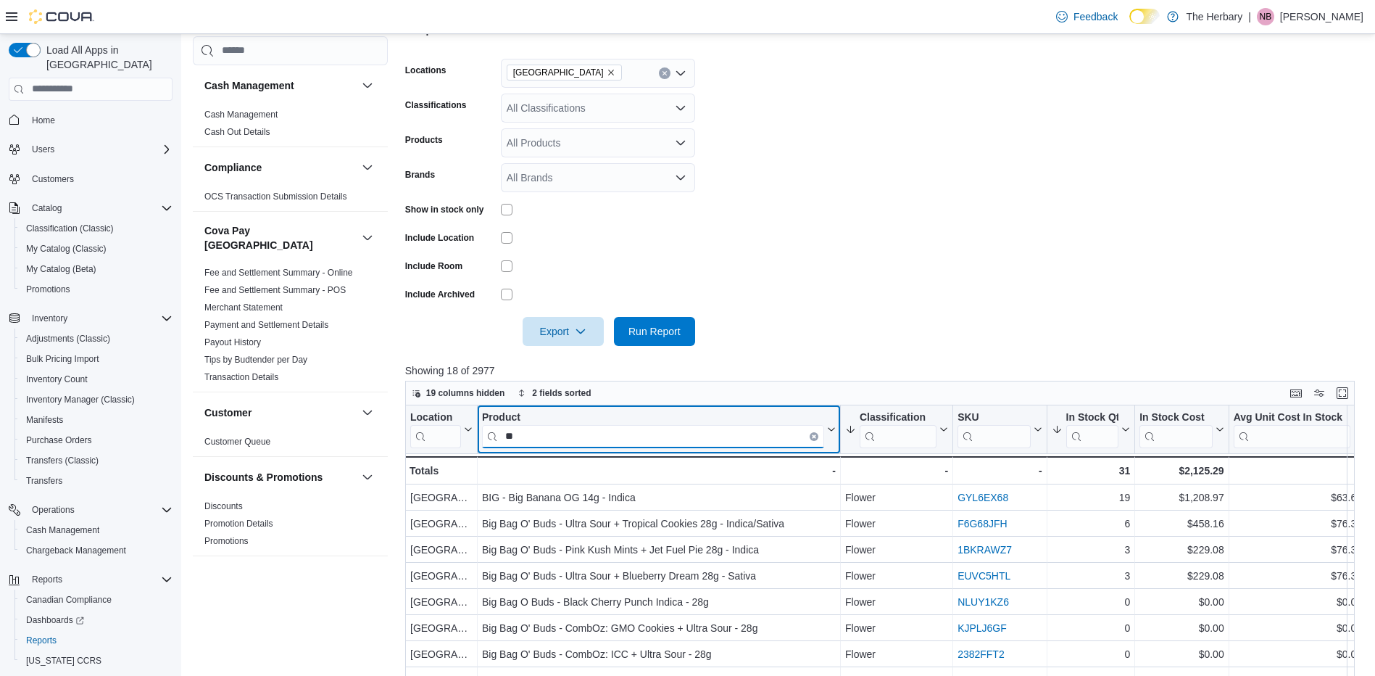
type input "*"
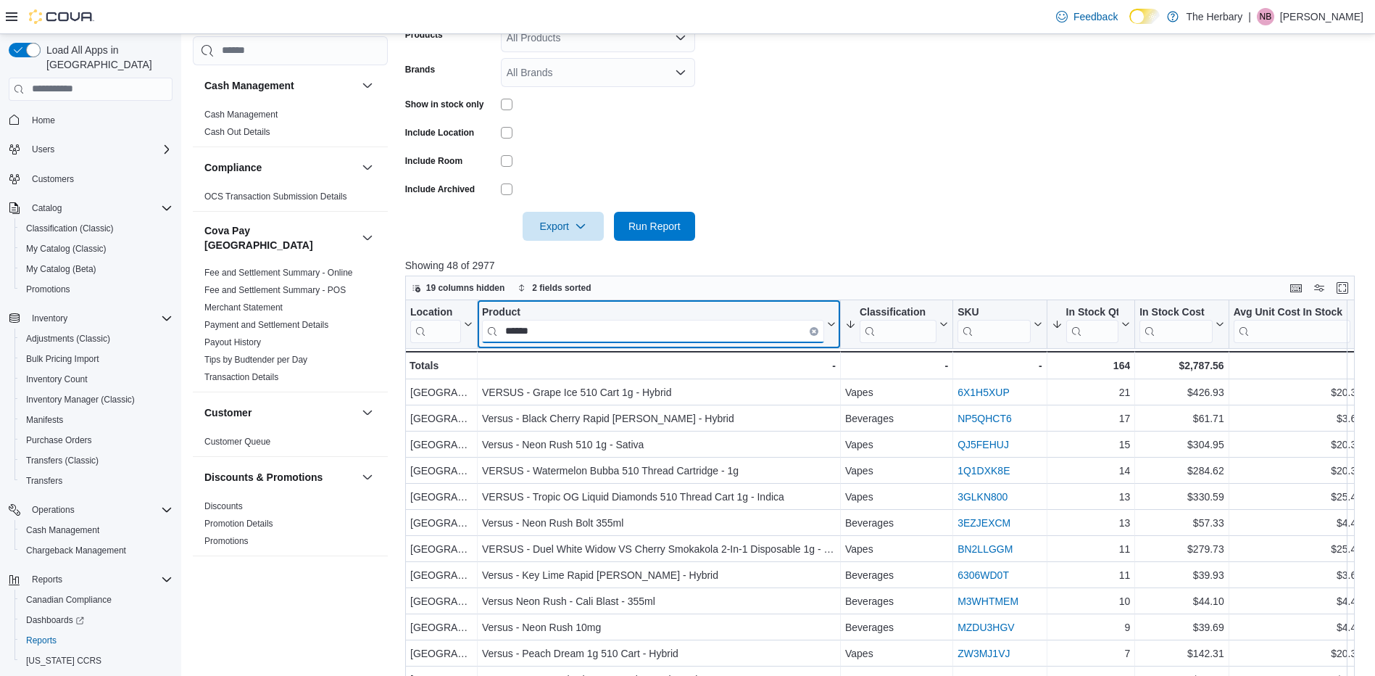
scroll to position [321, 0]
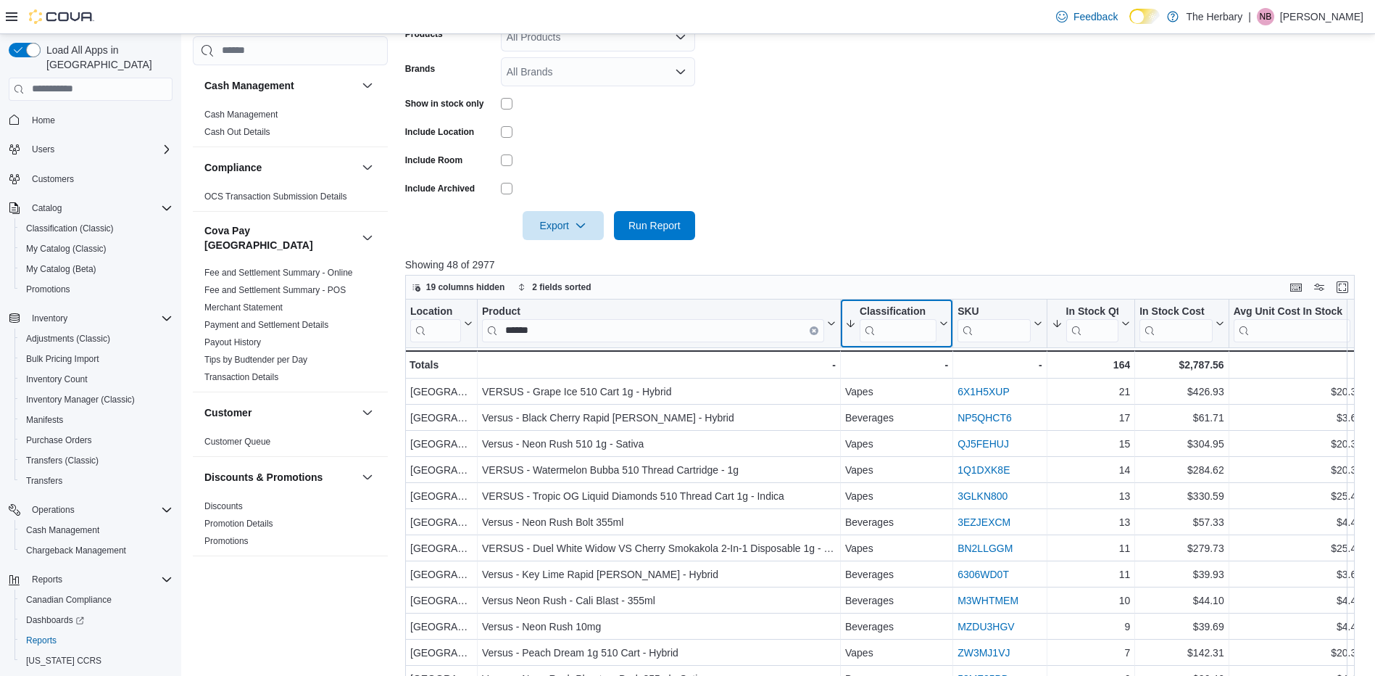
click at [904, 312] on div "Classification" at bounding box center [898, 312] width 77 height 14
click at [900, 382] on span "Sort A-Z" at bounding box center [897, 379] width 30 height 12
click at [903, 310] on div "Classification" at bounding box center [898, 312] width 77 height 14
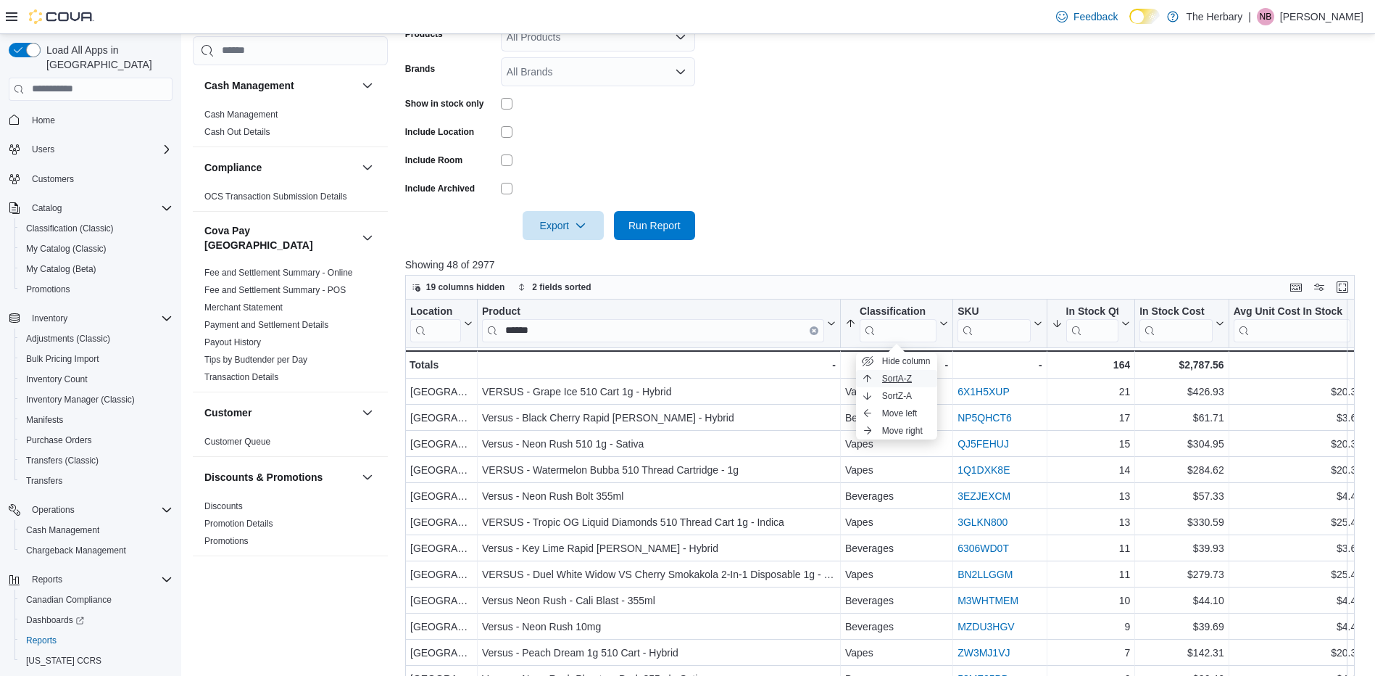
click at [893, 373] on span "Sort A-Z" at bounding box center [897, 379] width 30 height 12
click at [903, 312] on div "Classification" at bounding box center [890, 312] width 91 height 14
click at [890, 379] on span "Sort A-Z" at bounding box center [897, 379] width 30 height 12
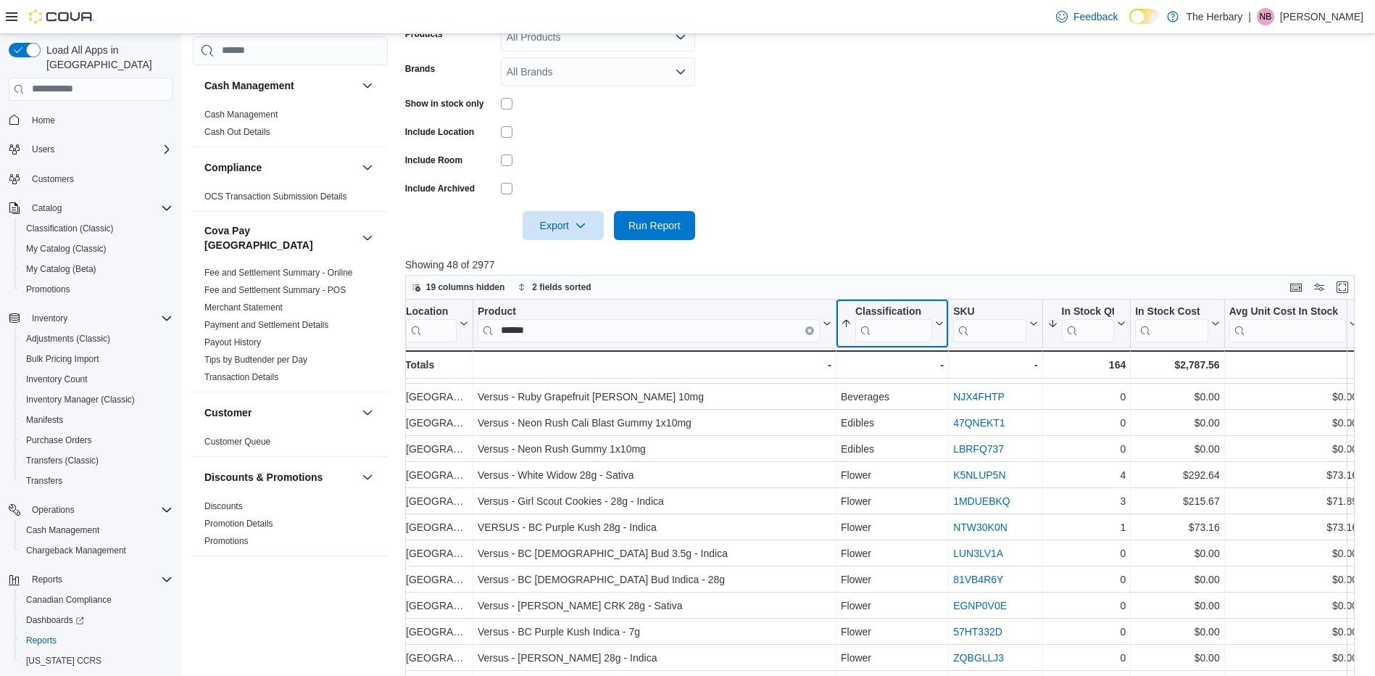
scroll to position [228, 4]
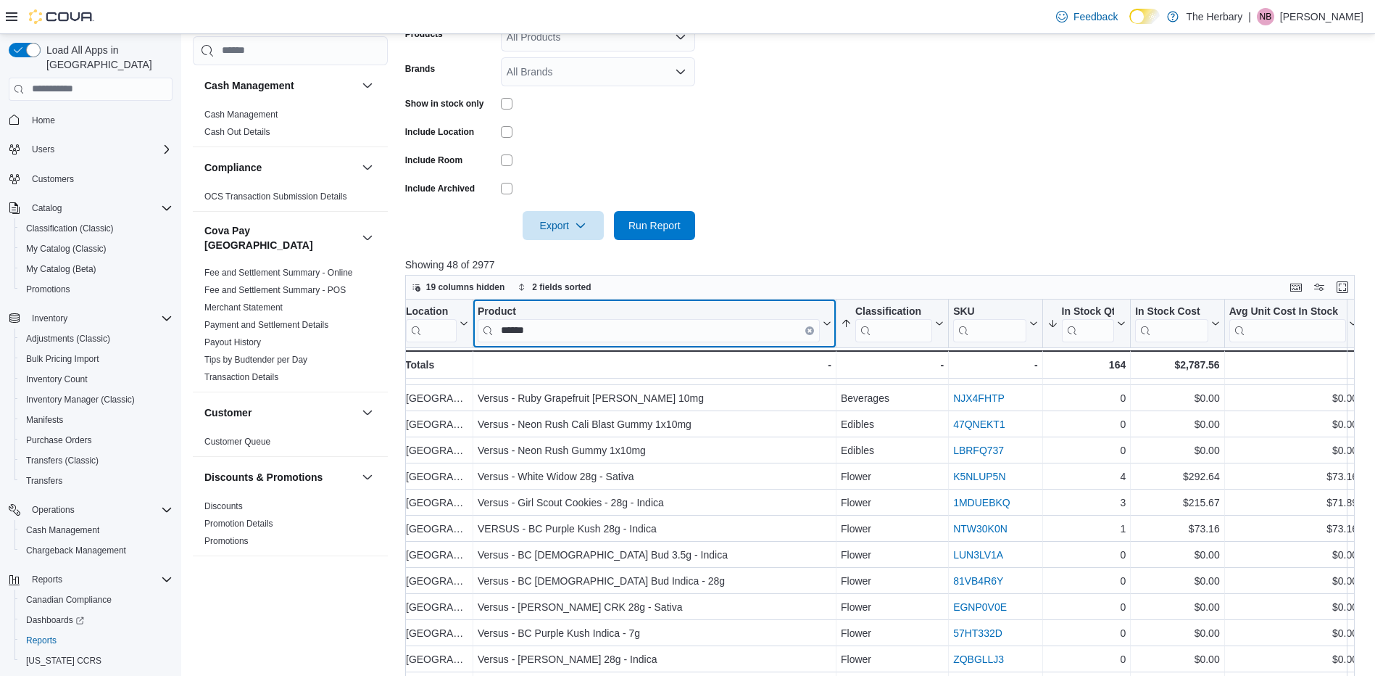
click at [576, 320] on input "******" at bounding box center [649, 329] width 342 height 23
type input "*"
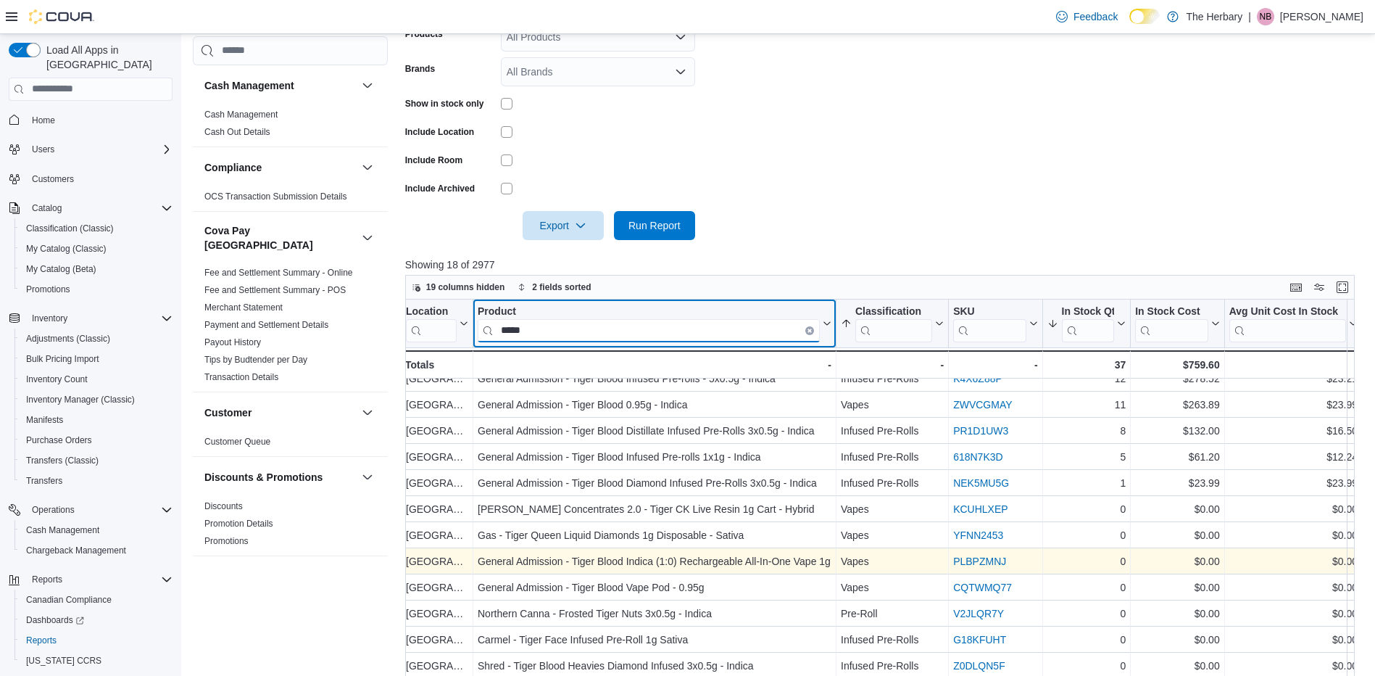
scroll to position [0, 4]
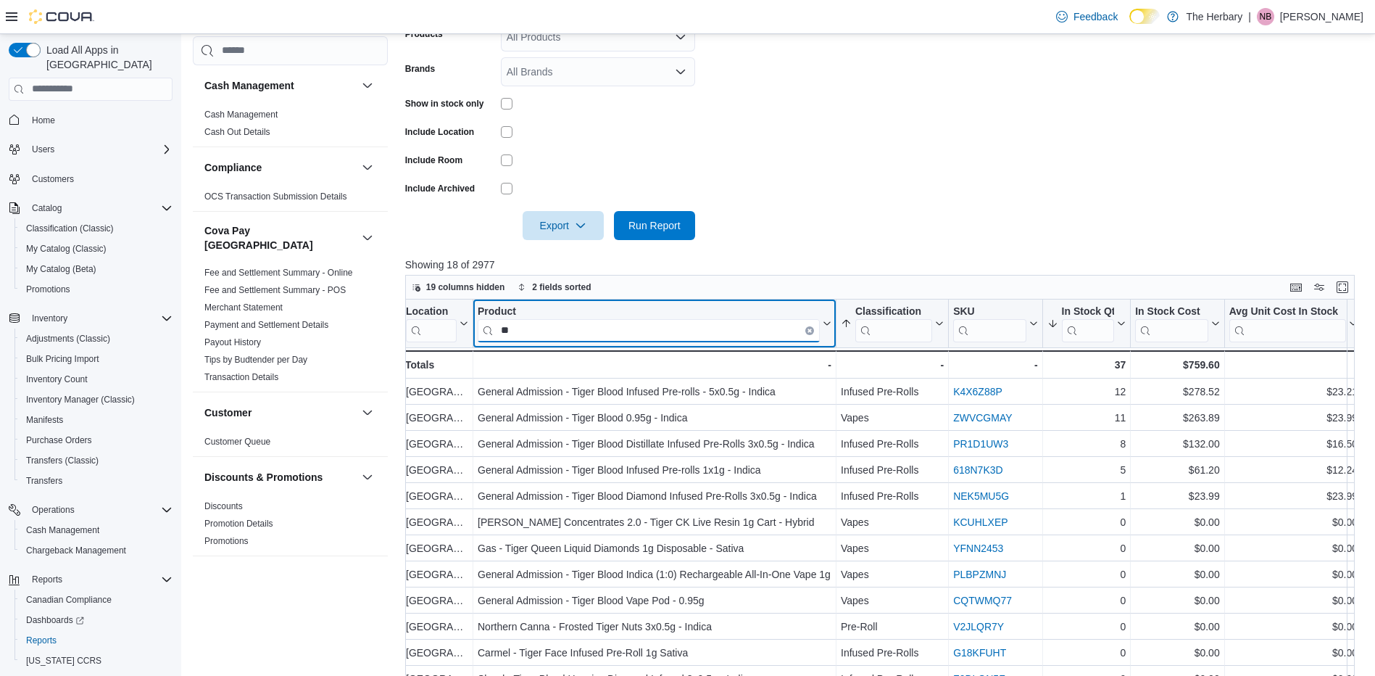
type input "*"
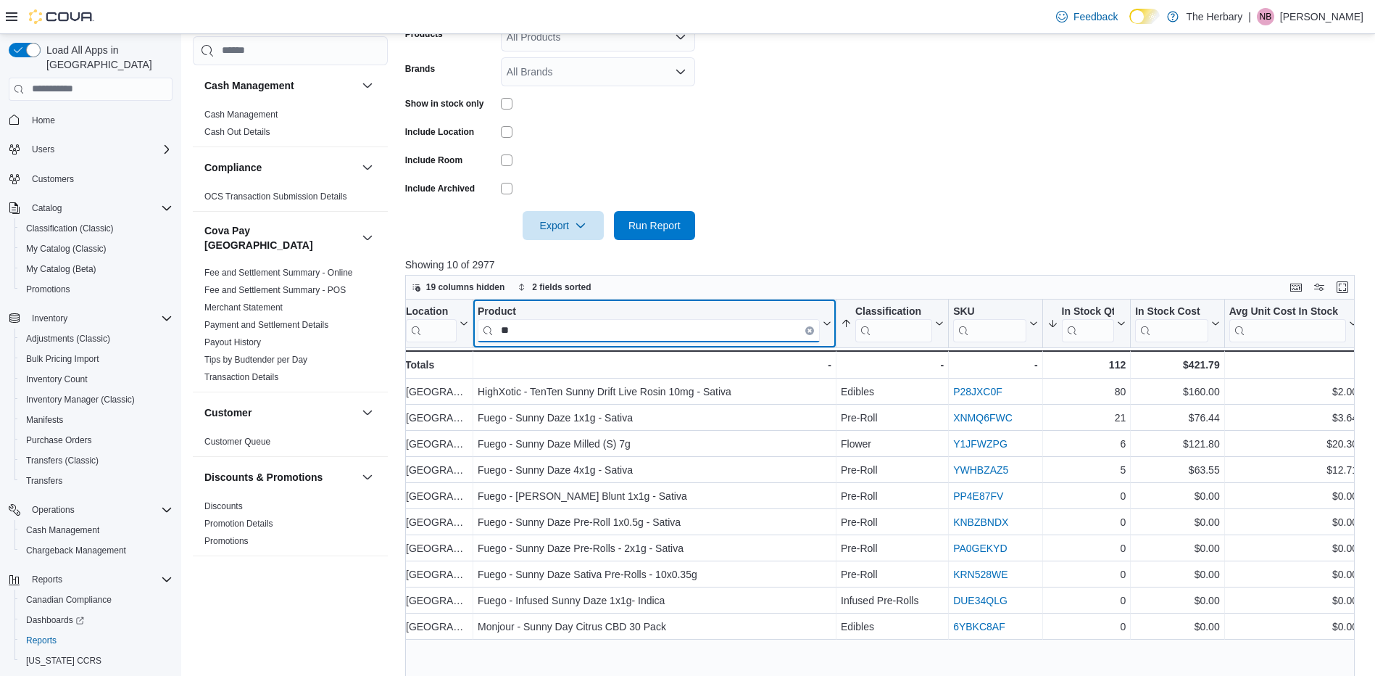
type input "*"
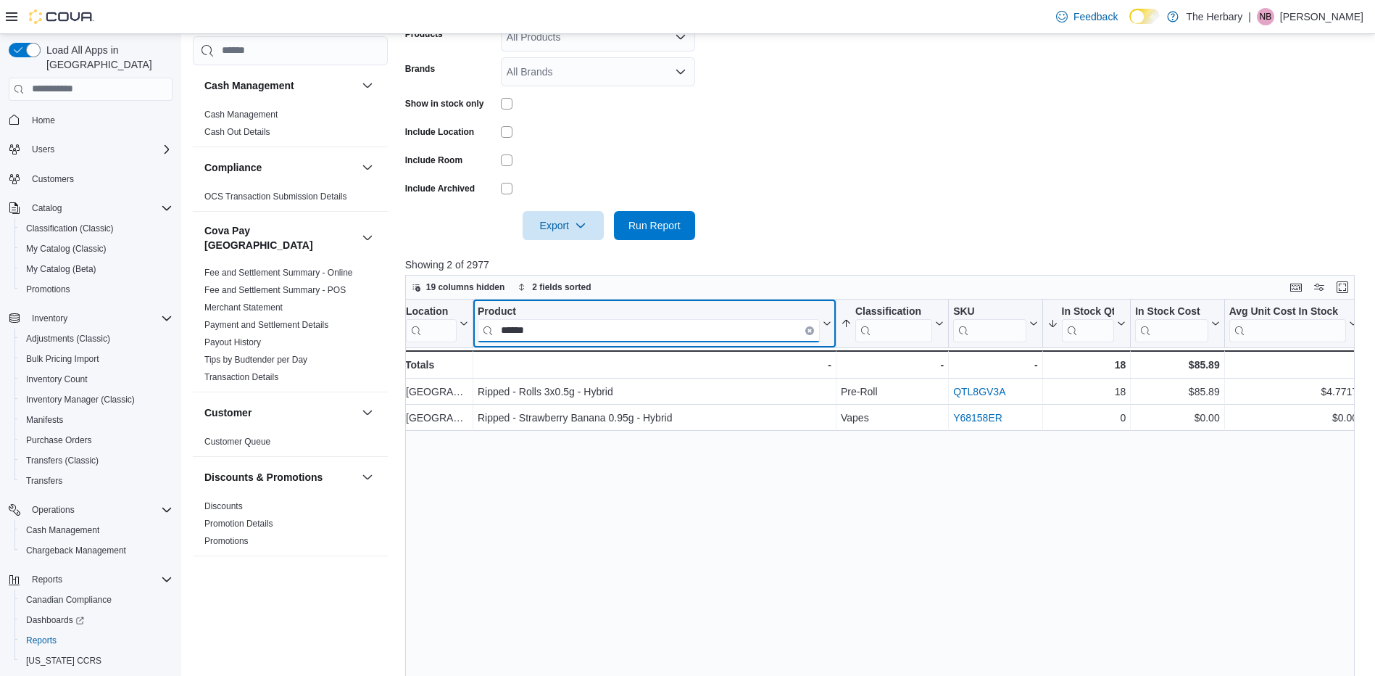
type input "******"
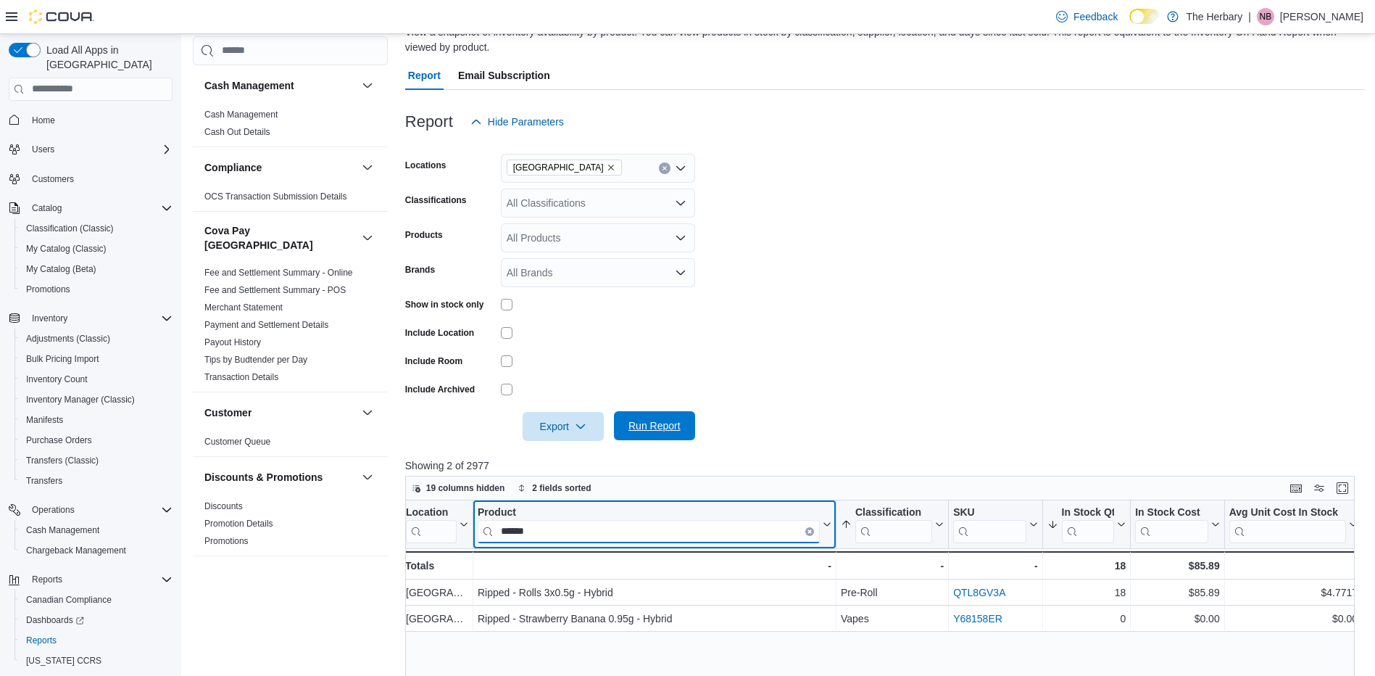
scroll to position [143, 0]
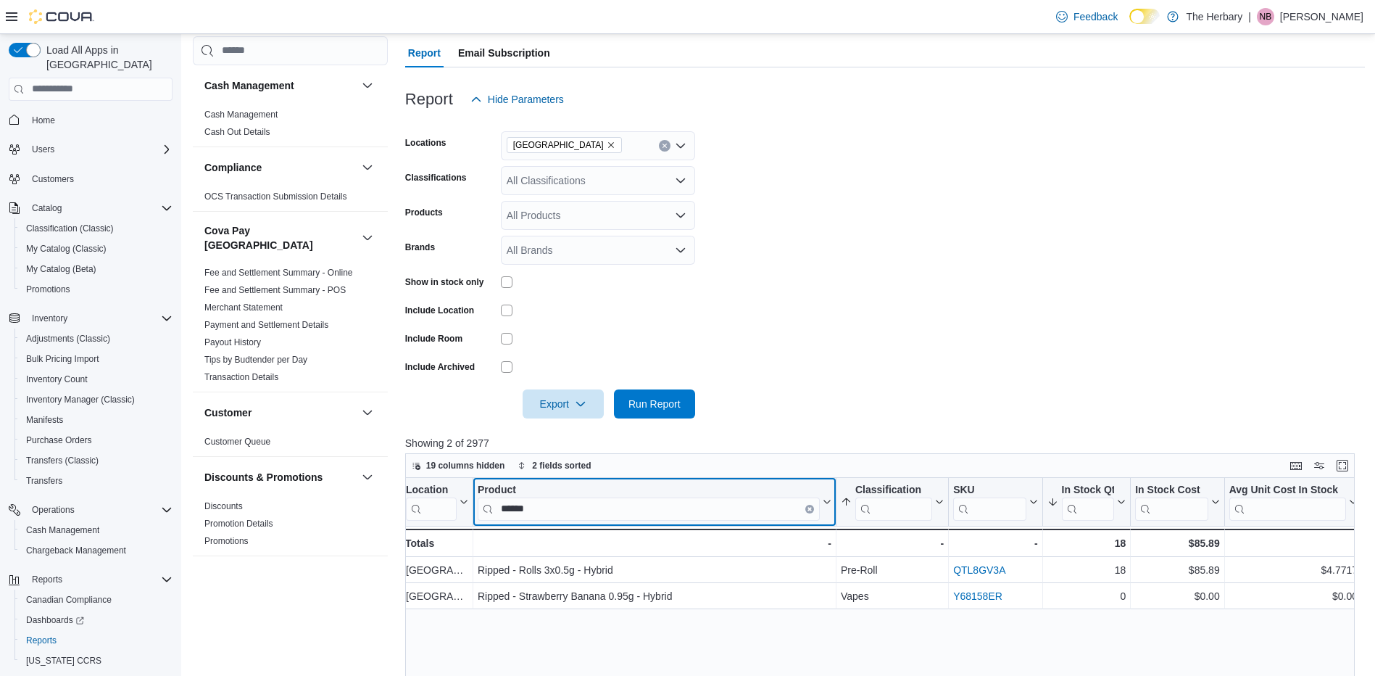
click at [813, 510] on button "Clear input" at bounding box center [810, 508] width 9 height 9
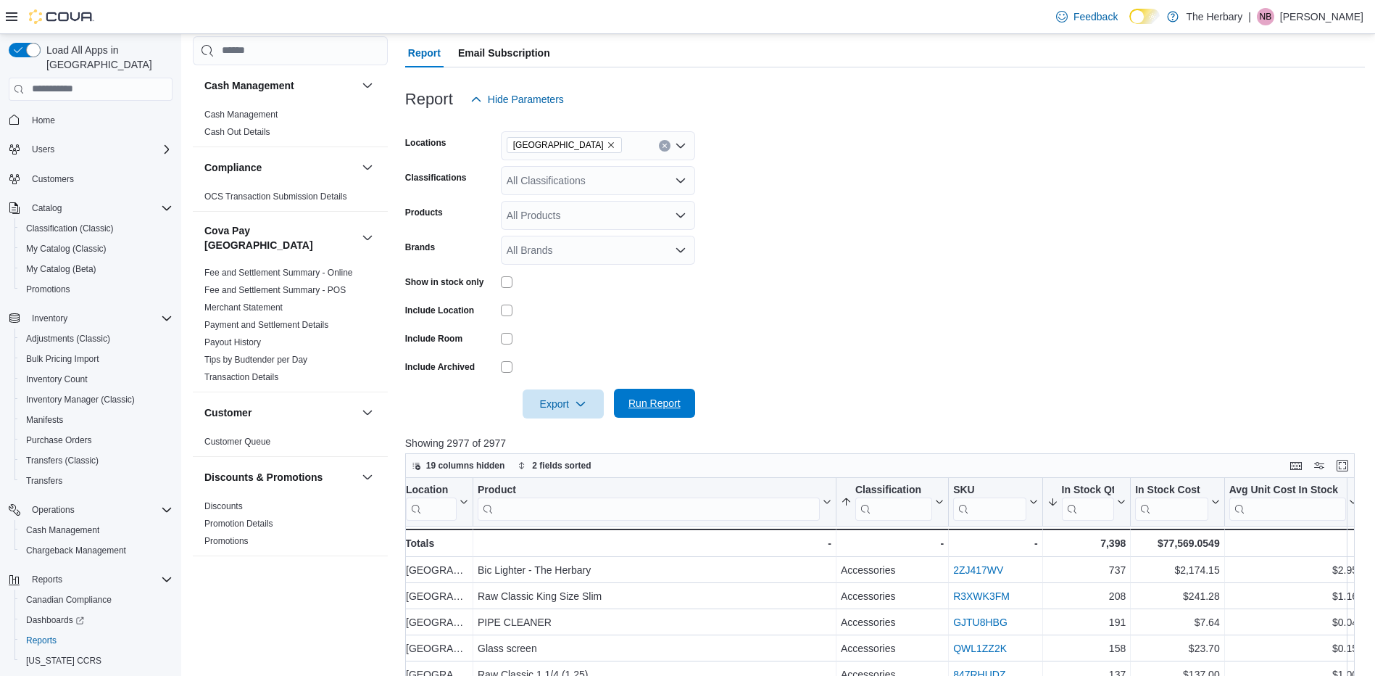
click at [680, 408] on span "Run Report" at bounding box center [655, 403] width 52 height 15
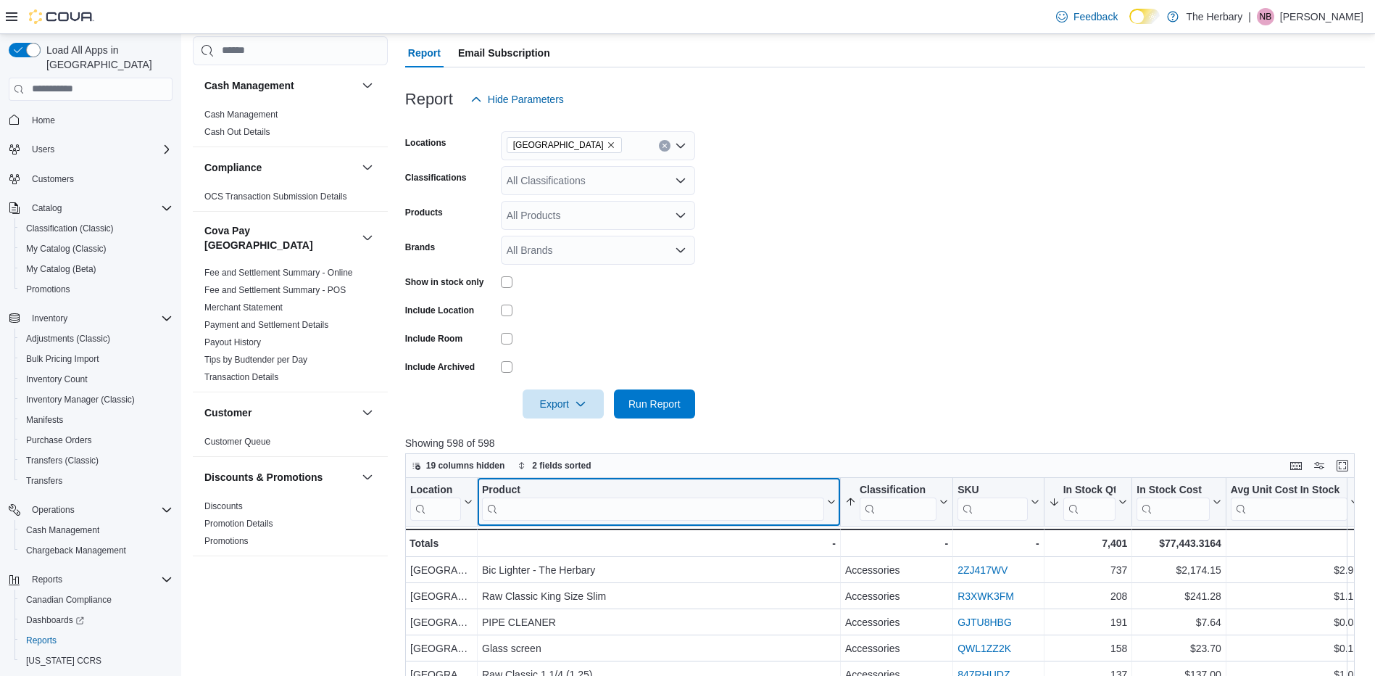
click at [570, 505] on input "search" at bounding box center [653, 508] width 342 height 23
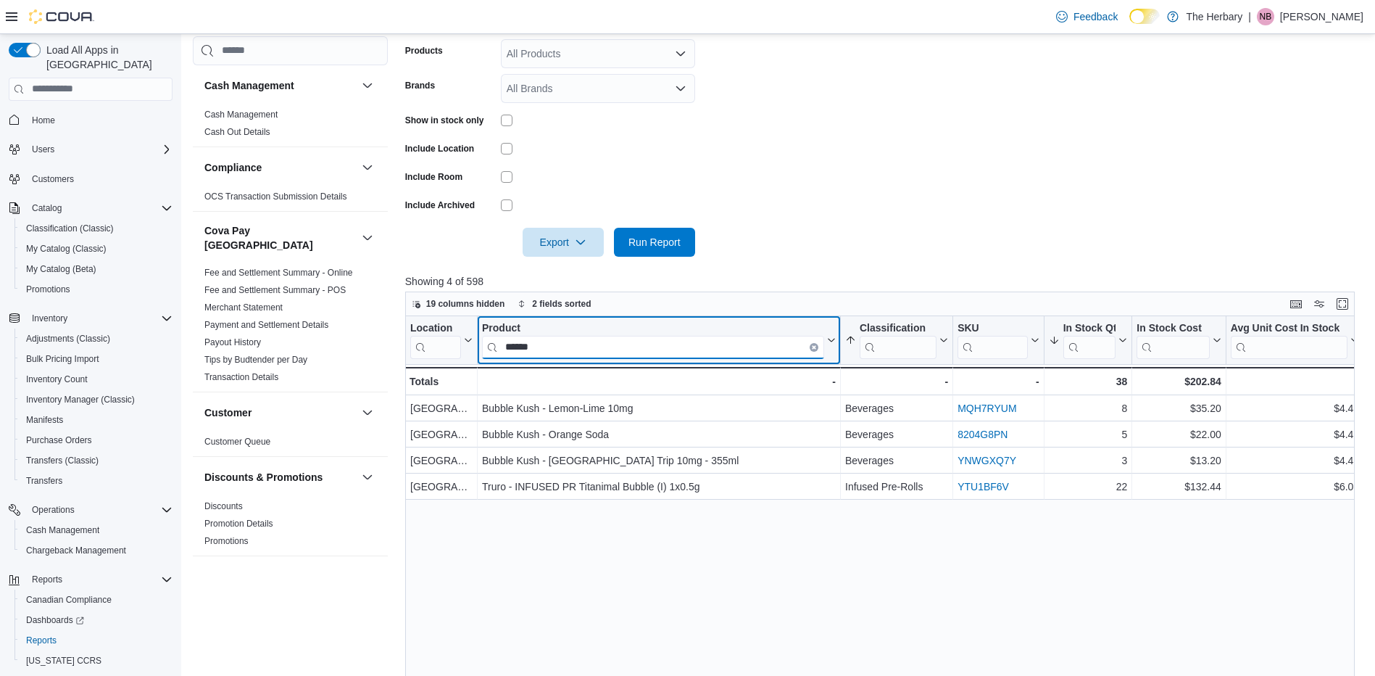
scroll to position [305, 0]
type input "*"
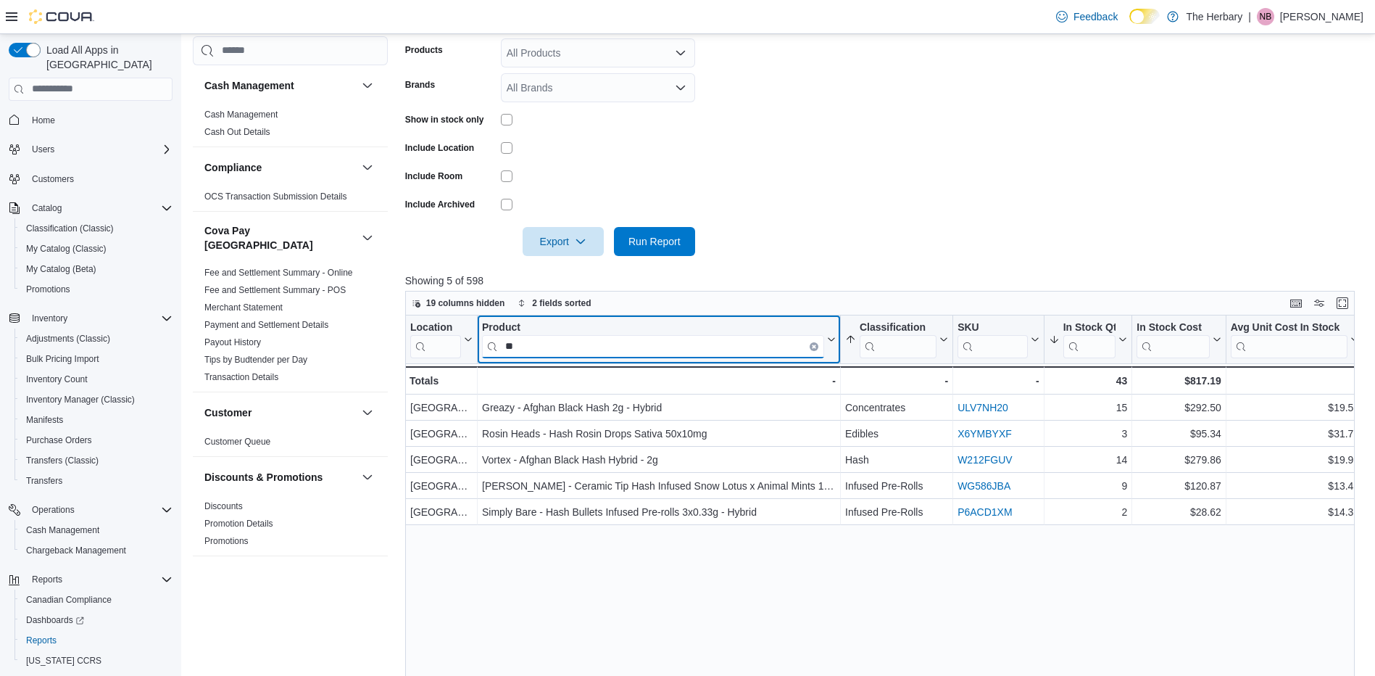
type input "*"
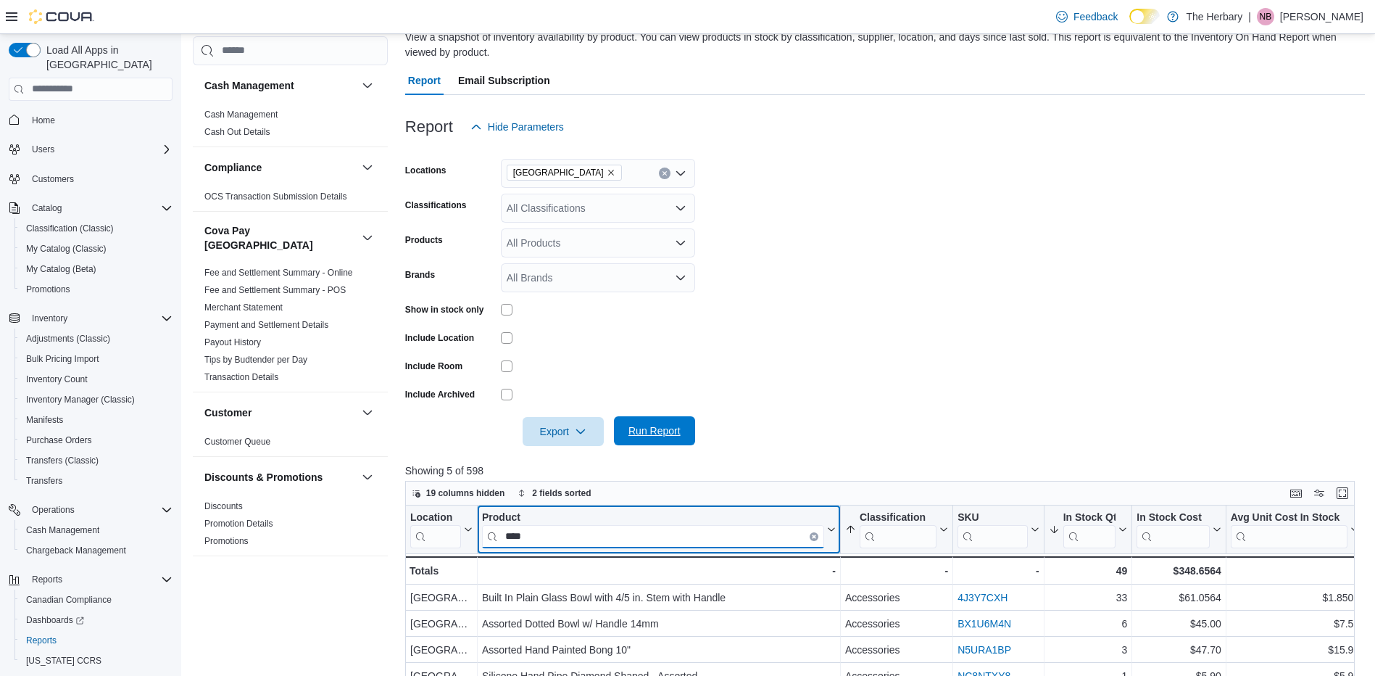
scroll to position [0, 0]
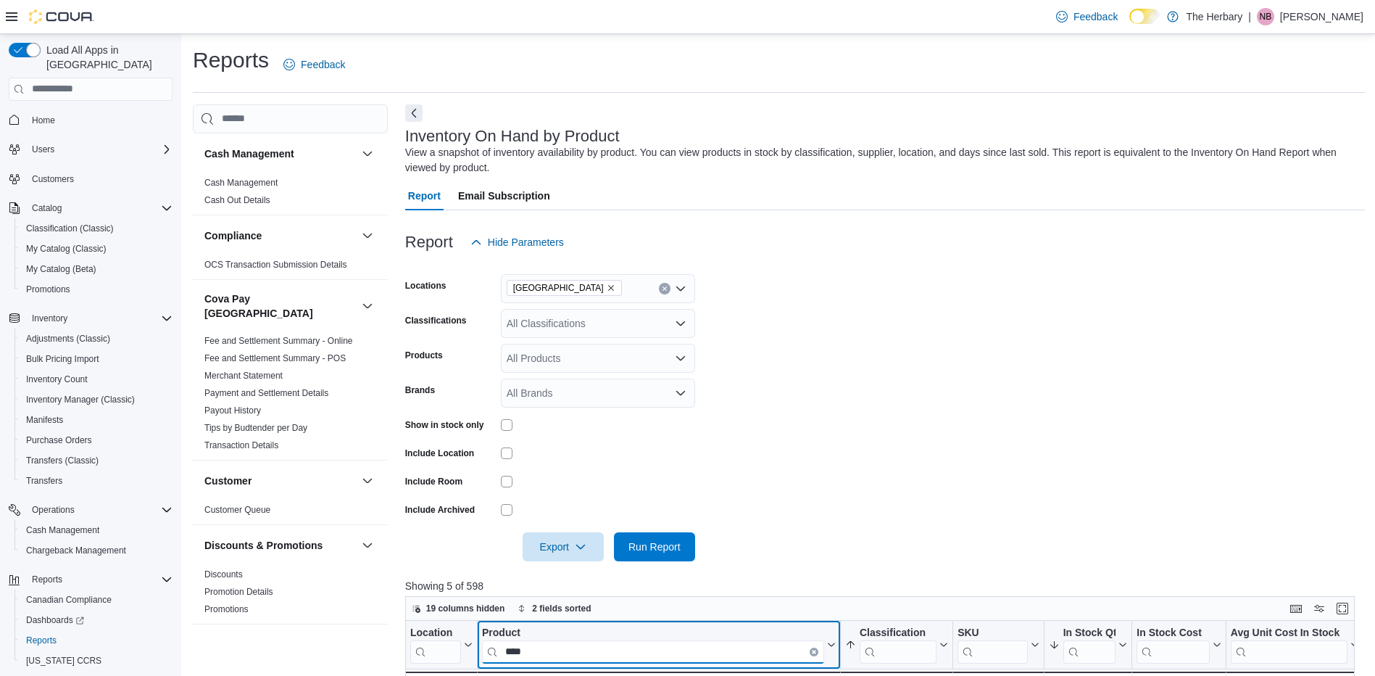
type input "****"
click at [803, 263] on div at bounding box center [885, 265] width 960 height 17
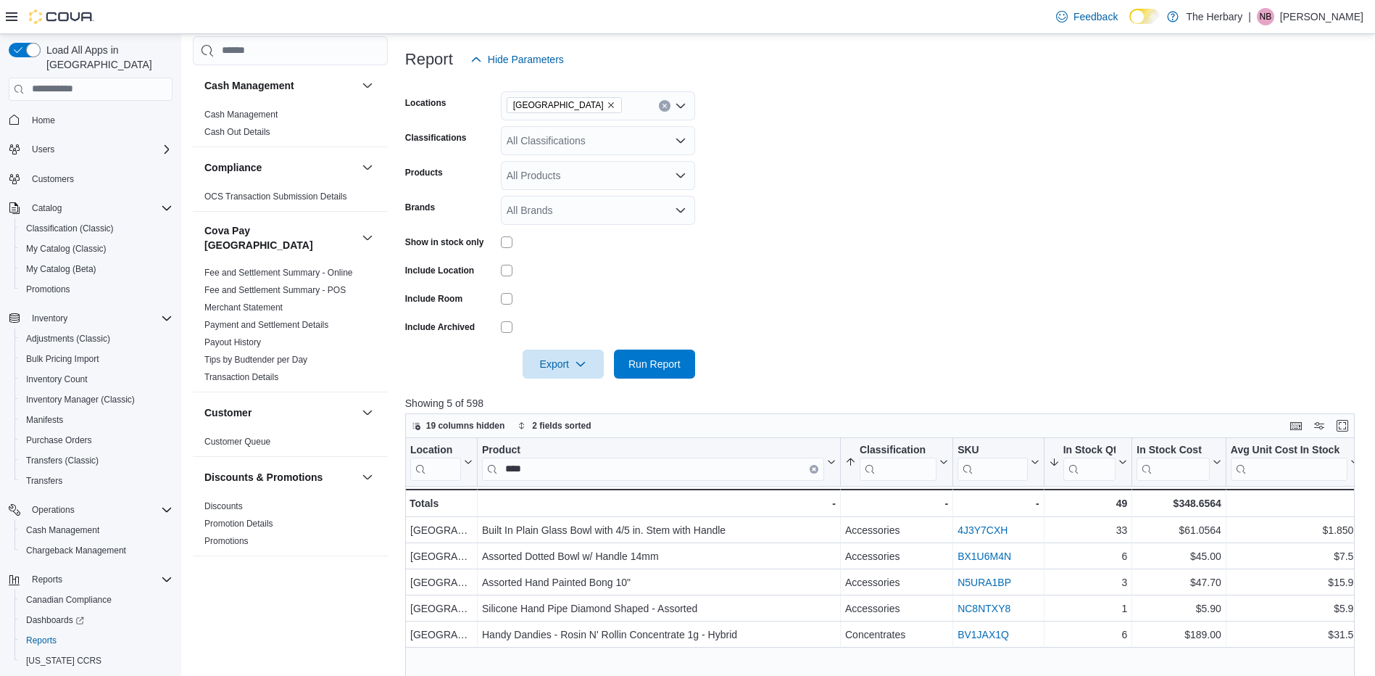
scroll to position [185, 0]
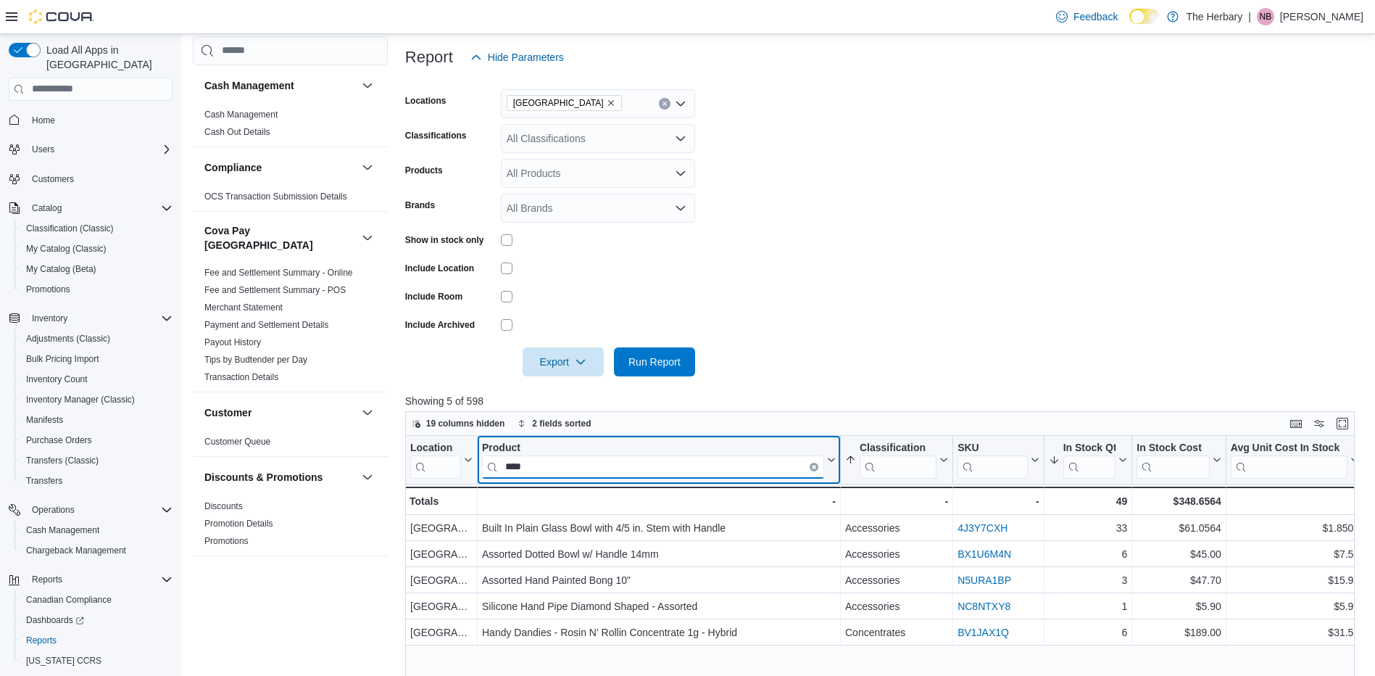
click at [639, 473] on input "****" at bounding box center [653, 466] width 342 height 23
click at [554, 139] on div "All Classifications" at bounding box center [598, 138] width 194 height 29
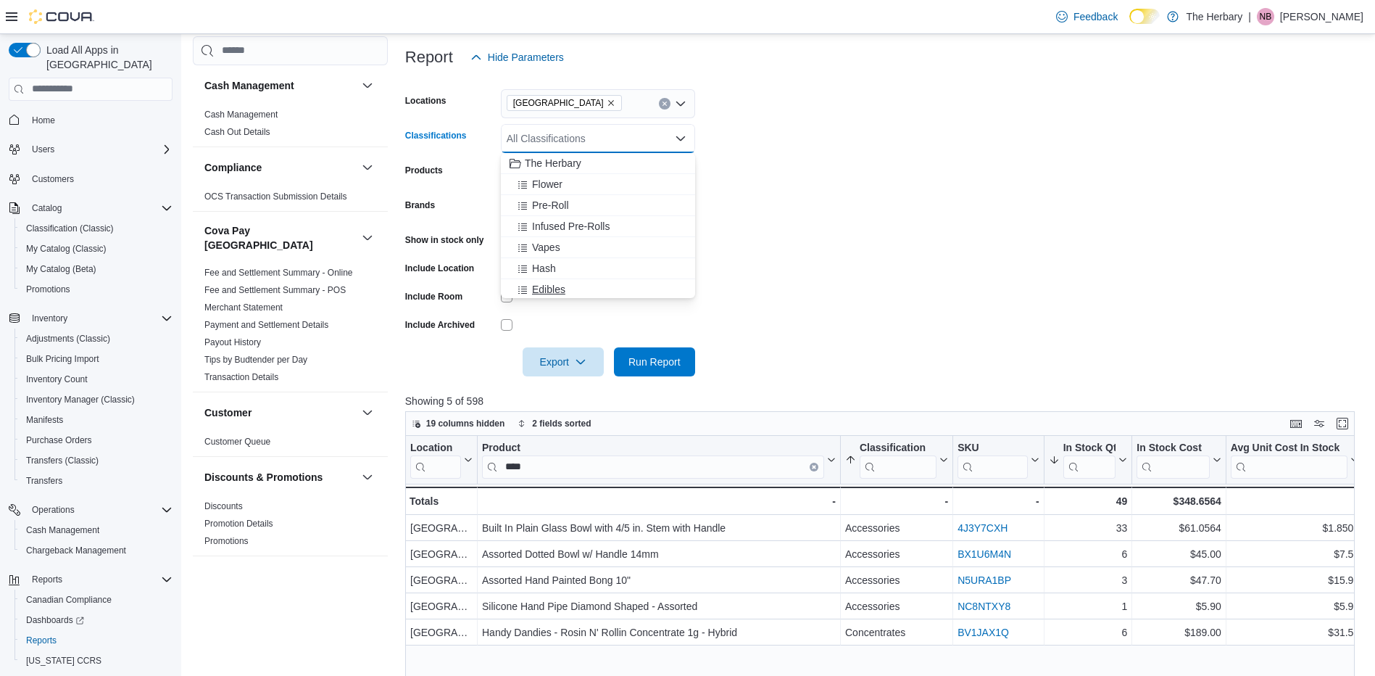
click at [549, 286] on span "Edibles" at bounding box center [548, 289] width 33 height 15
click at [662, 358] on span "Run Report" at bounding box center [655, 361] width 52 height 15
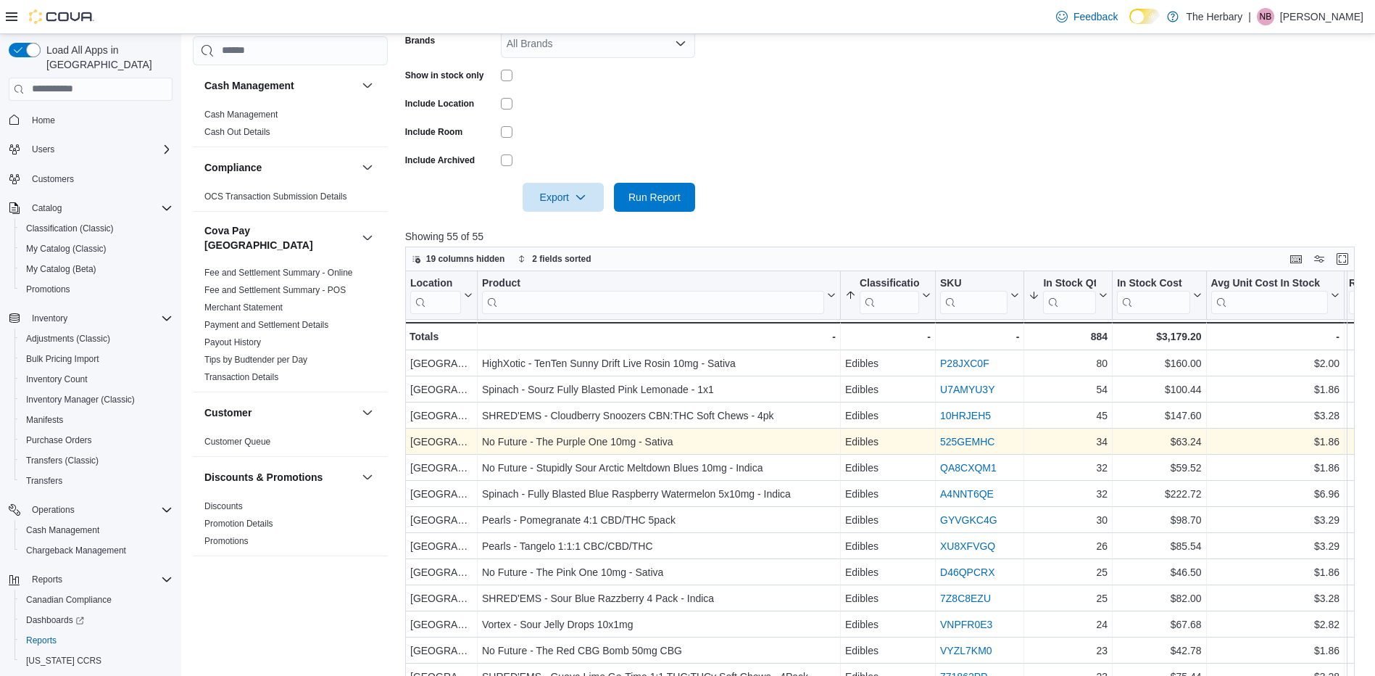
scroll to position [352, 0]
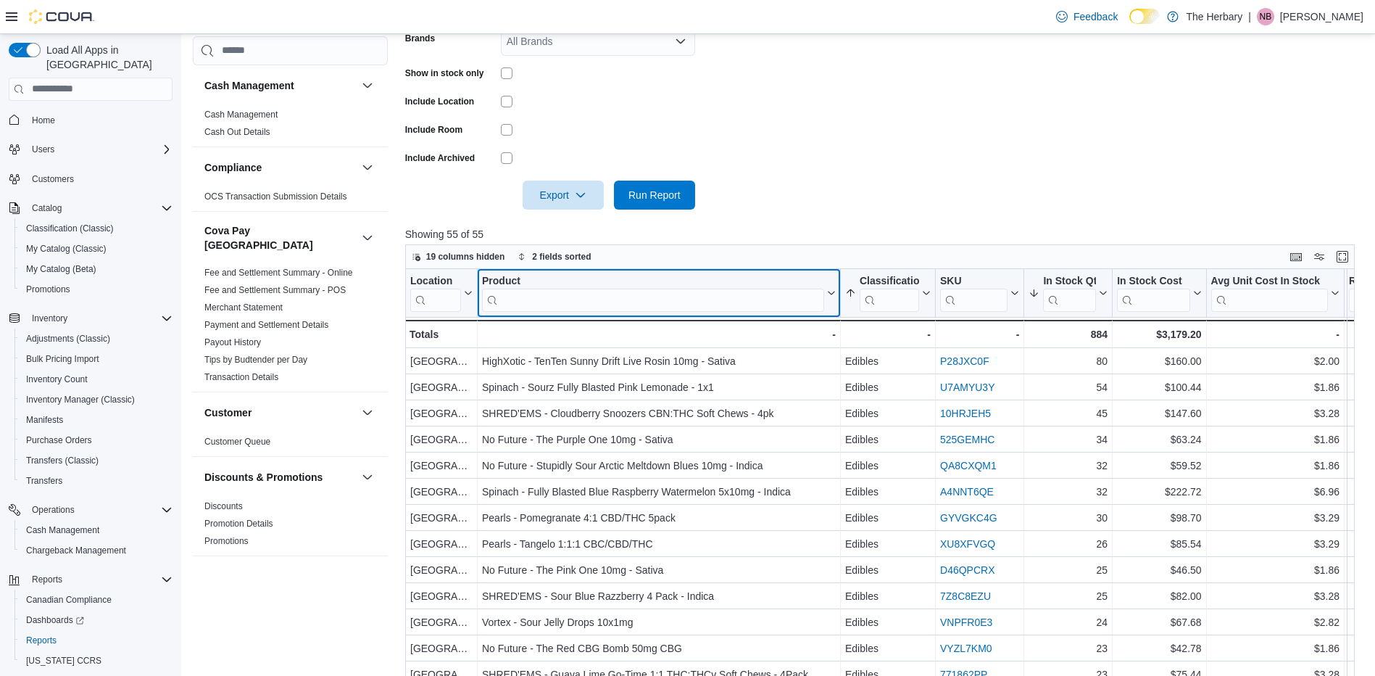
click at [624, 297] on input "search" at bounding box center [653, 299] width 342 height 23
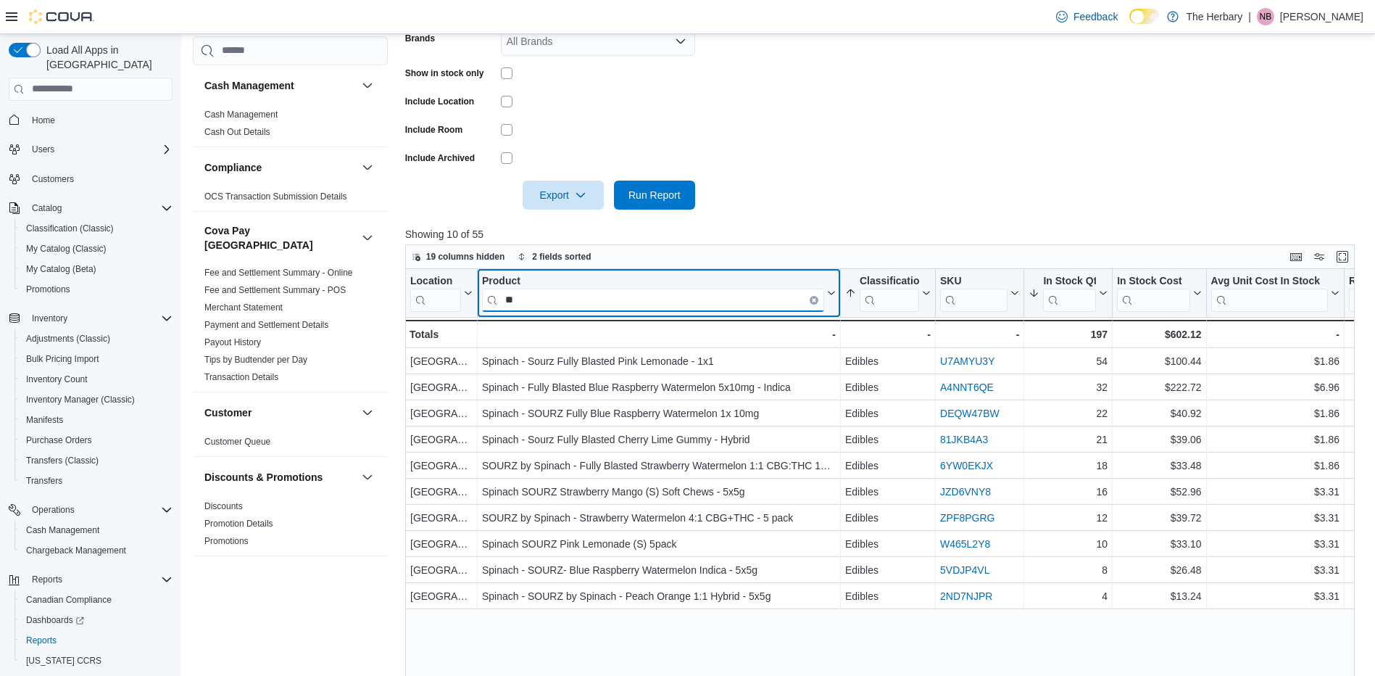
type input "*"
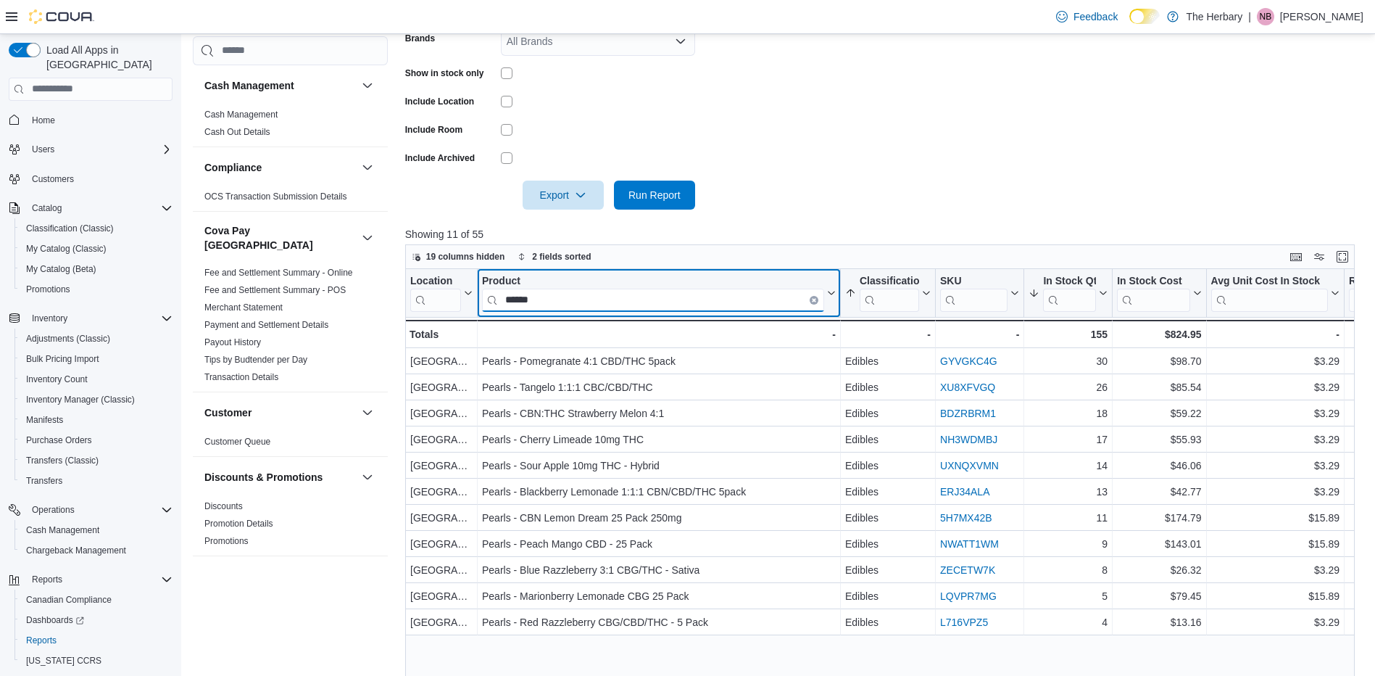
type input "******"
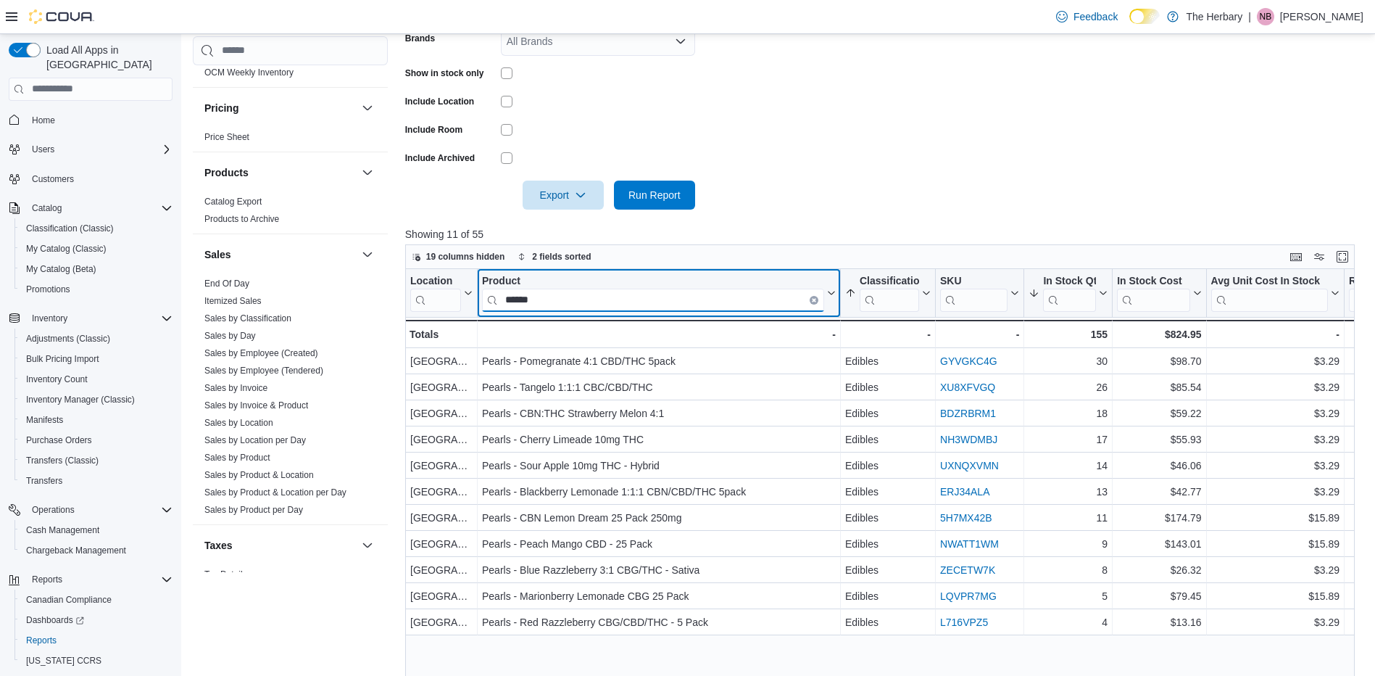
scroll to position [990, 0]
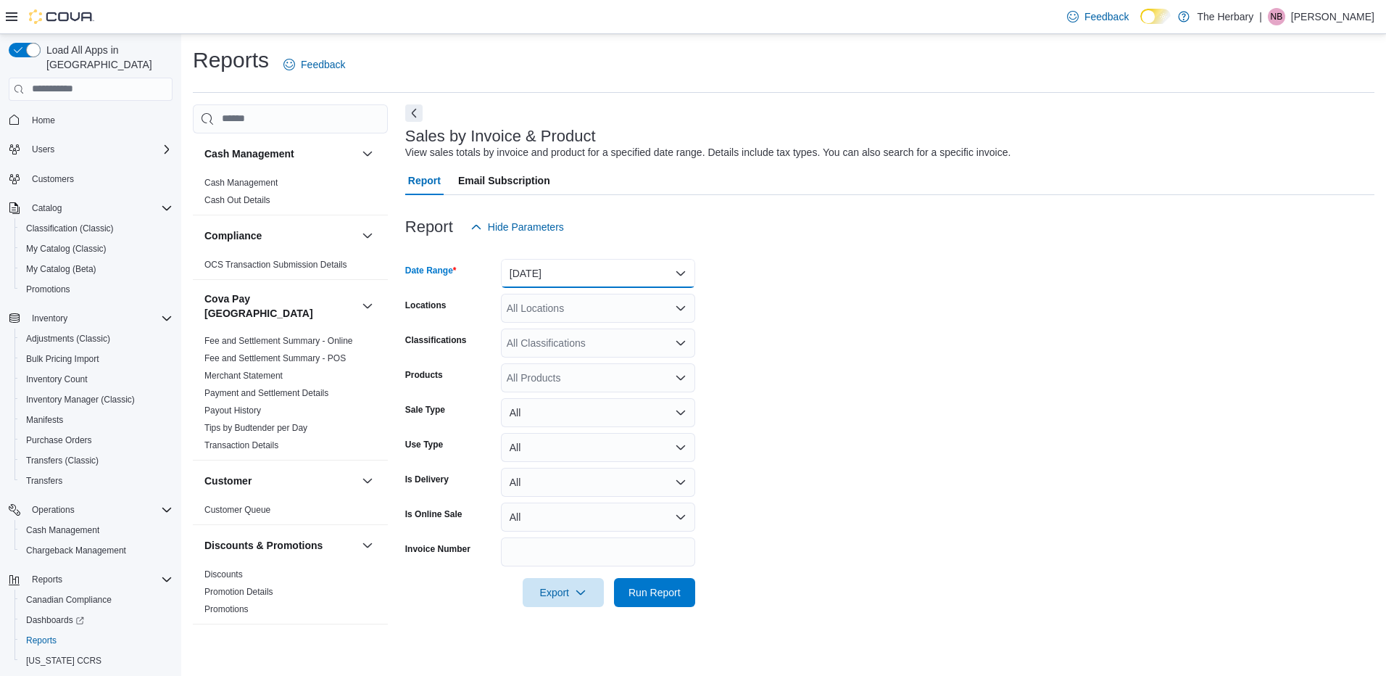
click at [557, 270] on button "Yesterday" at bounding box center [598, 273] width 194 height 29
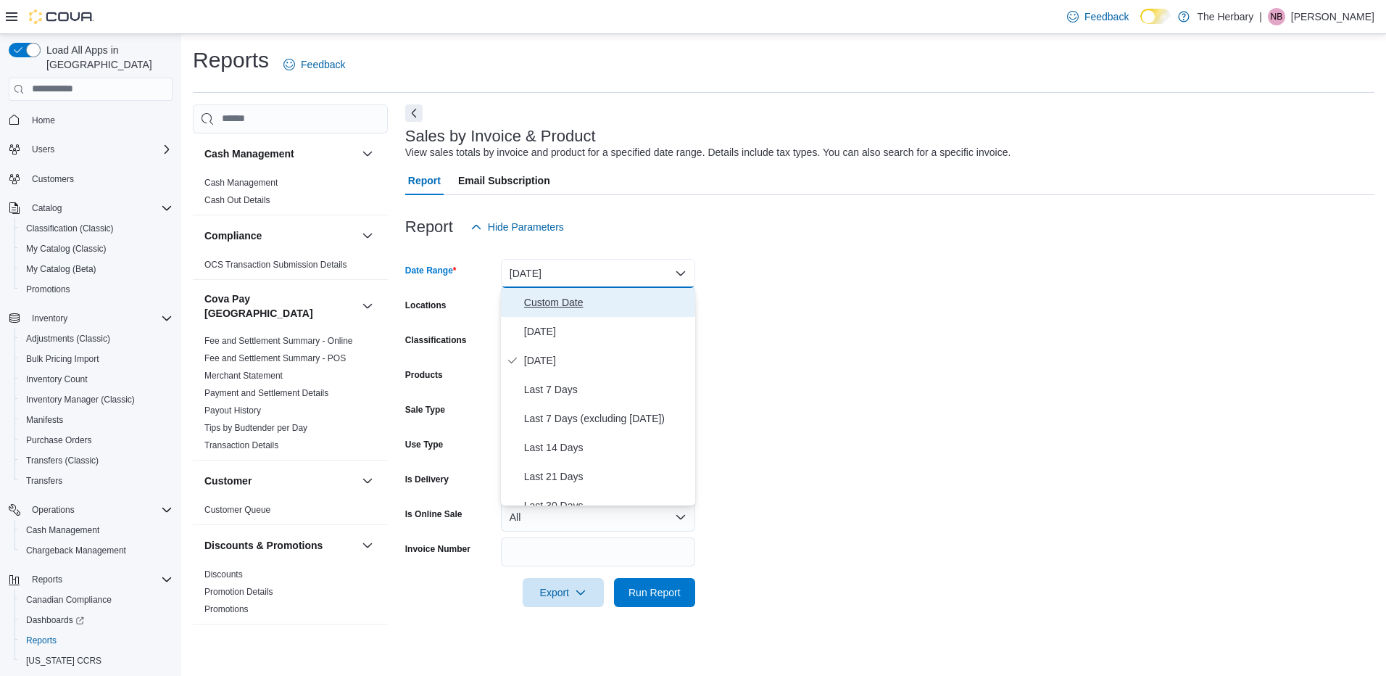
click at [544, 305] on span "Custom Date" at bounding box center [606, 302] width 165 height 17
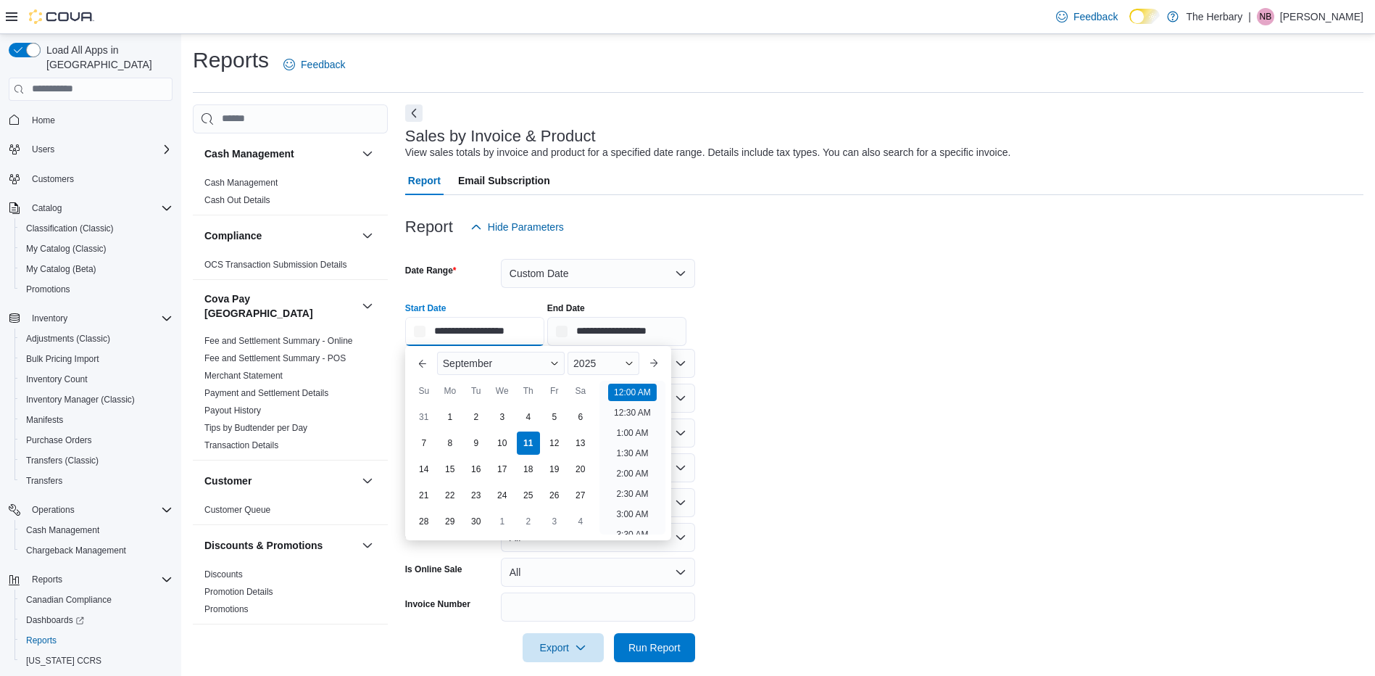
click at [492, 323] on input "**********" at bounding box center [474, 331] width 139 height 29
click at [421, 364] on button "Previous Month" at bounding box center [422, 363] width 23 height 23
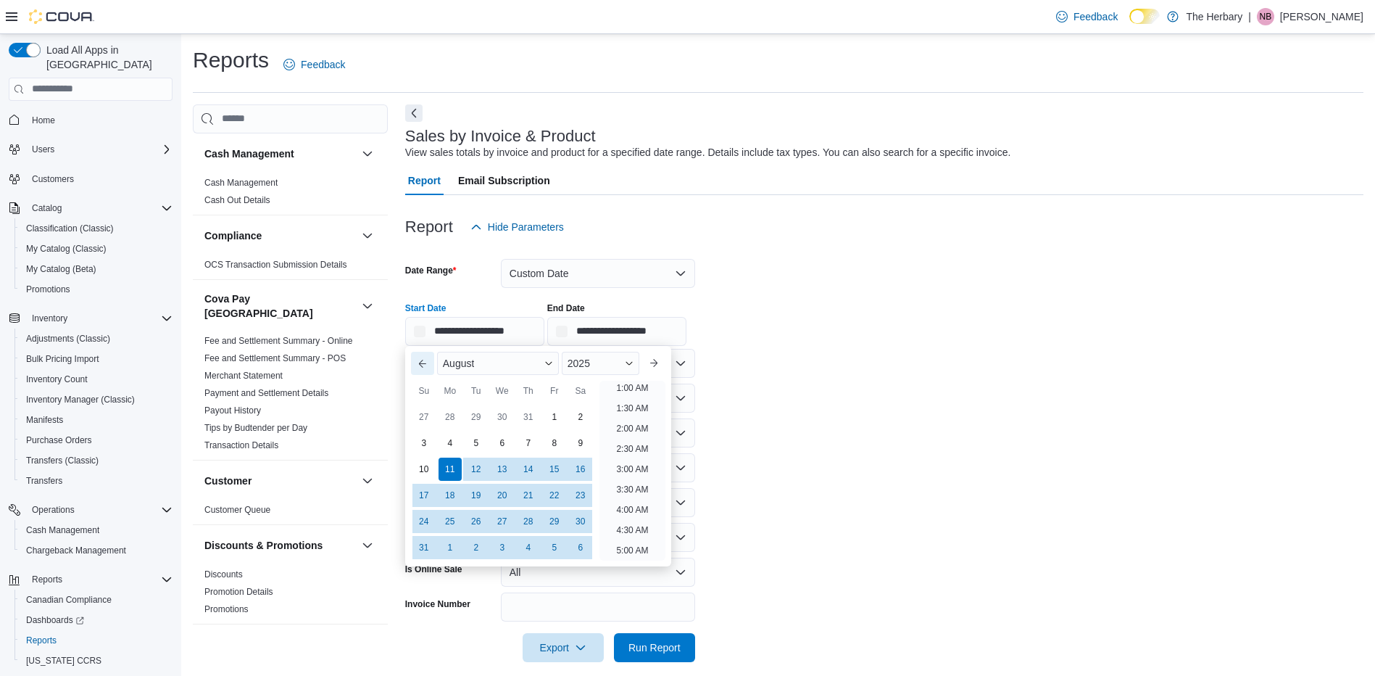
click at [421, 364] on button "Previous Month" at bounding box center [422, 363] width 23 height 23
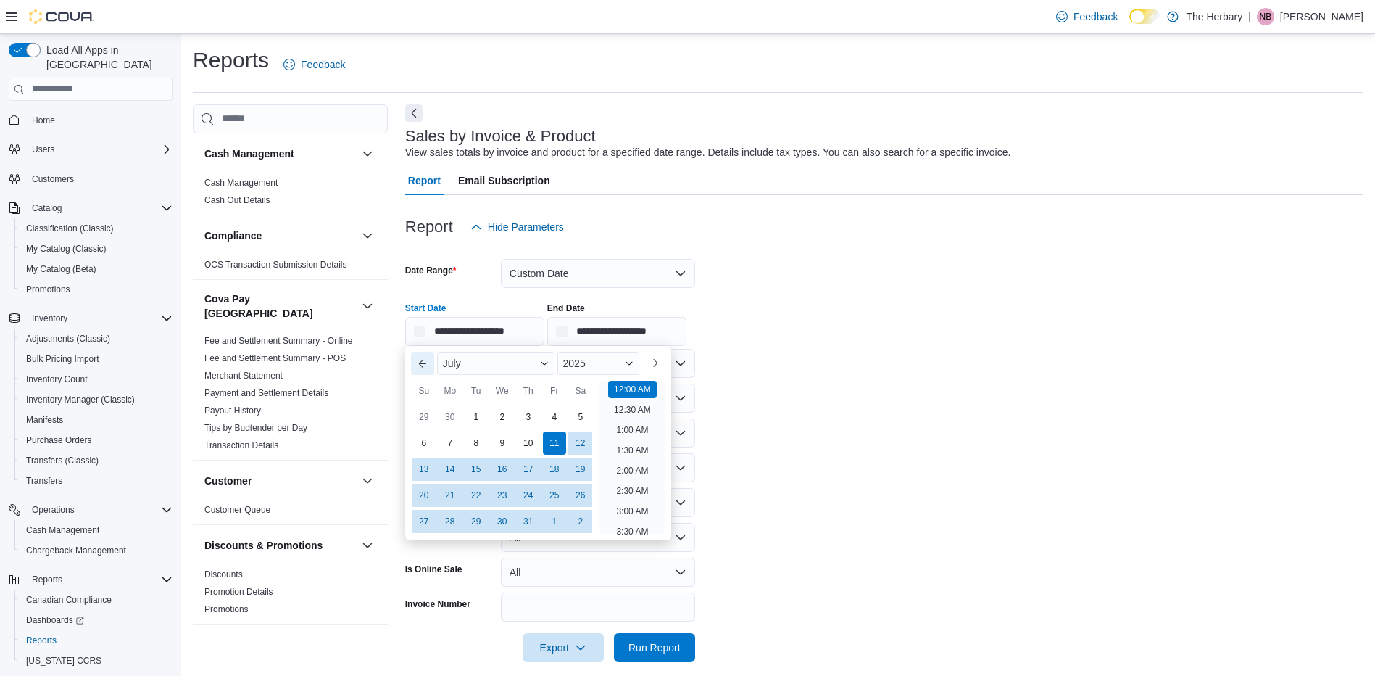
click at [421, 364] on button "Previous Month" at bounding box center [422, 363] width 23 height 23
click at [426, 413] on div "1" at bounding box center [423, 416] width 25 height 25
type input "**********"
click at [887, 285] on form "**********" at bounding box center [884, 451] width 958 height 421
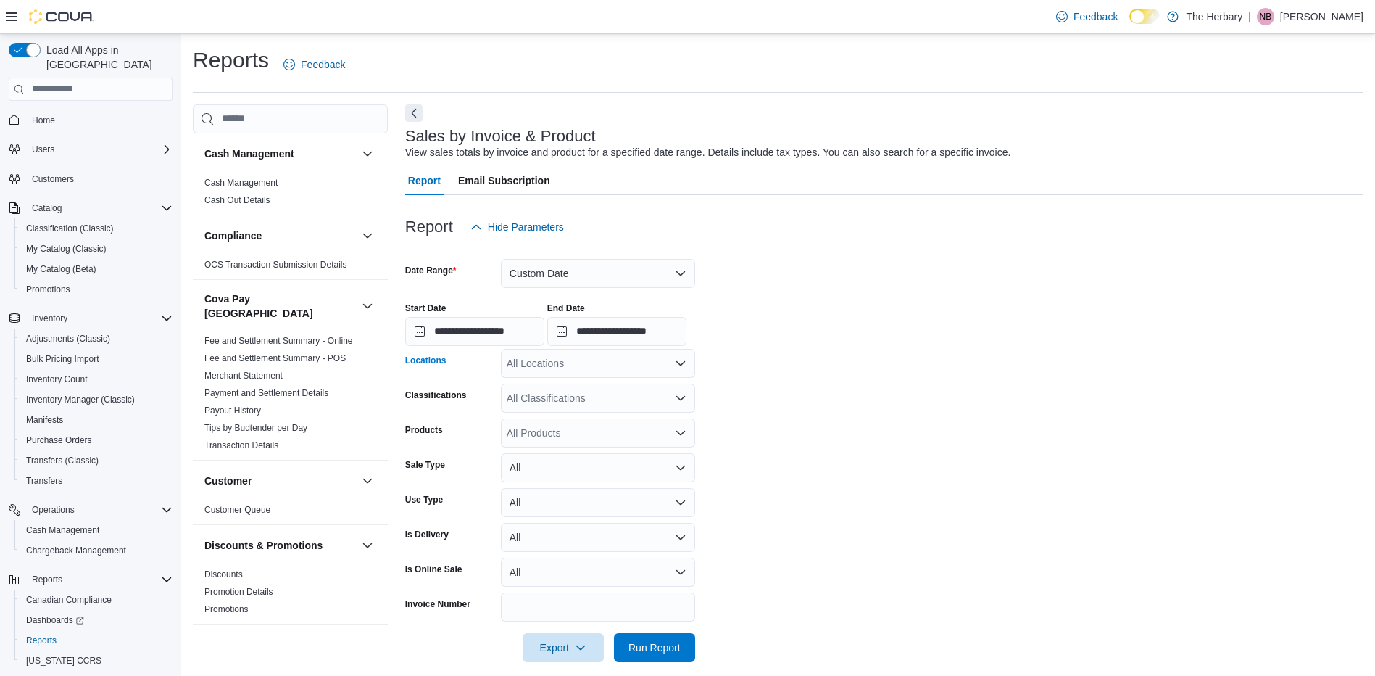
click at [604, 369] on div "All Locations" at bounding box center [598, 363] width 194 height 29
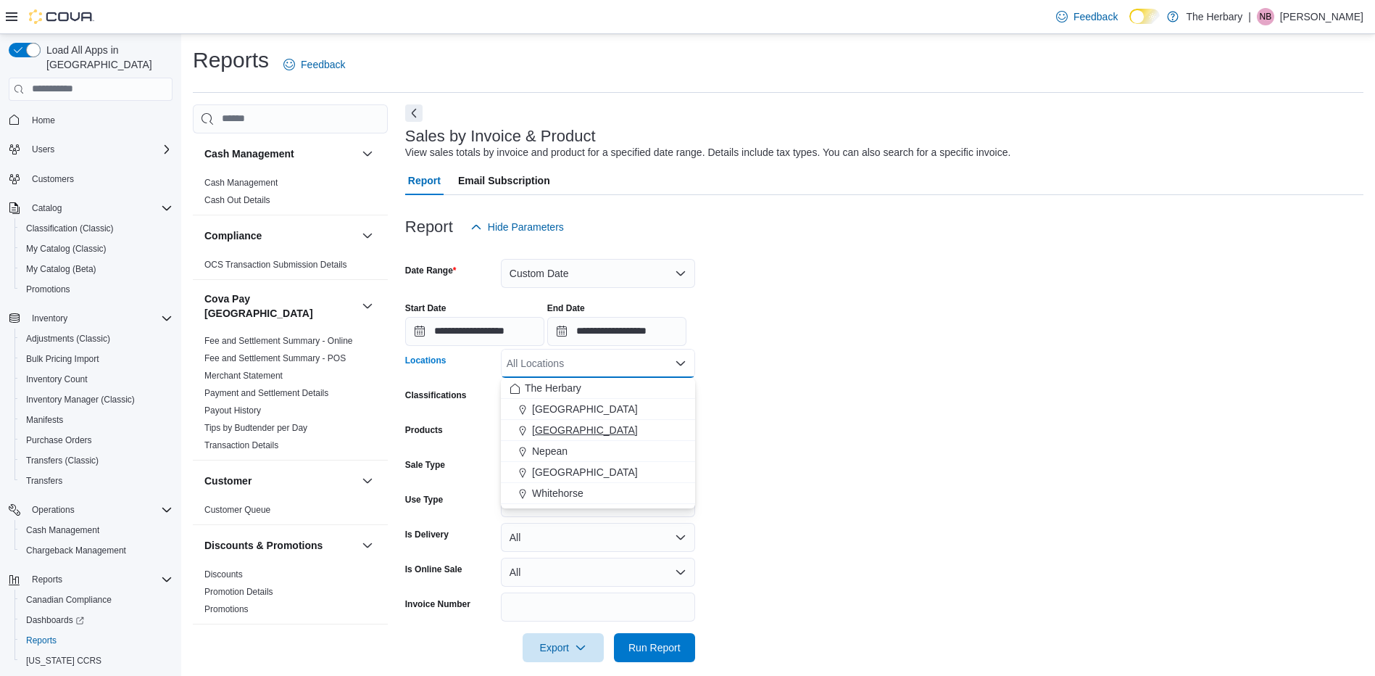
click at [550, 423] on span "[GEOGRAPHIC_DATA]" at bounding box center [585, 430] width 106 height 15
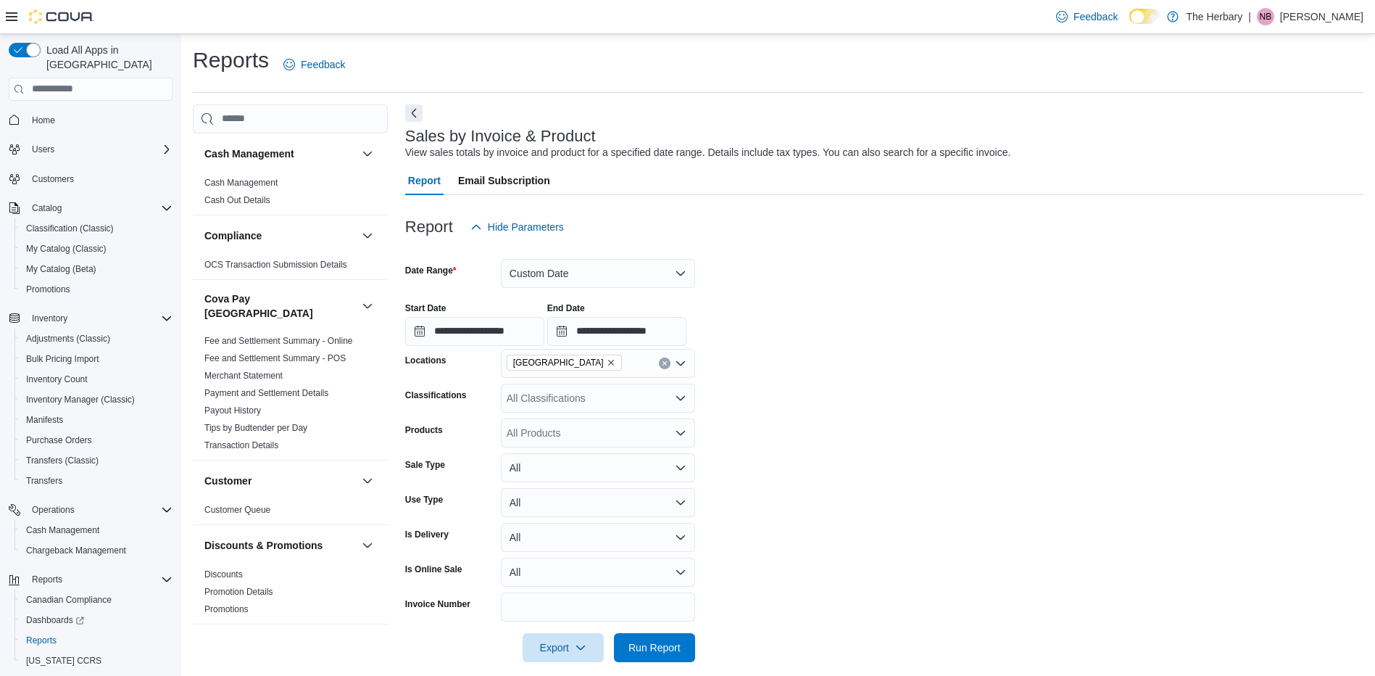
click at [811, 413] on form "**********" at bounding box center [884, 451] width 958 height 421
click at [643, 434] on div "All Products" at bounding box center [598, 432] width 194 height 29
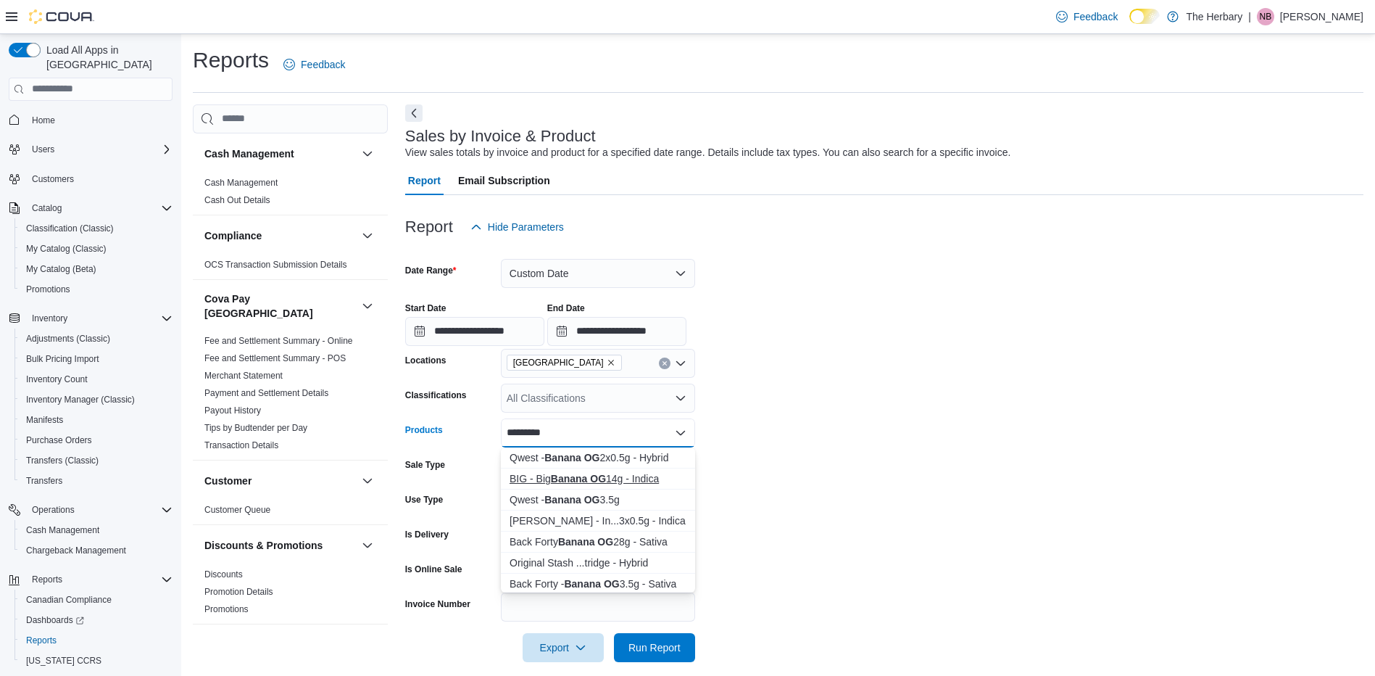
type input "*********"
click at [586, 476] on strong "Banana OG" at bounding box center [578, 479] width 55 height 12
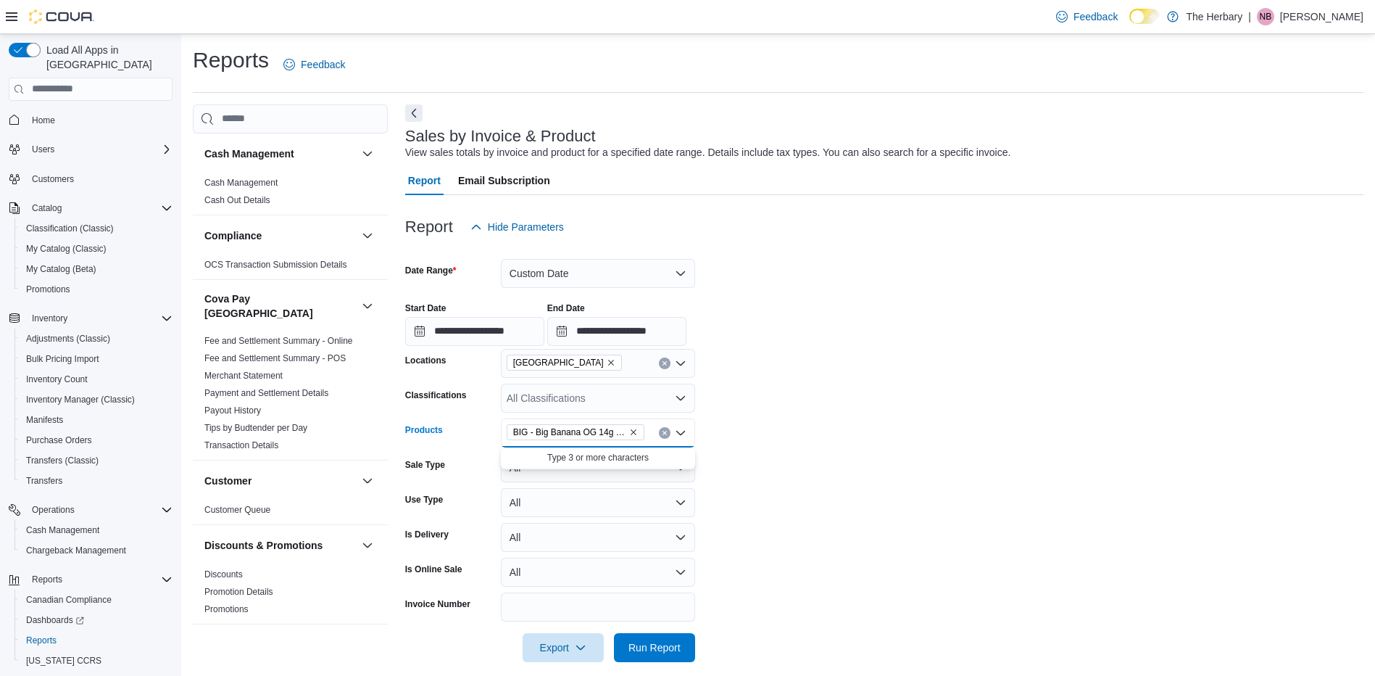
click at [800, 468] on form "**********" at bounding box center [884, 451] width 958 height 421
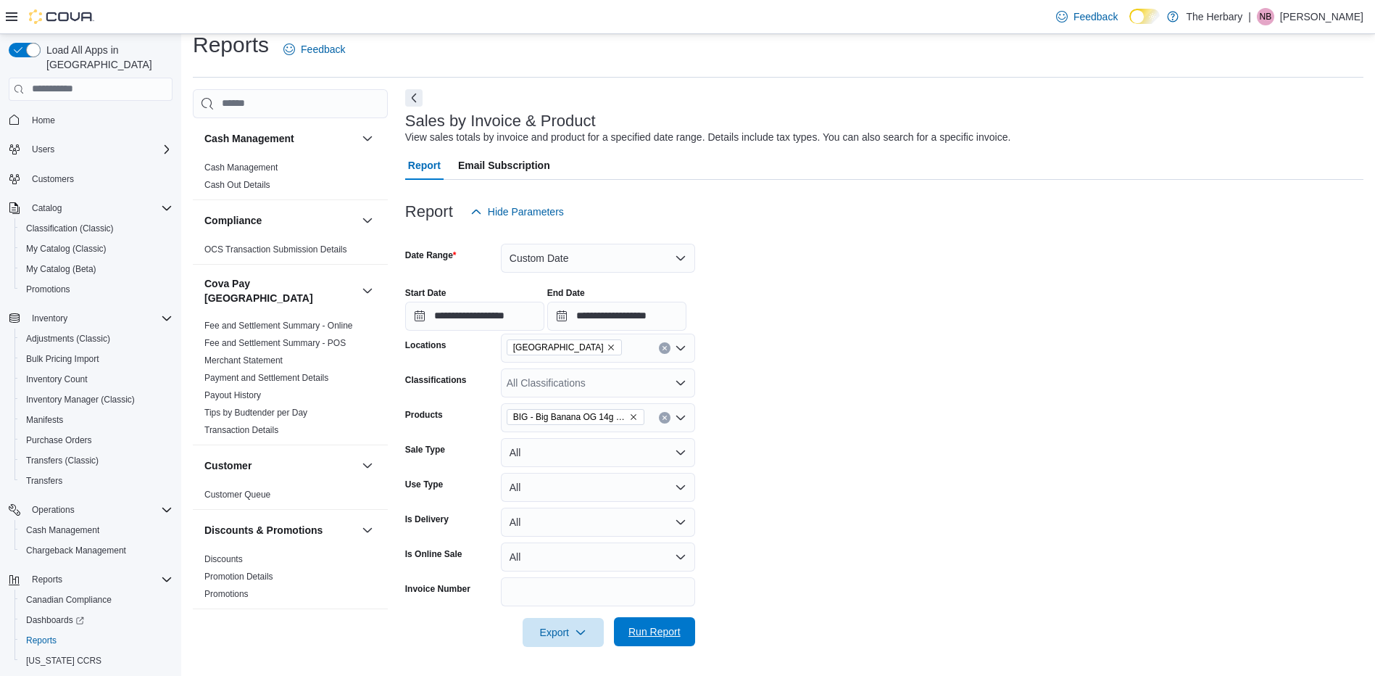
click at [660, 625] on span "Run Report" at bounding box center [655, 631] width 52 height 15
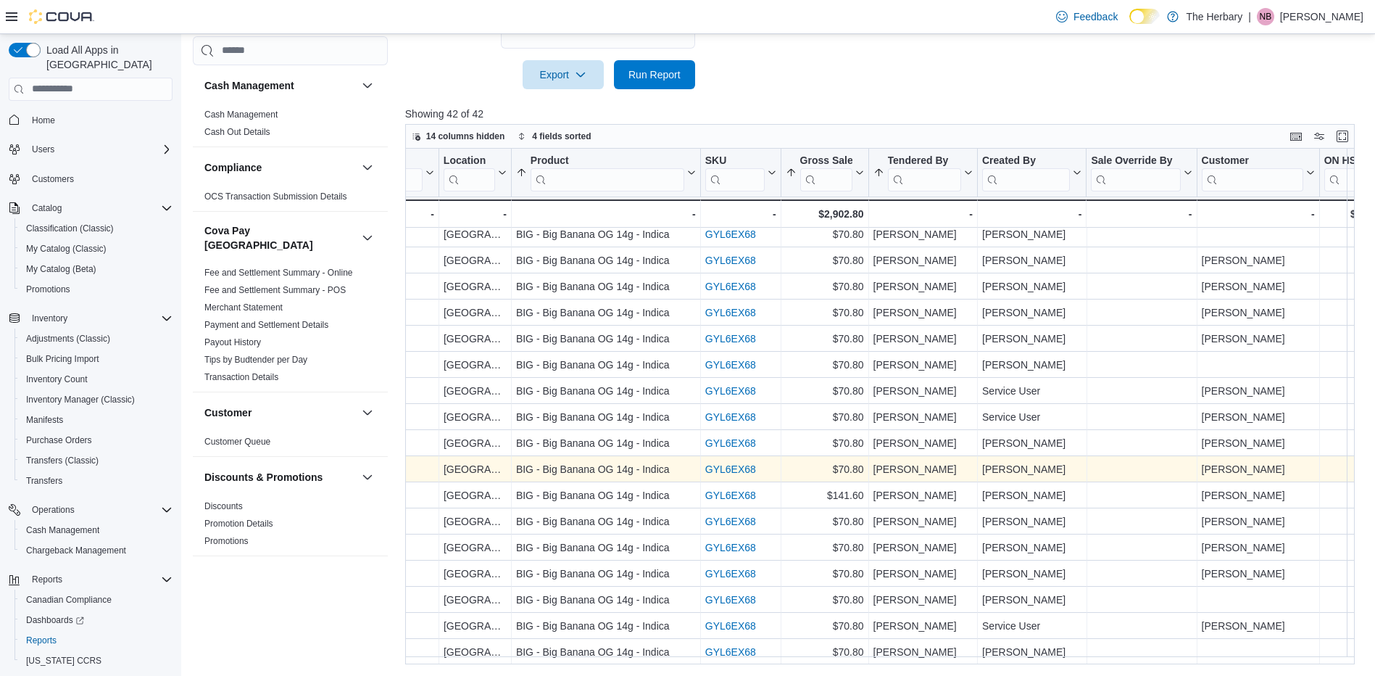
scroll to position [666, 439]
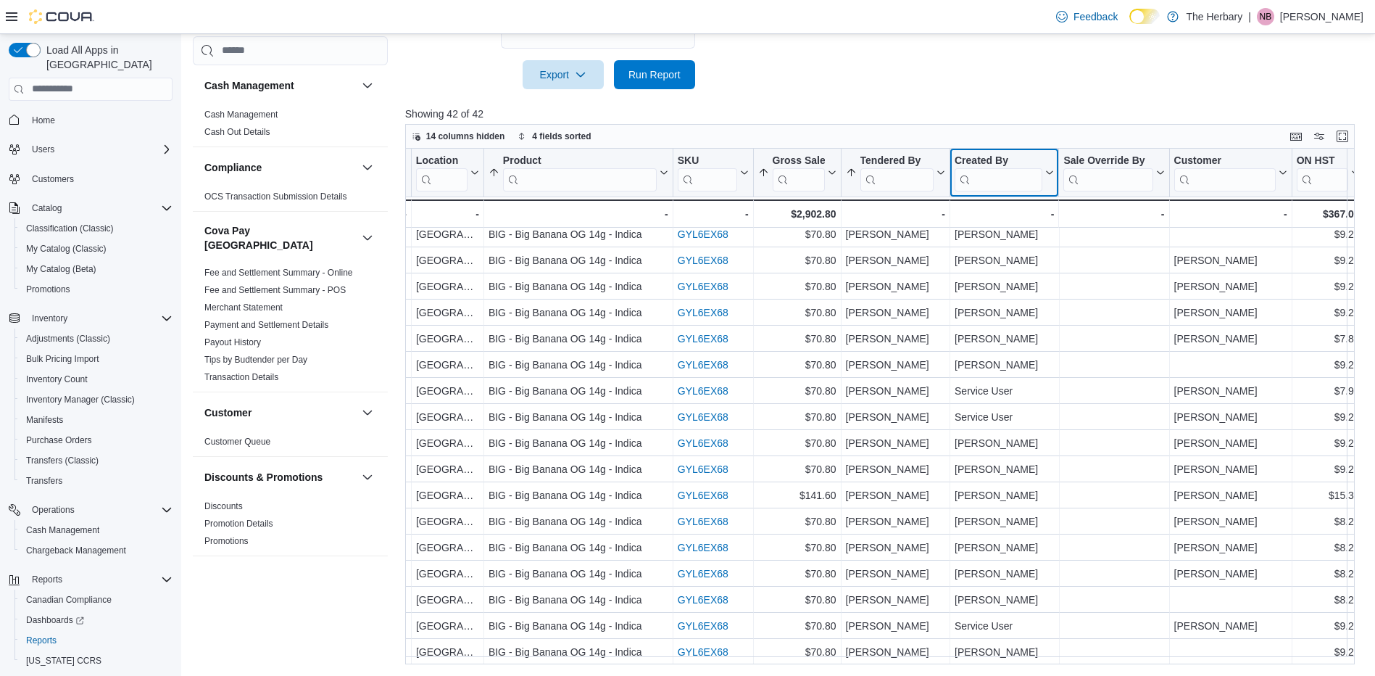
click at [985, 181] on input "search" at bounding box center [999, 178] width 88 height 23
click at [909, 184] on input "search" at bounding box center [896, 178] width 73 height 23
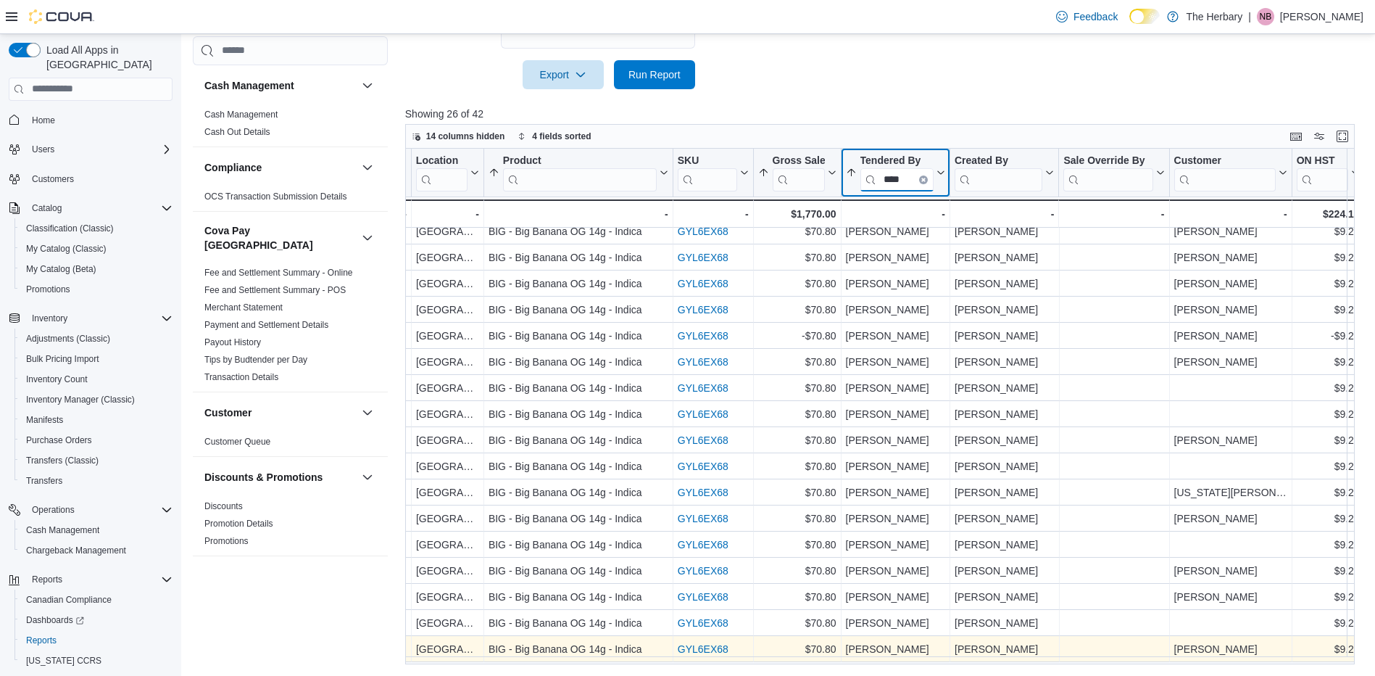
scroll to position [0, 439]
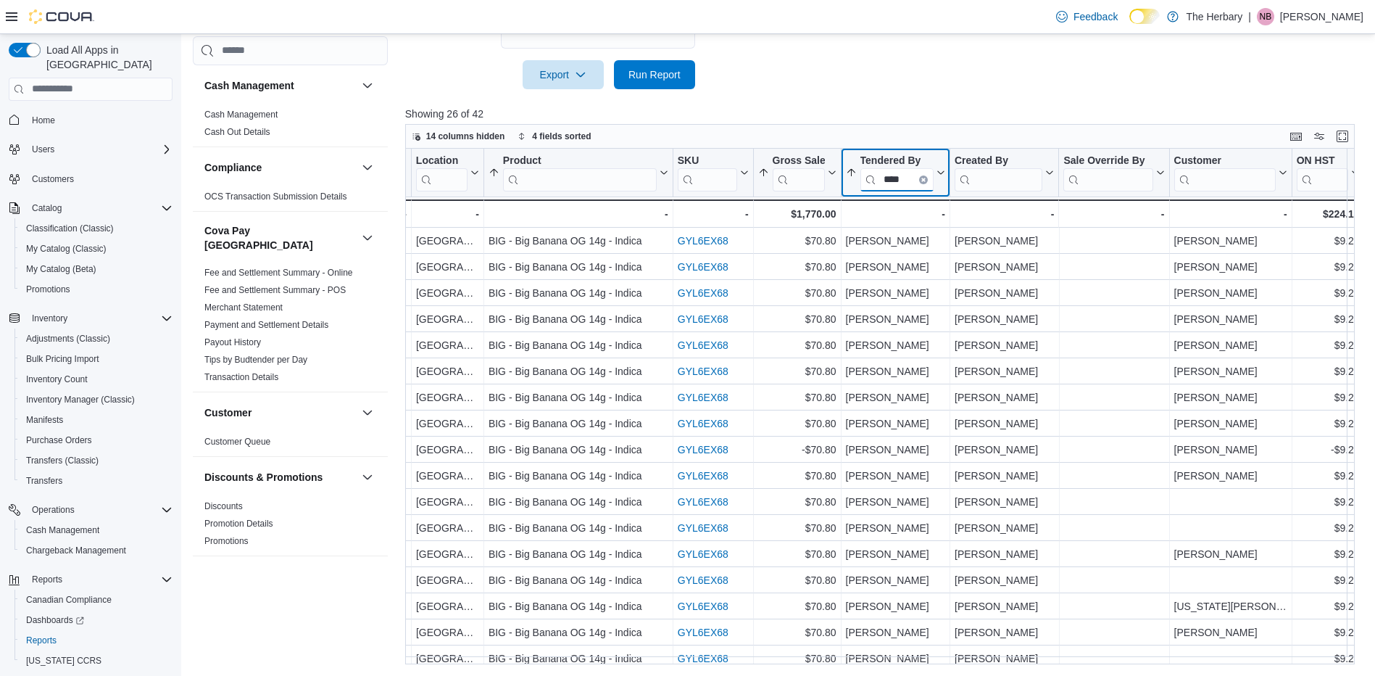
click at [922, 178] on input "****" at bounding box center [896, 178] width 73 height 23
type input "****"
click at [922, 178] on icon "Clear input" at bounding box center [924, 179] width 4 height 4
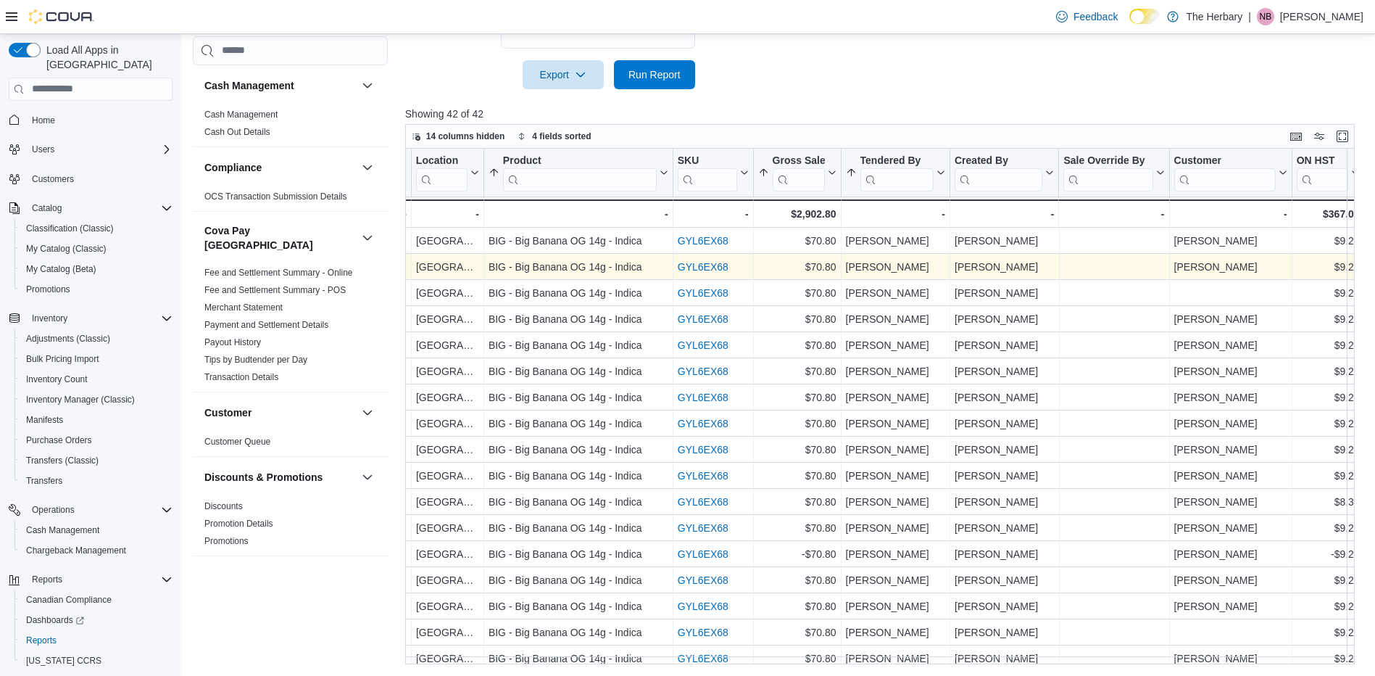
click at [674, 279] on div "GYL6EX68 - SKU URL, column 7, row 2" at bounding box center [714, 267] width 80 height 26
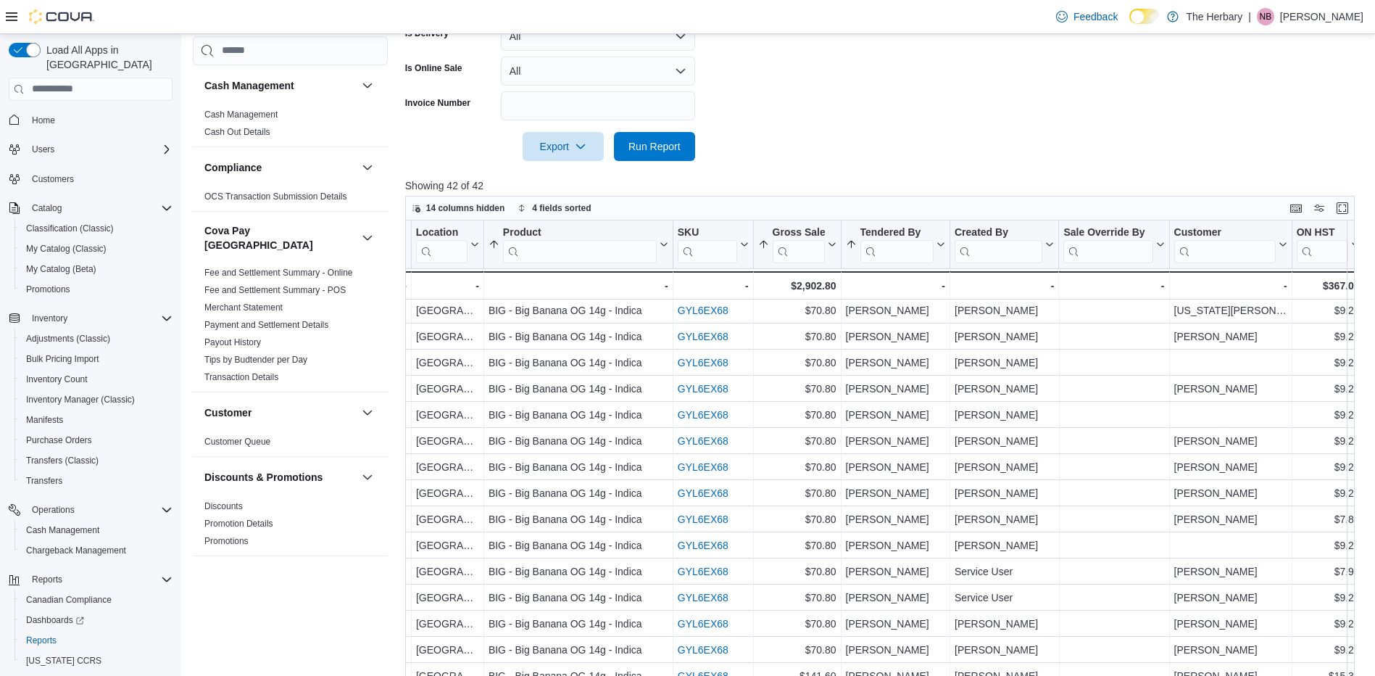
scroll to position [500, 0]
click at [1098, 250] on input "search" at bounding box center [1108, 252] width 89 height 23
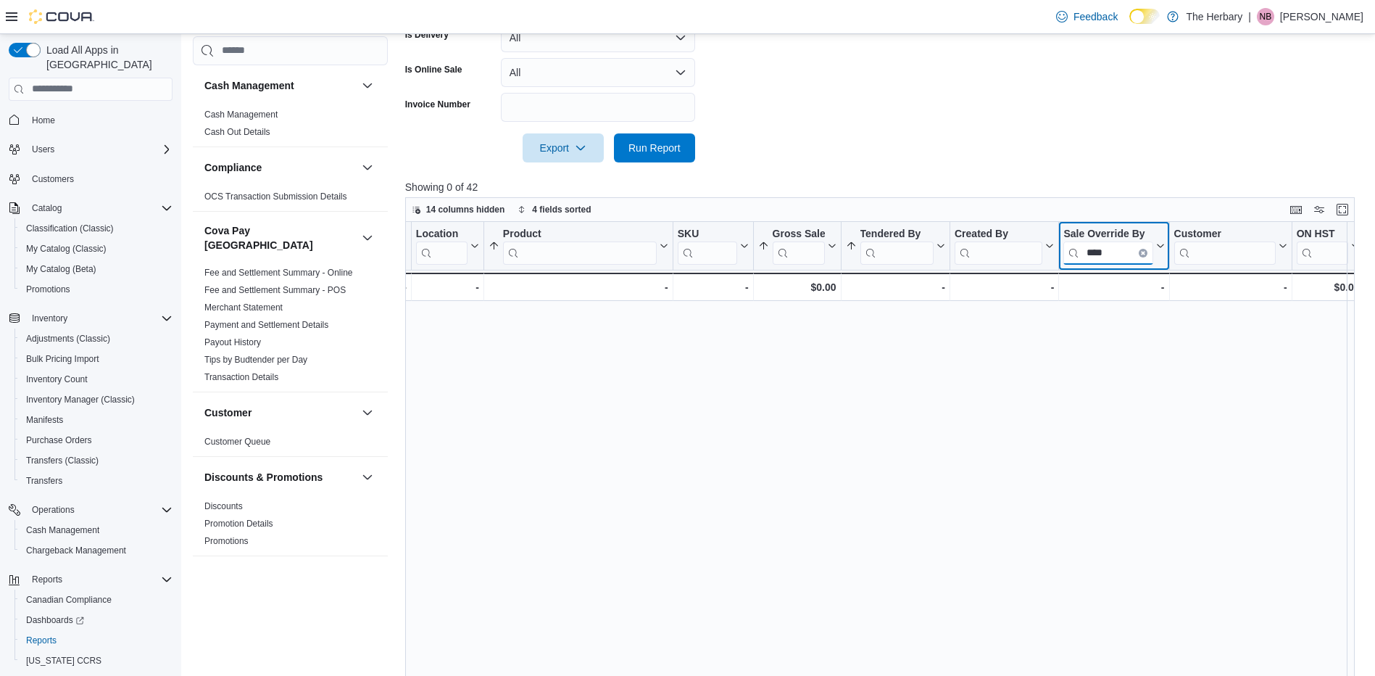
scroll to position [0, 432]
type input "*"
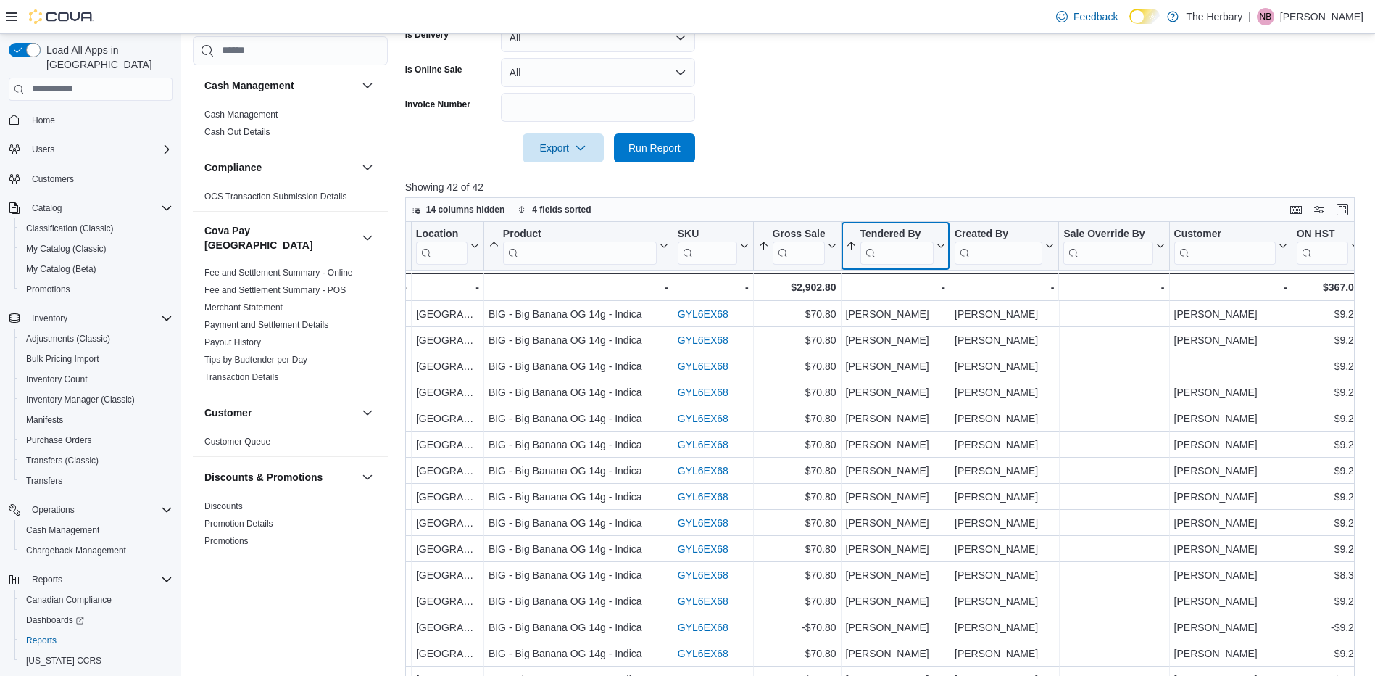
click at [901, 249] on input "search" at bounding box center [896, 252] width 73 height 23
type input "****"
click at [925, 252] on icon "Clear input" at bounding box center [924, 252] width 4 height 4
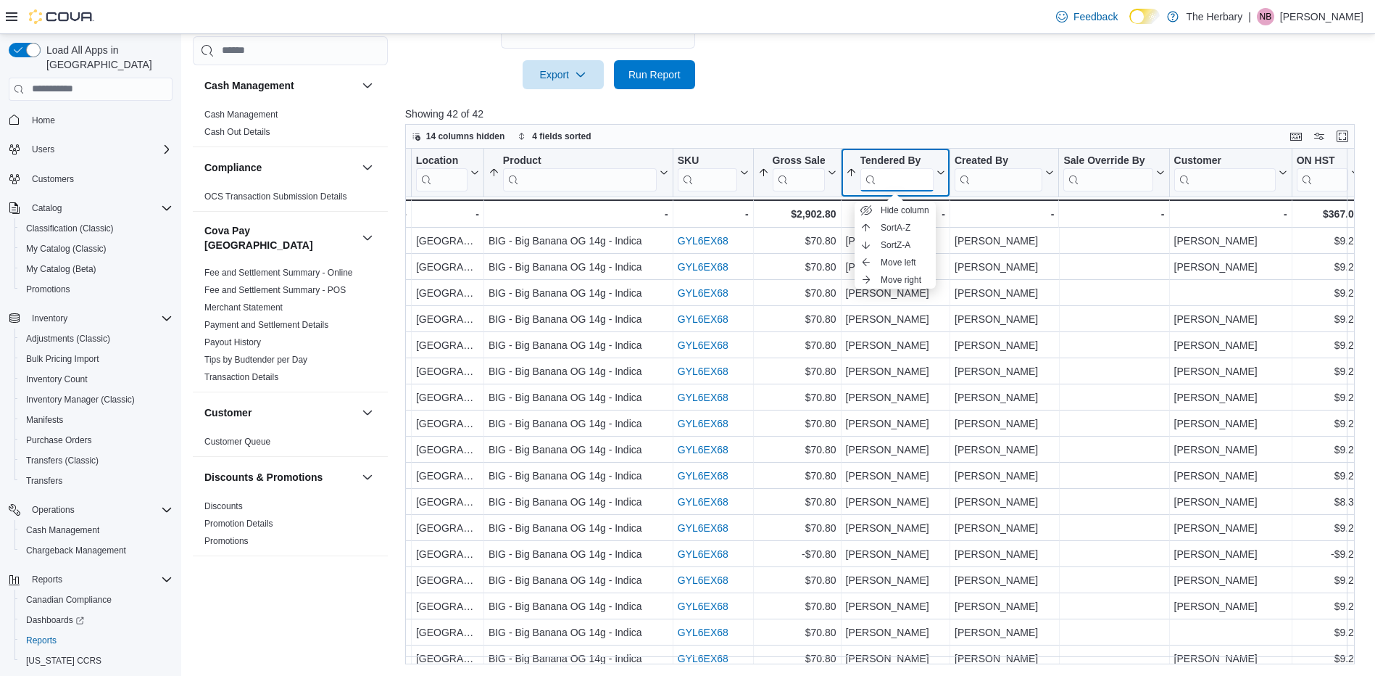
click at [906, 173] on input "search" at bounding box center [896, 178] width 73 height 23
type input "****"
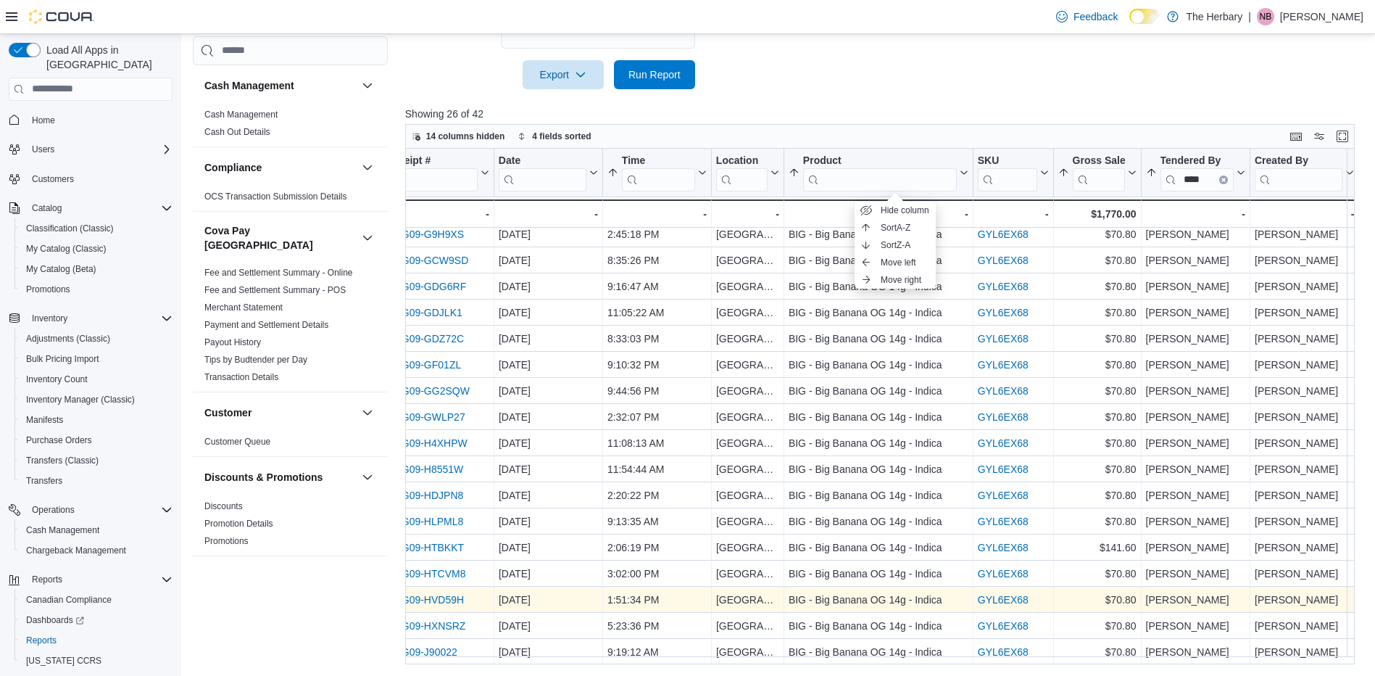
scroll to position [249, 131]
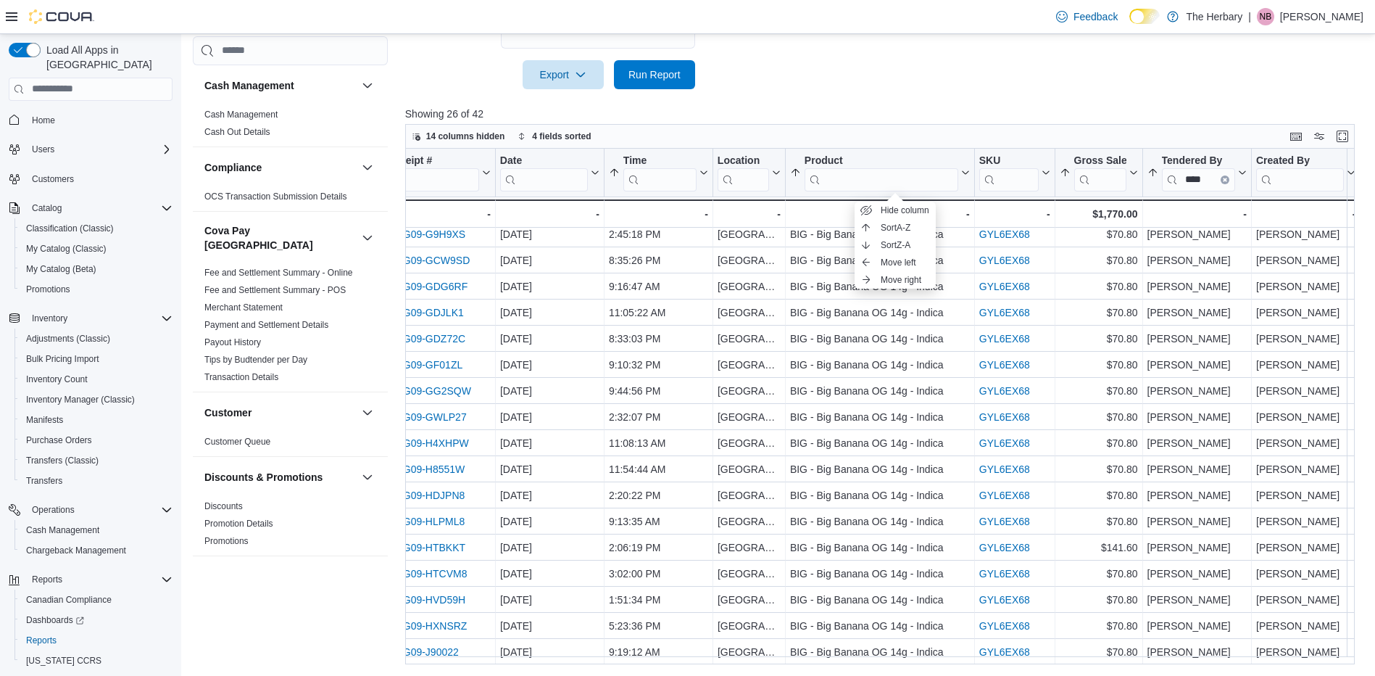
click at [457, 112] on p "Showing 26 of 42" at bounding box center [885, 114] width 960 height 15
click at [460, 113] on p "Showing 26 of 42" at bounding box center [885, 114] width 960 height 15
drag, startPoint x: 453, startPoint y: 112, endPoint x: 464, endPoint y: 113, distance: 10.9
click at [464, 113] on p "Showing 26 of 42" at bounding box center [885, 114] width 960 height 15
drag, startPoint x: 464, startPoint y: 113, endPoint x: 455, endPoint y: 112, distance: 8.8
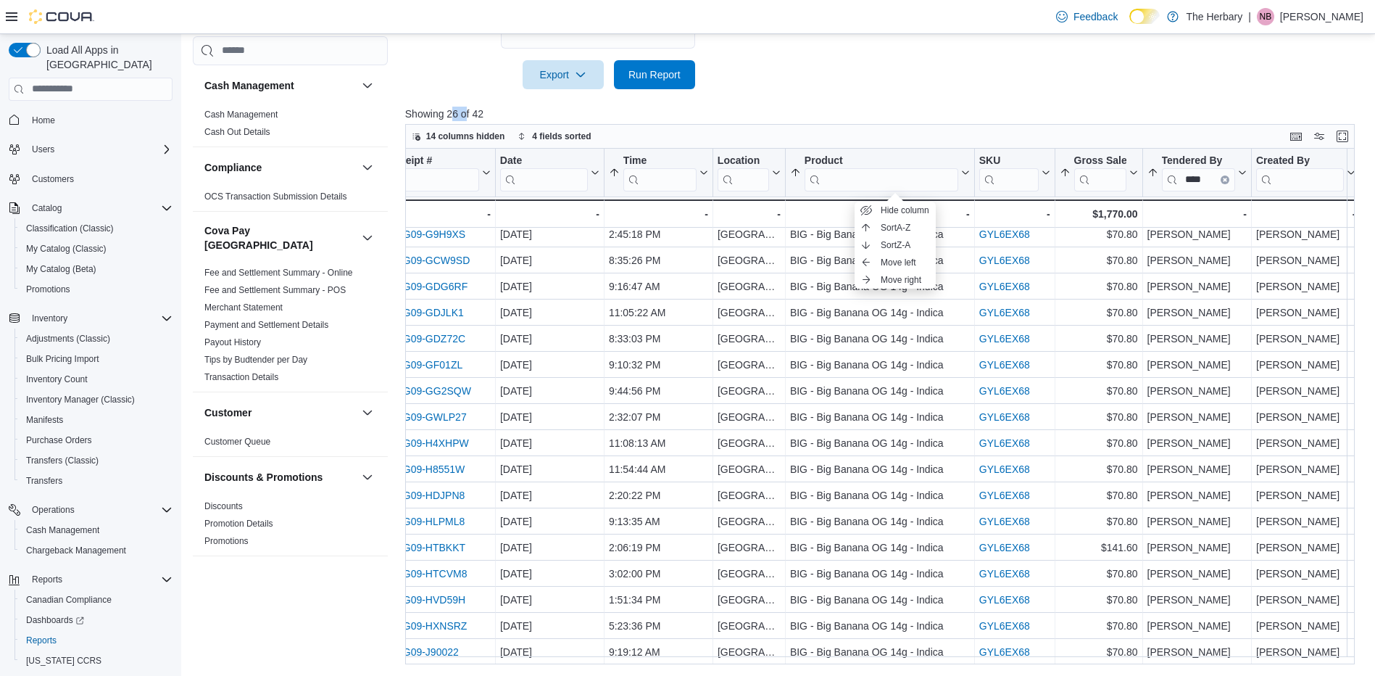
click at [455, 112] on p "Showing 26 of 42" at bounding box center [885, 114] width 960 height 15
click at [895, 178] on input "search" at bounding box center [882, 178] width 154 height 23
click at [1226, 181] on icon "Clear input" at bounding box center [1225, 179] width 4 height 4
click at [1212, 180] on input "search" at bounding box center [1197, 178] width 73 height 23
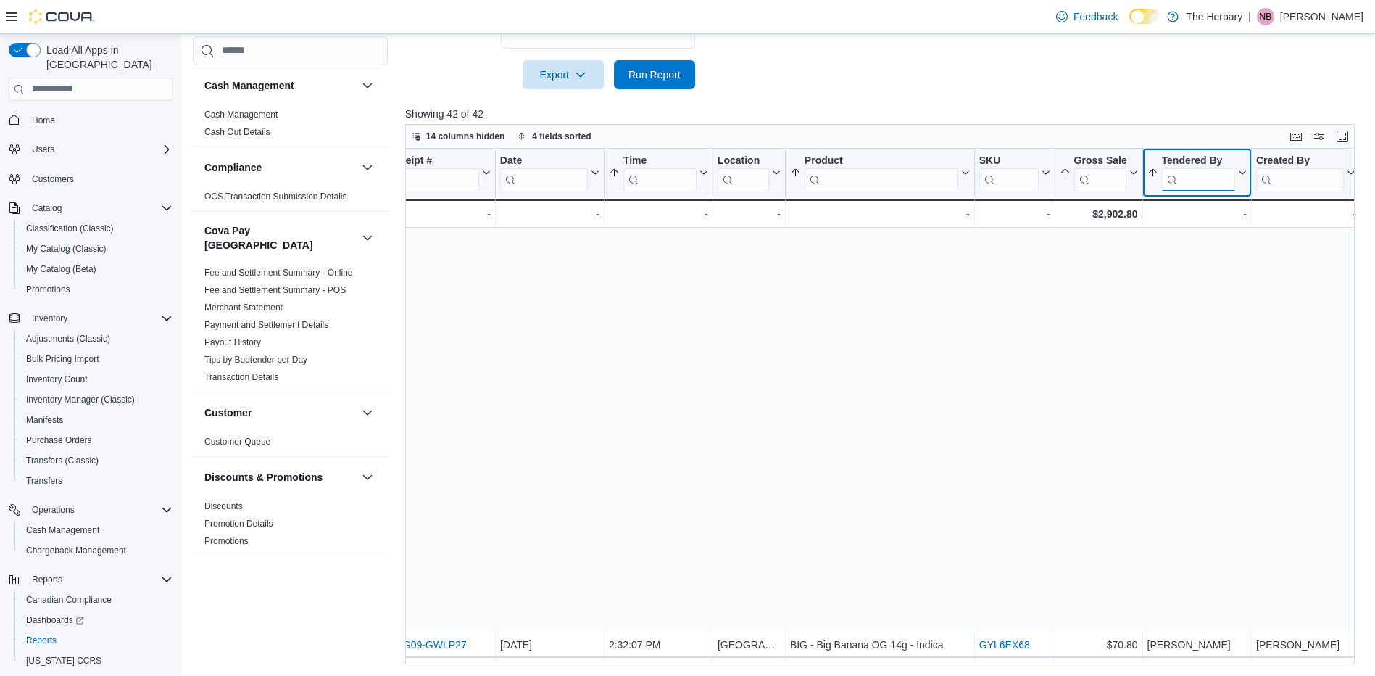
scroll to position [666, 131]
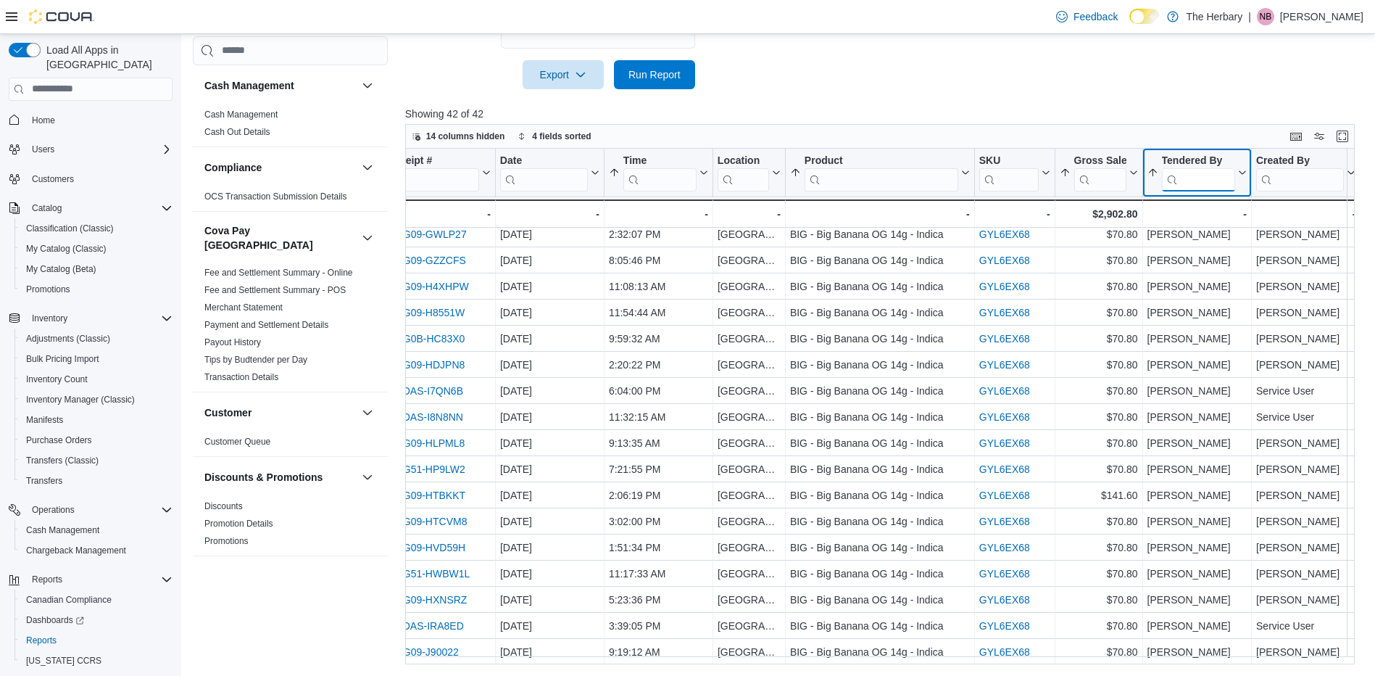
click at [1195, 183] on input "search" at bounding box center [1197, 178] width 73 height 23
type input "*"
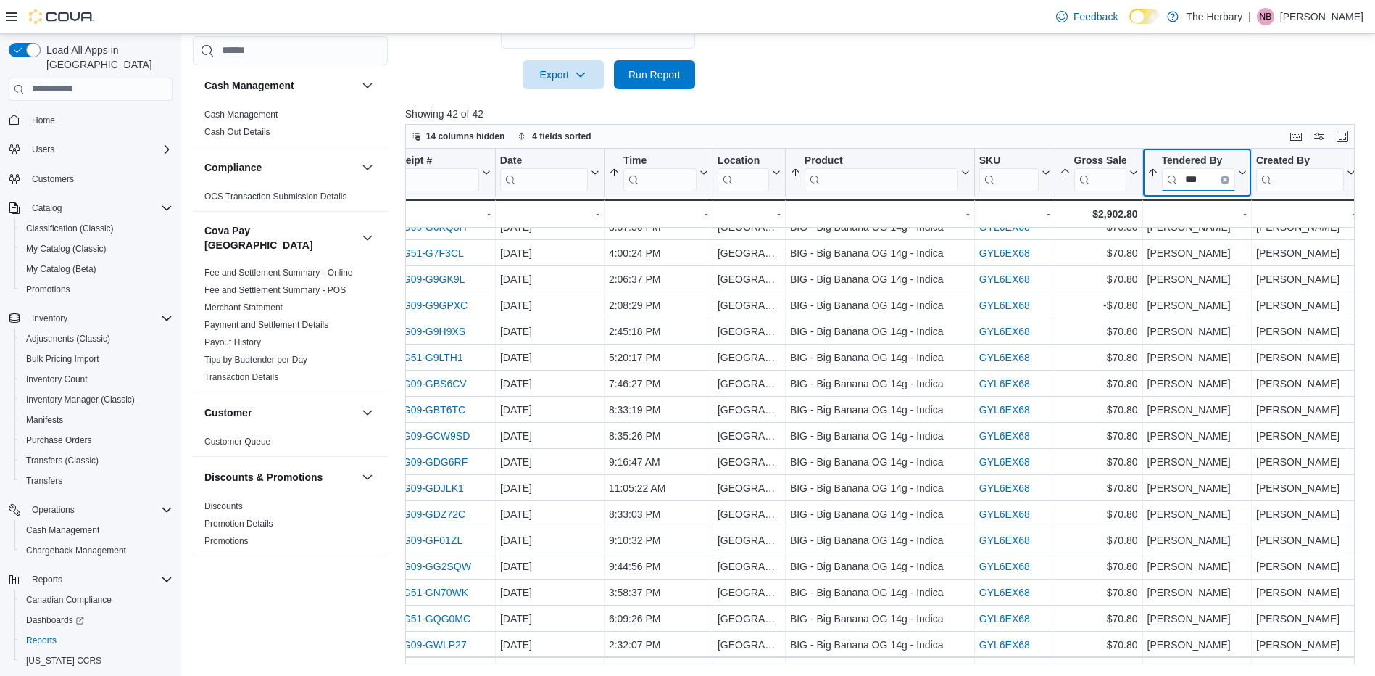
type input "****"
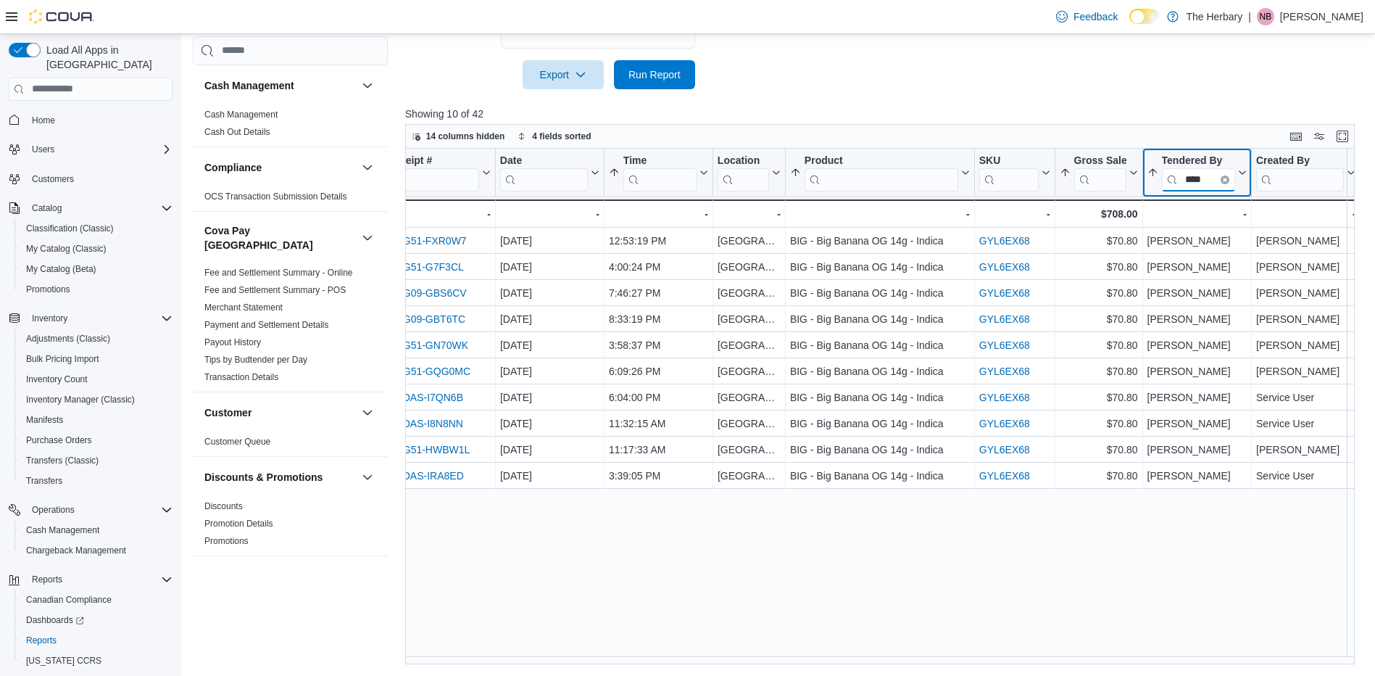
scroll to position [0, 131]
